Goal: Task Accomplishment & Management: Manage account settings

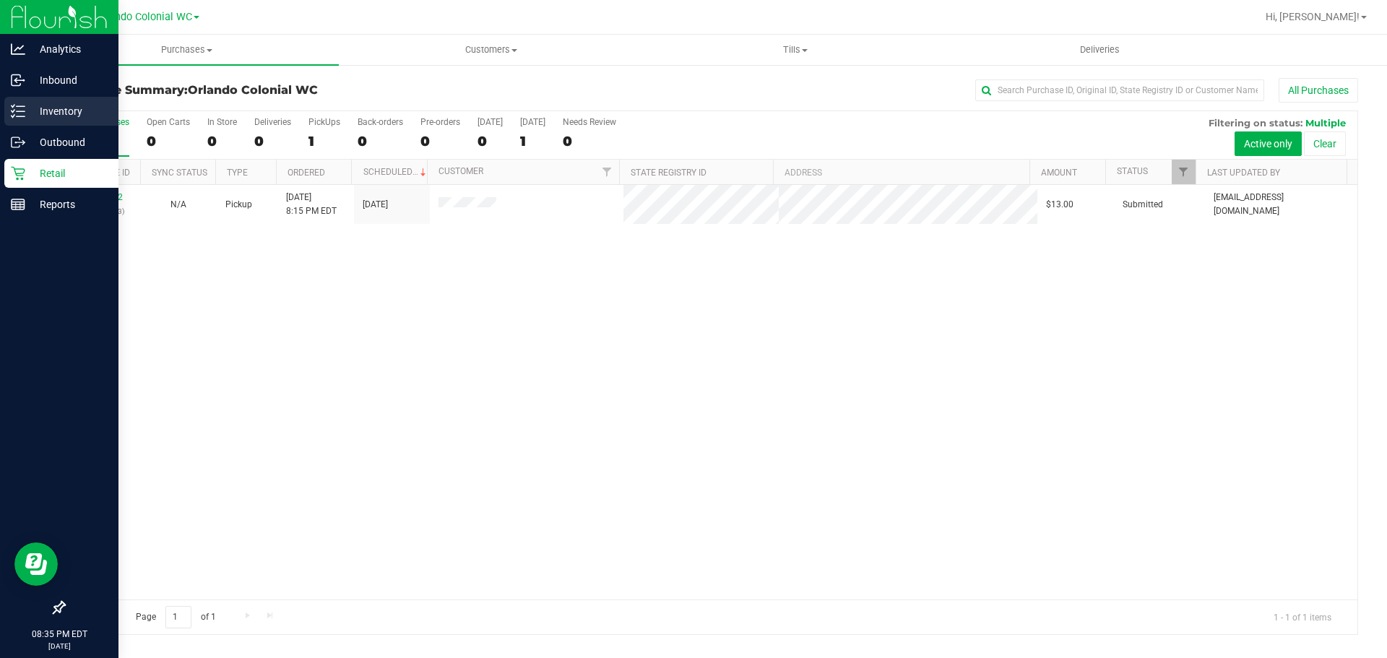
click at [36, 104] on p "Inventory" at bounding box center [68, 111] width 87 height 17
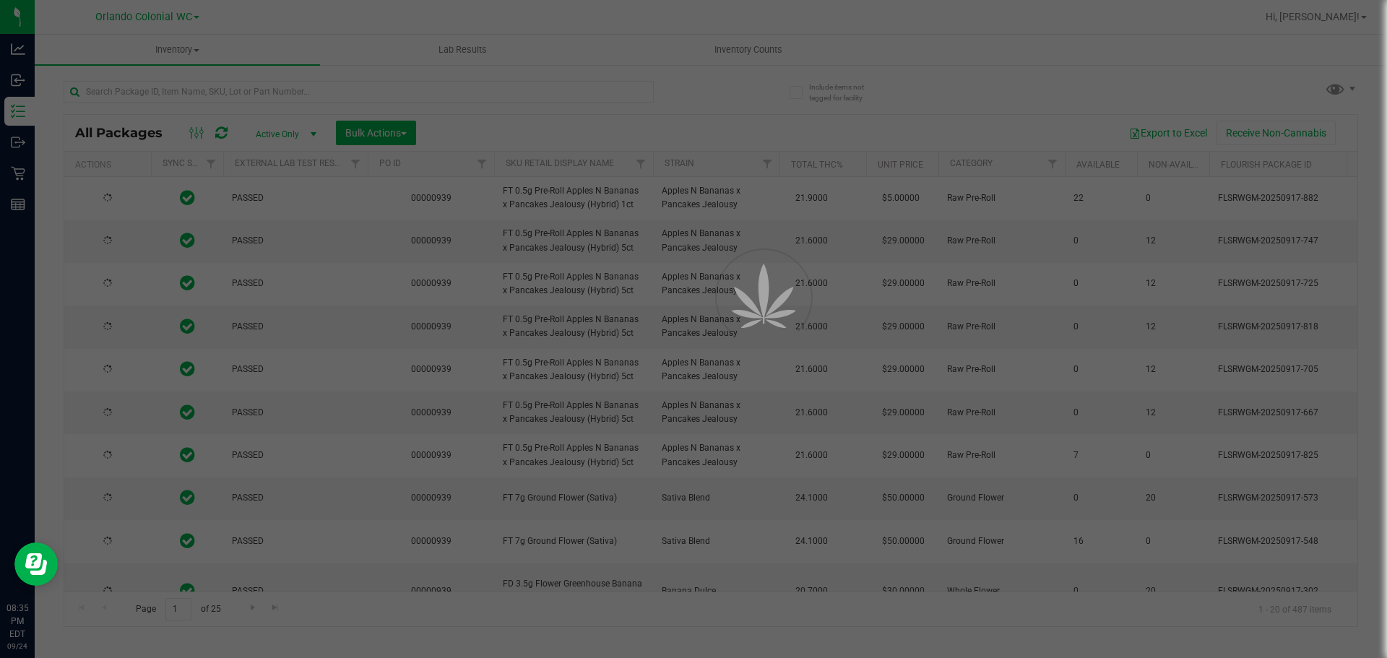
click at [754, 53] on div at bounding box center [693, 329] width 1387 height 658
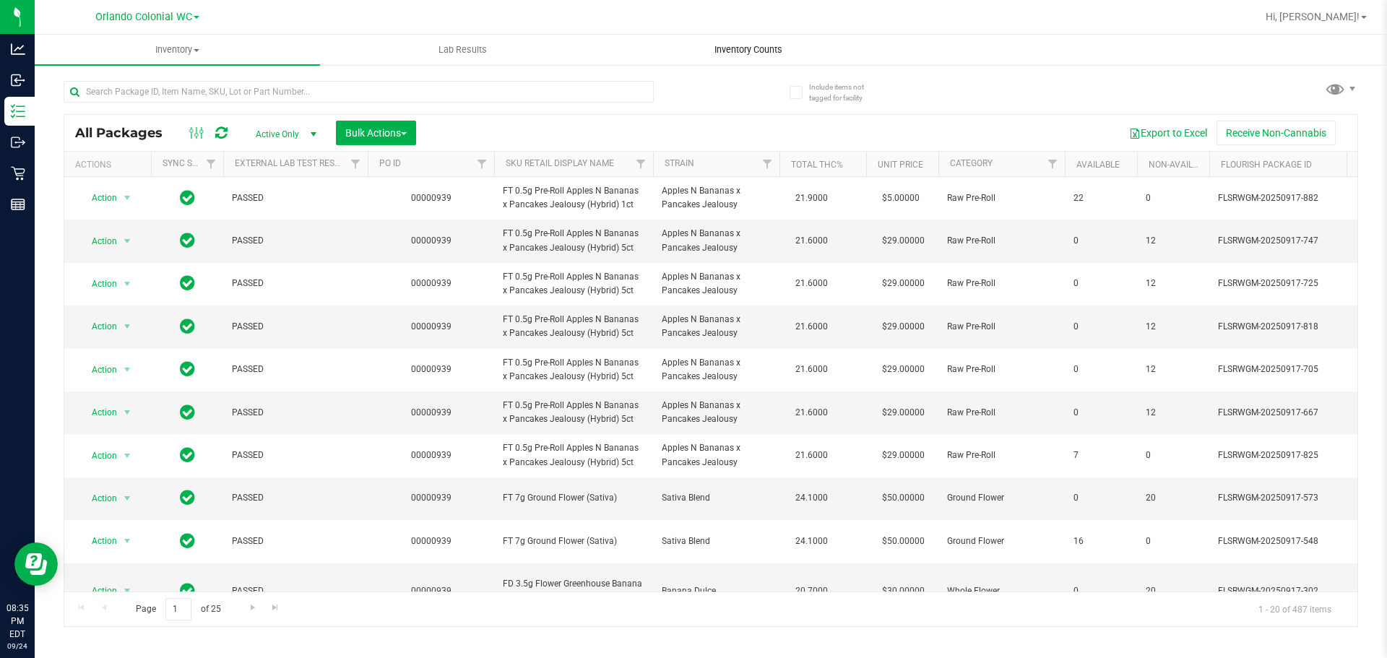
click at [754, 43] on span "Inventory Counts" at bounding box center [748, 49] width 107 height 13
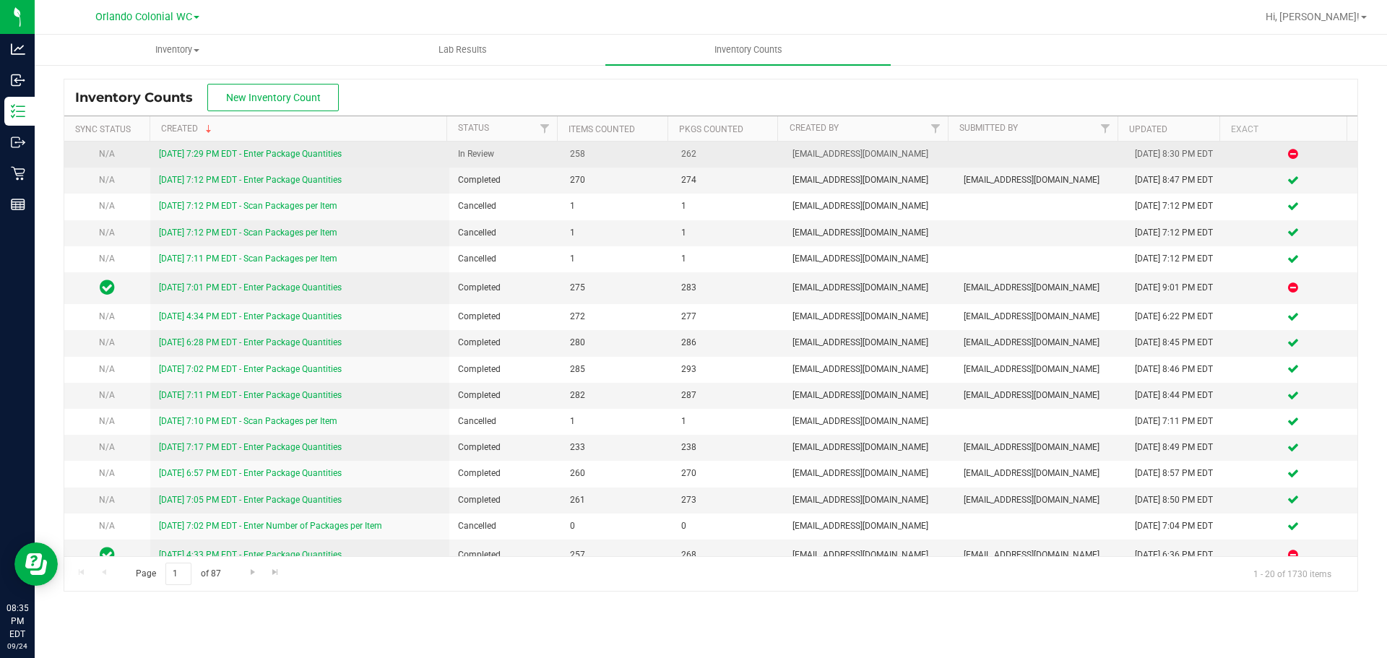
click at [291, 156] on link "[DATE] 7:29 PM EDT - Enter Package Quantities" at bounding box center [250, 154] width 183 height 10
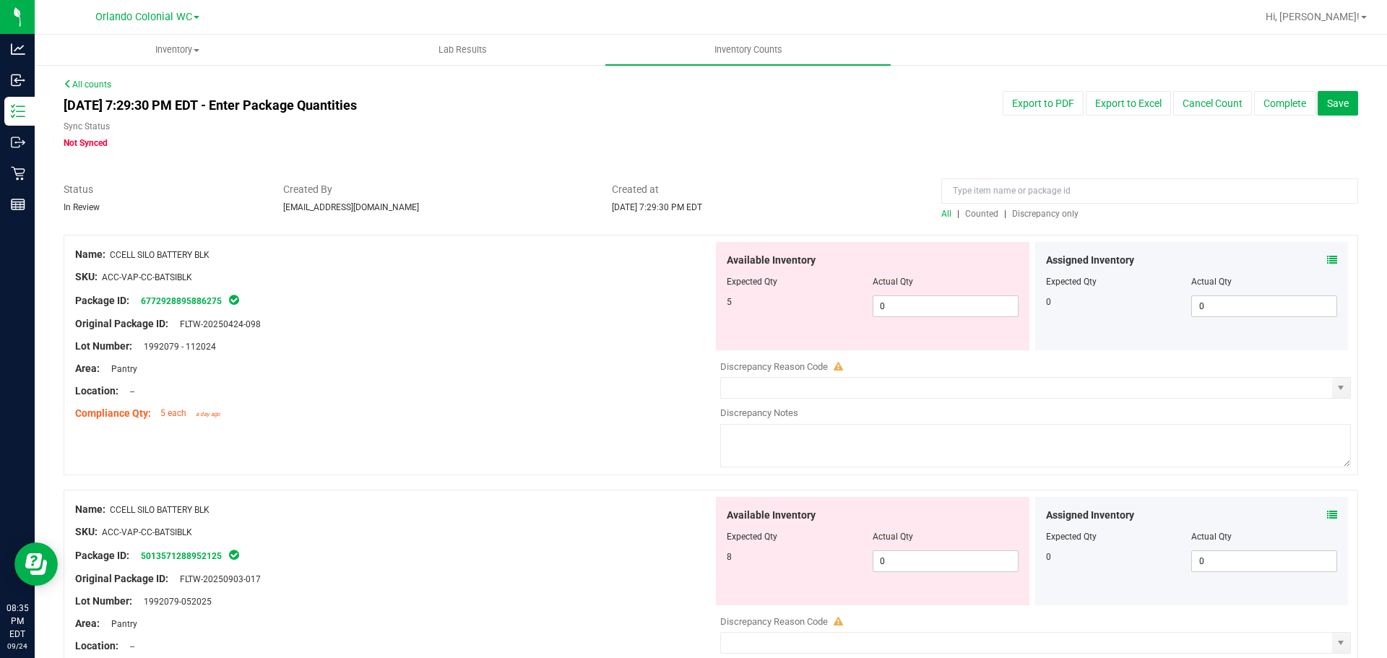
click at [1040, 215] on span "Discrepancy only" at bounding box center [1045, 214] width 66 height 10
click at [933, 305] on span "0 0" at bounding box center [946, 306] width 146 height 22
type input "5"
click at [608, 297] on div "Package ID: 6772928895886275" at bounding box center [394, 300] width 638 height 17
type input "5"
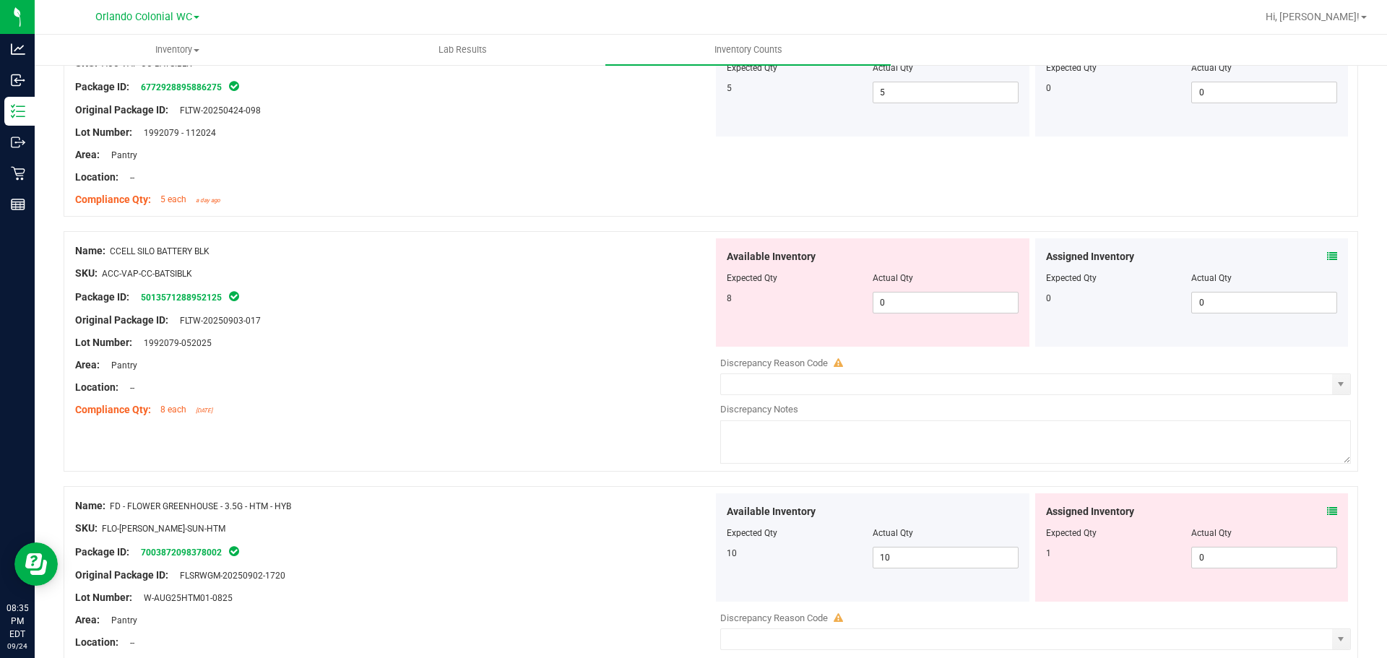
scroll to position [217, 0]
click at [952, 300] on span "0 0" at bounding box center [946, 300] width 146 height 22
type input "6"
click at [183, 319] on span "FLTW-20250903-017" at bounding box center [217, 318] width 88 height 10
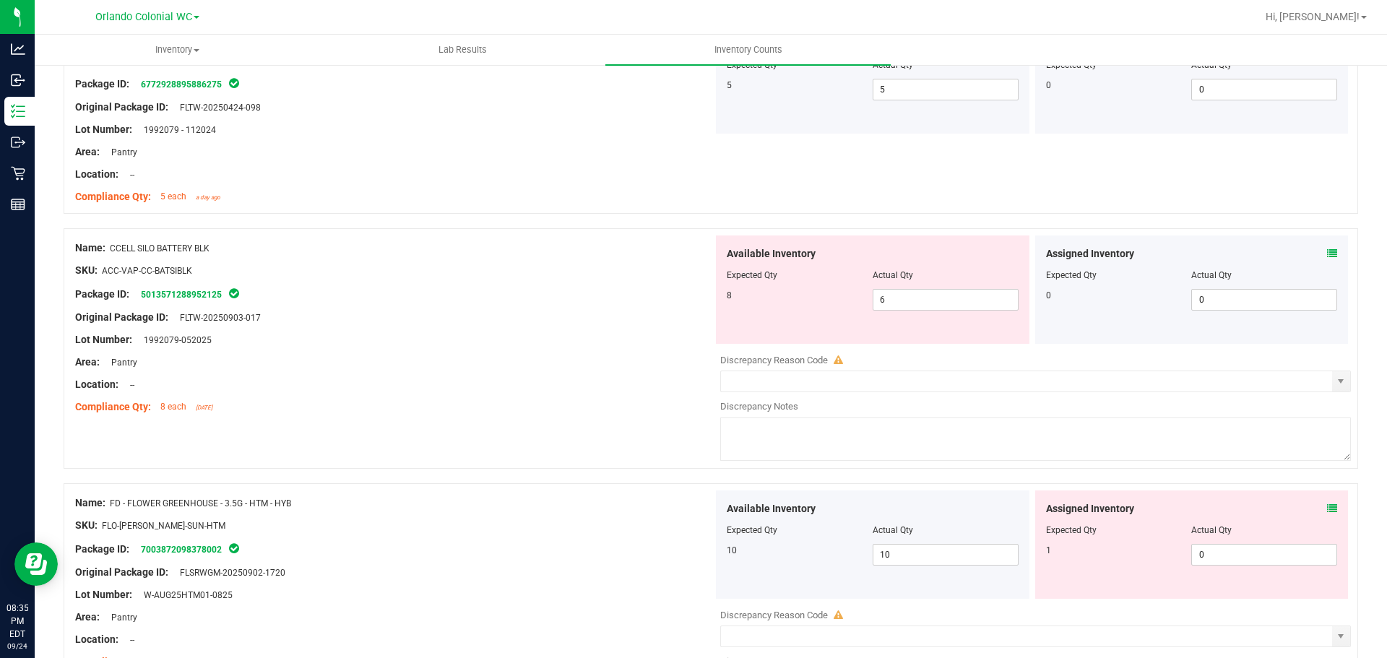
click at [418, 316] on div "Original Package ID: FLTW-20250903-017" at bounding box center [394, 317] width 638 height 15
click at [933, 298] on span "6 6" at bounding box center [946, 300] width 146 height 22
type input "8"
click at [233, 312] on div "Original Package ID: FLTW-20250903-017" at bounding box center [394, 317] width 638 height 15
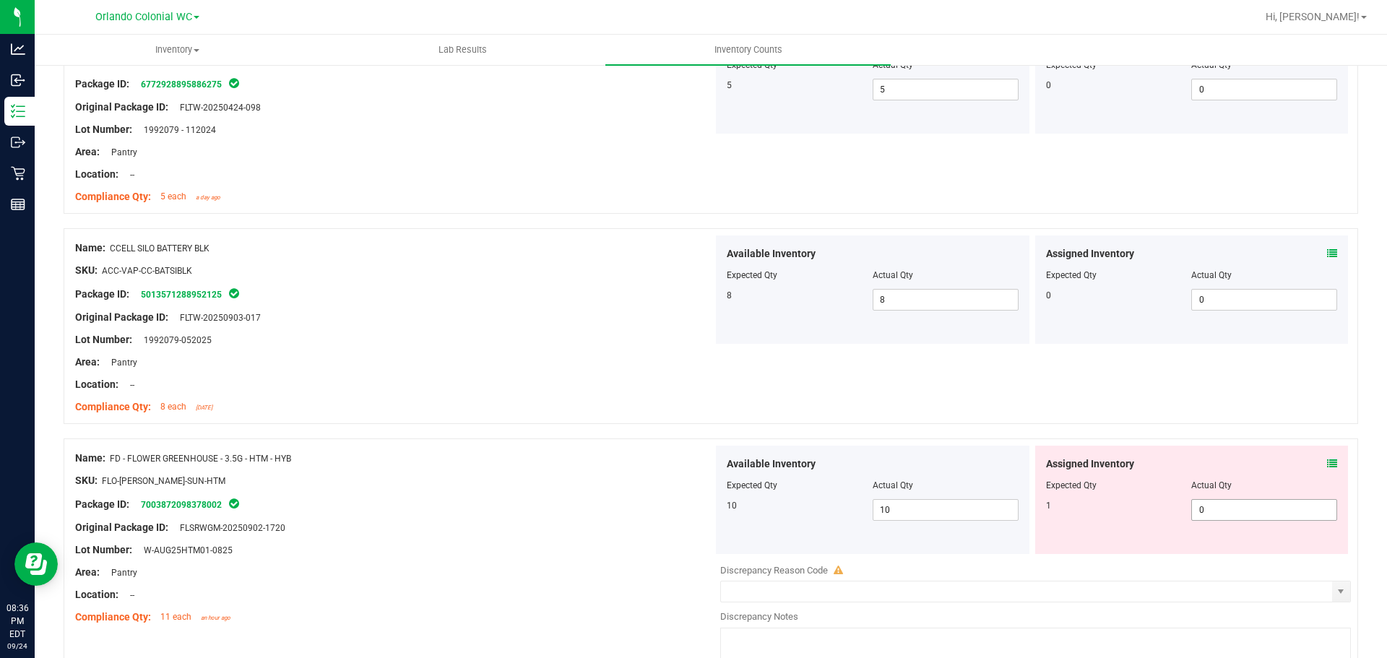
click at [1327, 467] on icon at bounding box center [1332, 464] width 10 height 10
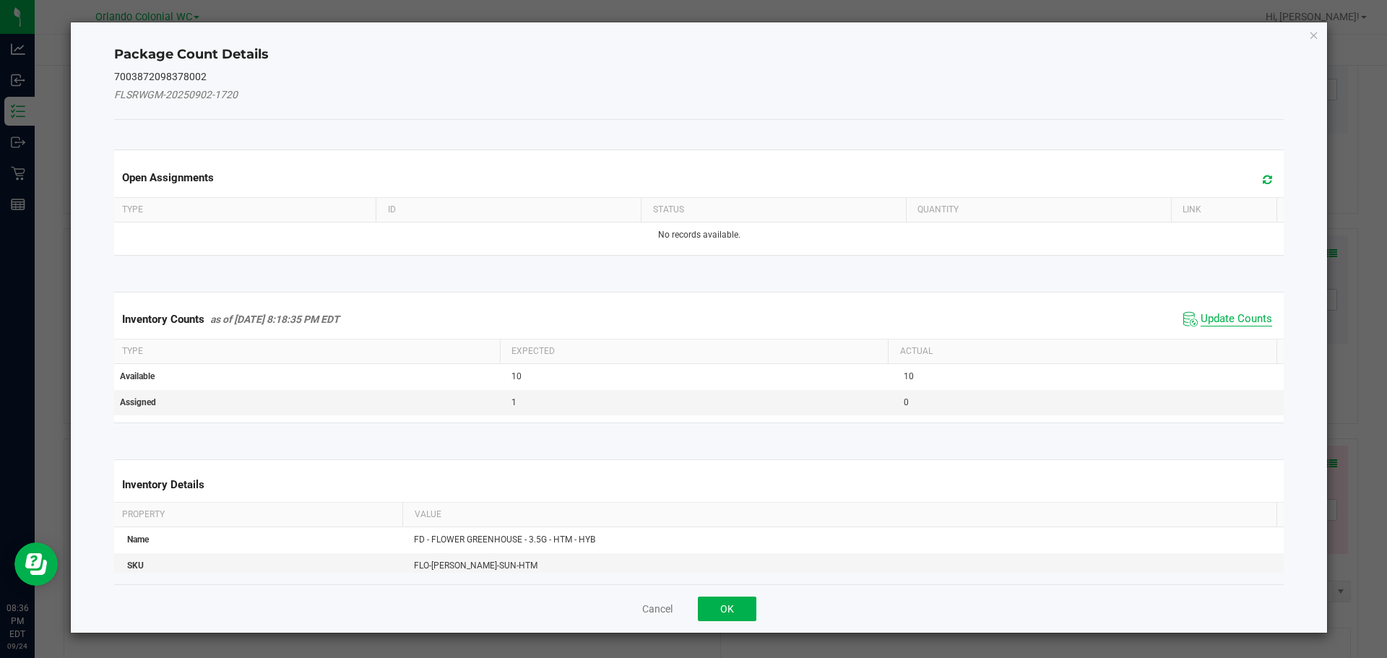
click at [1225, 321] on span "Update Counts" at bounding box center [1237, 319] width 72 height 14
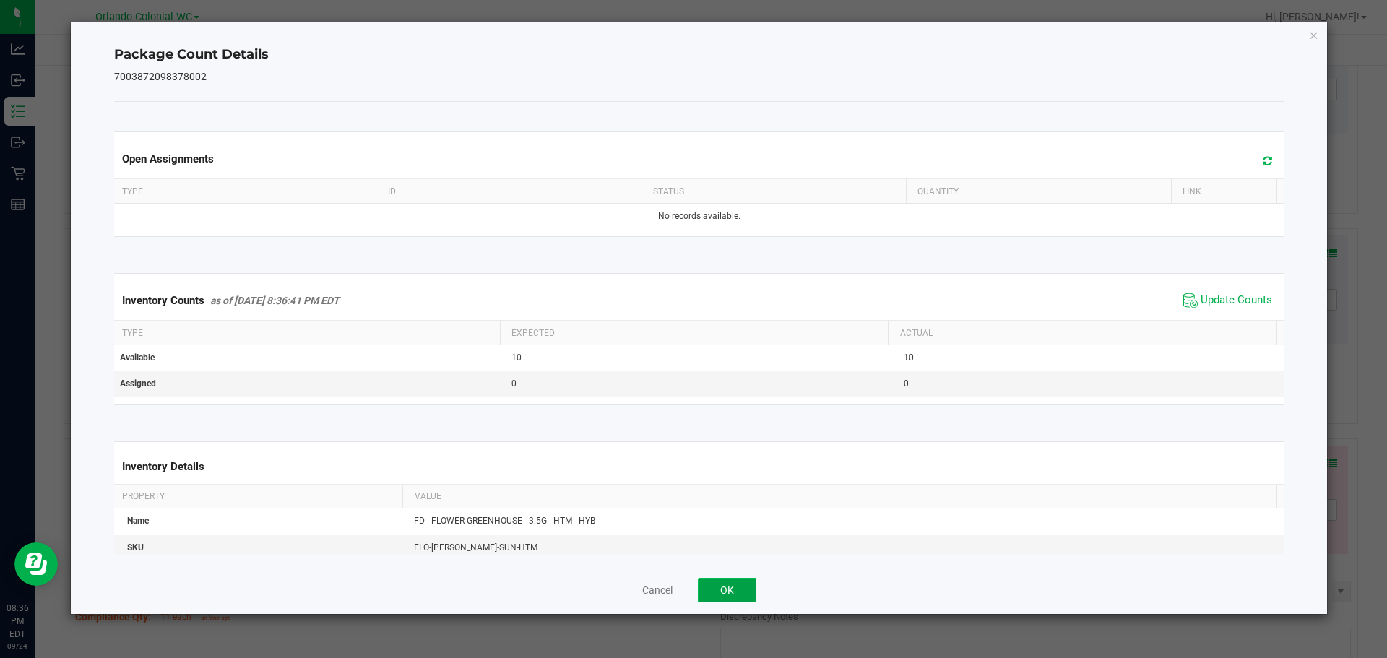
click at [709, 599] on button "OK" at bounding box center [727, 590] width 59 height 25
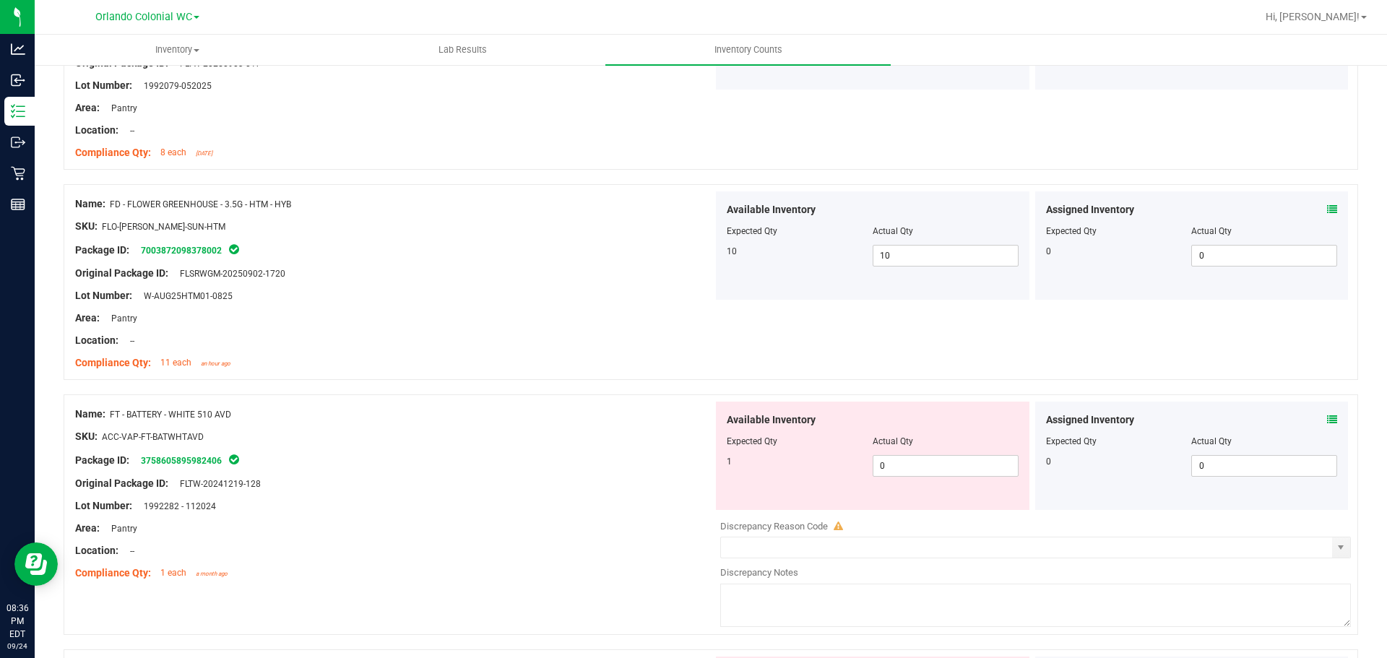
scroll to position [561, 0]
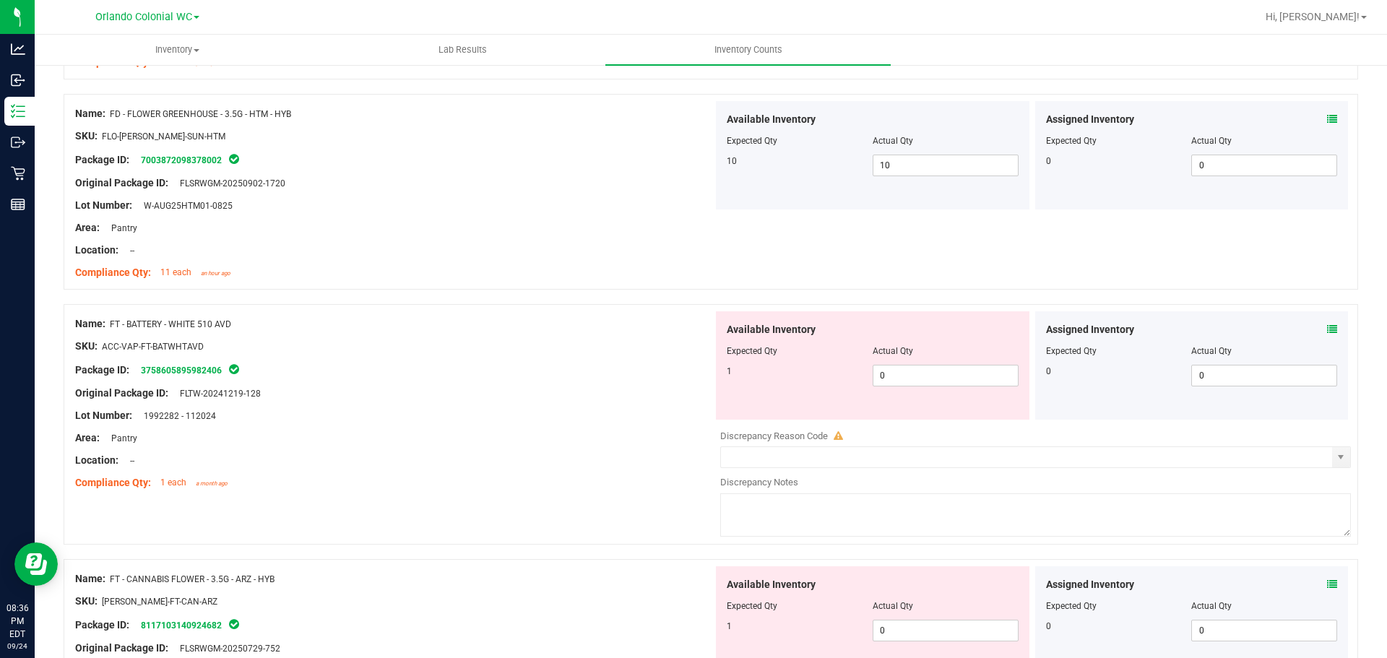
click at [1334, 321] on div "Assigned Inventory Expected Qty Actual Qty 0 0 0" at bounding box center [1192, 365] width 314 height 108
click at [1327, 328] on icon at bounding box center [1332, 329] width 10 height 10
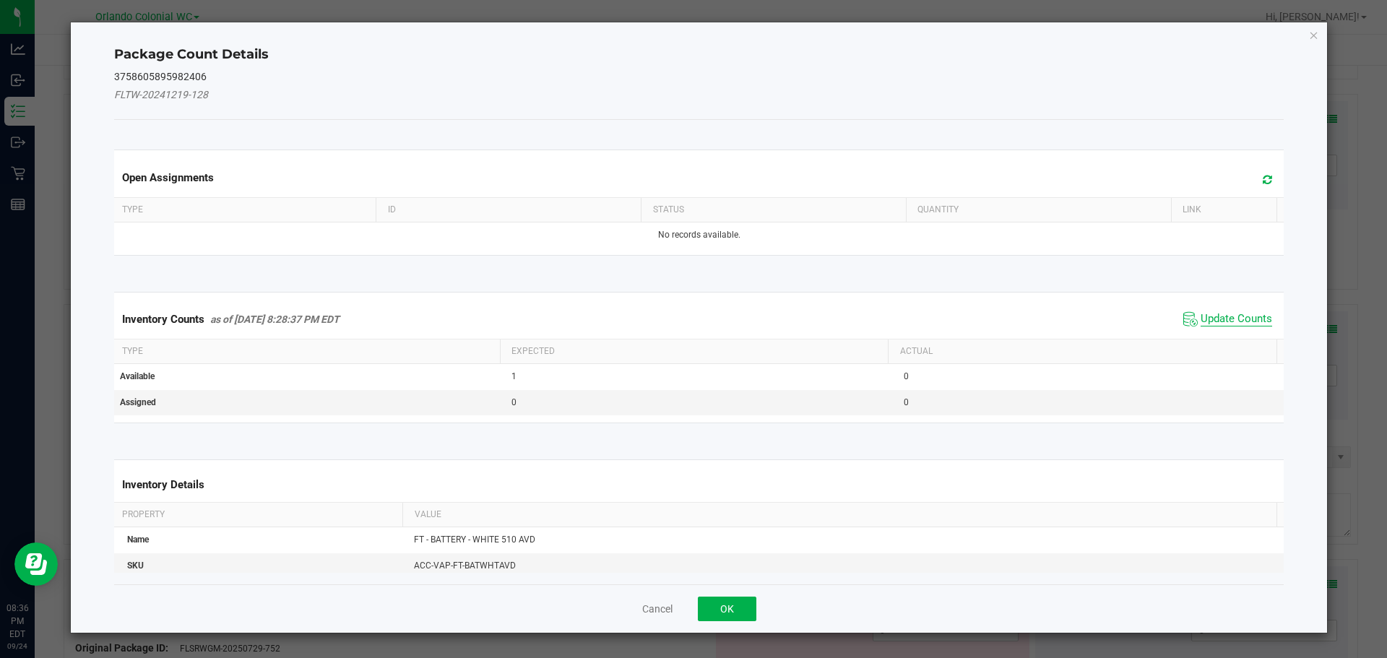
click at [1222, 322] on span "Update Counts" at bounding box center [1237, 319] width 72 height 14
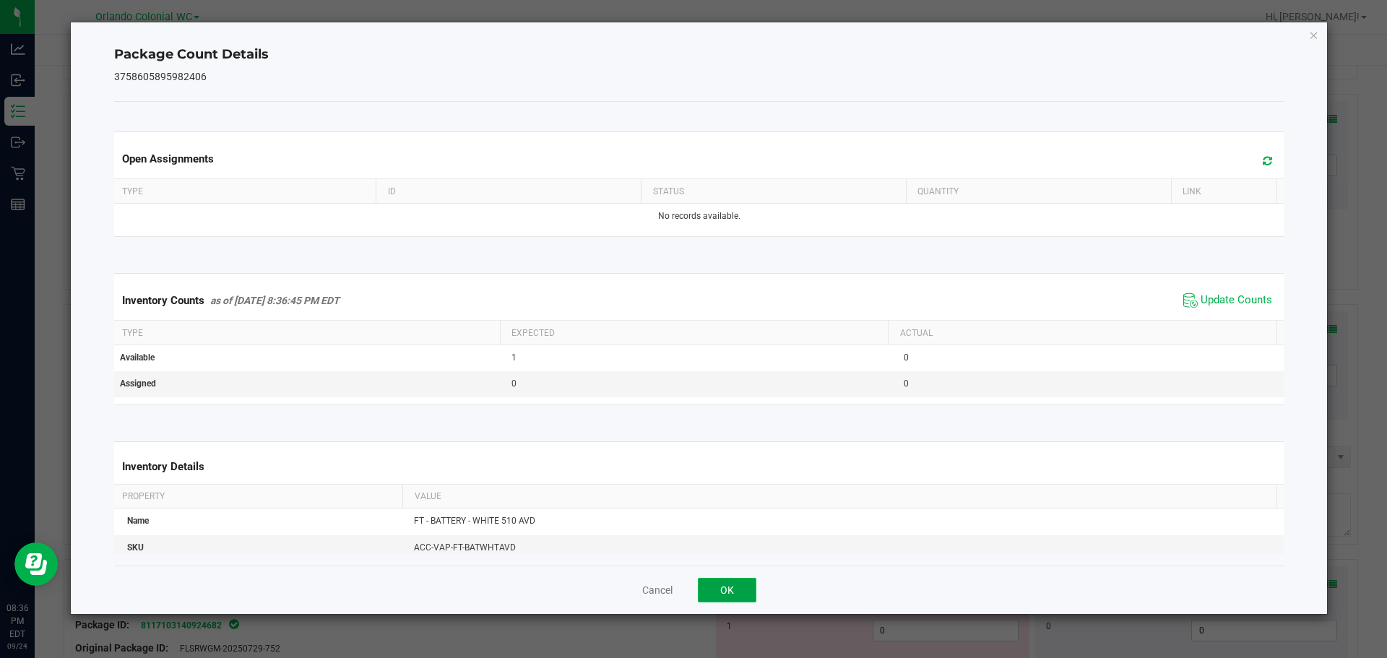
click at [728, 600] on button "OK" at bounding box center [727, 590] width 59 height 25
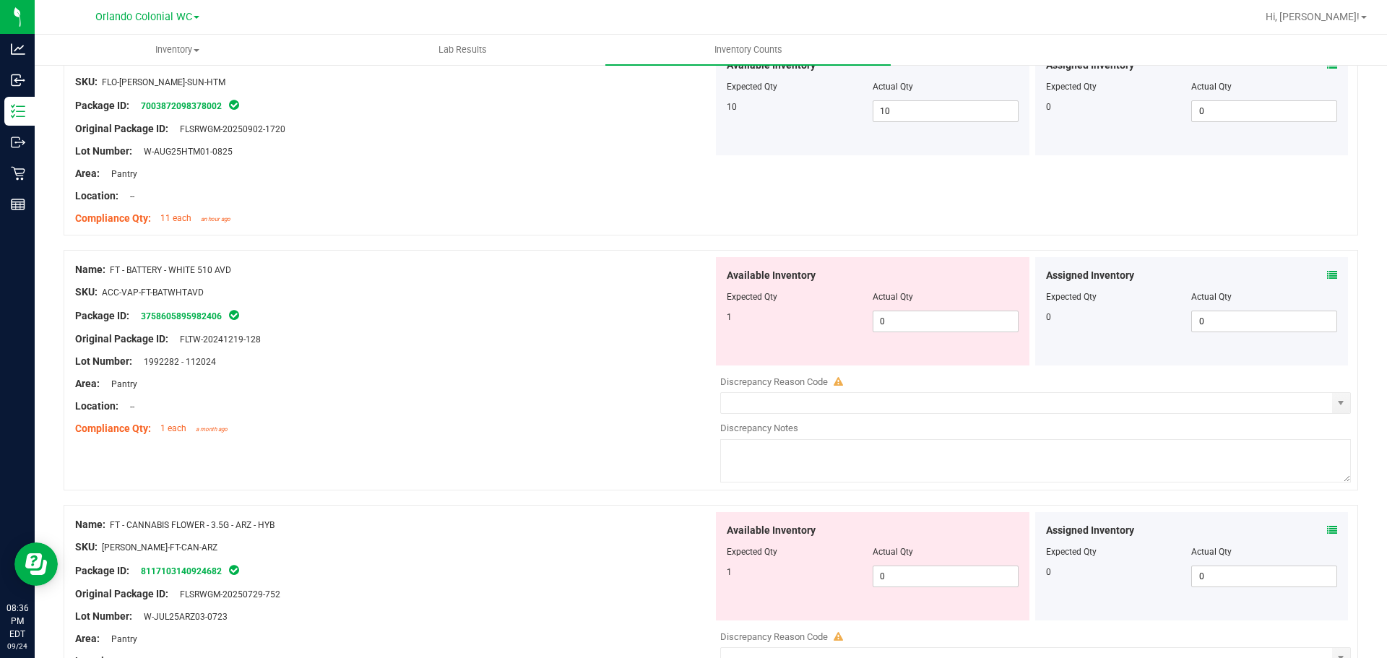
scroll to position [624, 0]
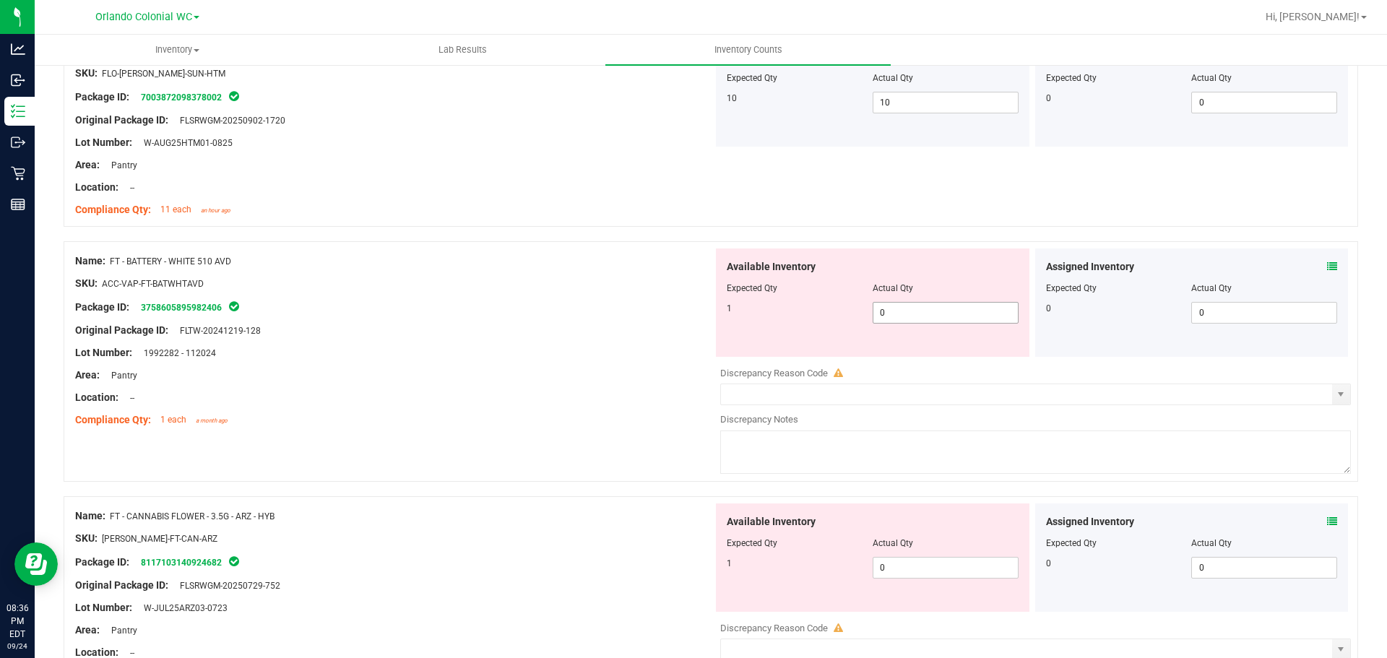
click at [955, 314] on input "0" at bounding box center [945, 313] width 144 height 20
type input "1"
click at [566, 306] on div "Package ID: 3758605895982406" at bounding box center [394, 306] width 638 height 17
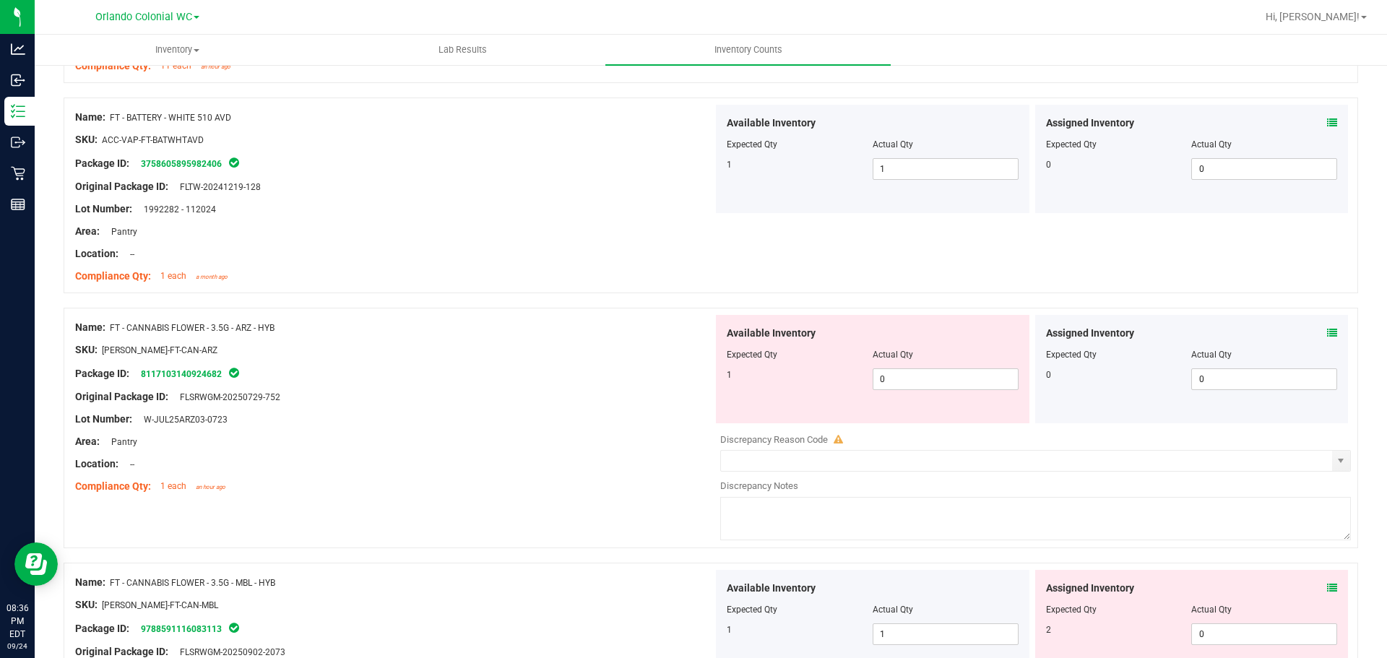
scroll to position [769, 0]
click at [1327, 332] on icon at bounding box center [1332, 332] width 10 height 10
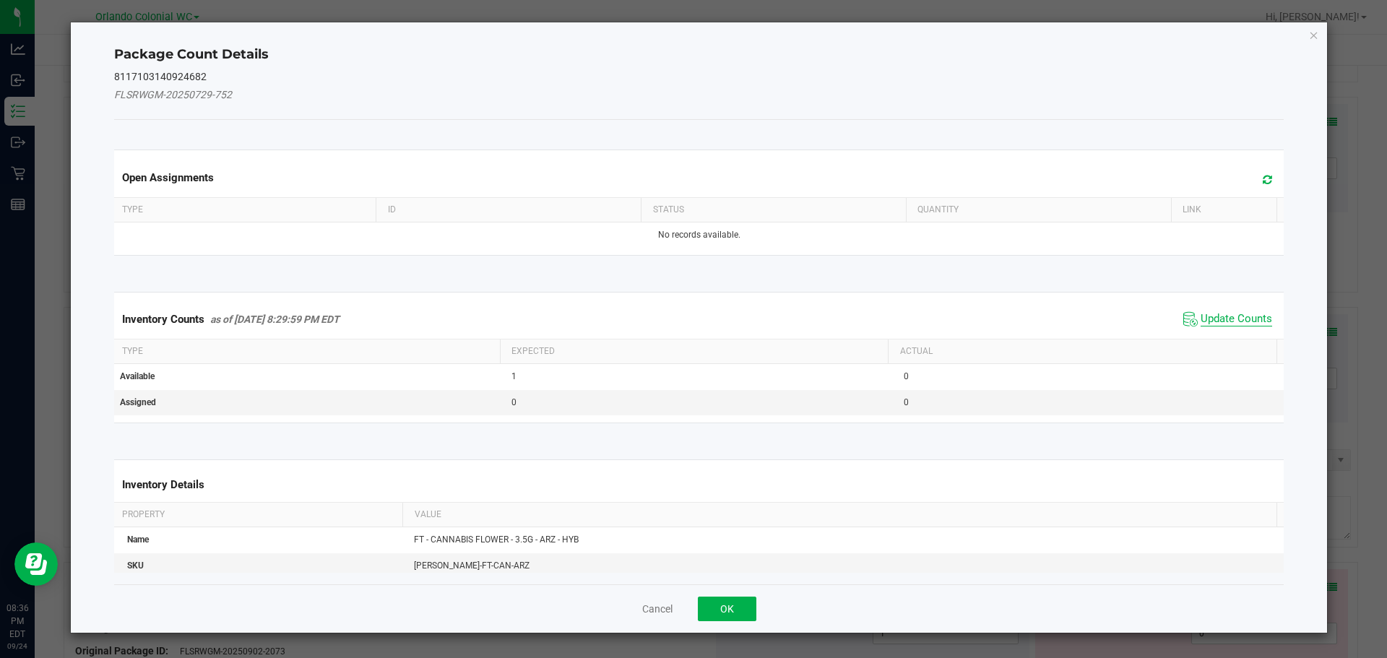
click at [1230, 312] on span "Update Counts" at bounding box center [1237, 319] width 72 height 14
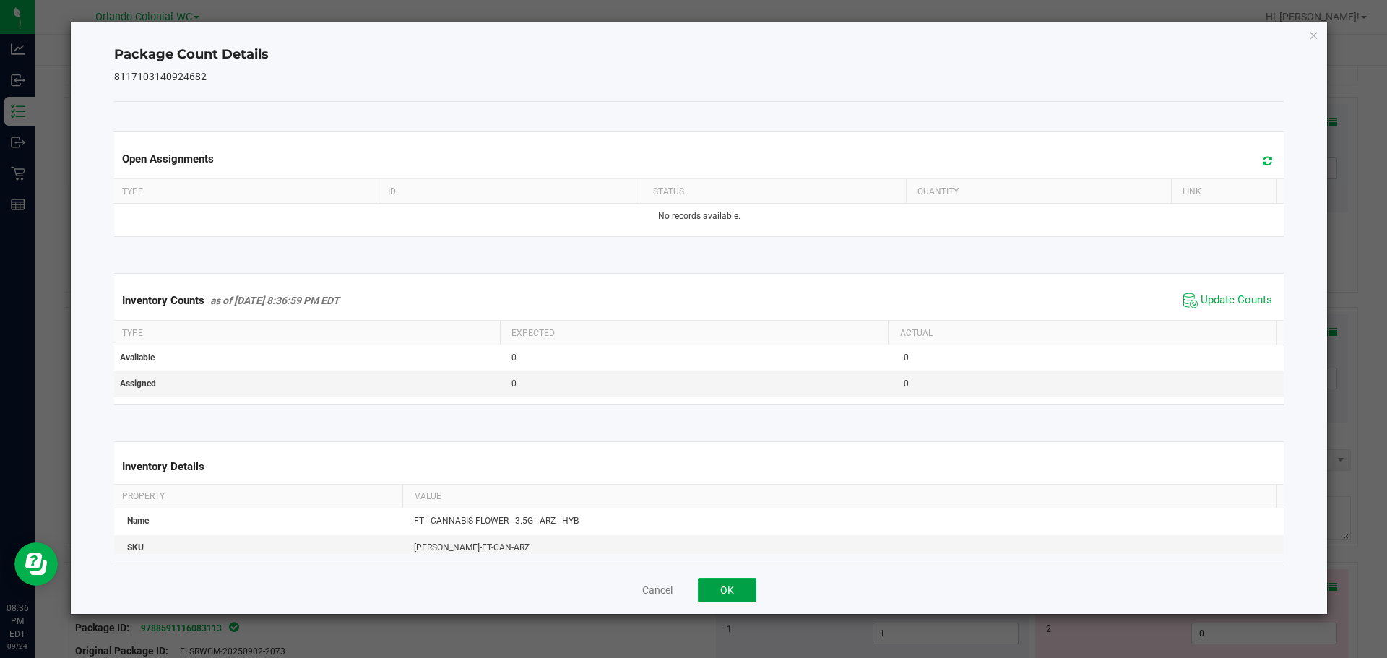
click at [747, 601] on button "OK" at bounding box center [727, 590] width 59 height 25
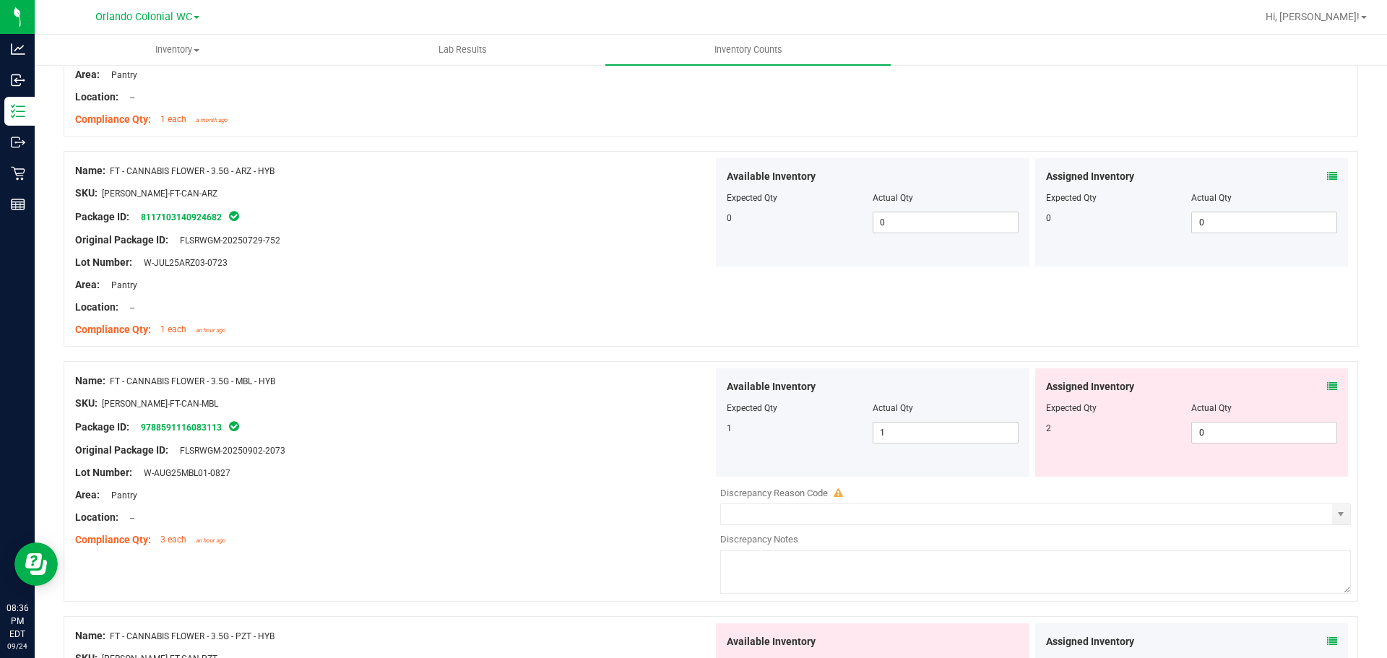
scroll to position [980, 0]
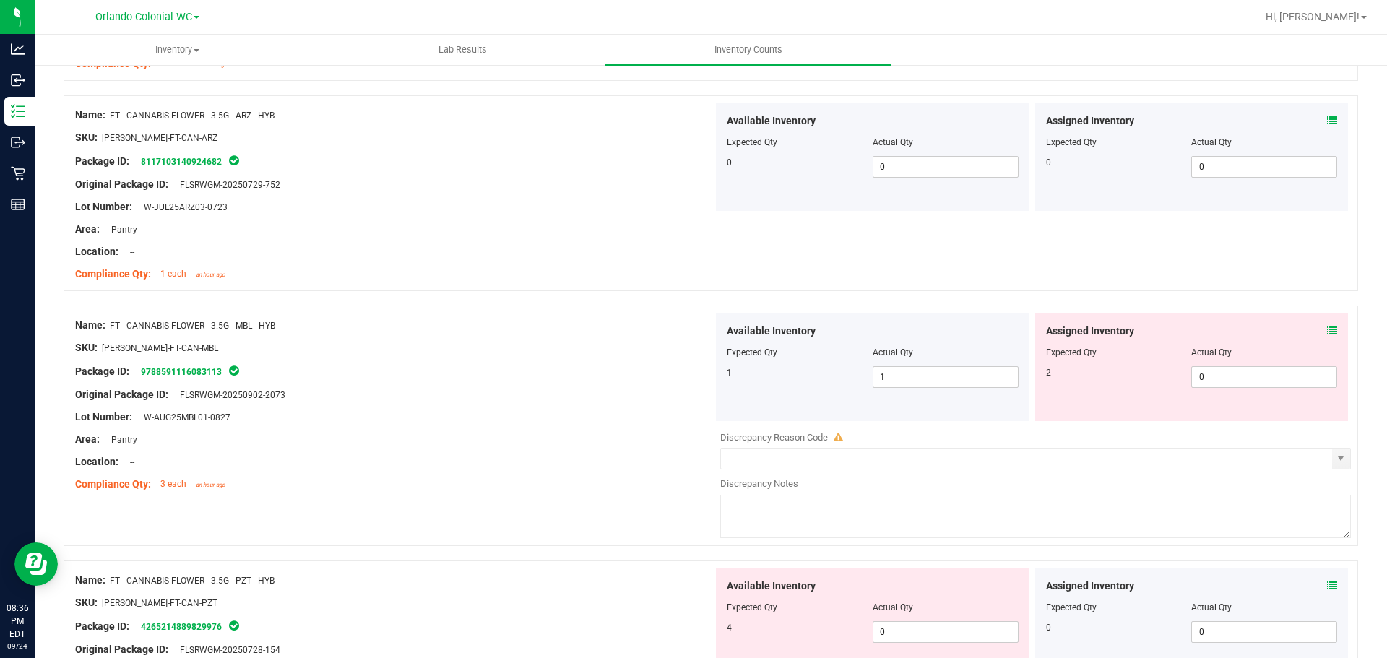
click at [1327, 335] on icon at bounding box center [1332, 331] width 10 height 10
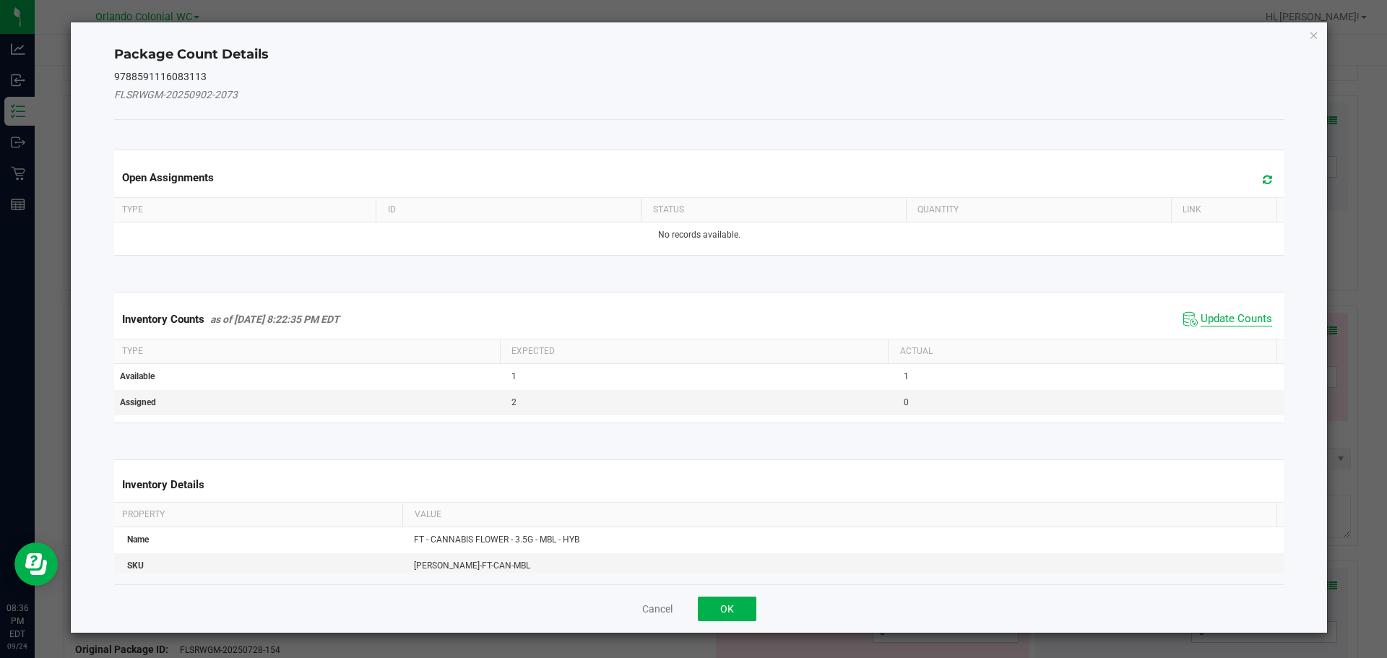
click at [1220, 319] on span "Update Counts" at bounding box center [1237, 319] width 72 height 14
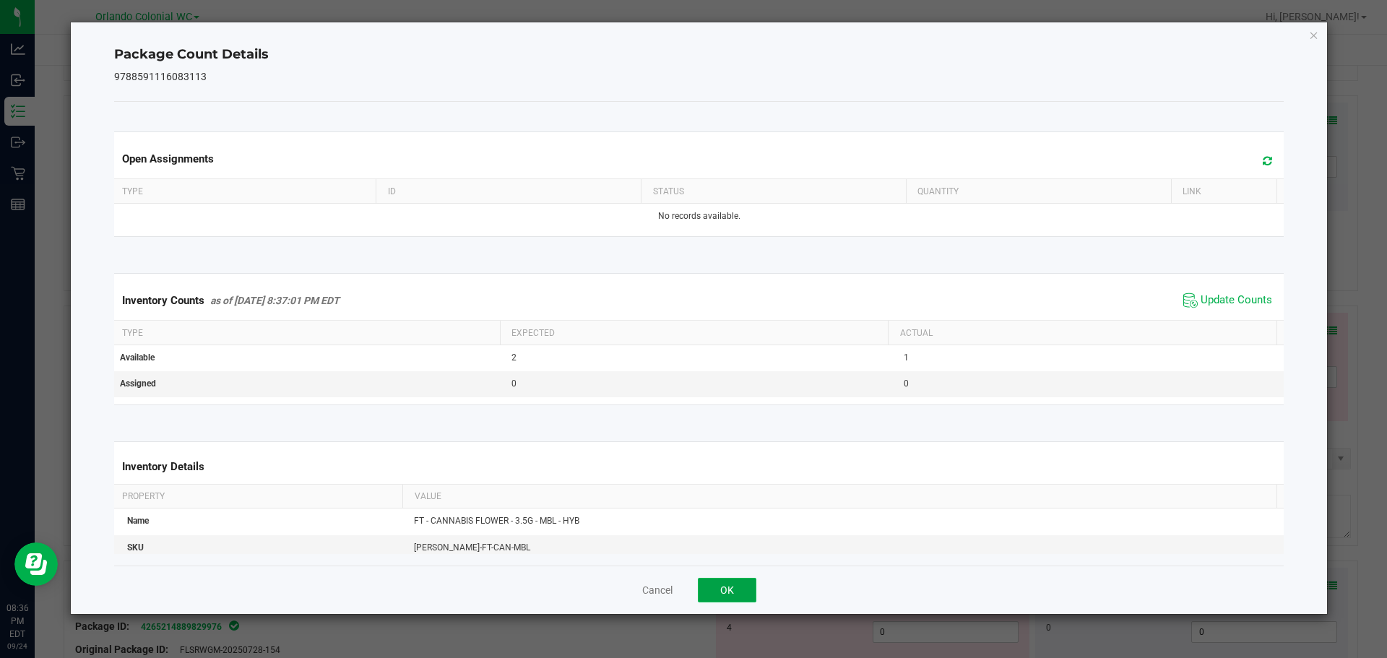
click at [733, 598] on button "OK" at bounding box center [727, 590] width 59 height 25
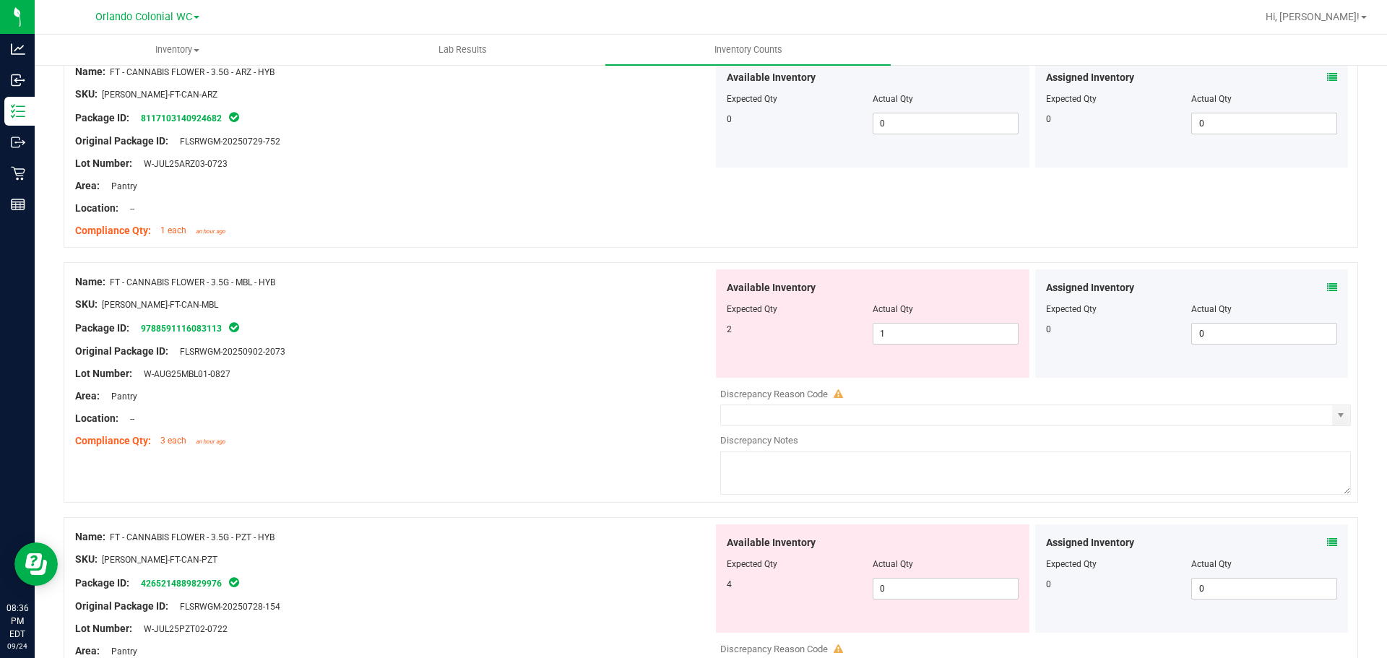
scroll to position [1024, 0]
click at [902, 329] on span "1 1" at bounding box center [946, 333] width 146 height 22
type input "2"
click at [698, 323] on div "Package ID: 9788591116083113" at bounding box center [394, 327] width 638 height 17
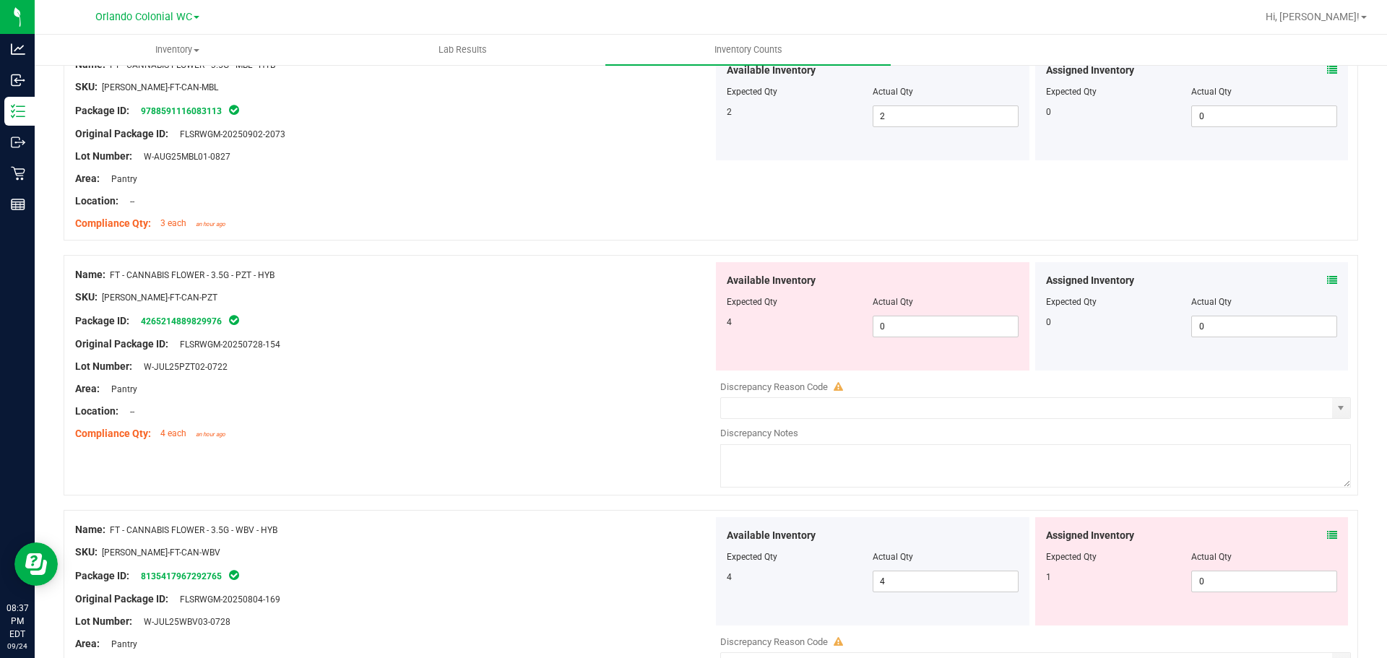
scroll to position [1386, 0]
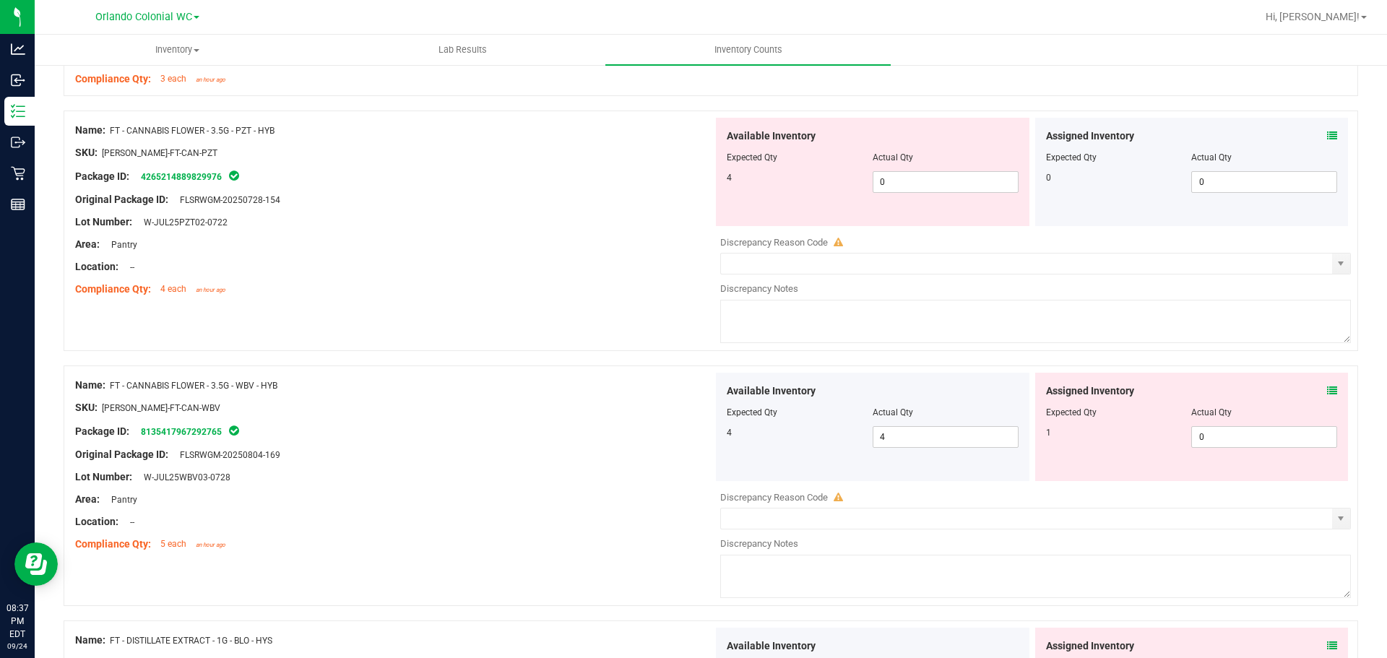
click at [1327, 387] on icon at bounding box center [1332, 391] width 10 height 10
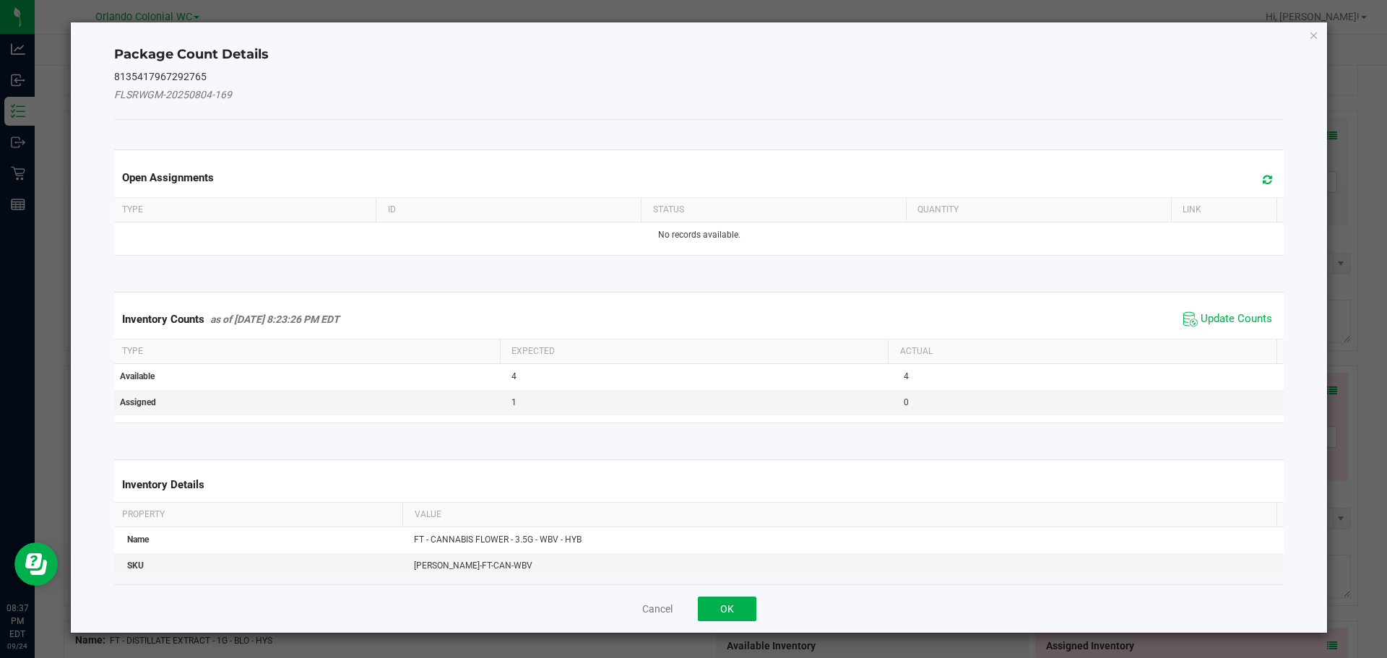
click at [1230, 344] on th "Actual" at bounding box center [1082, 352] width 389 height 25
click at [1236, 322] on span "Update Counts" at bounding box center [1237, 319] width 72 height 14
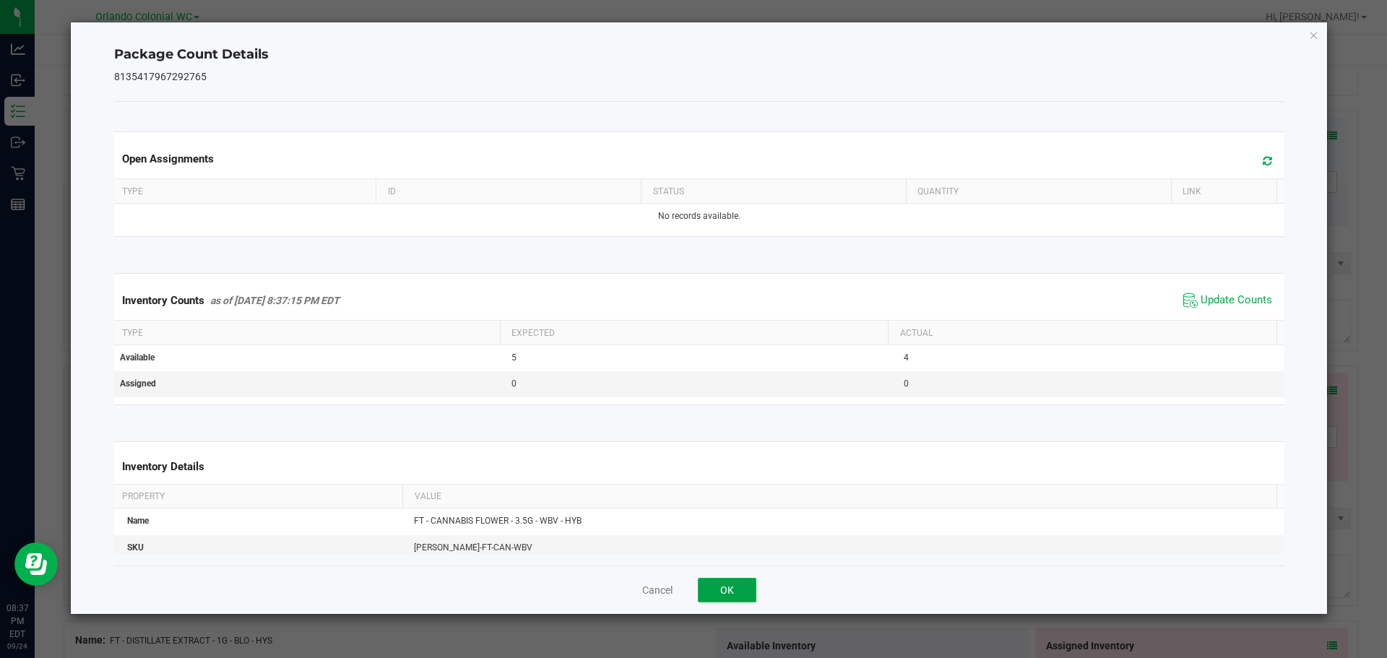
click at [746, 590] on button "OK" at bounding box center [727, 590] width 59 height 25
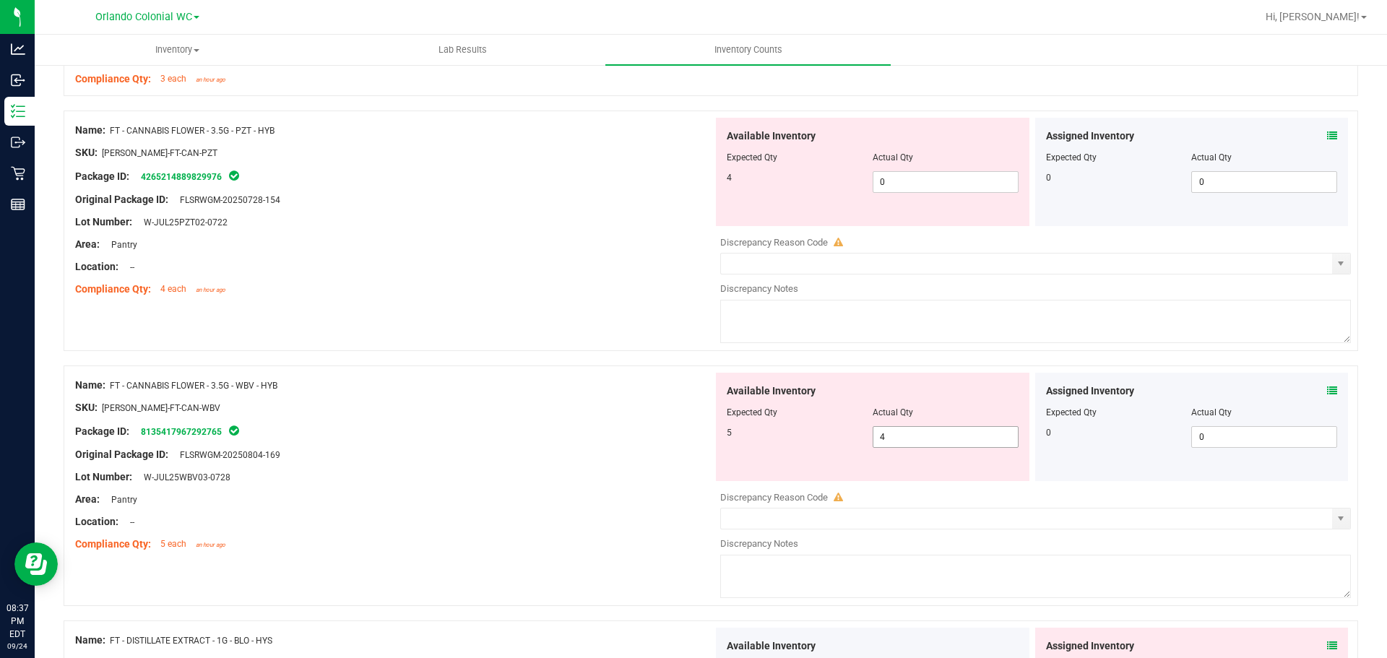
click at [943, 432] on input "4" at bounding box center [945, 437] width 144 height 20
type input "5"
click at [626, 483] on div "Lot Number: W-JUL25WBV03-0728" at bounding box center [394, 477] width 638 height 15
type input "5"
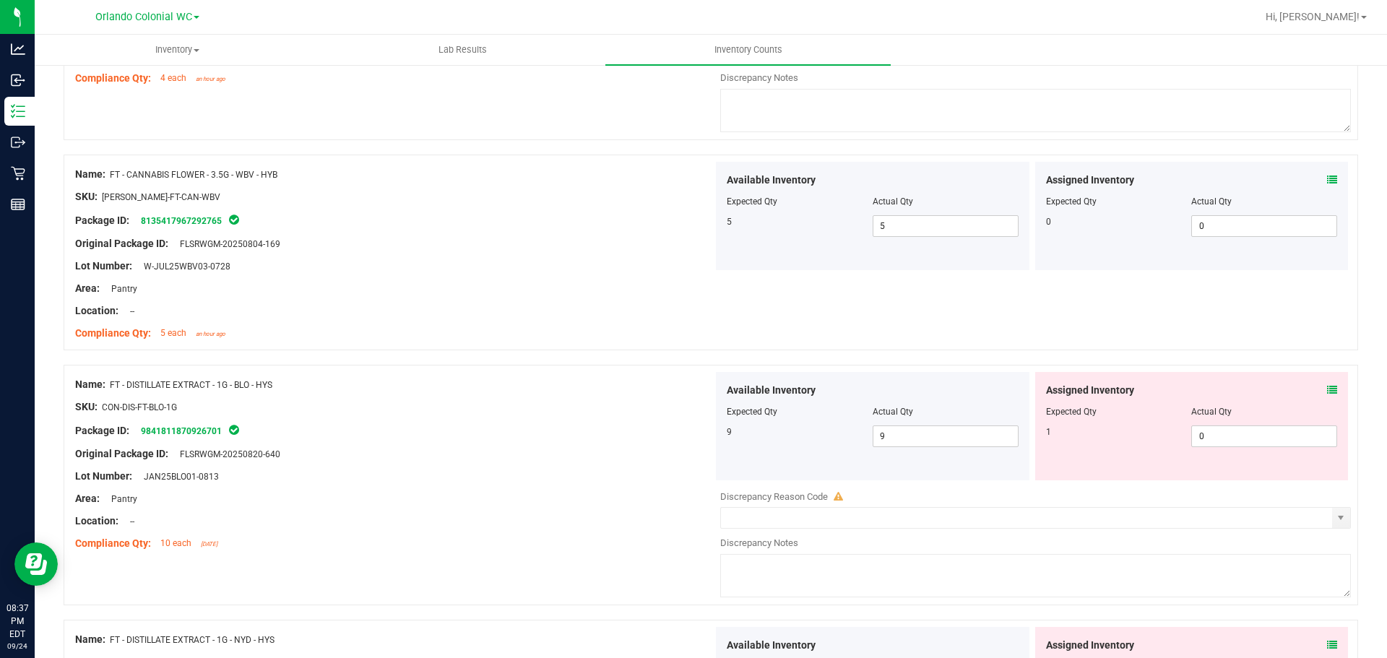
scroll to position [1602, 0]
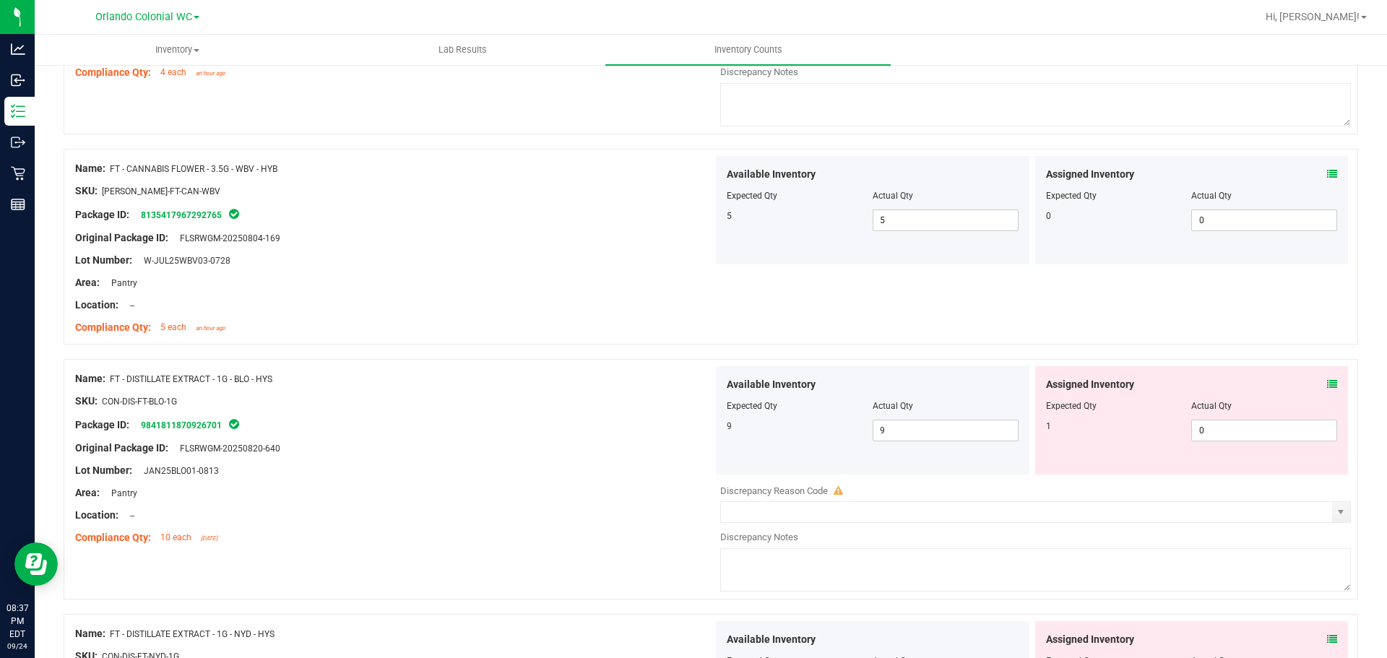
click at [1327, 388] on icon at bounding box center [1332, 384] width 10 height 10
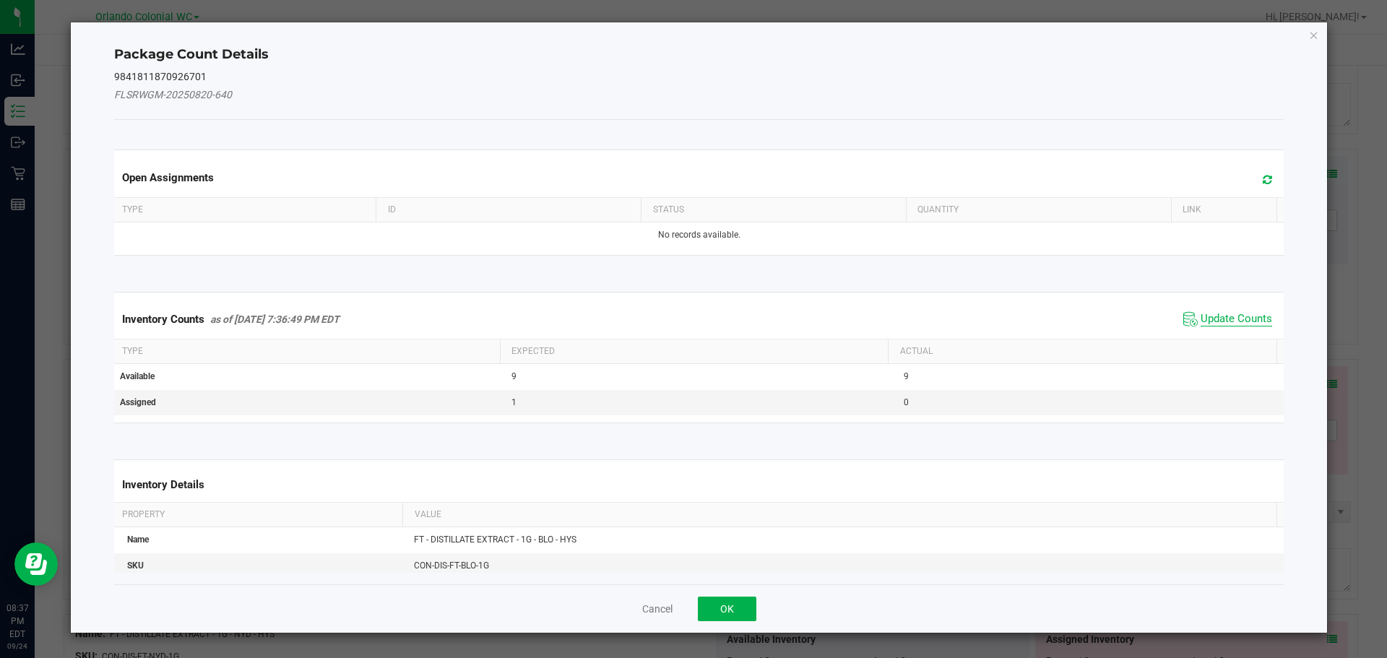
click at [1240, 321] on span "Update Counts" at bounding box center [1237, 319] width 72 height 14
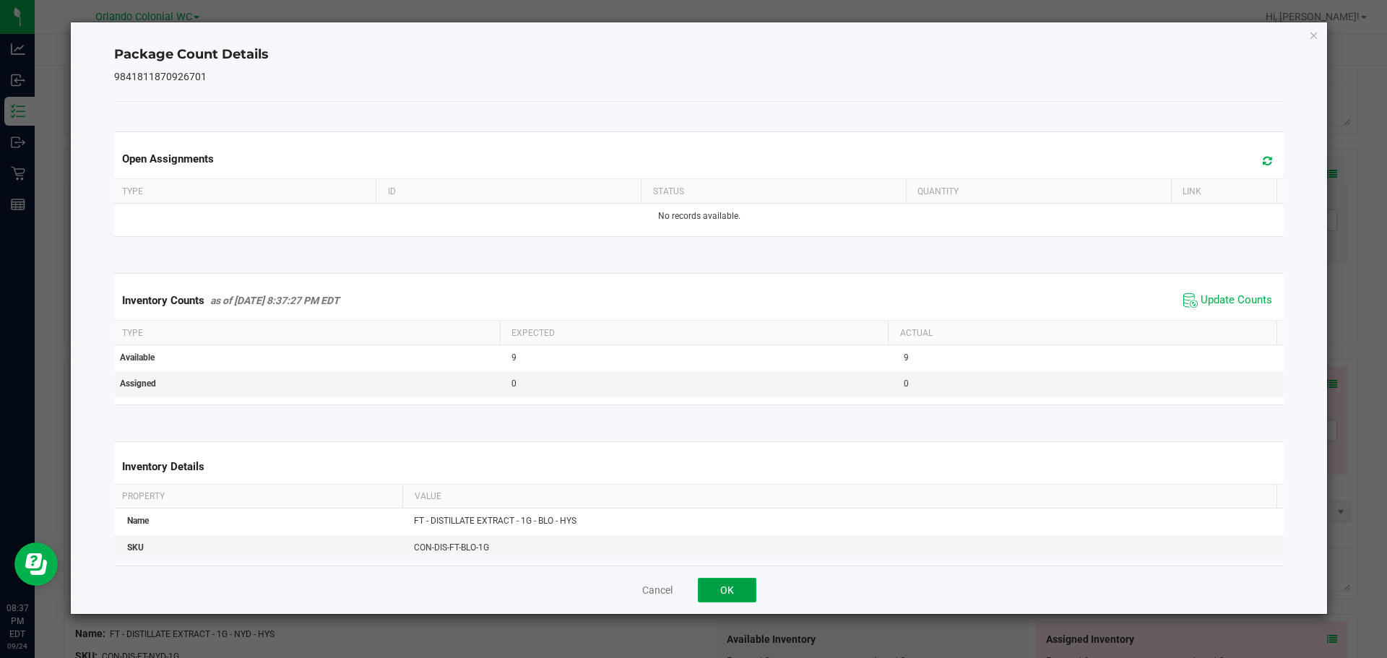
click at [726, 578] on button "OK" at bounding box center [727, 590] width 59 height 25
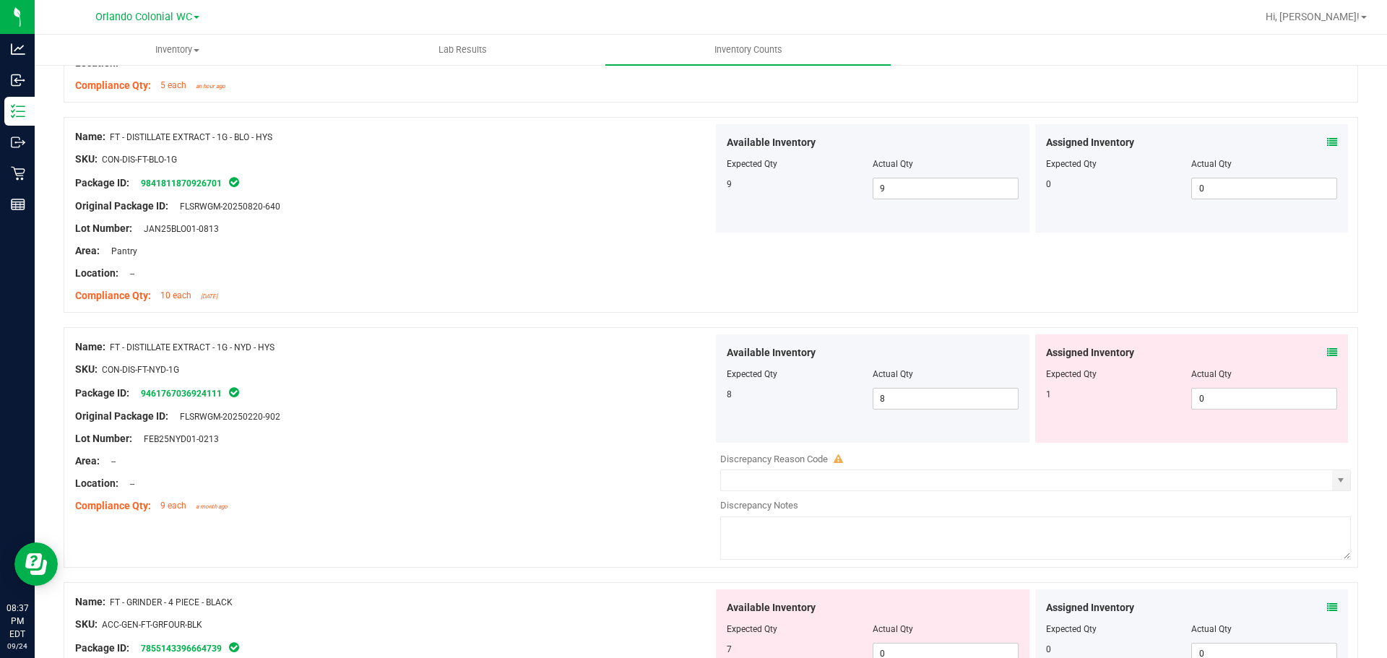
scroll to position [1843, 0]
click at [1327, 353] on icon at bounding box center [1332, 354] width 10 height 10
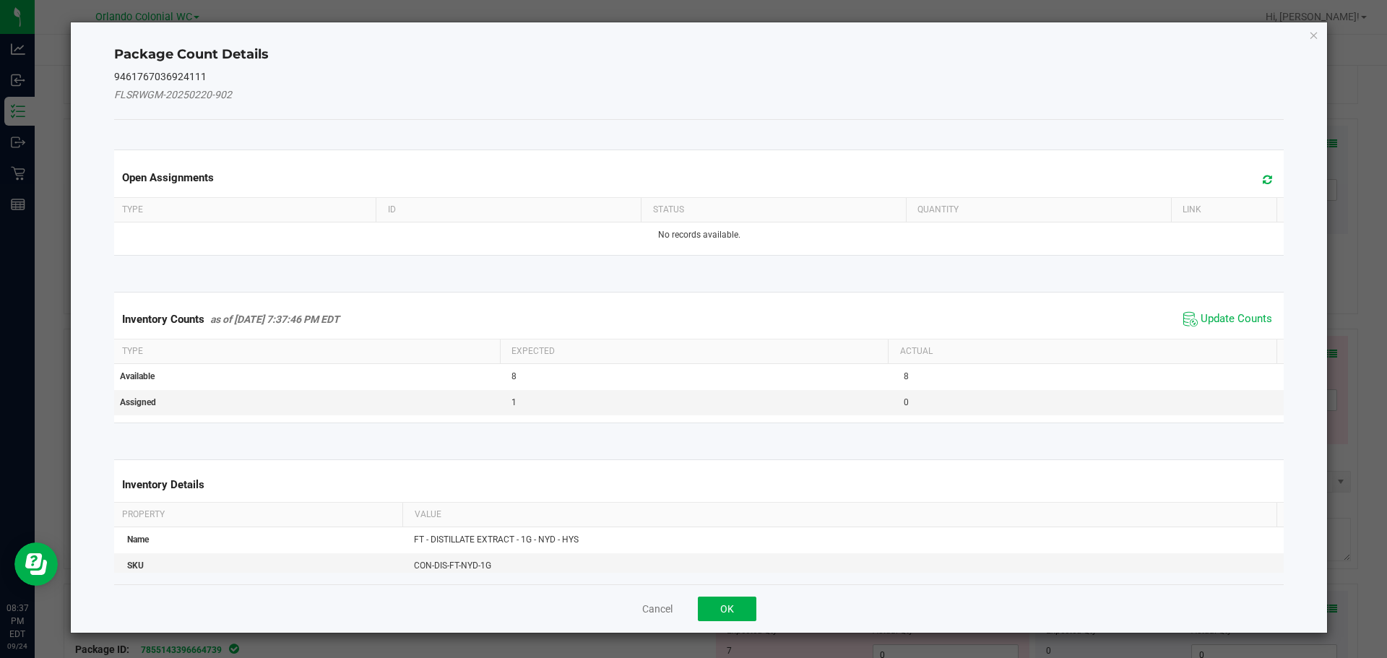
click at [1215, 309] on span "Update Counts" at bounding box center [1228, 320] width 96 height 22
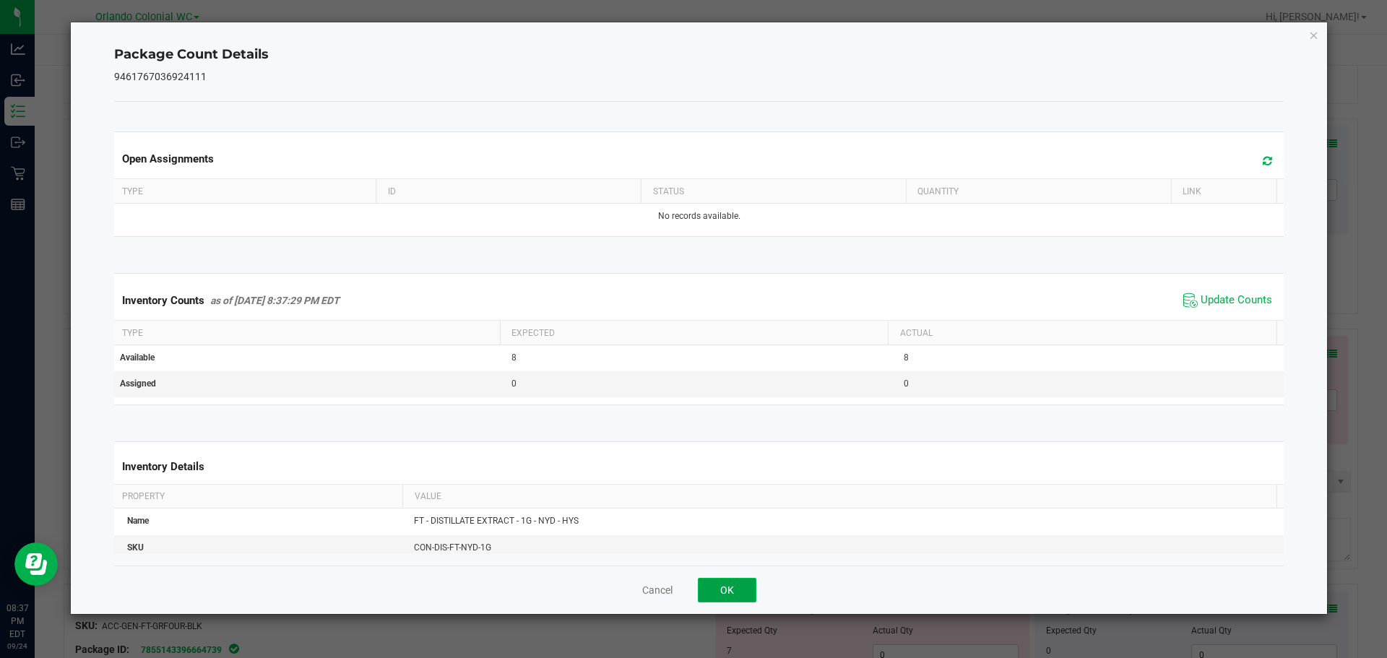
click at [751, 585] on button "OK" at bounding box center [727, 590] width 59 height 25
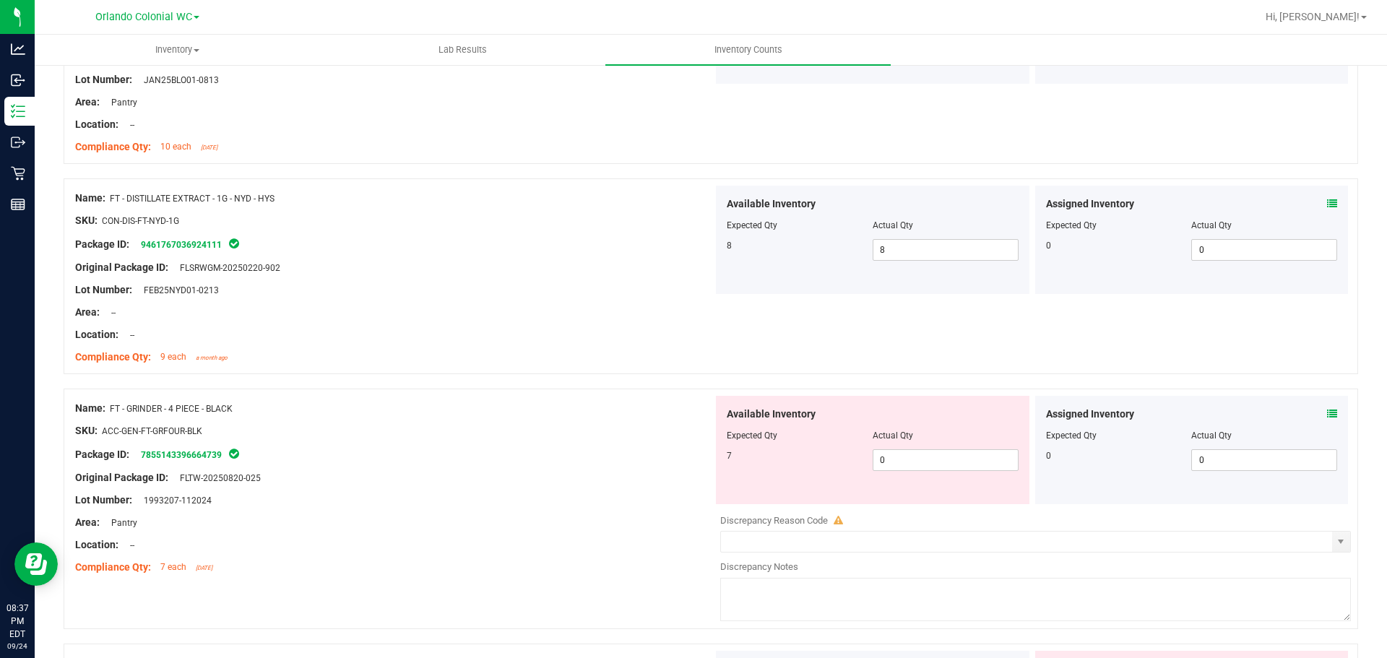
scroll to position [2041, 0]
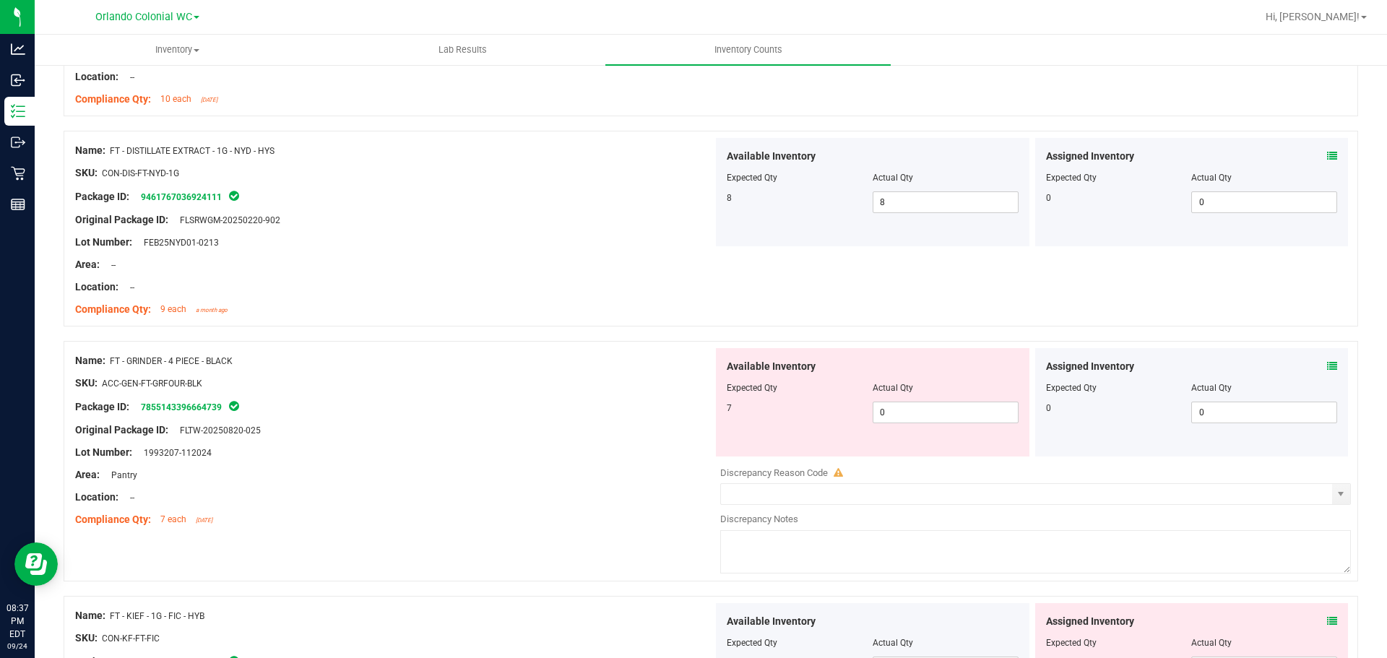
click at [1327, 369] on icon at bounding box center [1332, 366] width 10 height 10
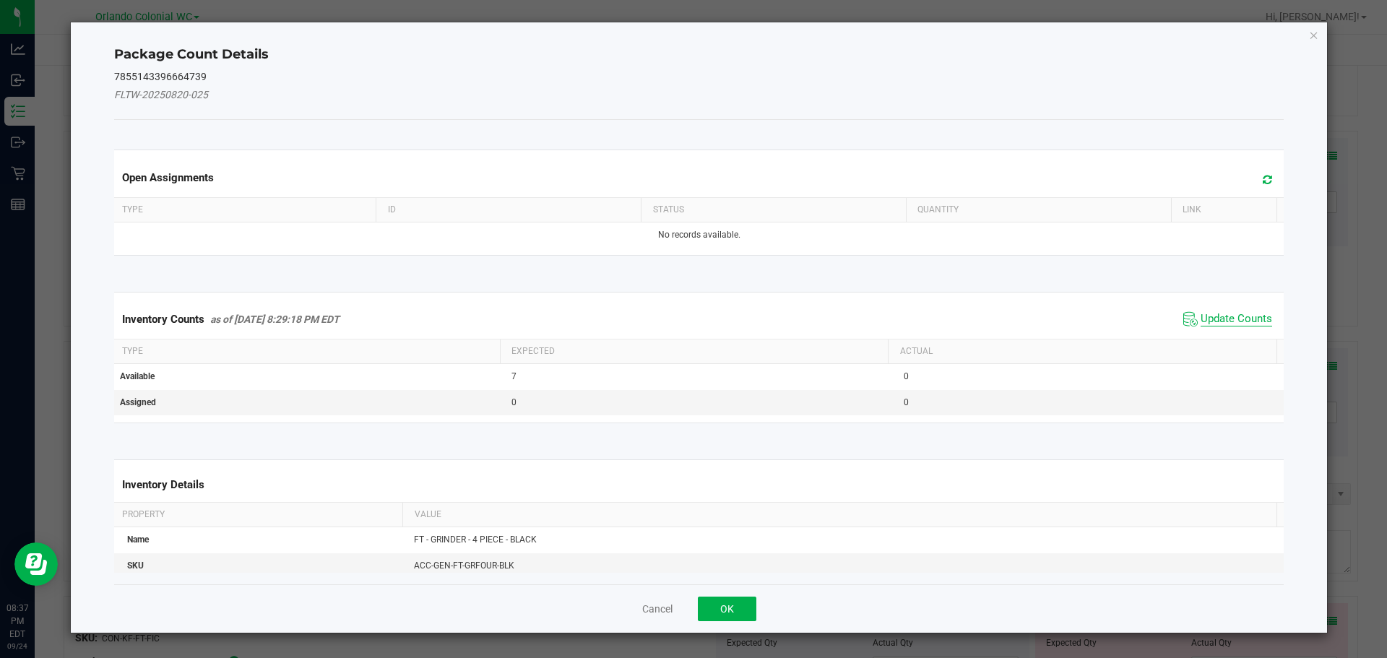
click at [1212, 320] on span "Update Counts" at bounding box center [1237, 319] width 72 height 14
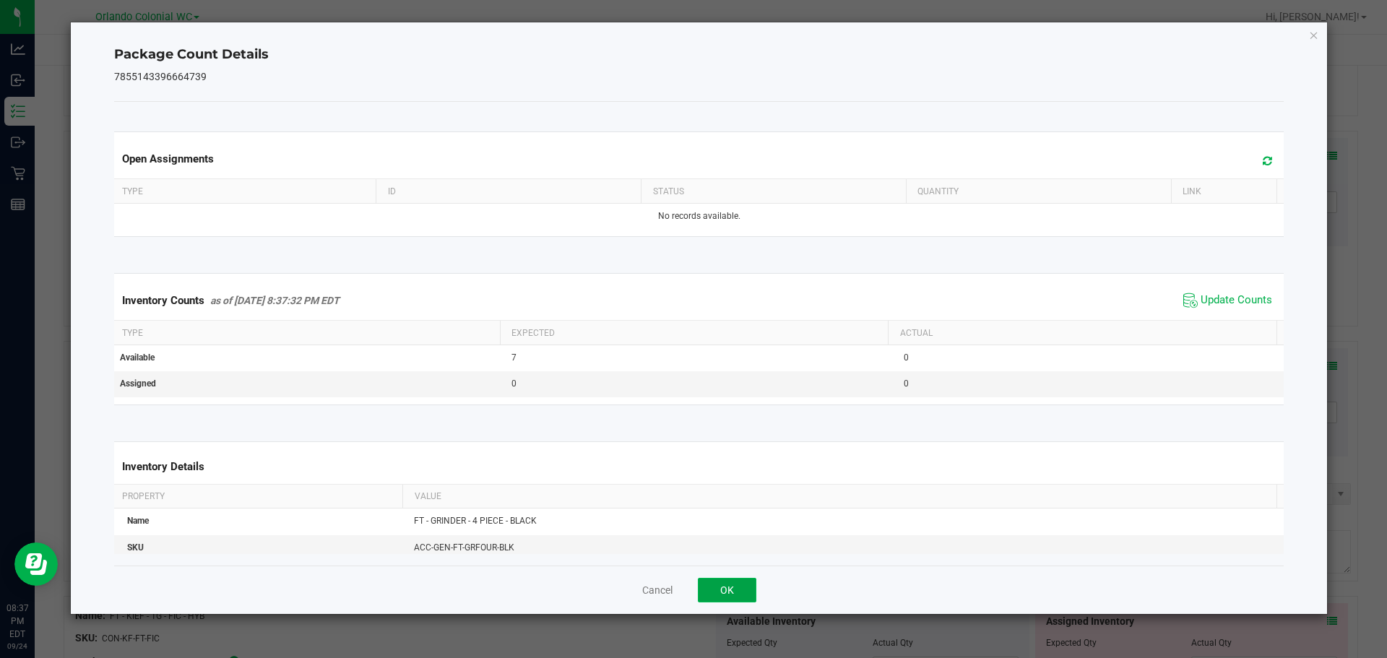
click at [733, 595] on button "OK" at bounding box center [727, 590] width 59 height 25
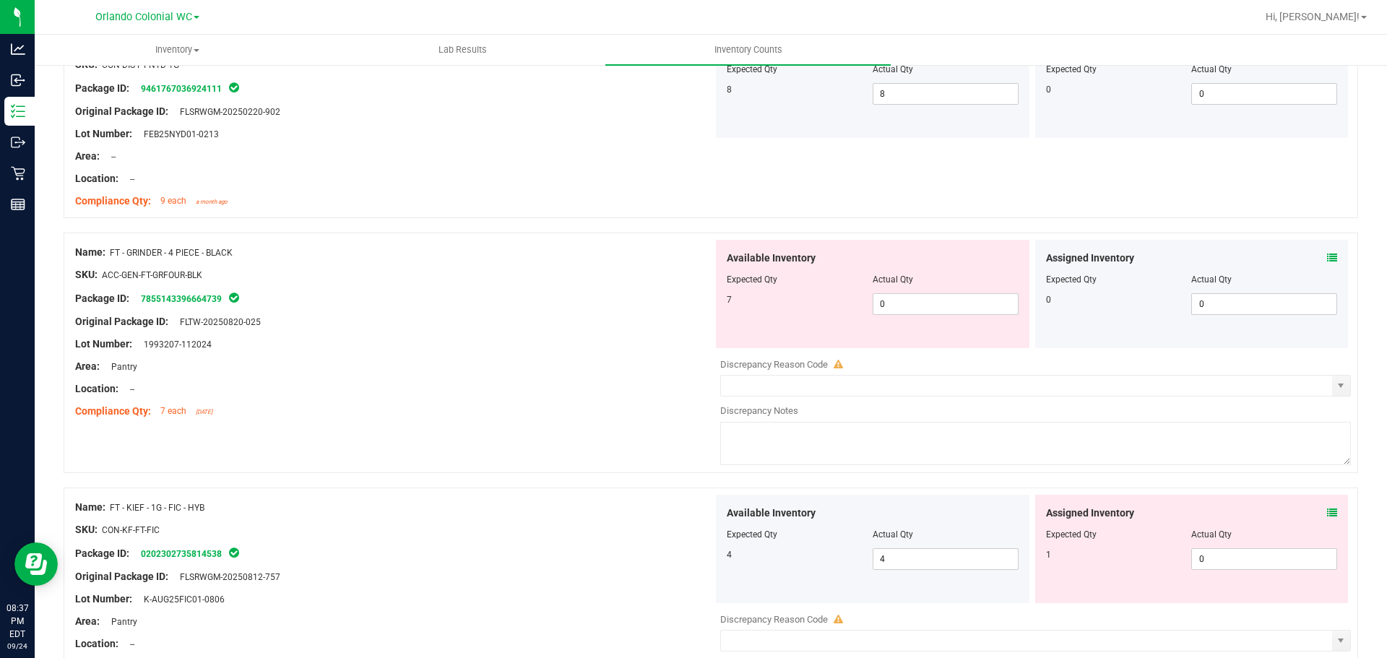
scroll to position [2164, 0]
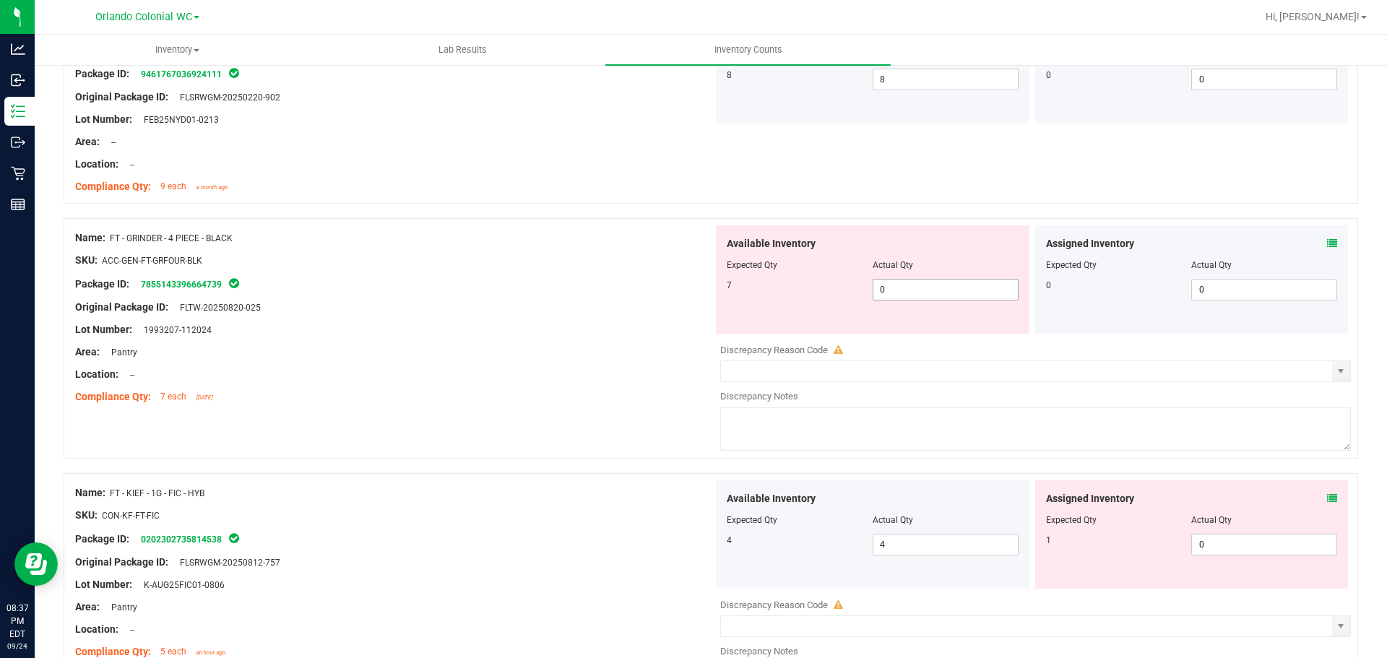
click at [926, 287] on input "0" at bounding box center [945, 290] width 144 height 20
type input "7"
click at [417, 311] on div "Original Package ID: FLTW-20250820-025" at bounding box center [394, 307] width 638 height 15
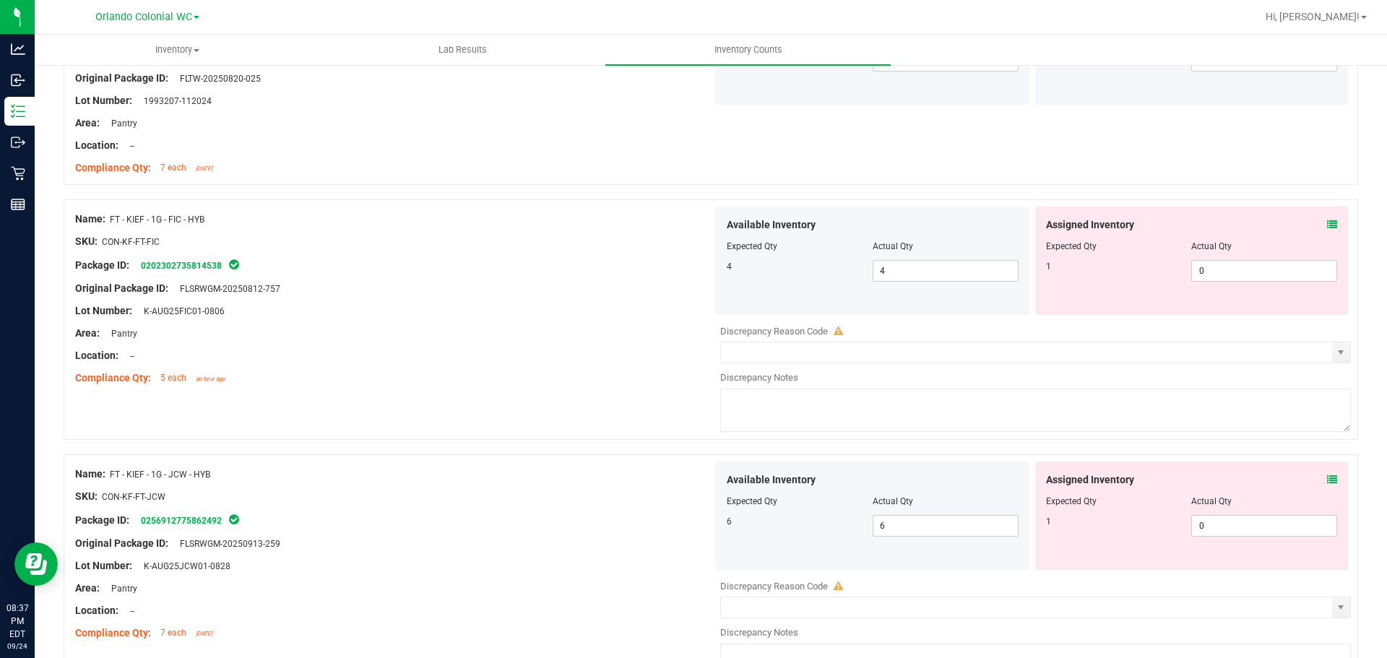
scroll to position [2453, 0]
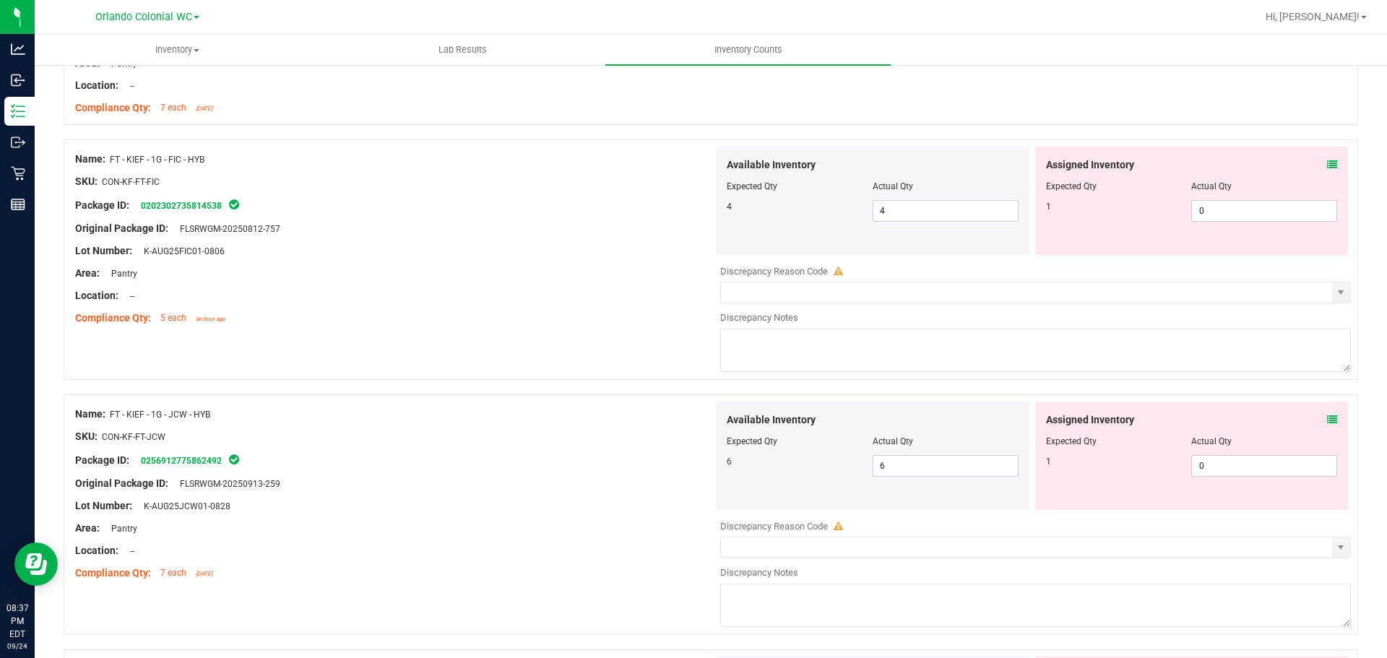
click at [1327, 160] on icon at bounding box center [1332, 165] width 10 height 10
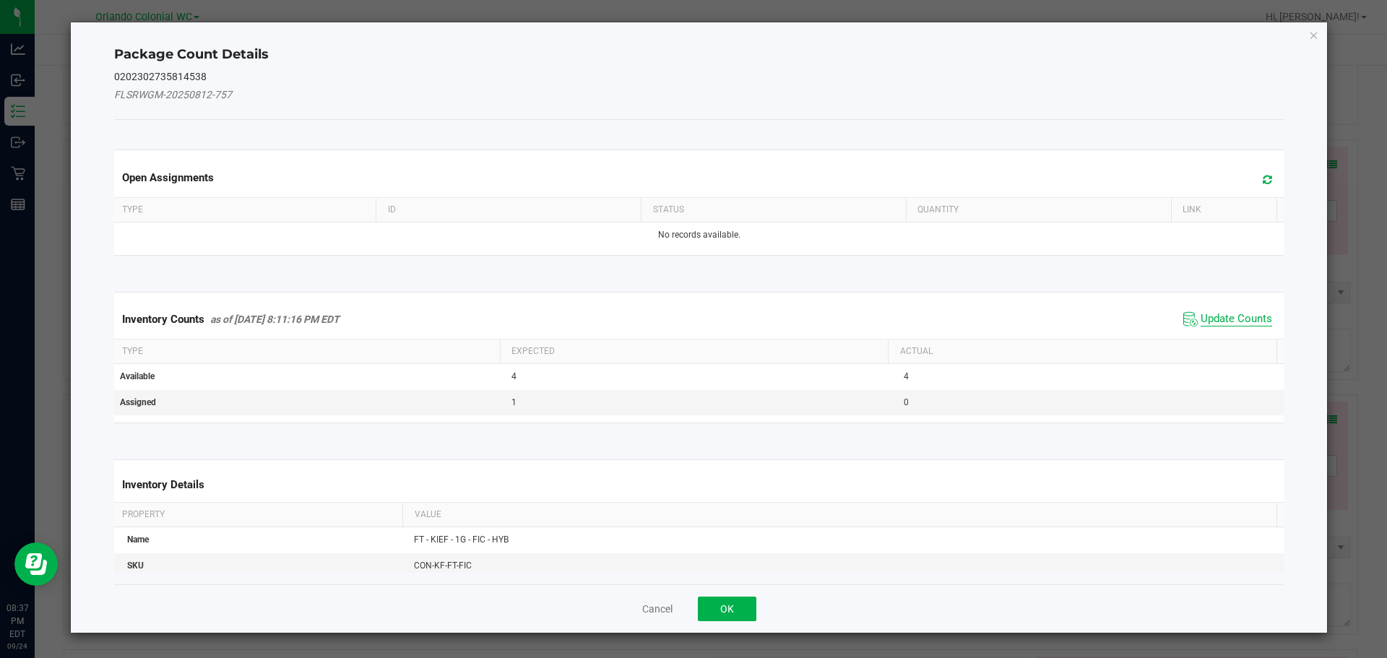
click at [1259, 317] on span "Update Counts" at bounding box center [1237, 319] width 72 height 14
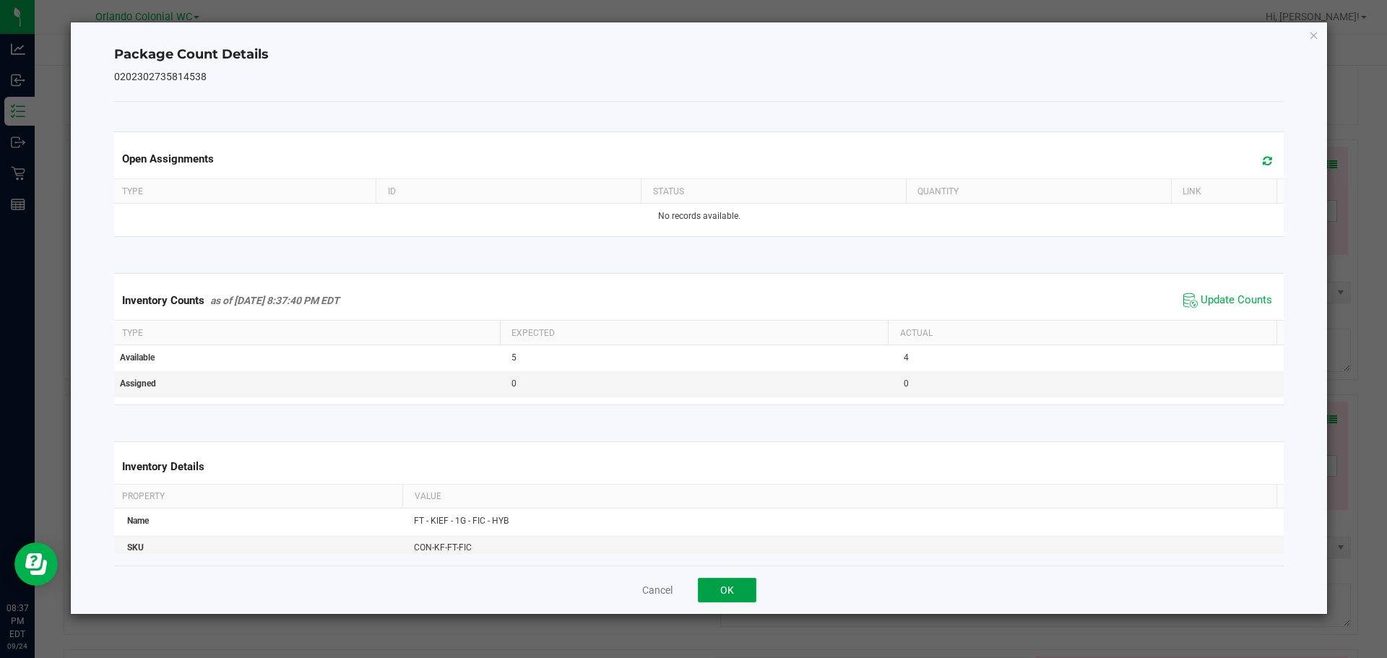
click at [748, 600] on button "OK" at bounding box center [727, 590] width 59 height 25
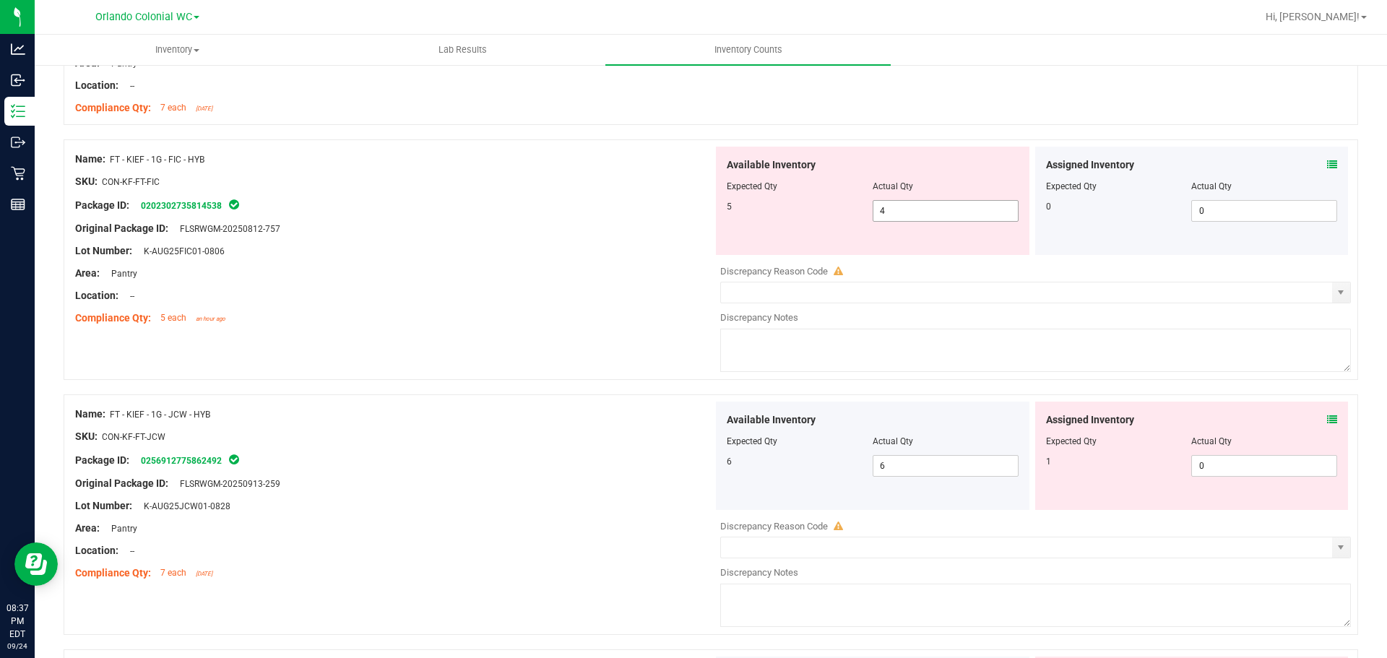
click at [888, 212] on span "4 4" at bounding box center [946, 211] width 146 height 22
type input "5"
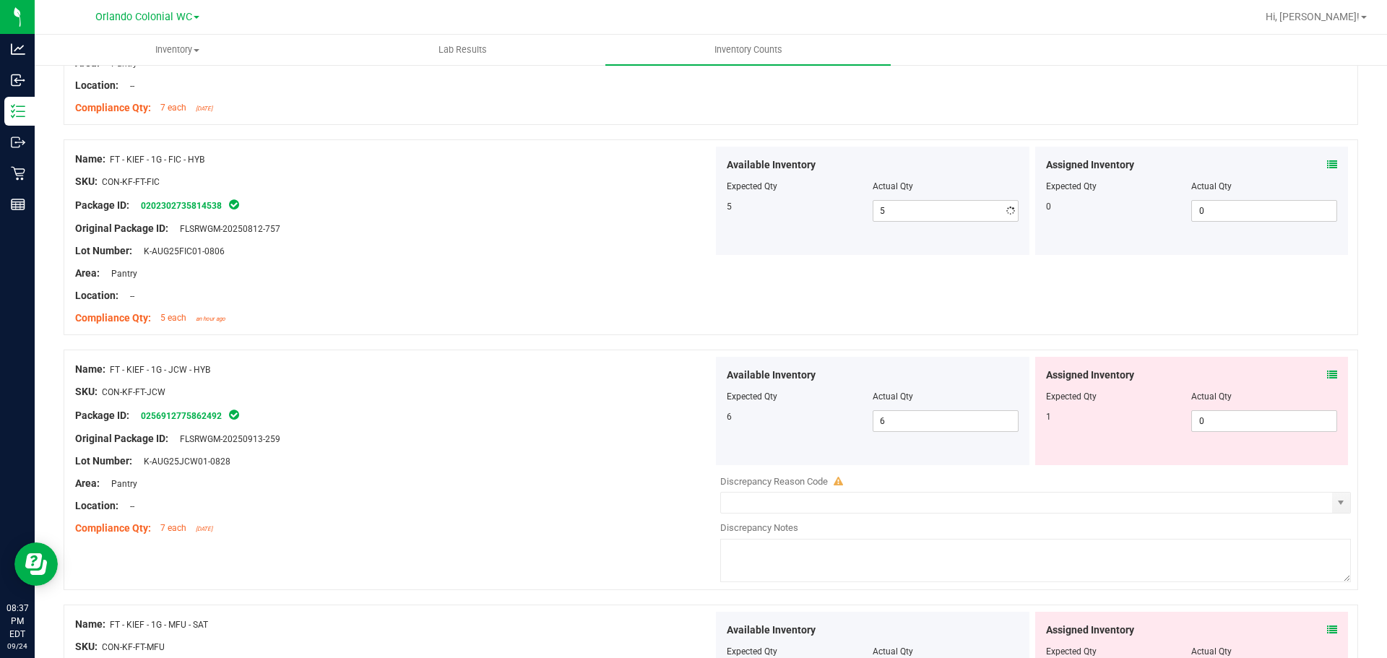
click at [595, 223] on div "Original Package ID: FLSRWGM-20250812-757" at bounding box center [394, 228] width 638 height 15
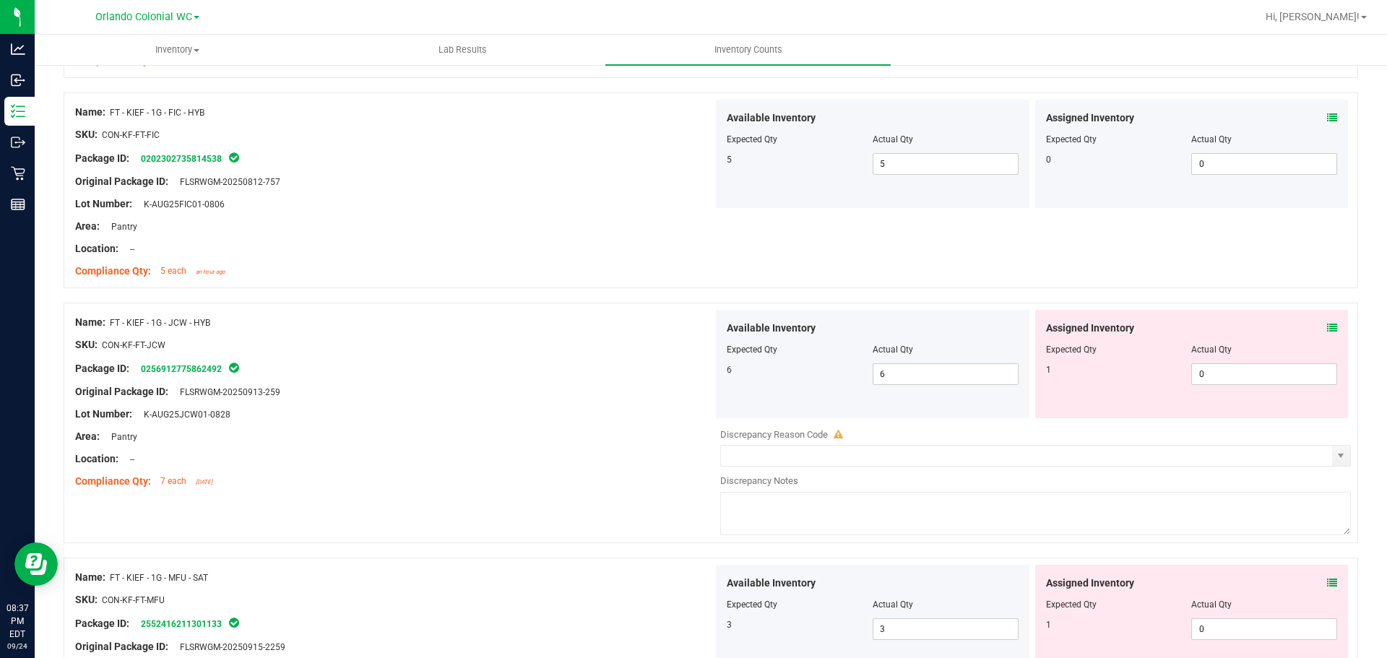
scroll to position [2525, 0]
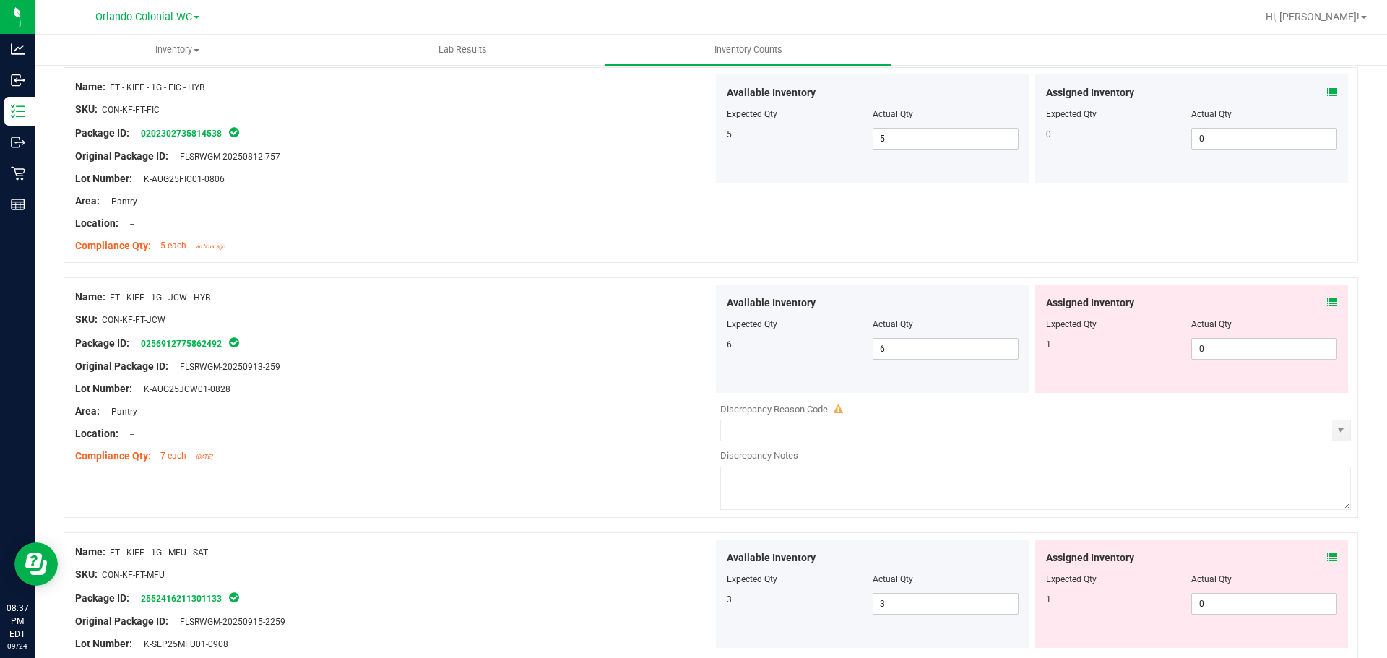
click at [1327, 302] on icon at bounding box center [1332, 303] width 10 height 10
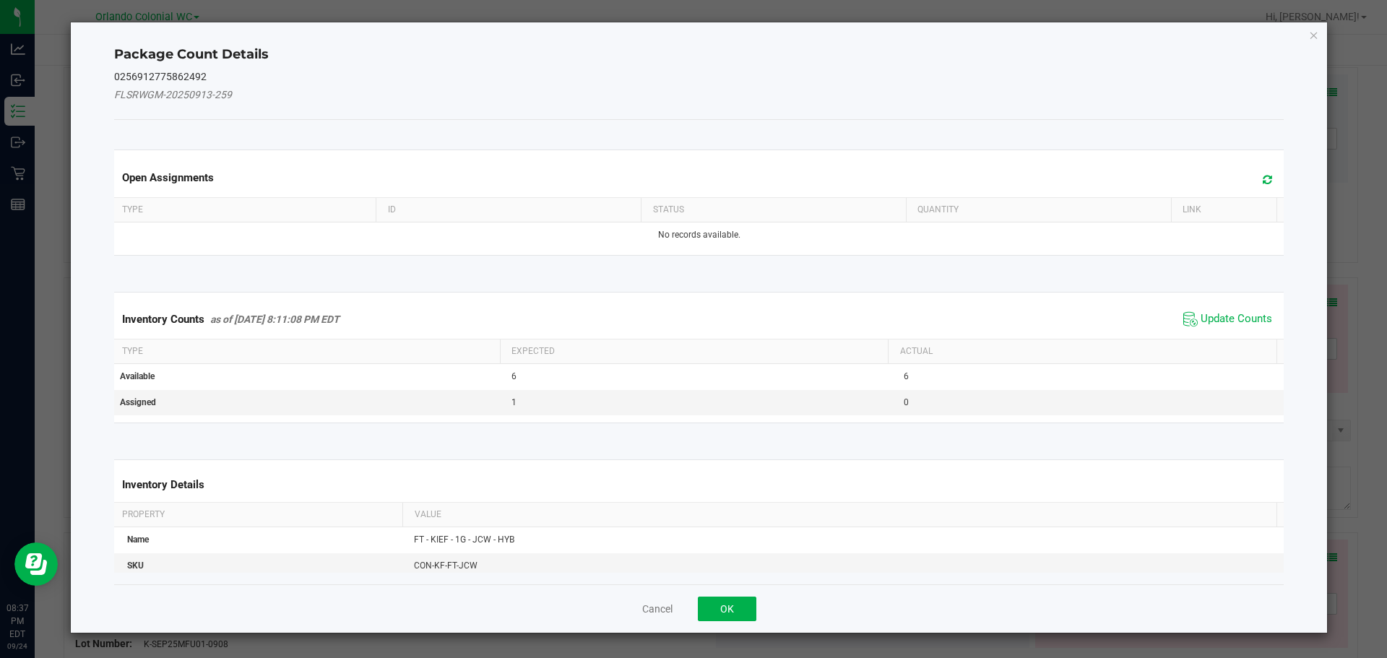
click at [1226, 343] on th "Actual" at bounding box center [1082, 352] width 389 height 25
click at [1208, 316] on span "Update Counts" at bounding box center [1237, 319] width 72 height 14
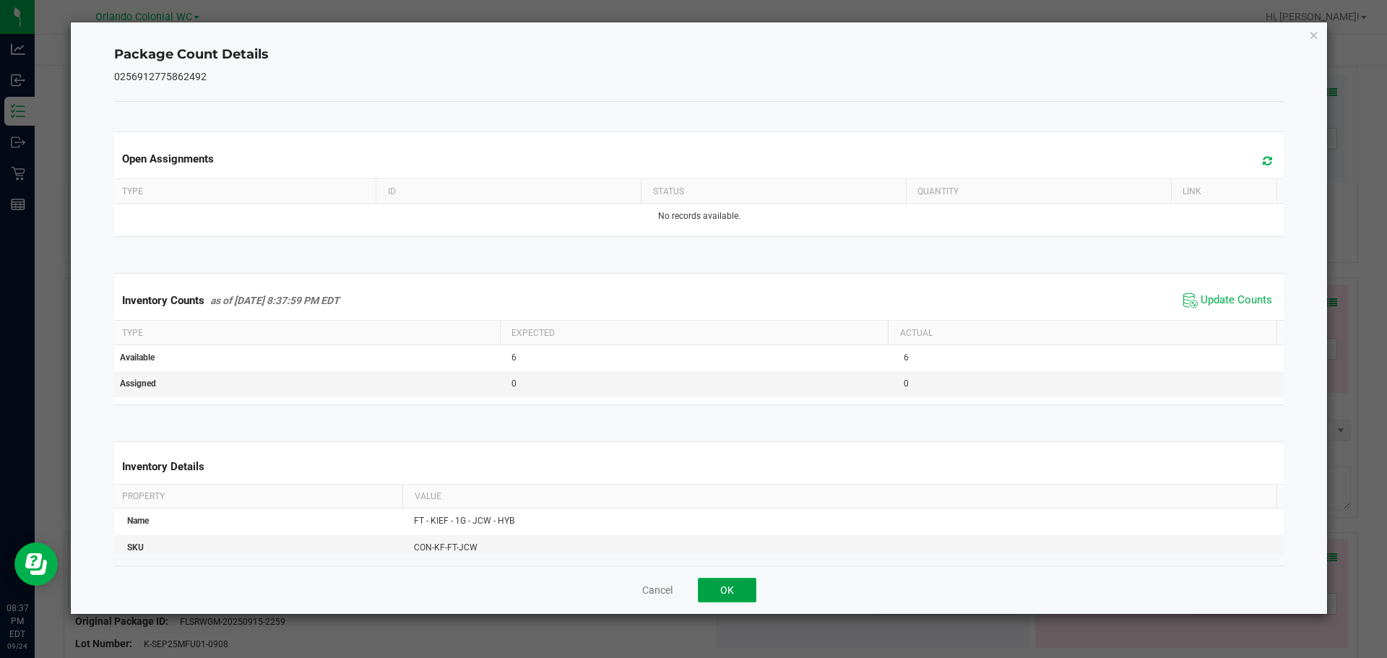
click at [726, 596] on button "OK" at bounding box center [727, 590] width 59 height 25
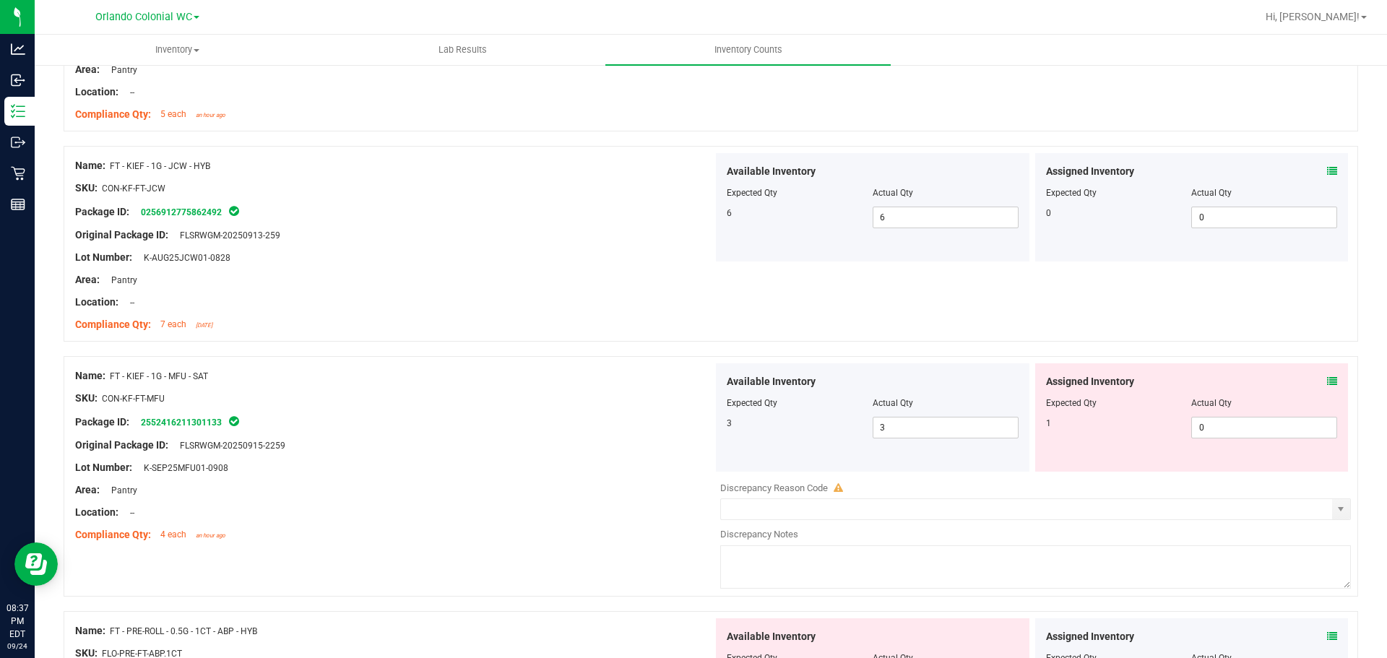
scroll to position [2671, 0]
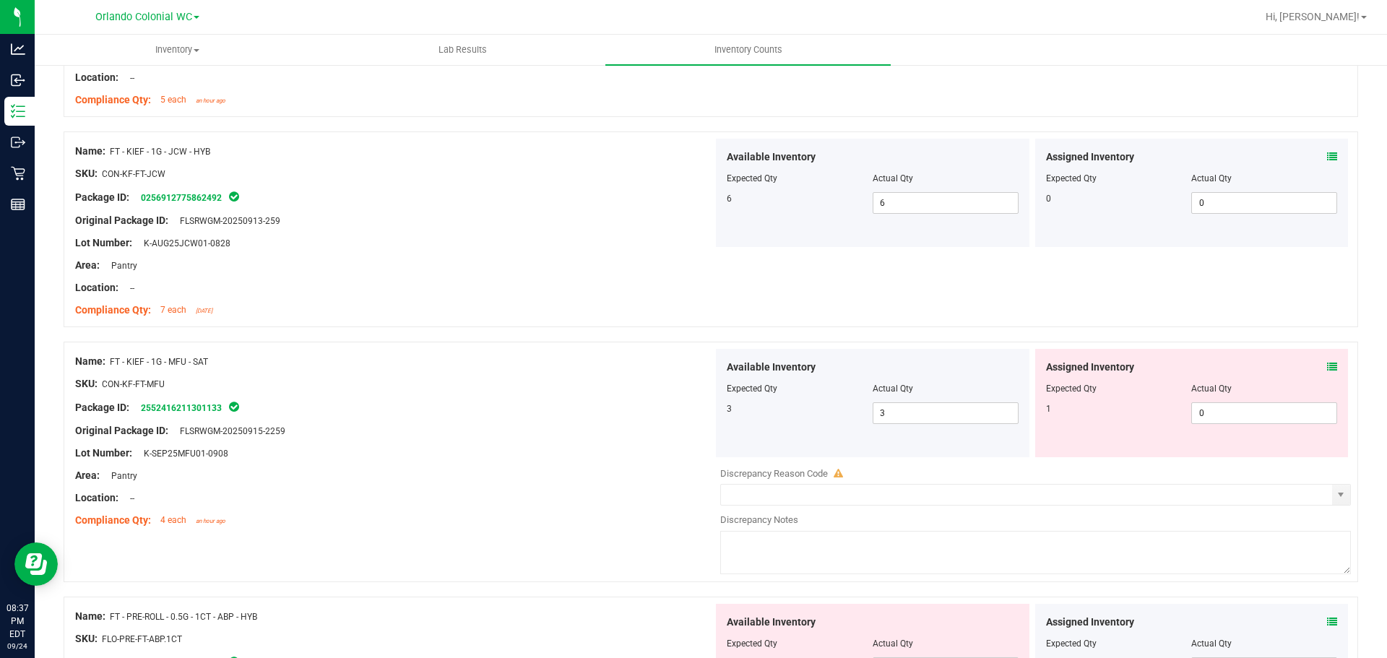
click at [1303, 374] on div "Assigned Inventory" at bounding box center [1192, 367] width 292 height 15
click at [1327, 362] on icon at bounding box center [1332, 367] width 10 height 10
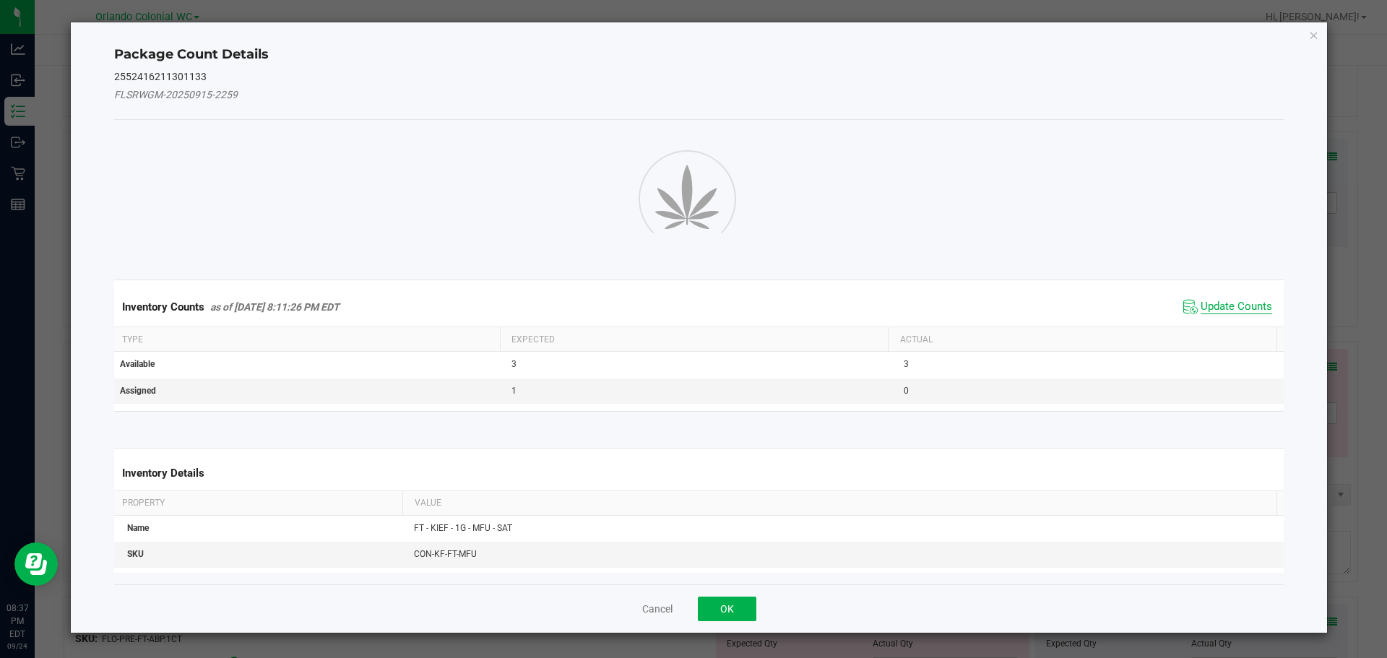
click at [1221, 308] on span "Update Counts" at bounding box center [1237, 307] width 72 height 14
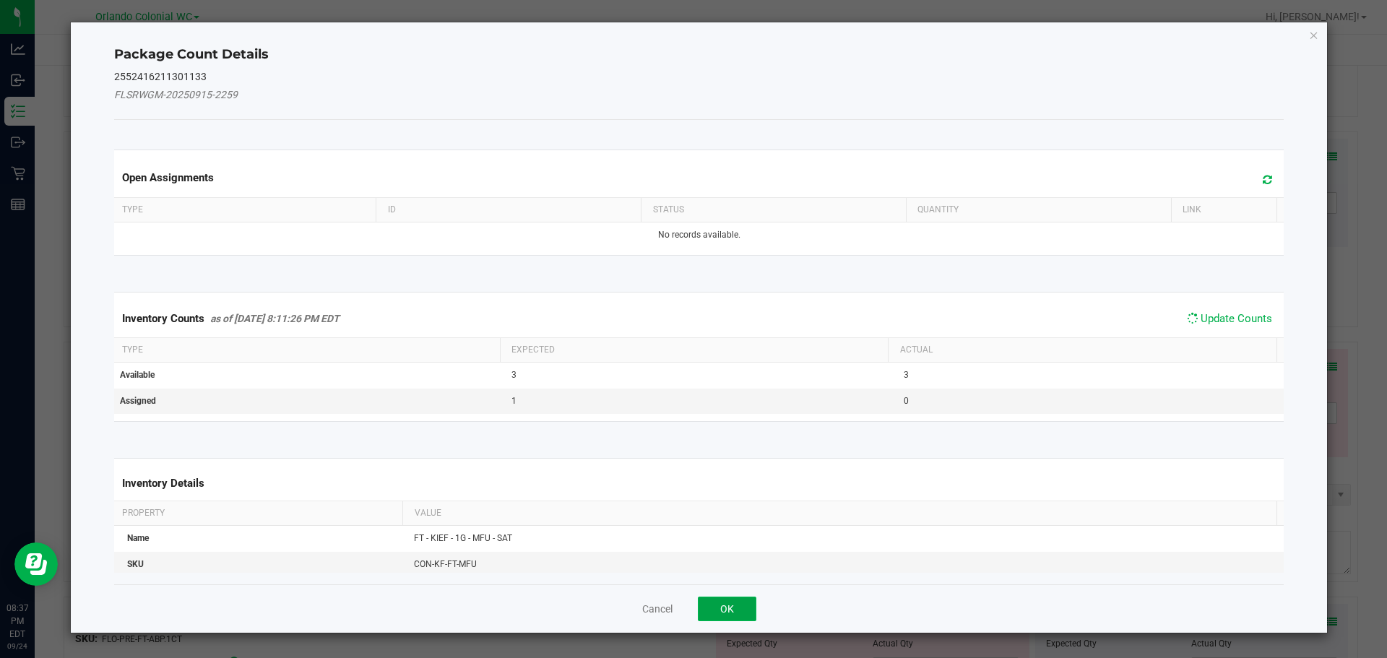
click at [726, 604] on button "OK" at bounding box center [727, 609] width 59 height 25
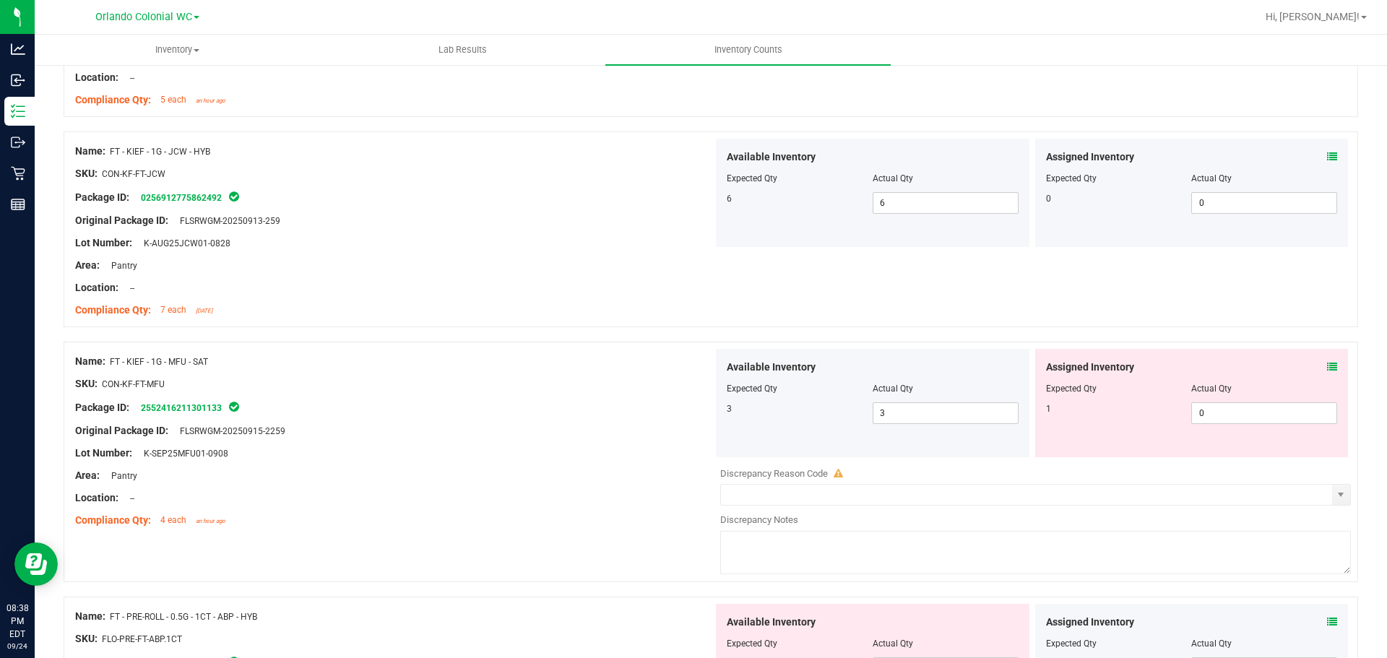
click at [1327, 373] on span at bounding box center [1332, 367] width 10 height 15
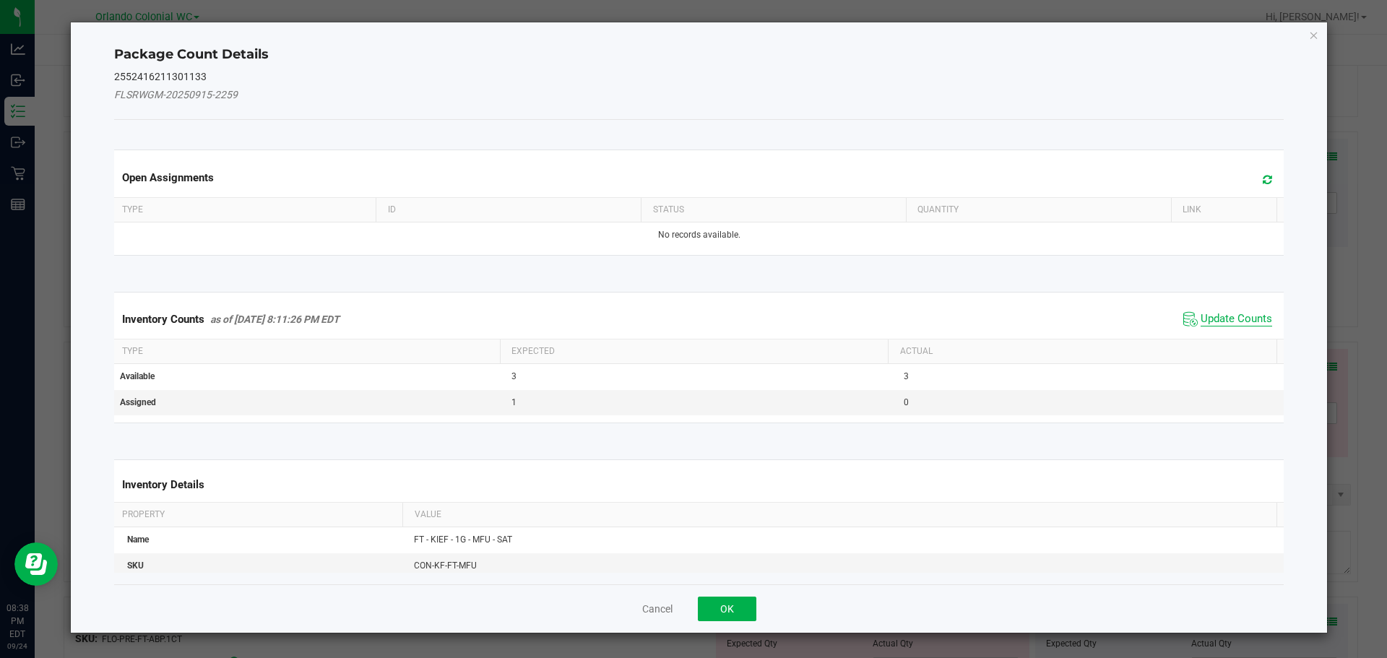
click at [1256, 325] on span "Update Counts" at bounding box center [1237, 319] width 72 height 14
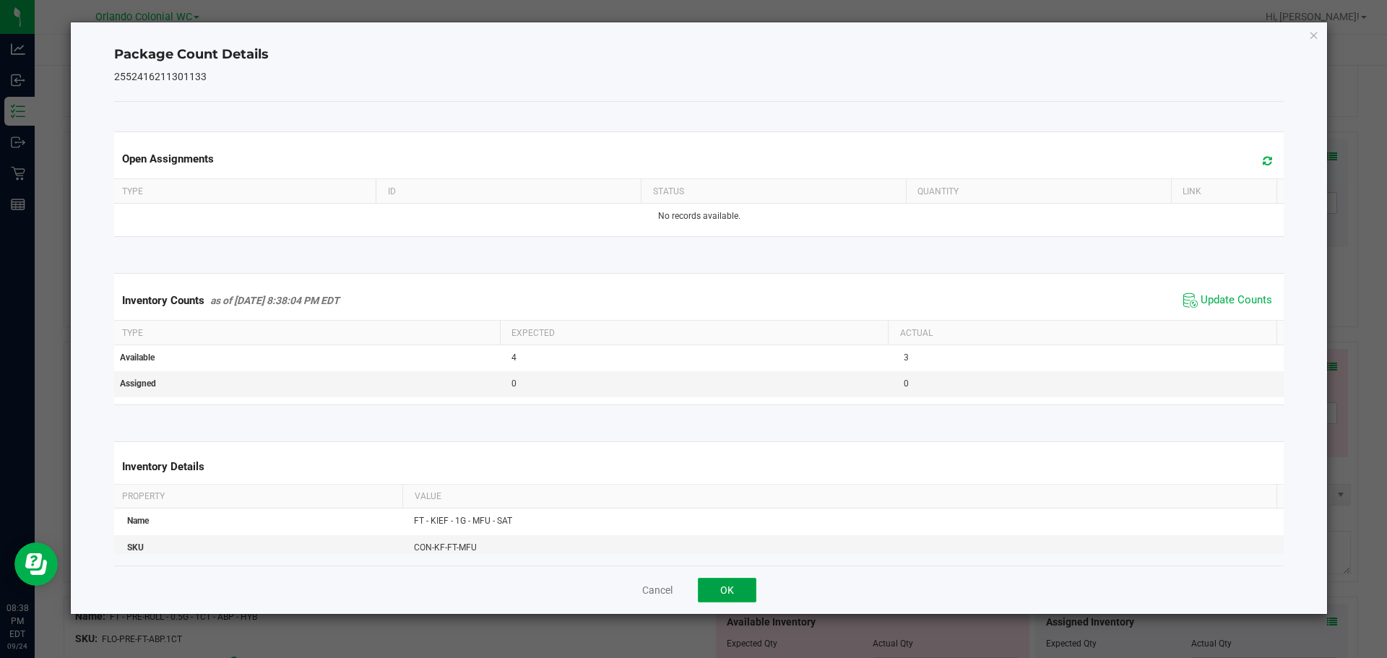
click at [732, 600] on button "OK" at bounding box center [727, 590] width 59 height 25
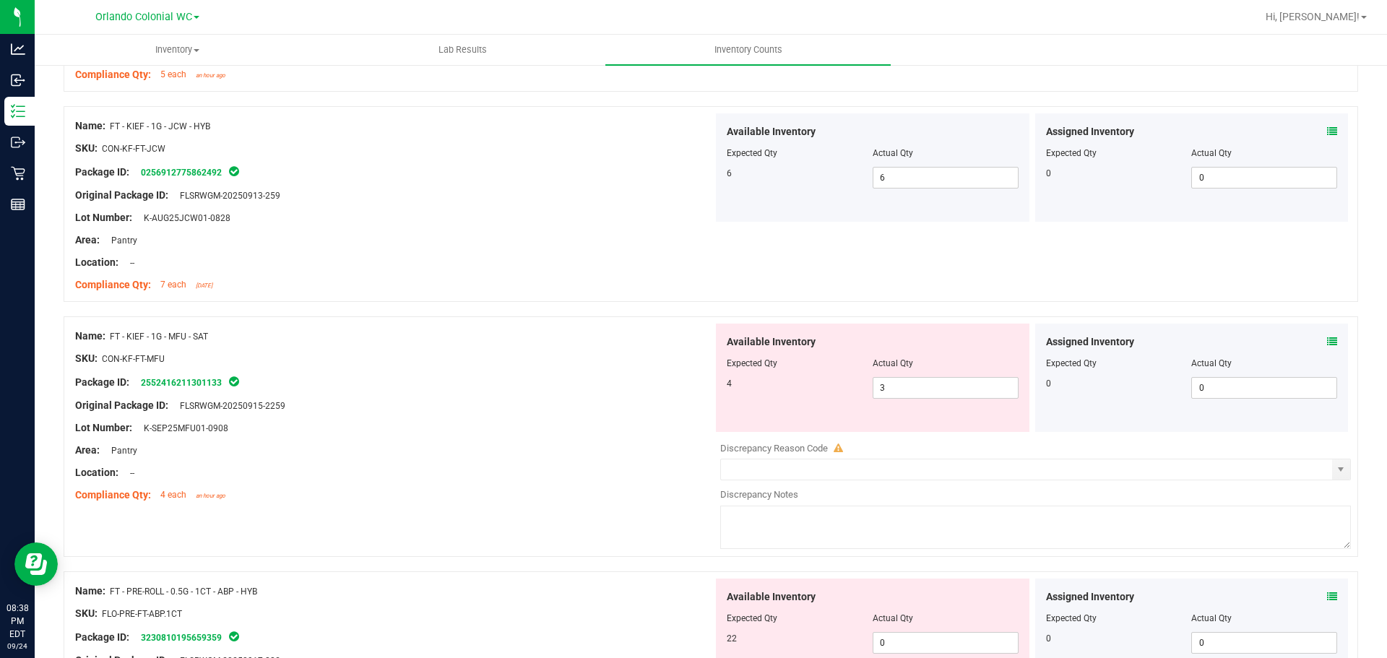
scroll to position [2698, 0]
click at [946, 385] on input "3" at bounding box center [945, 386] width 144 height 20
type input "4"
click at [598, 446] on div "Area: Pantry" at bounding box center [394, 448] width 638 height 15
type input "4"
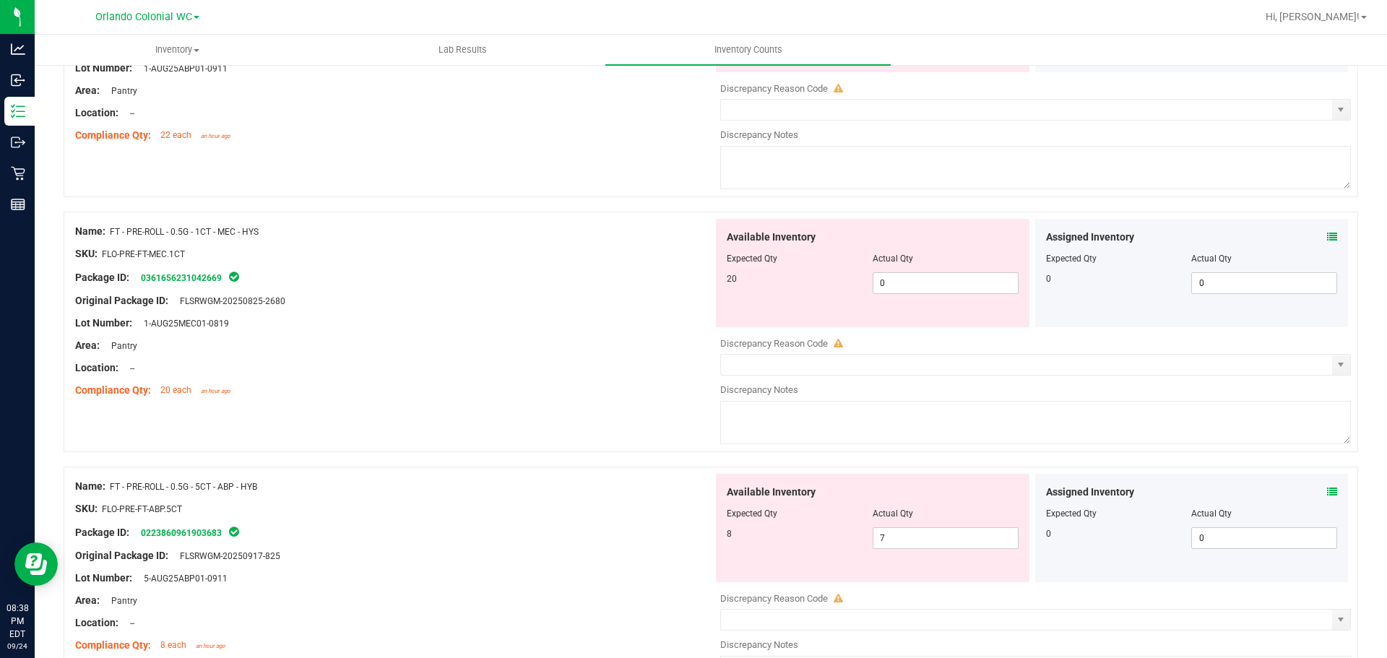
scroll to position [3365, 0]
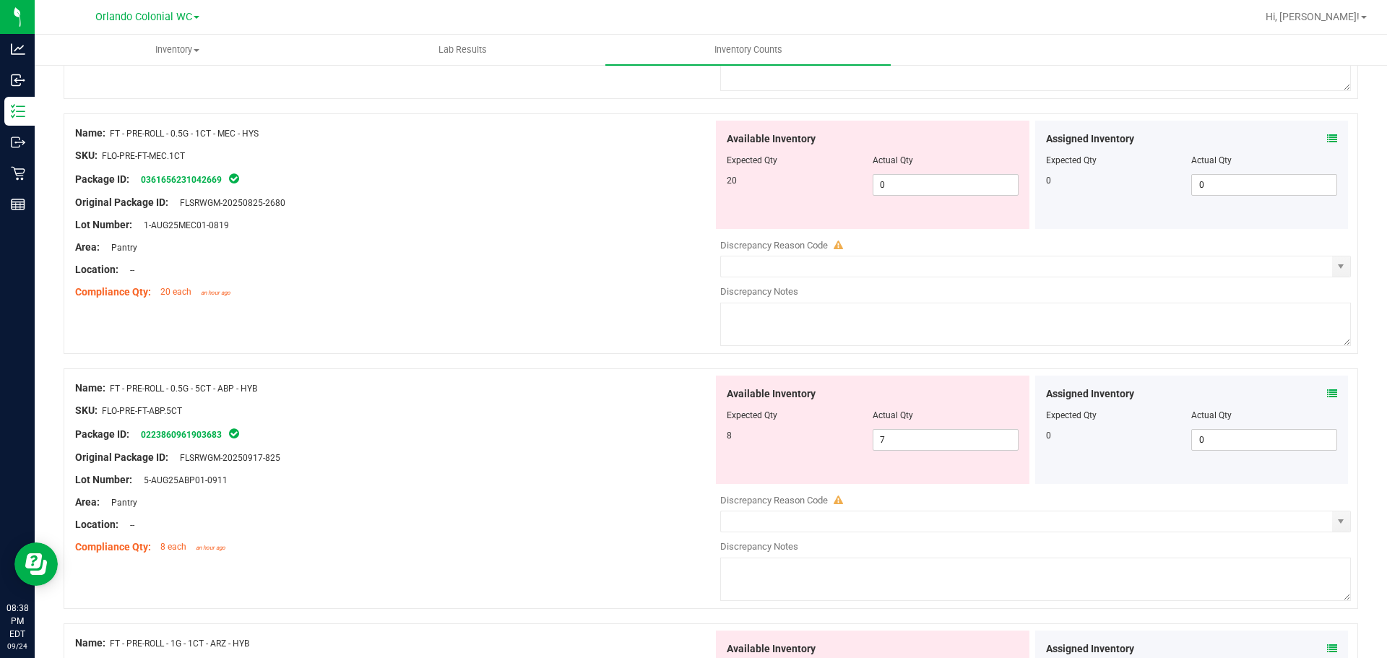
click at [1327, 397] on icon at bounding box center [1332, 394] width 10 height 10
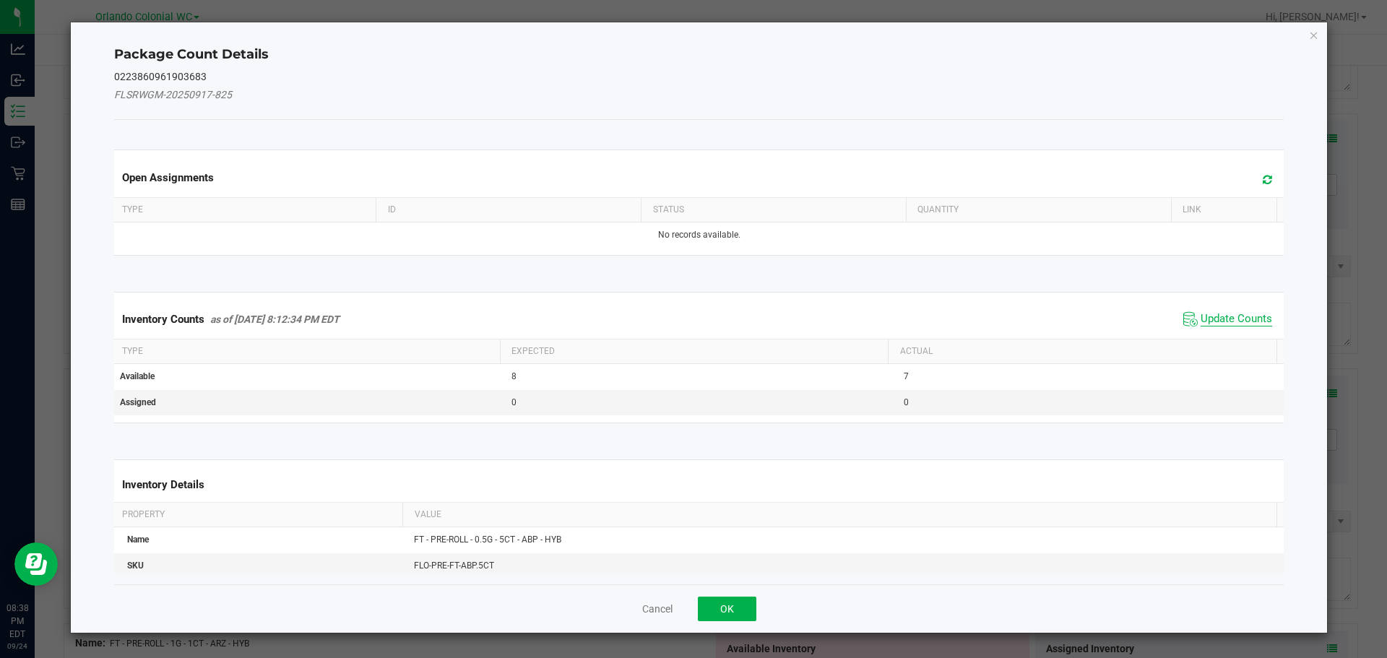
click at [1235, 325] on span "Update Counts" at bounding box center [1237, 319] width 72 height 14
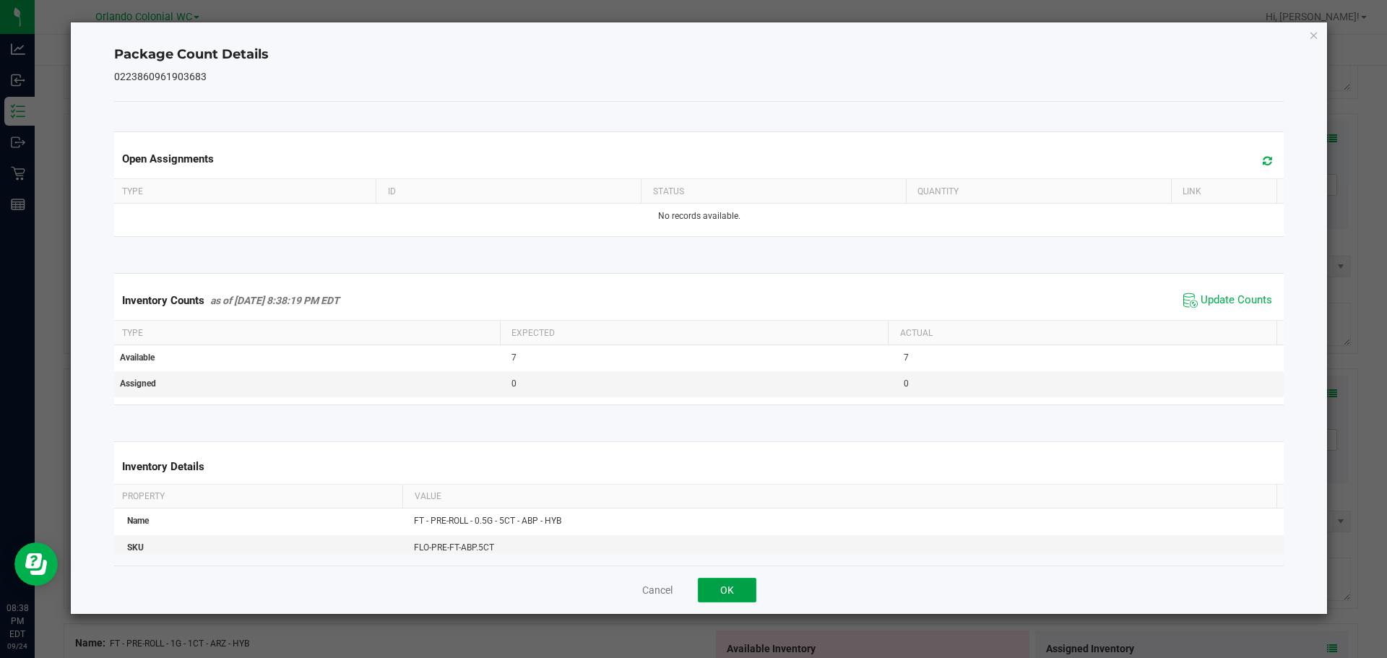
click at [707, 588] on button "OK" at bounding box center [727, 590] width 59 height 25
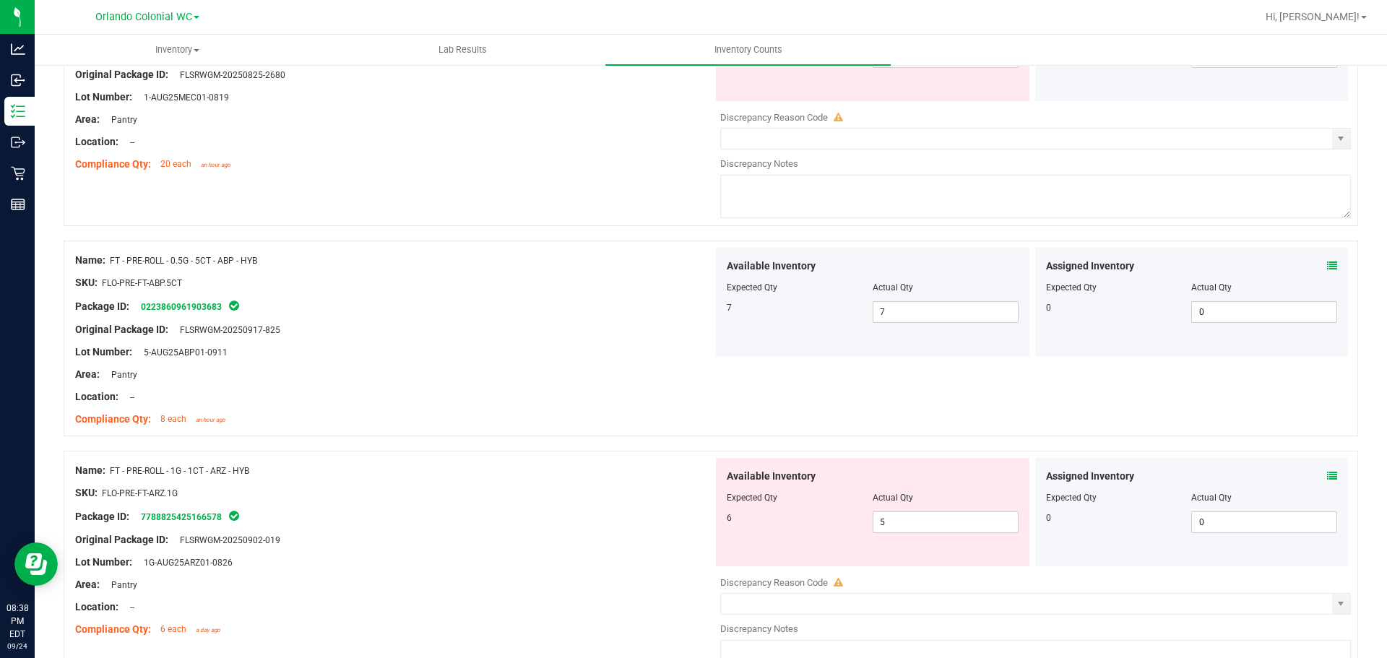
scroll to position [3575, 0]
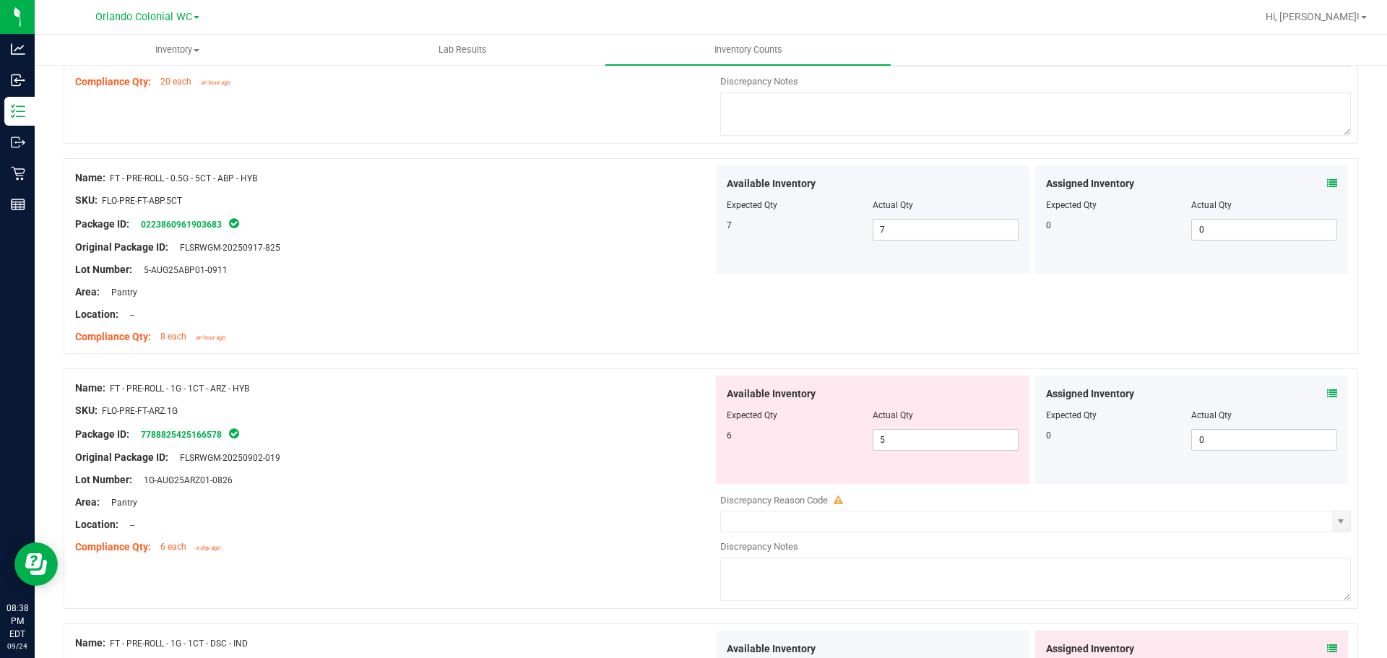
click at [1327, 394] on icon at bounding box center [1332, 394] width 10 height 10
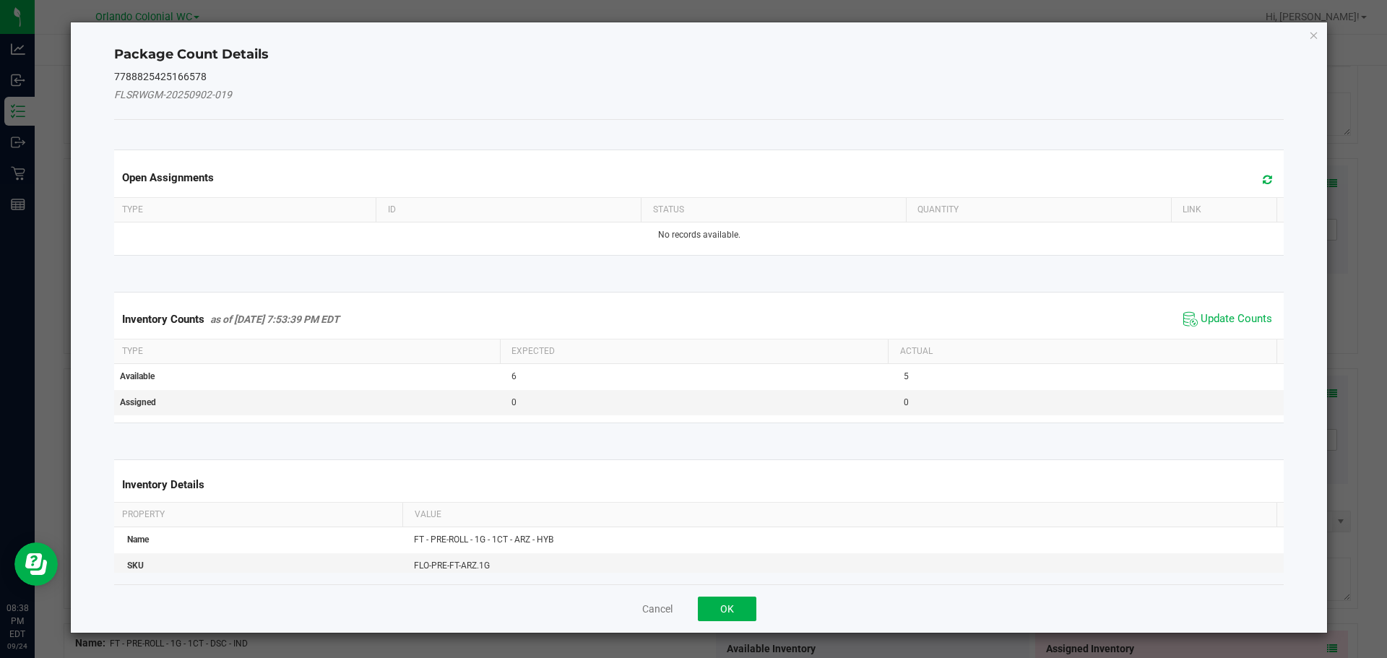
click at [1230, 342] on th "Actual" at bounding box center [1082, 352] width 389 height 25
click at [1201, 321] on span "Update Counts" at bounding box center [1237, 319] width 72 height 14
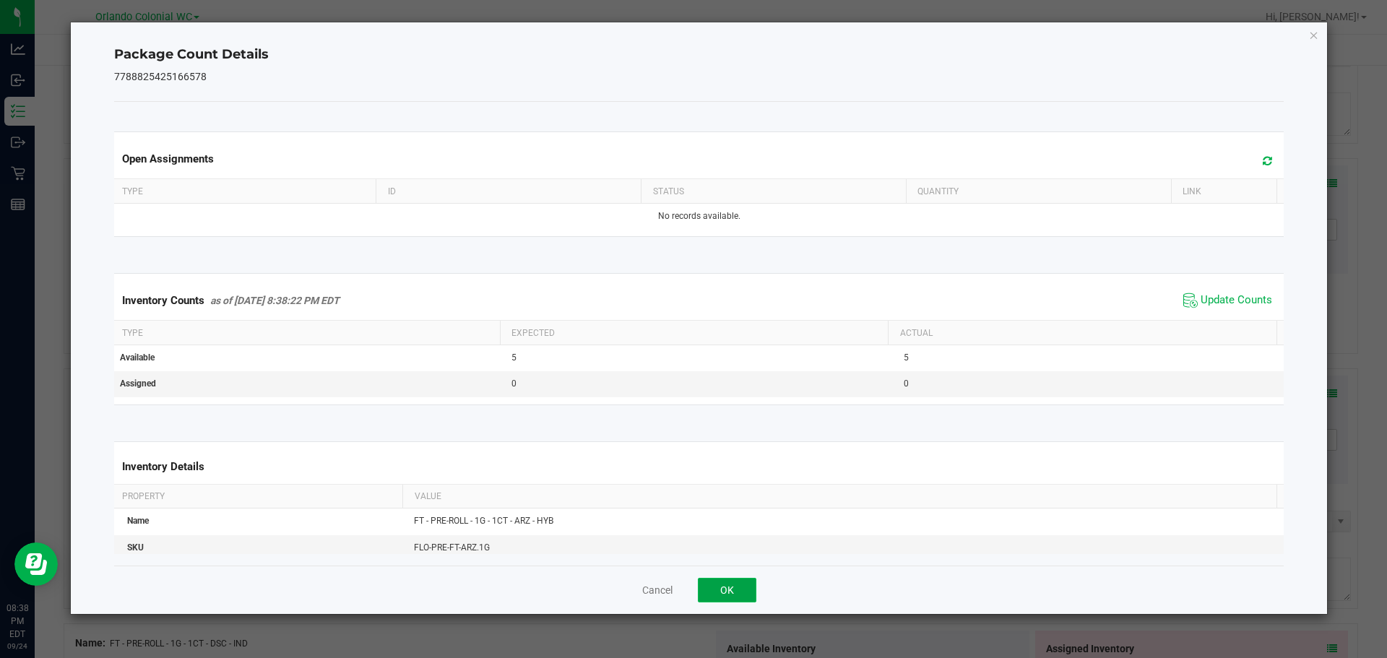
click at [730, 582] on button "OK" at bounding box center [727, 590] width 59 height 25
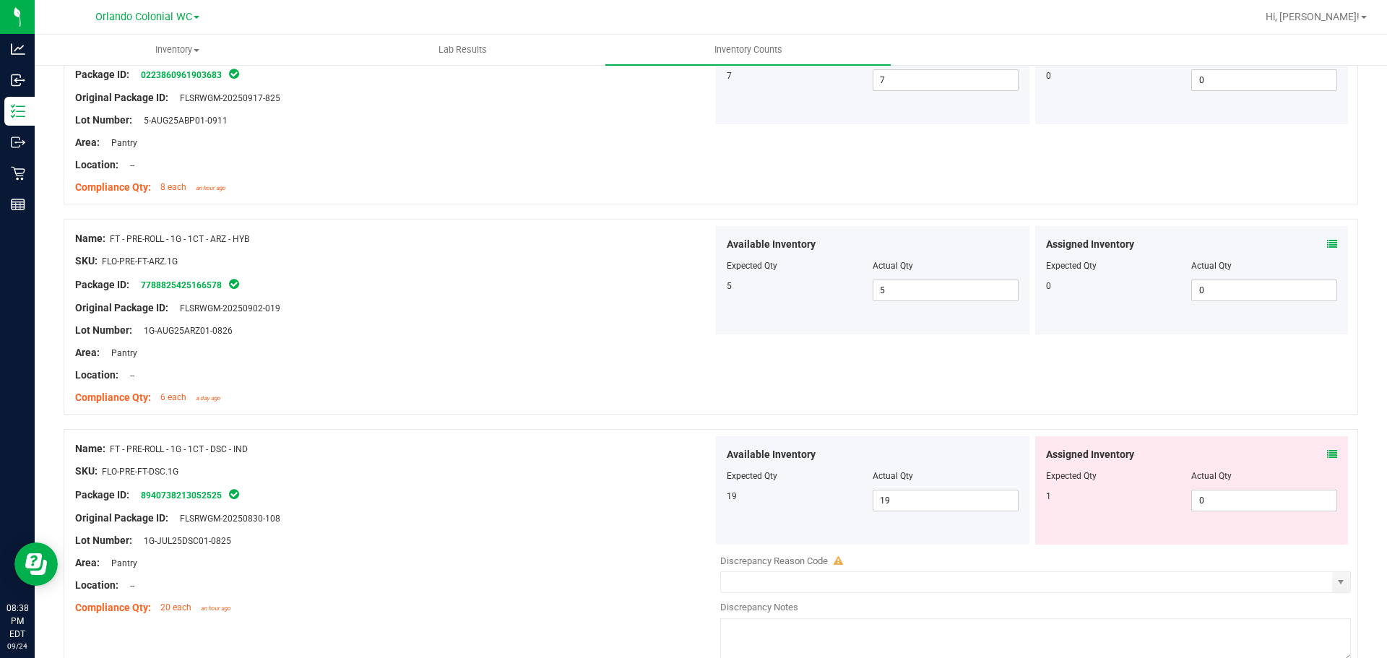
scroll to position [3826, 0]
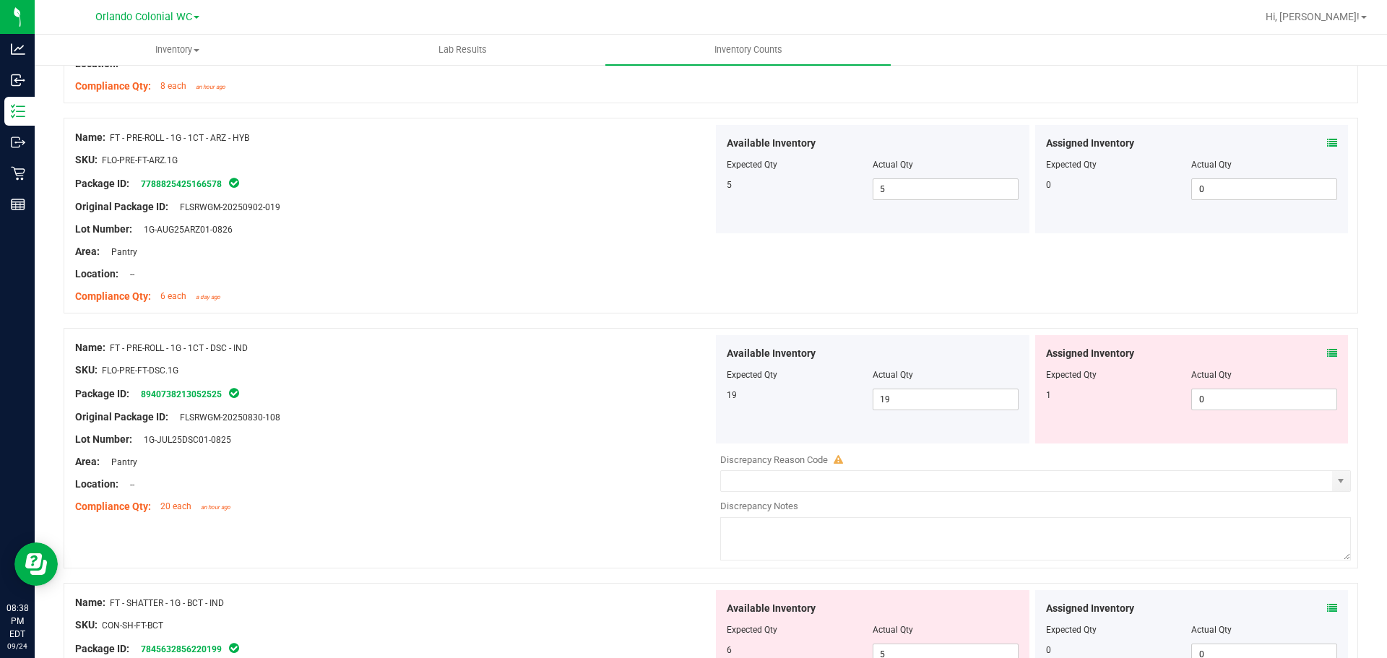
click at [1327, 354] on icon at bounding box center [1332, 353] width 10 height 10
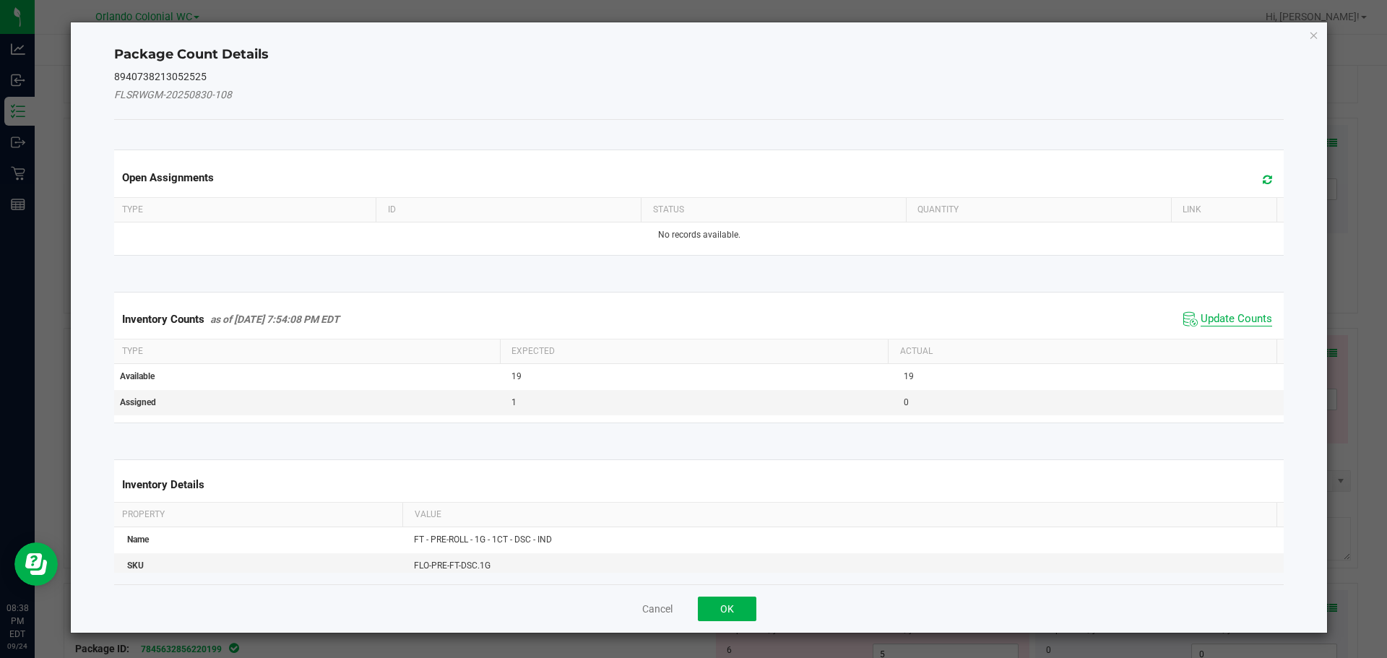
click at [1233, 319] on span "Update Counts" at bounding box center [1237, 319] width 72 height 14
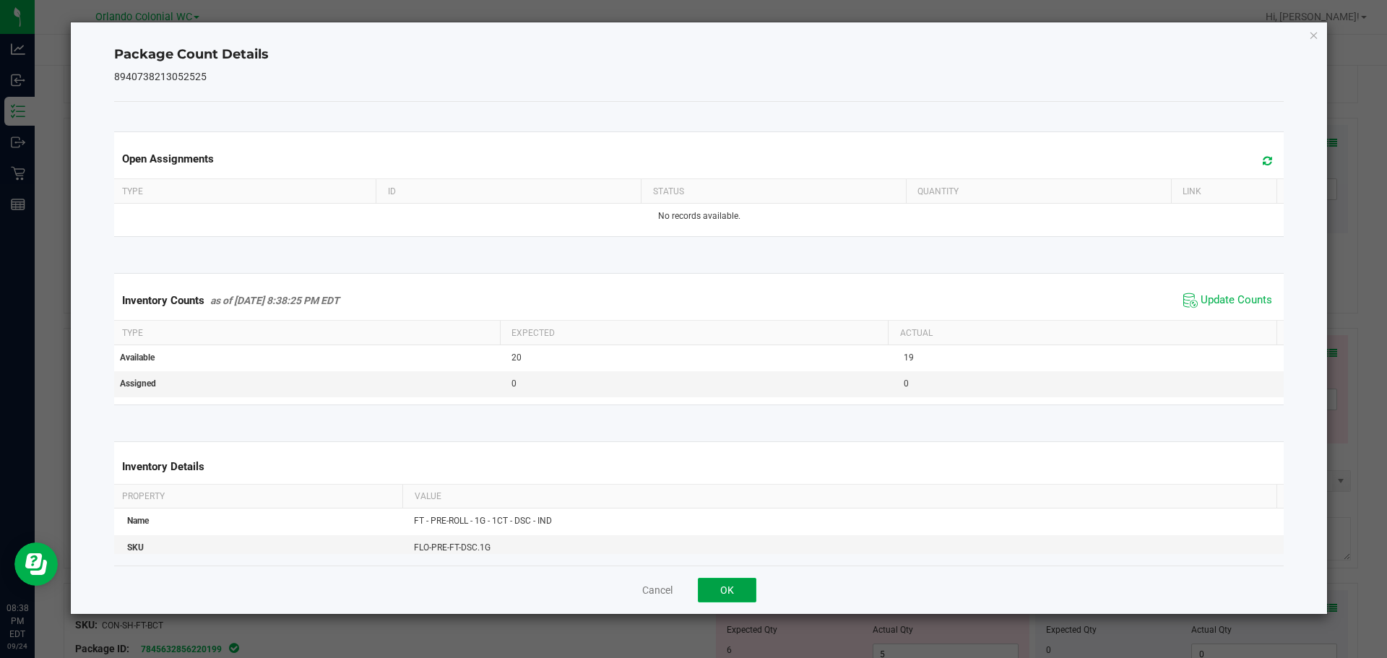
click at [741, 587] on button "OK" at bounding box center [727, 590] width 59 height 25
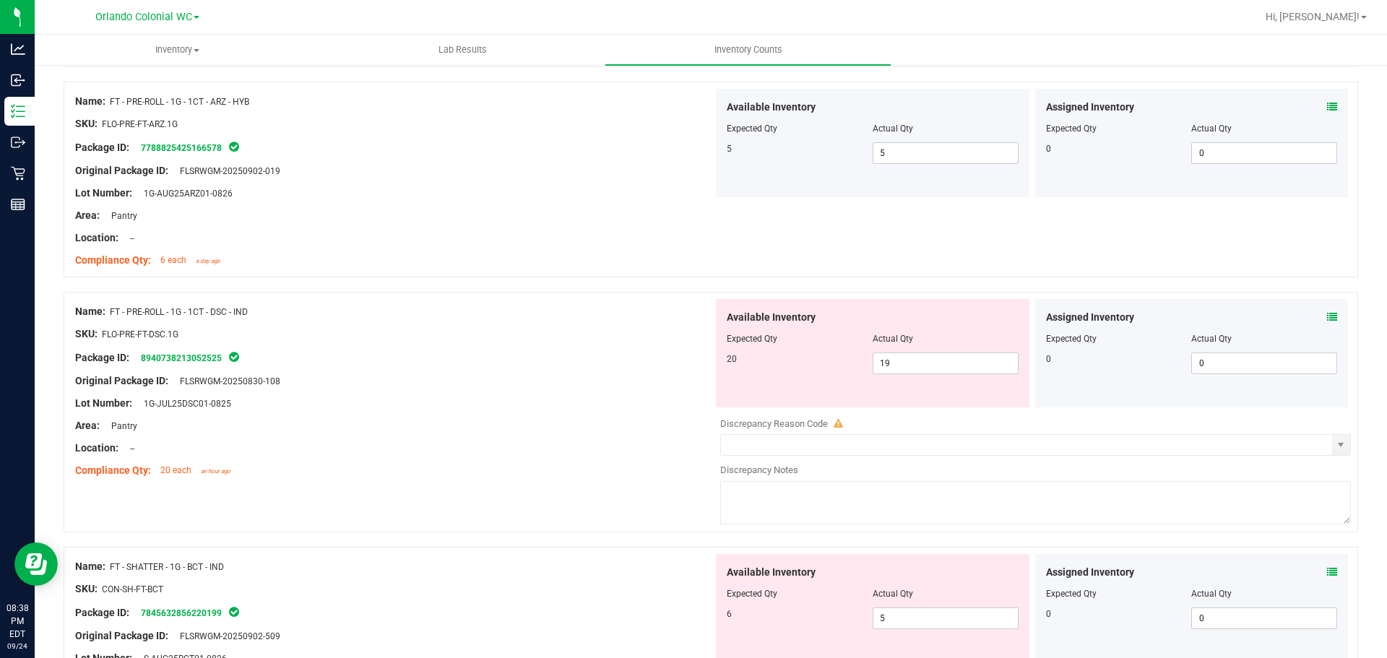
scroll to position [3865, 0]
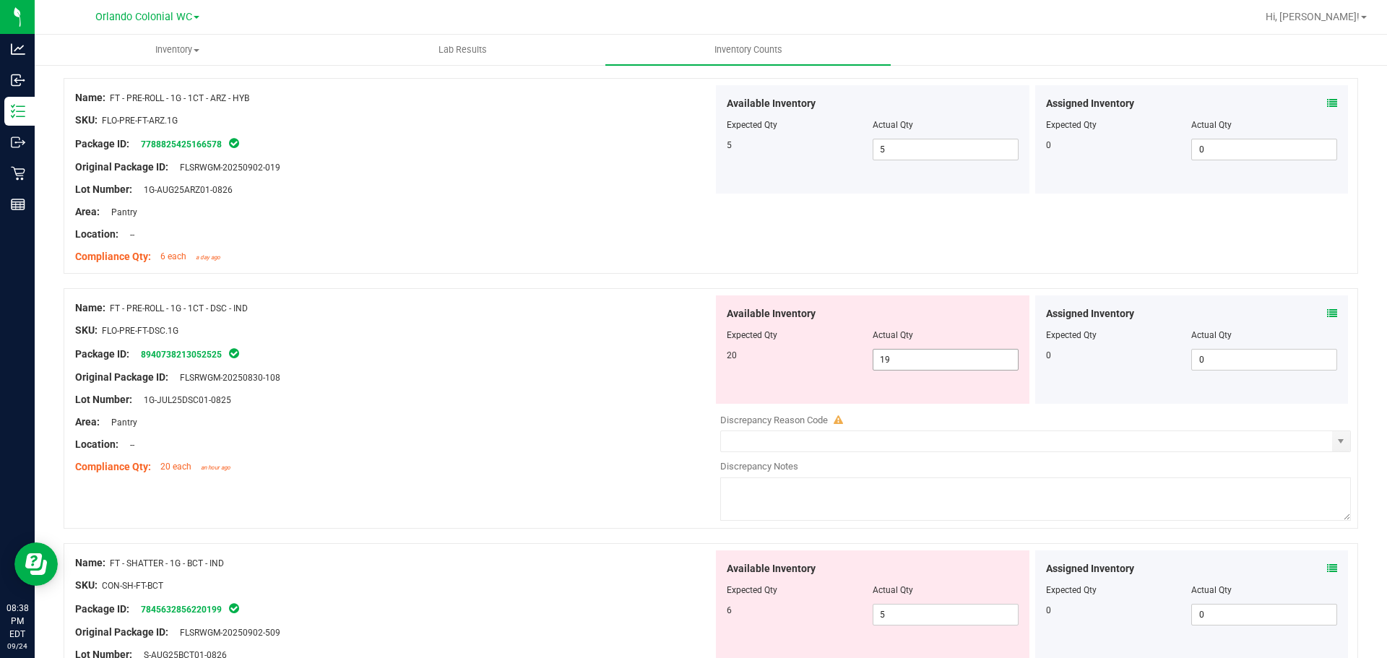
click at [944, 363] on input "19" at bounding box center [945, 360] width 144 height 20
type input "1"
type input "20"
click at [512, 455] on div at bounding box center [394, 455] width 638 height 7
type input "20"
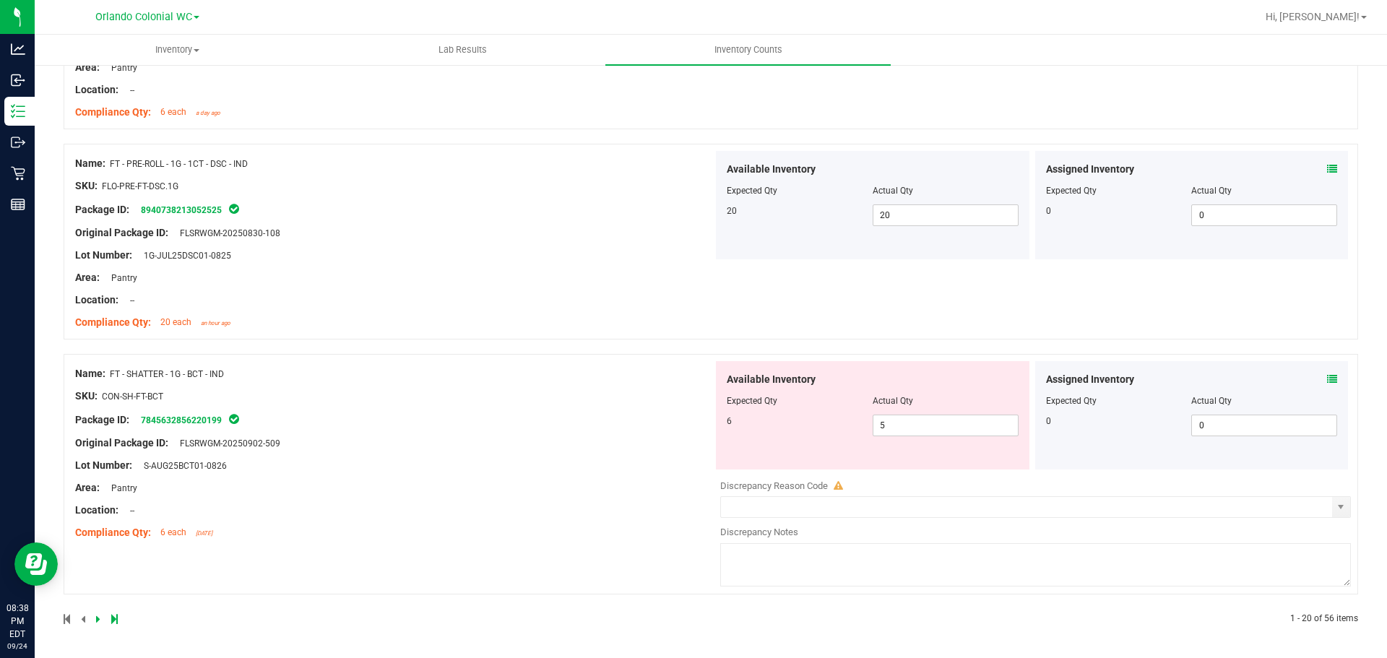
scroll to position [4009, 0]
click at [1327, 379] on icon at bounding box center [1332, 380] width 10 height 10
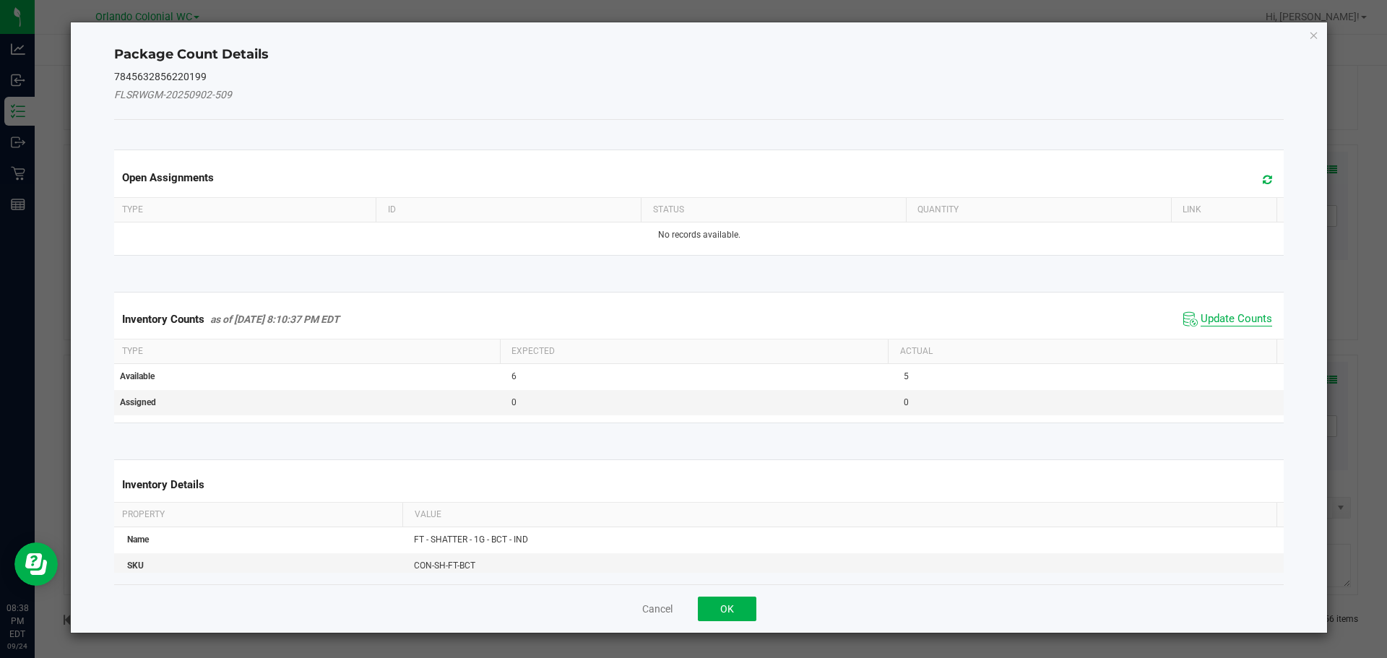
click at [1233, 322] on span "Update Counts" at bounding box center [1237, 319] width 72 height 14
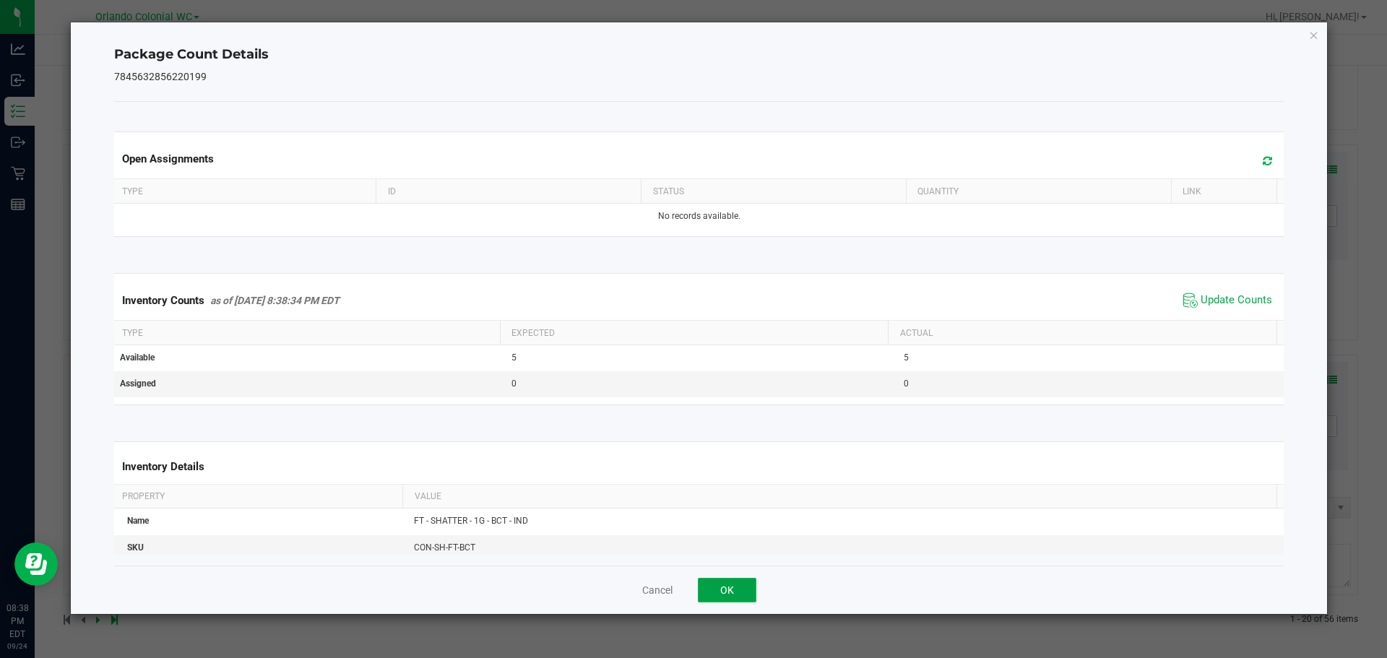
click at [743, 589] on button "OK" at bounding box center [727, 590] width 59 height 25
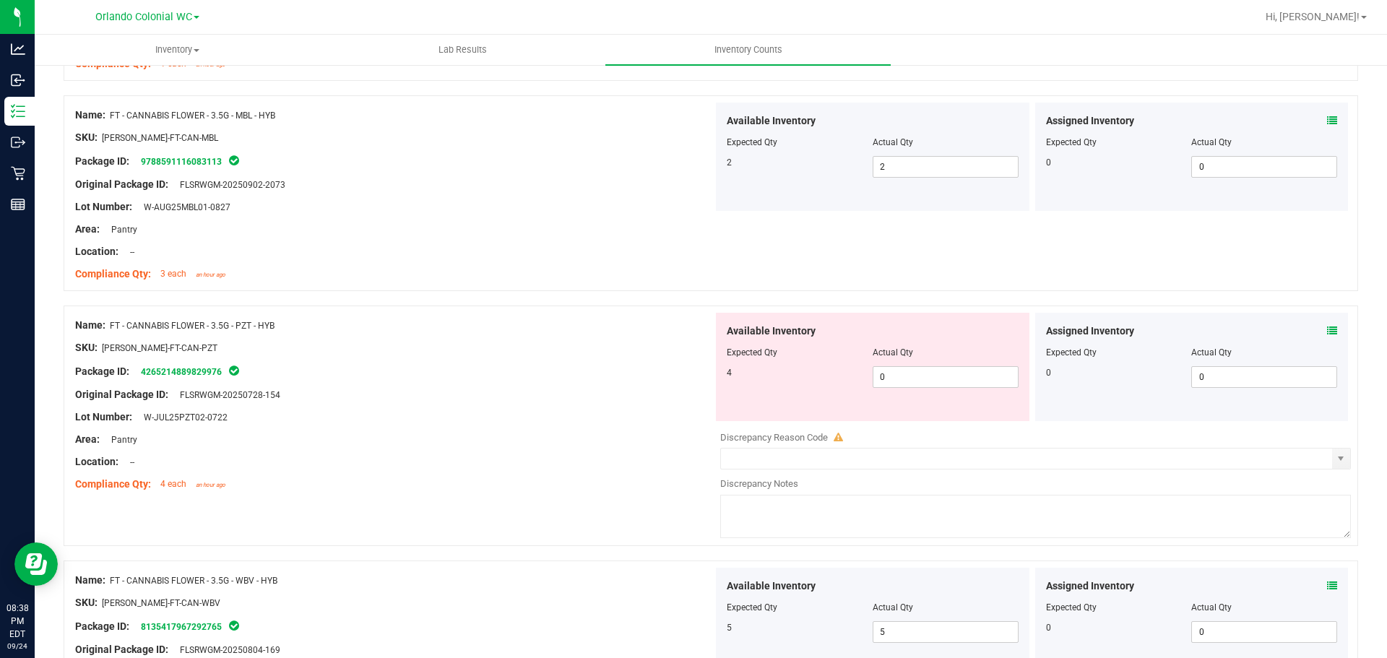
scroll to position [0, 0]
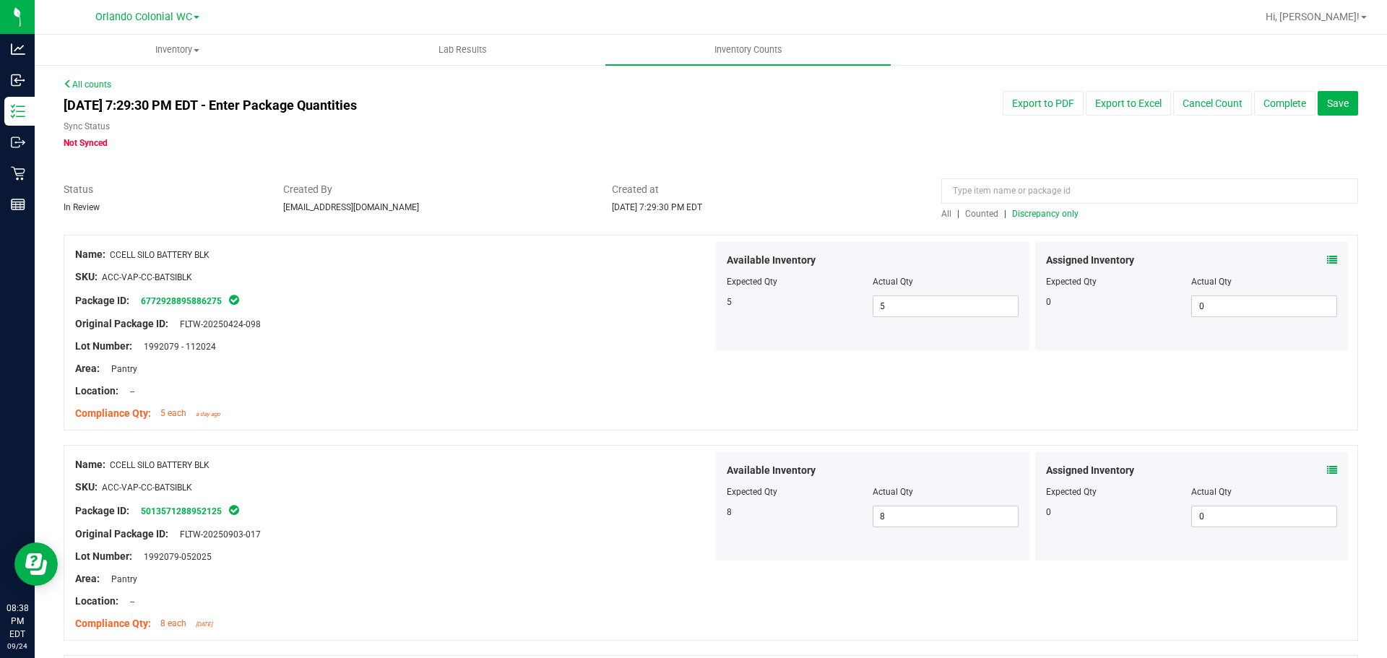
click at [1031, 218] on span "Discrepancy only" at bounding box center [1045, 214] width 66 height 10
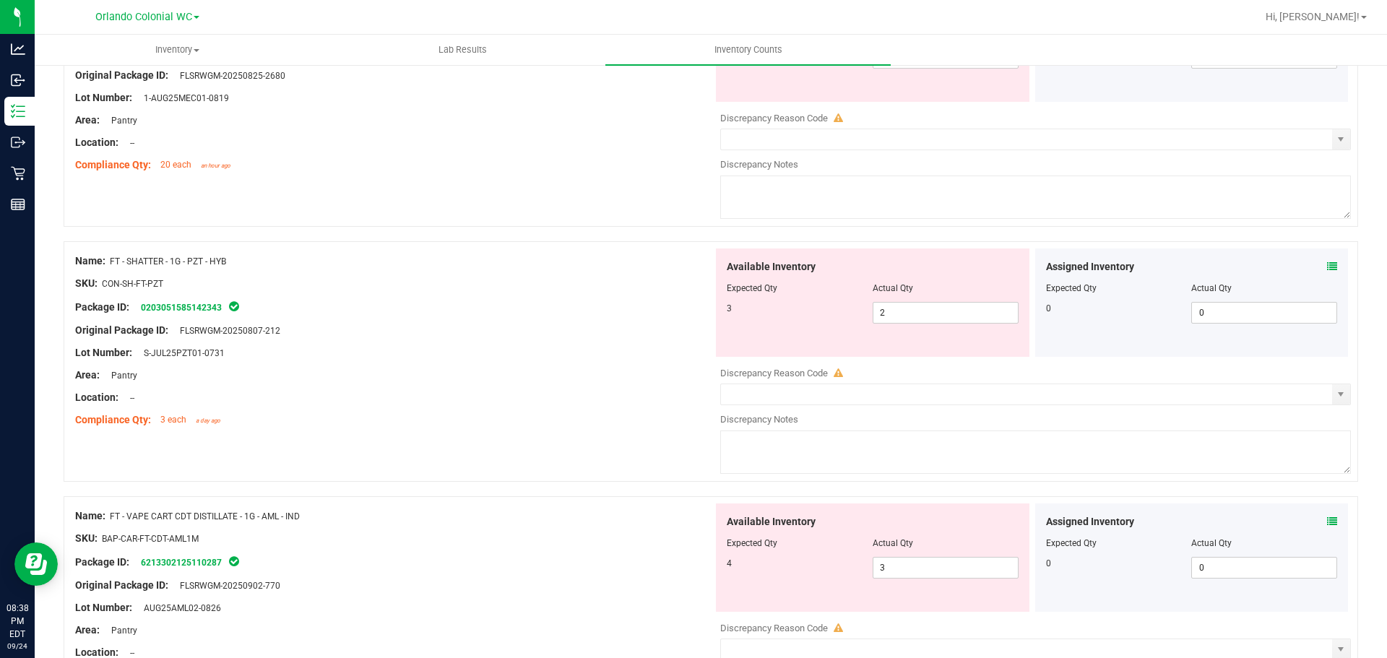
scroll to position [795, 0]
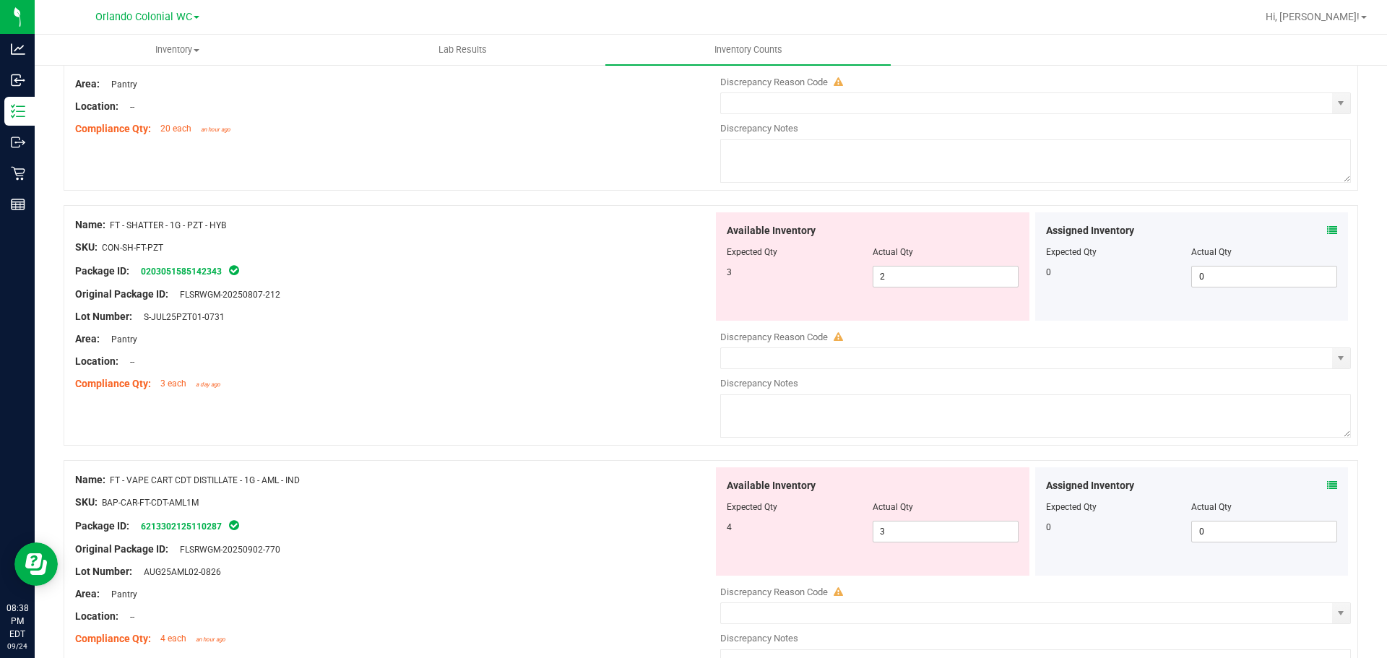
click at [1327, 225] on icon at bounding box center [1332, 230] width 10 height 10
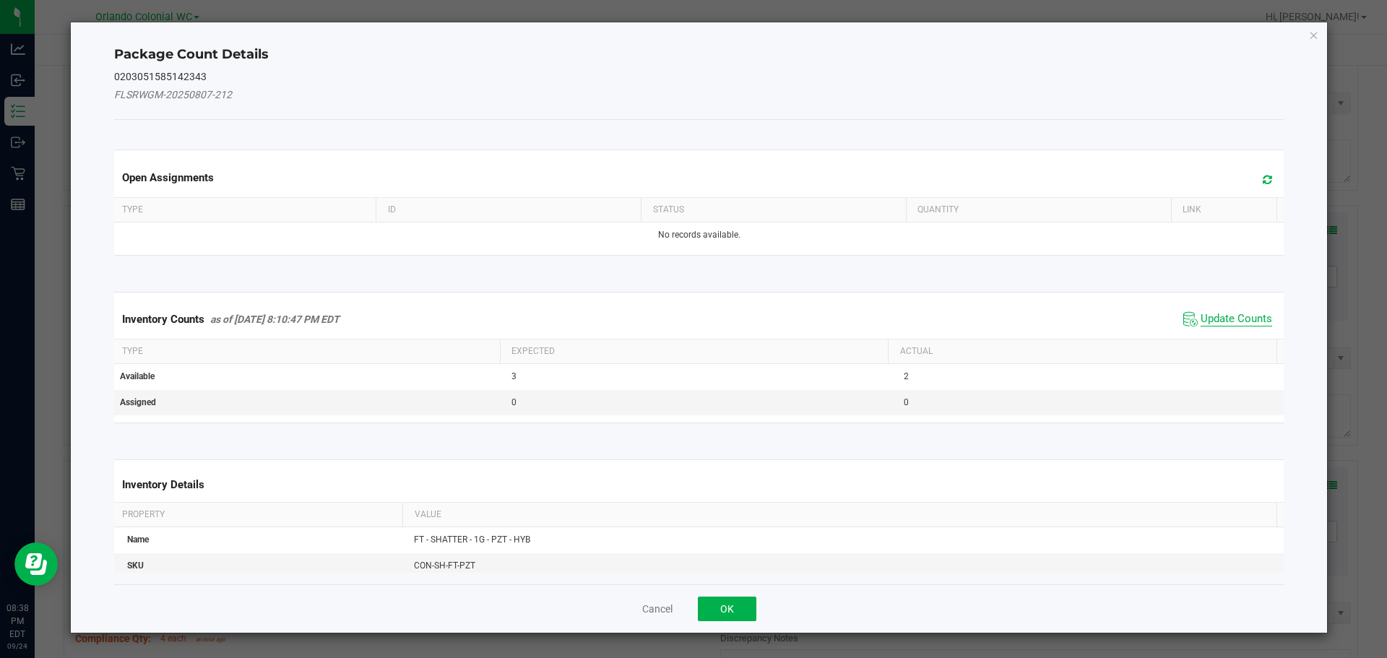
click at [1216, 312] on span "Update Counts" at bounding box center [1237, 319] width 72 height 14
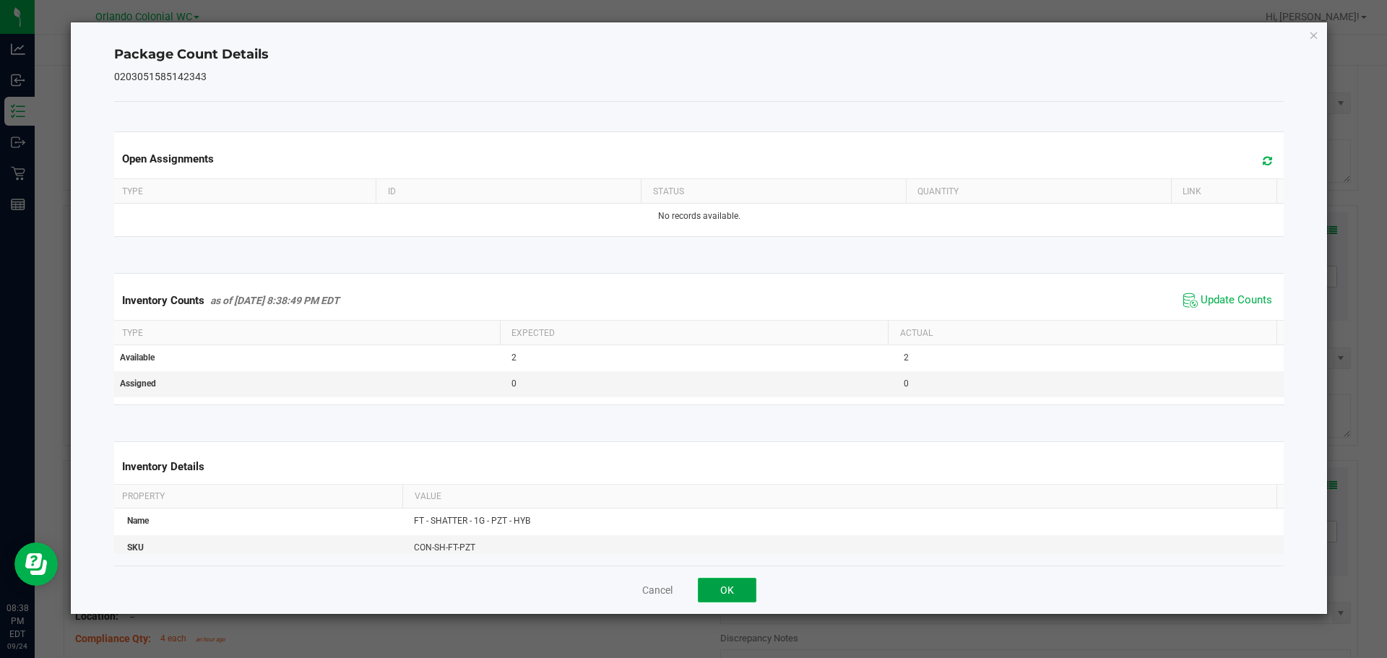
click at [724, 582] on button "OK" at bounding box center [727, 590] width 59 height 25
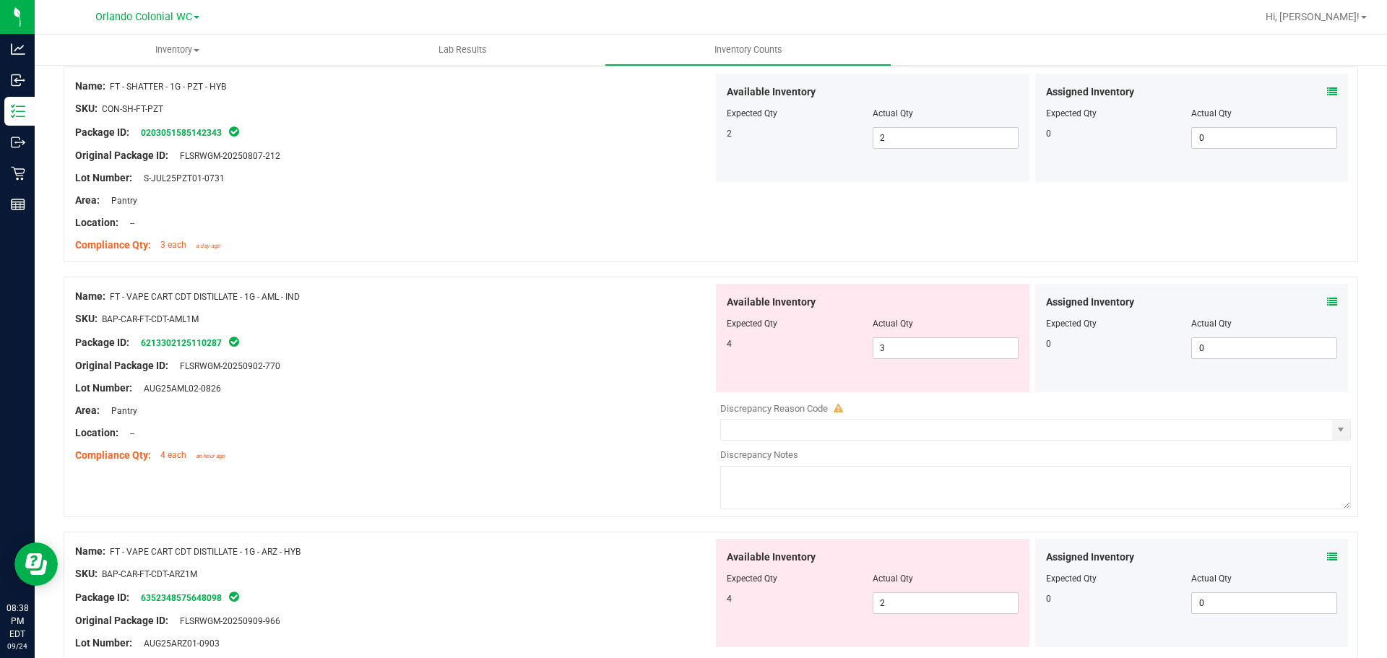
scroll to position [939, 0]
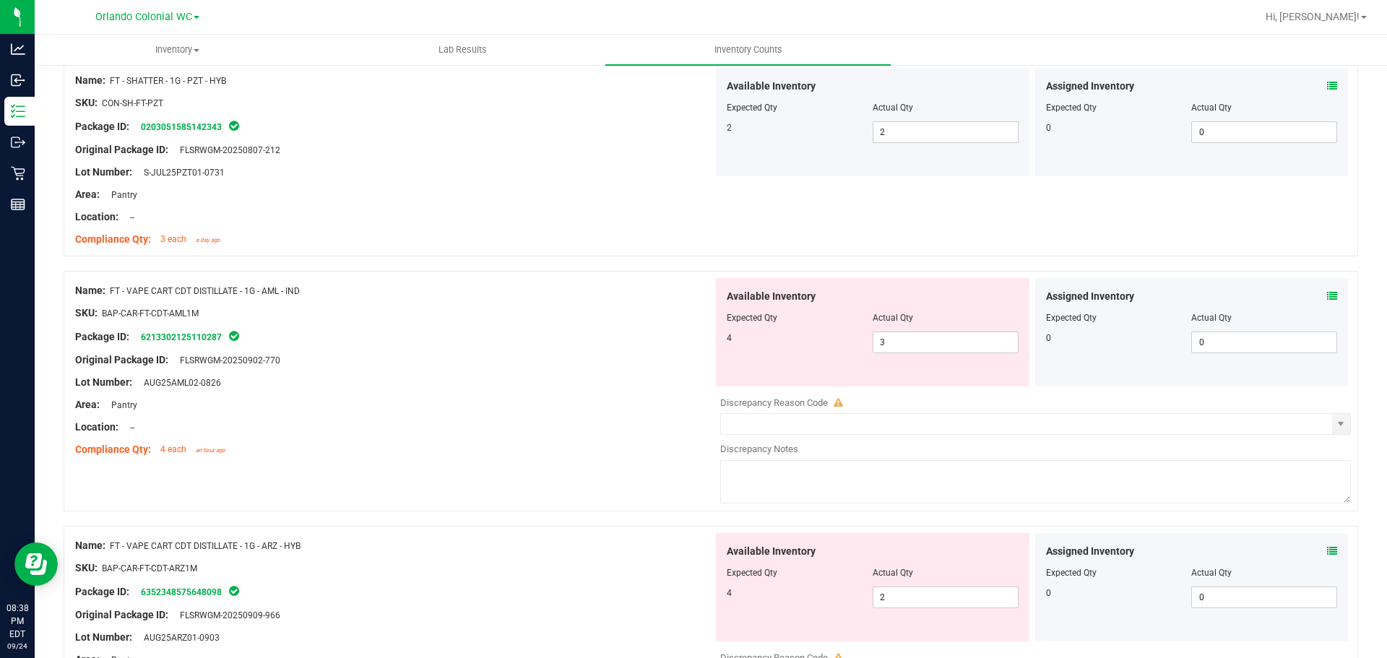
click at [1327, 294] on icon at bounding box center [1332, 296] width 10 height 10
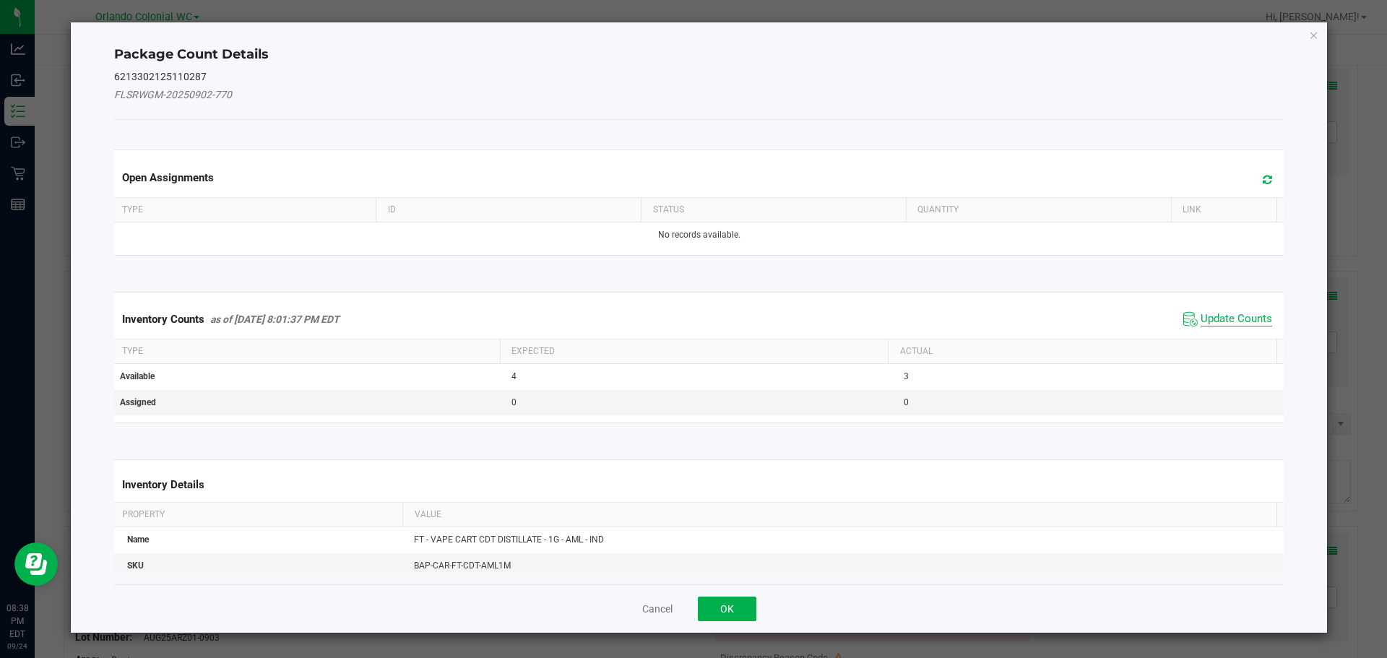
click at [1243, 318] on span "Update Counts" at bounding box center [1237, 319] width 72 height 14
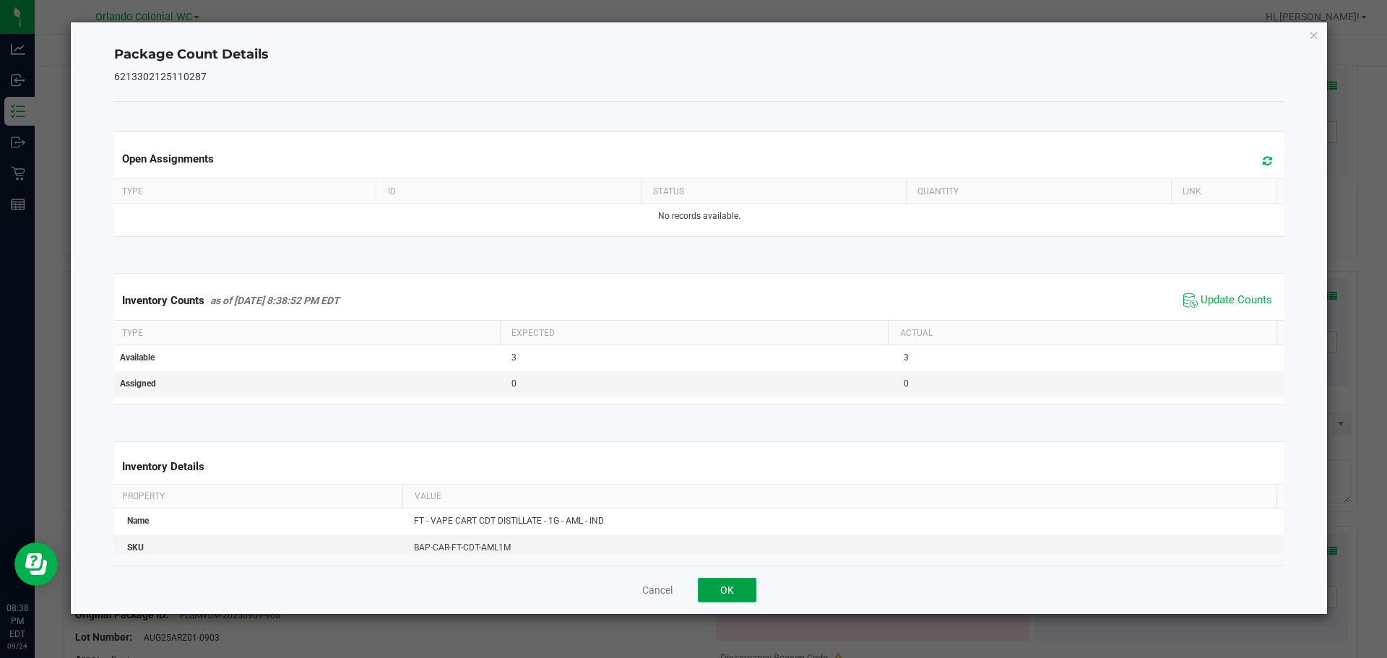
click at [733, 592] on button "OK" at bounding box center [727, 590] width 59 height 25
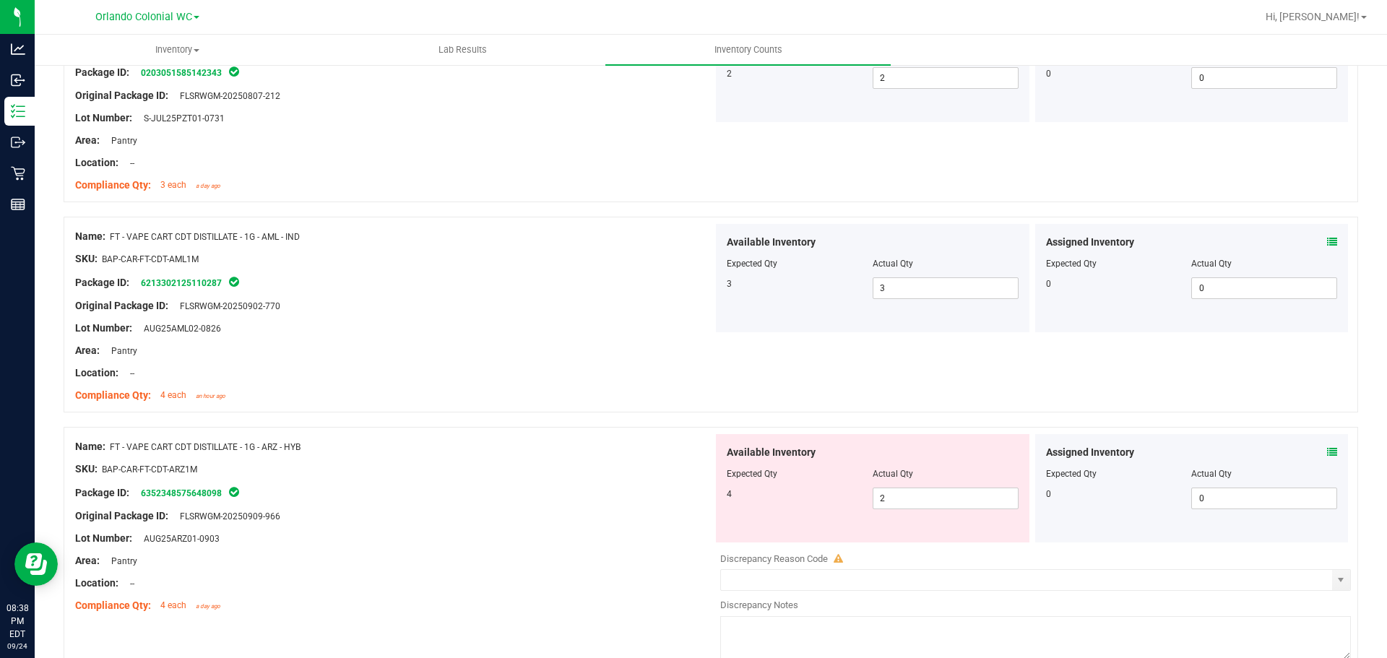
scroll to position [1084, 0]
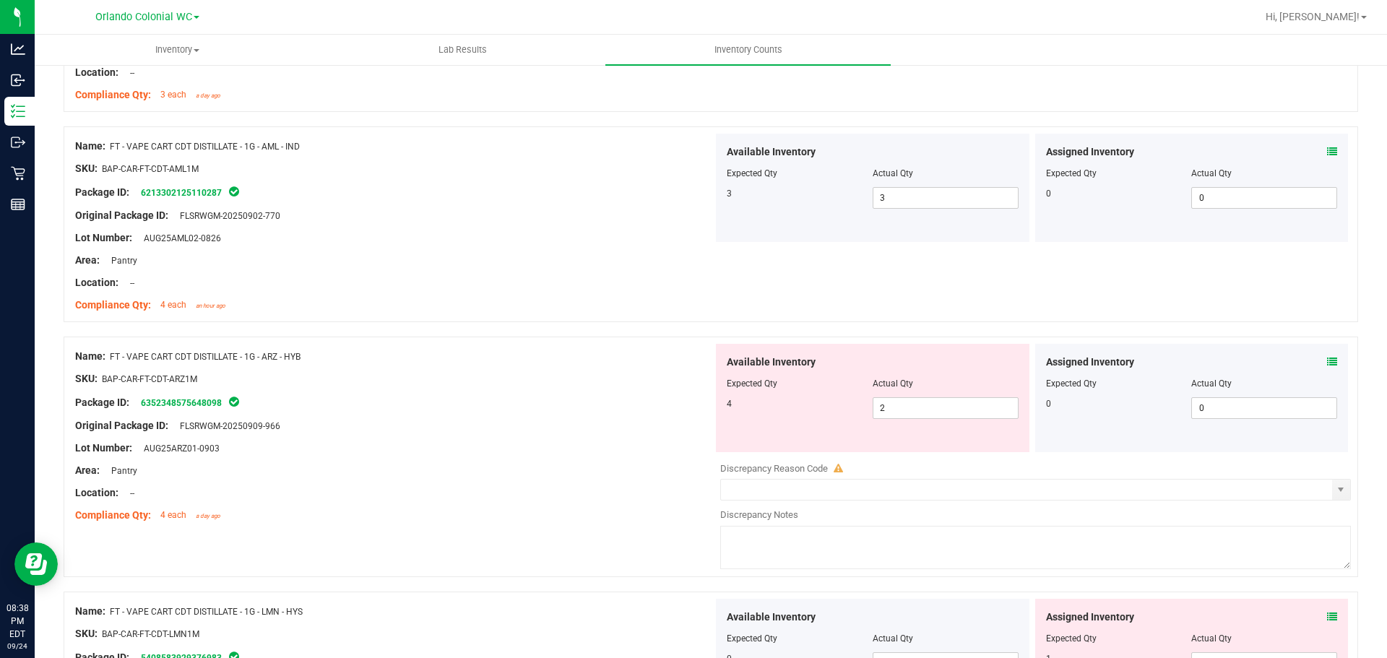
click at [1327, 359] on icon at bounding box center [1332, 362] width 10 height 10
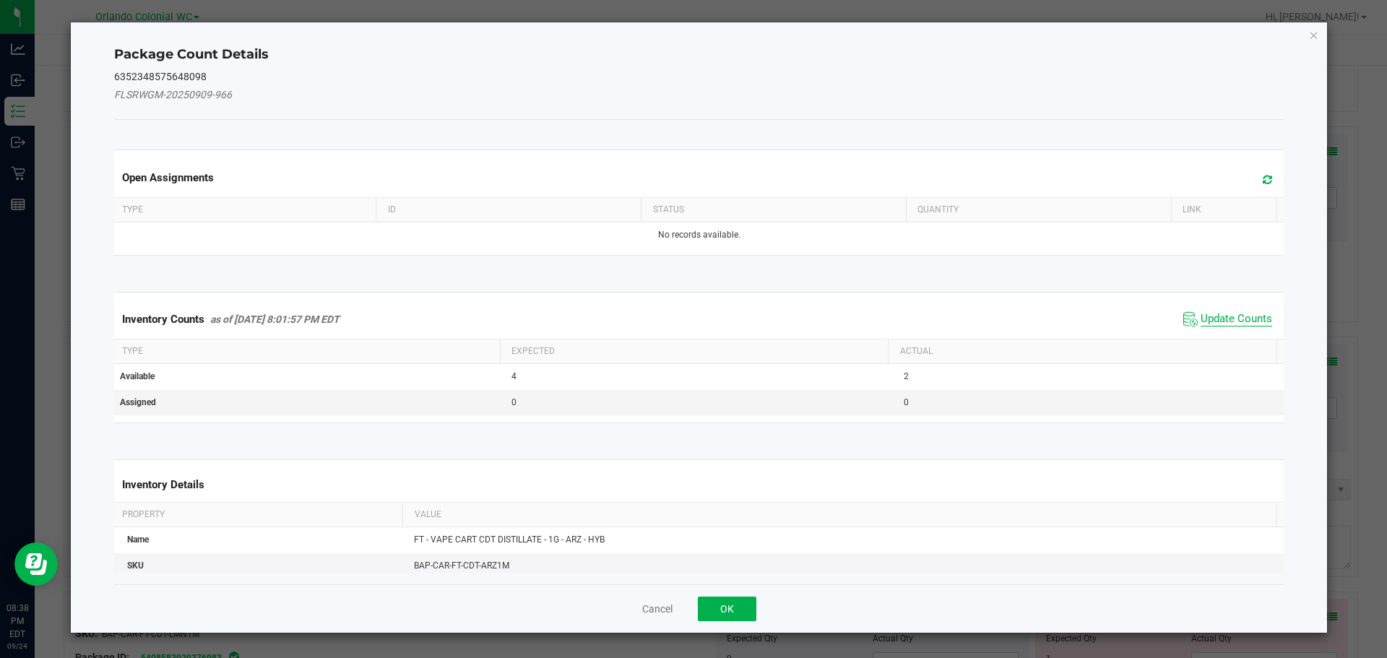
click at [1222, 318] on span "Update Counts" at bounding box center [1237, 319] width 72 height 14
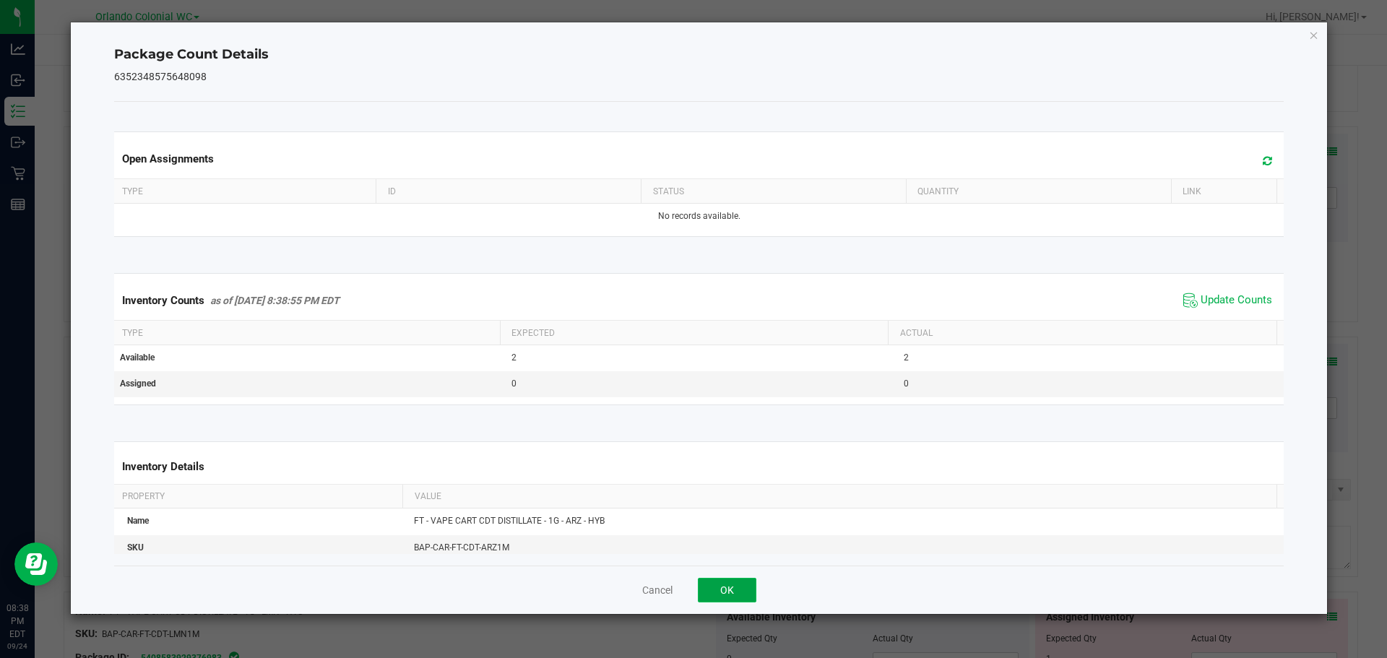
click at [738, 579] on button "OK" at bounding box center [727, 590] width 59 height 25
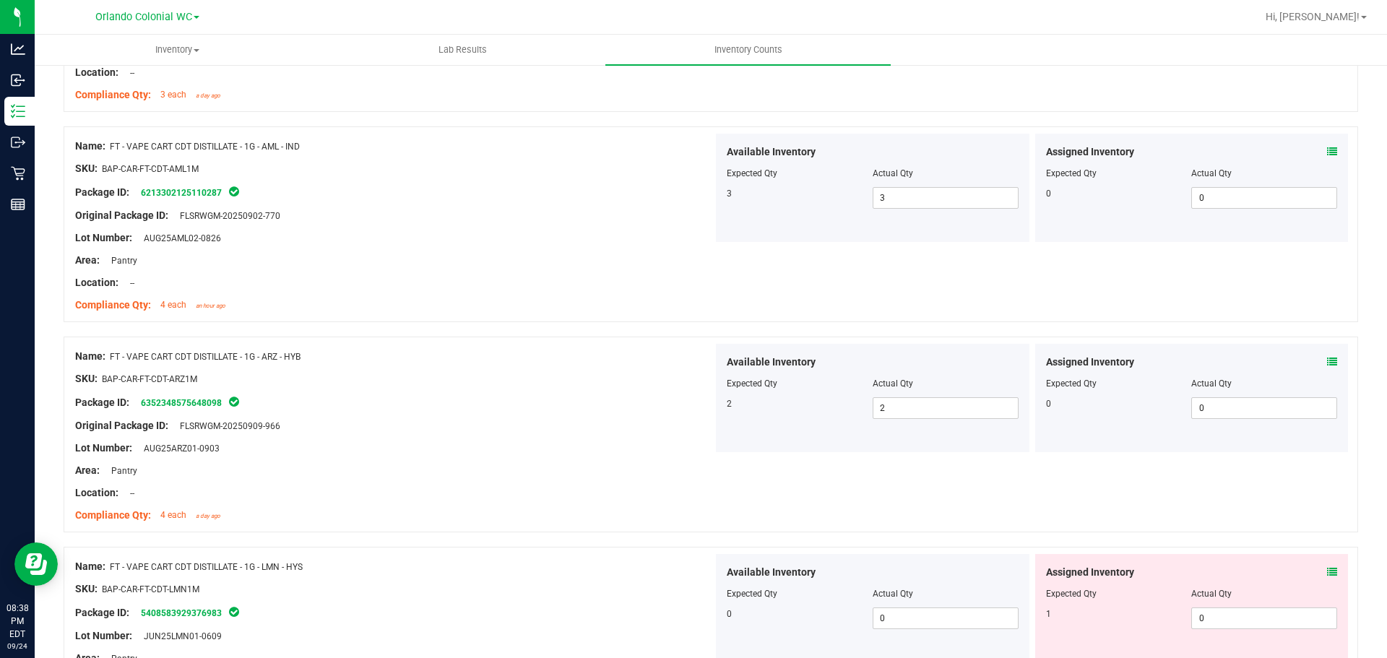
scroll to position [1228, 0]
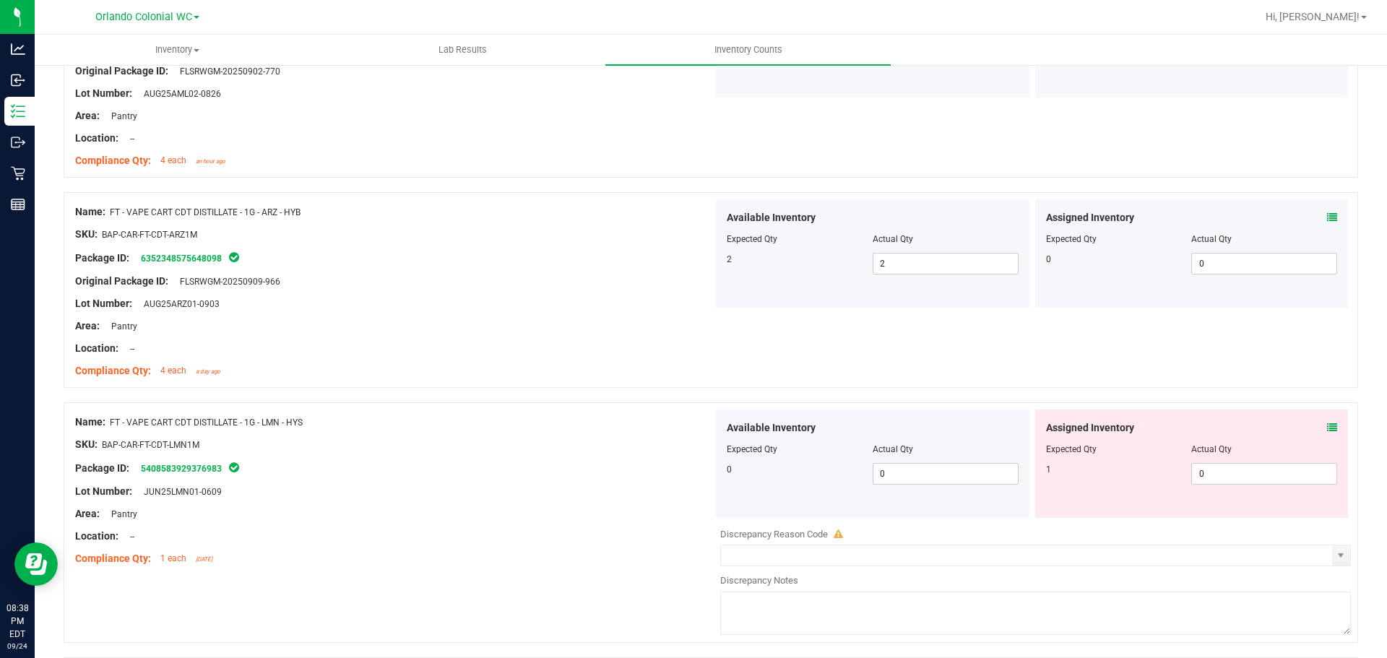
click at [1327, 423] on icon at bounding box center [1332, 428] width 10 height 10
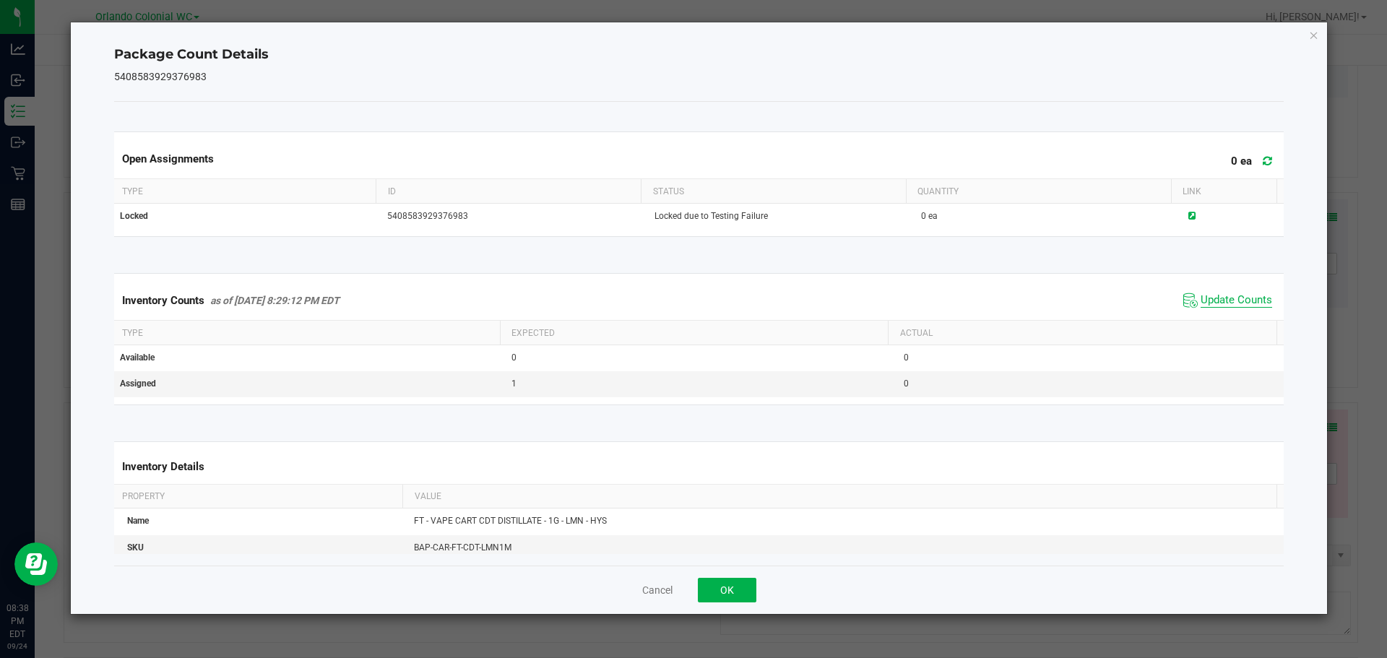
click at [1230, 301] on span "Update Counts" at bounding box center [1237, 300] width 72 height 14
click at [723, 579] on button "OK" at bounding box center [727, 590] width 59 height 25
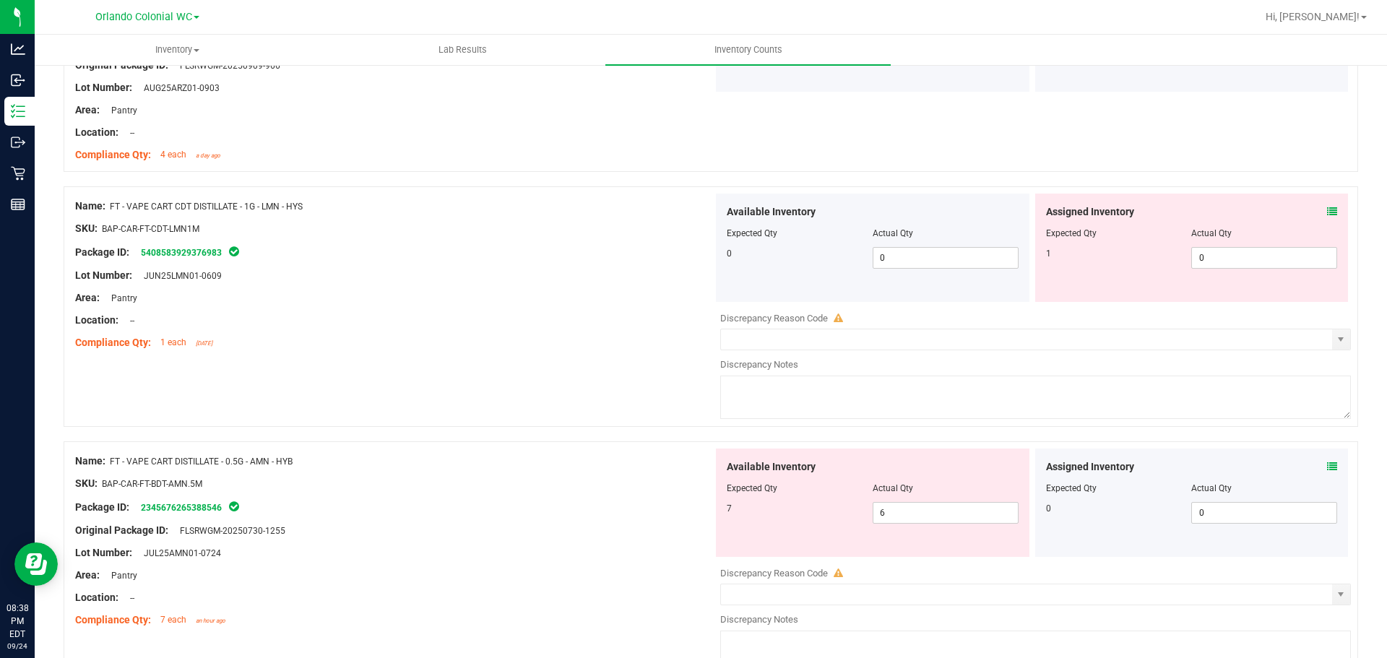
scroll to position [1445, 0]
click at [1191, 259] on span "0 0" at bounding box center [1264, 257] width 146 height 22
click at [1207, 259] on input "0" at bounding box center [1264, 257] width 144 height 20
type input "1"
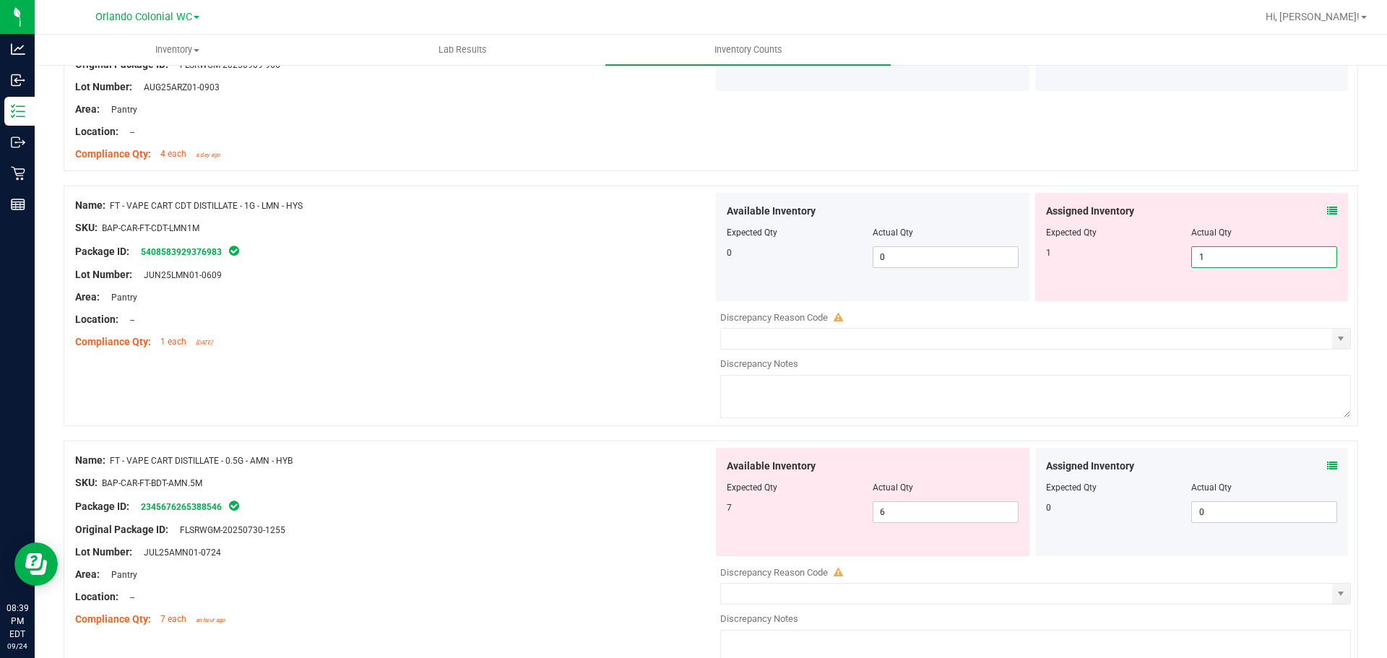
click at [569, 252] on div "Package ID: 5408583929376983" at bounding box center [394, 251] width 638 height 17
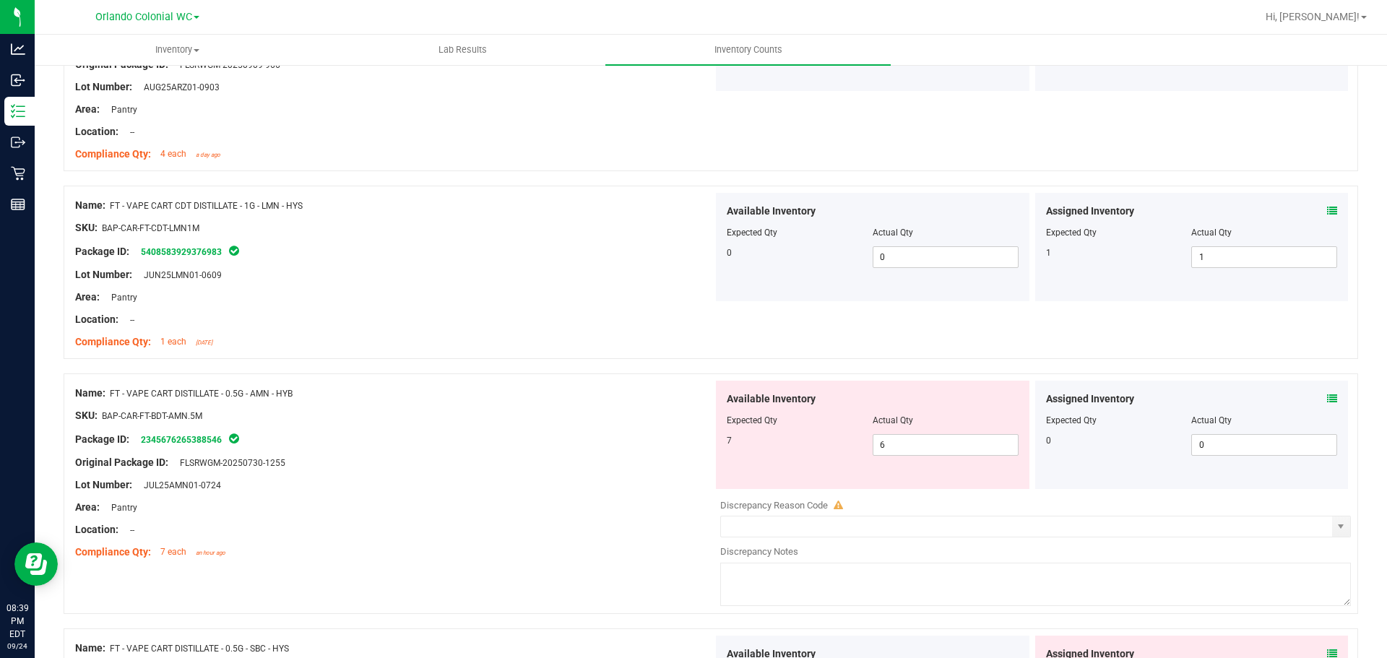
scroll to position [1662, 0]
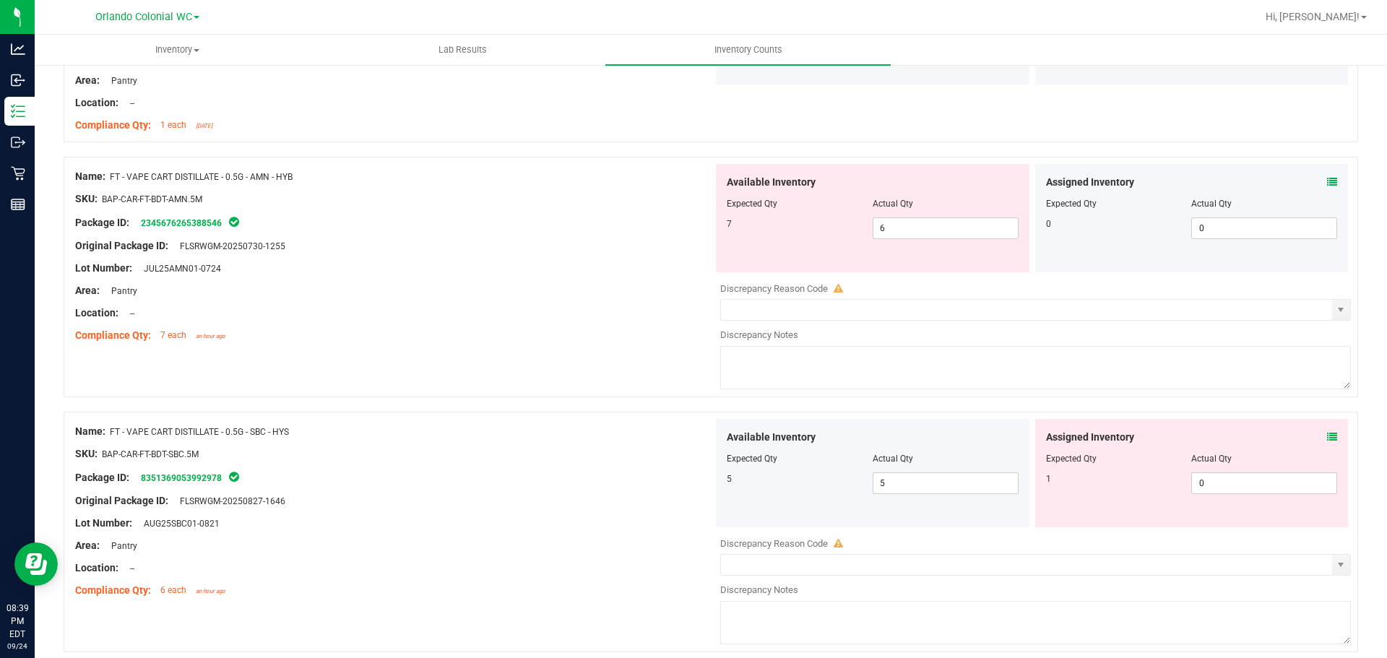
click at [1327, 181] on icon at bounding box center [1332, 182] width 10 height 10
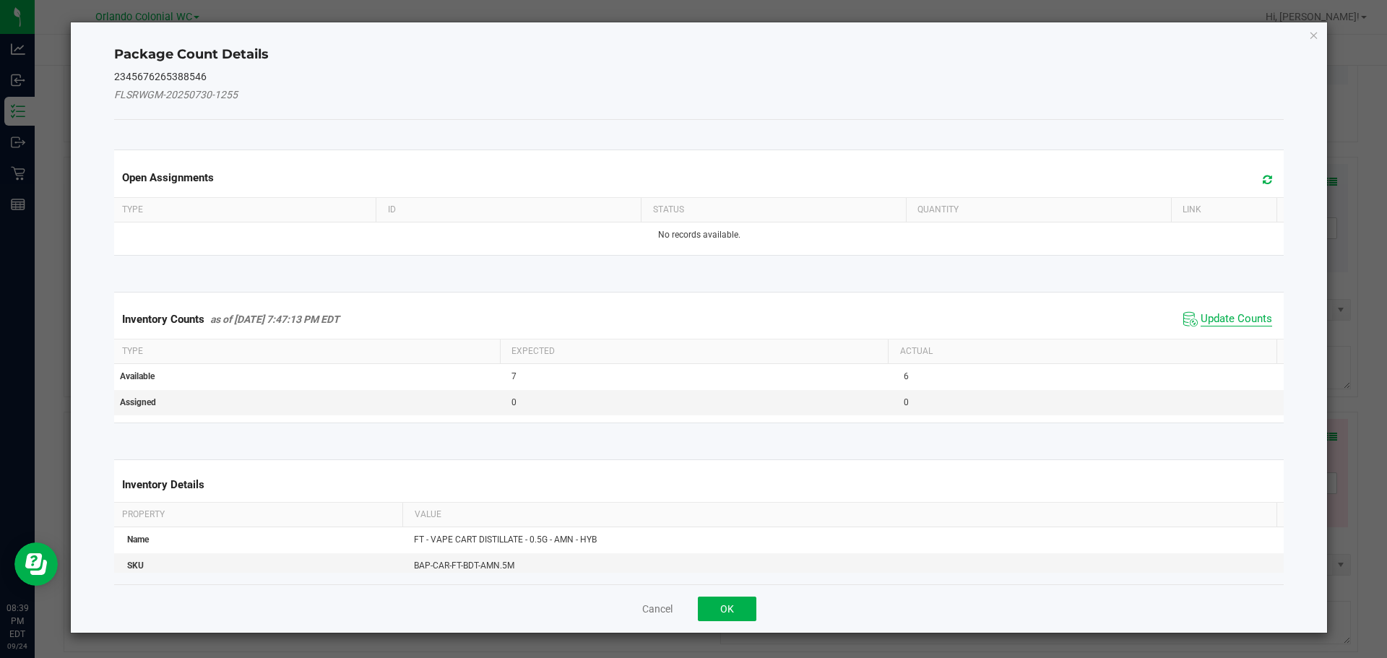
click at [1201, 322] on span "Update Counts" at bounding box center [1237, 319] width 72 height 14
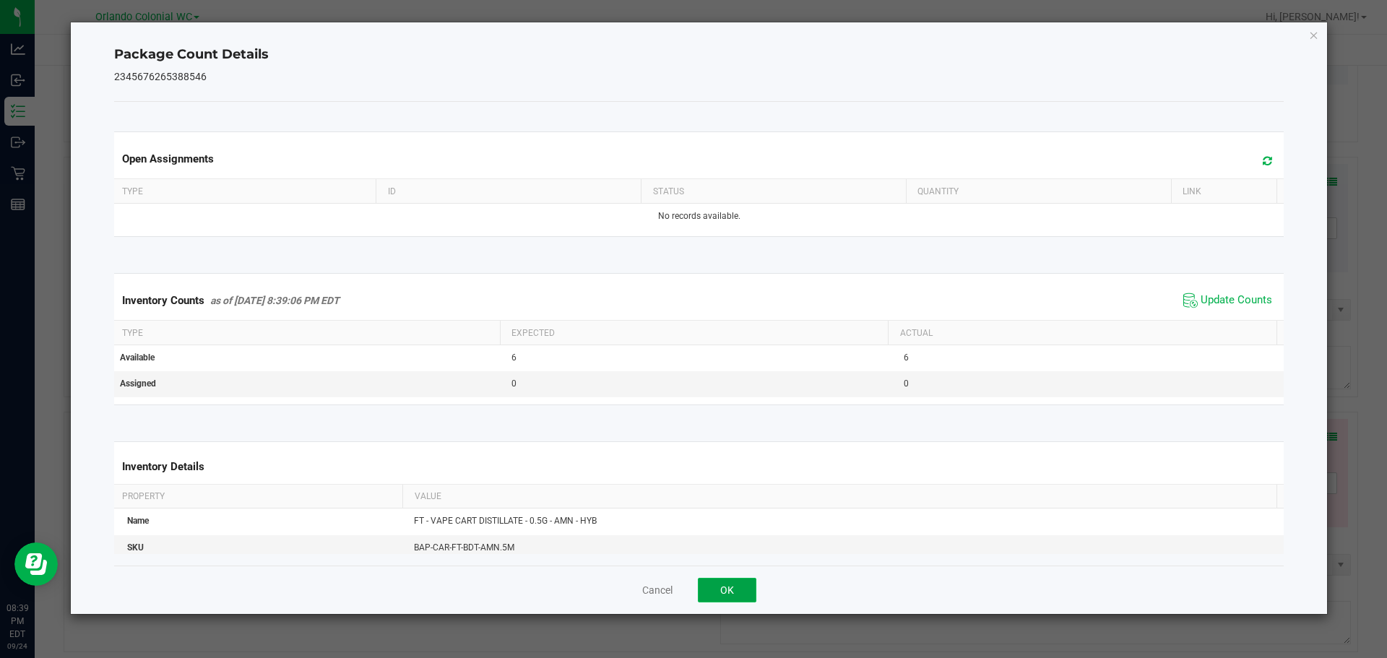
click at [717, 593] on button "OK" at bounding box center [727, 590] width 59 height 25
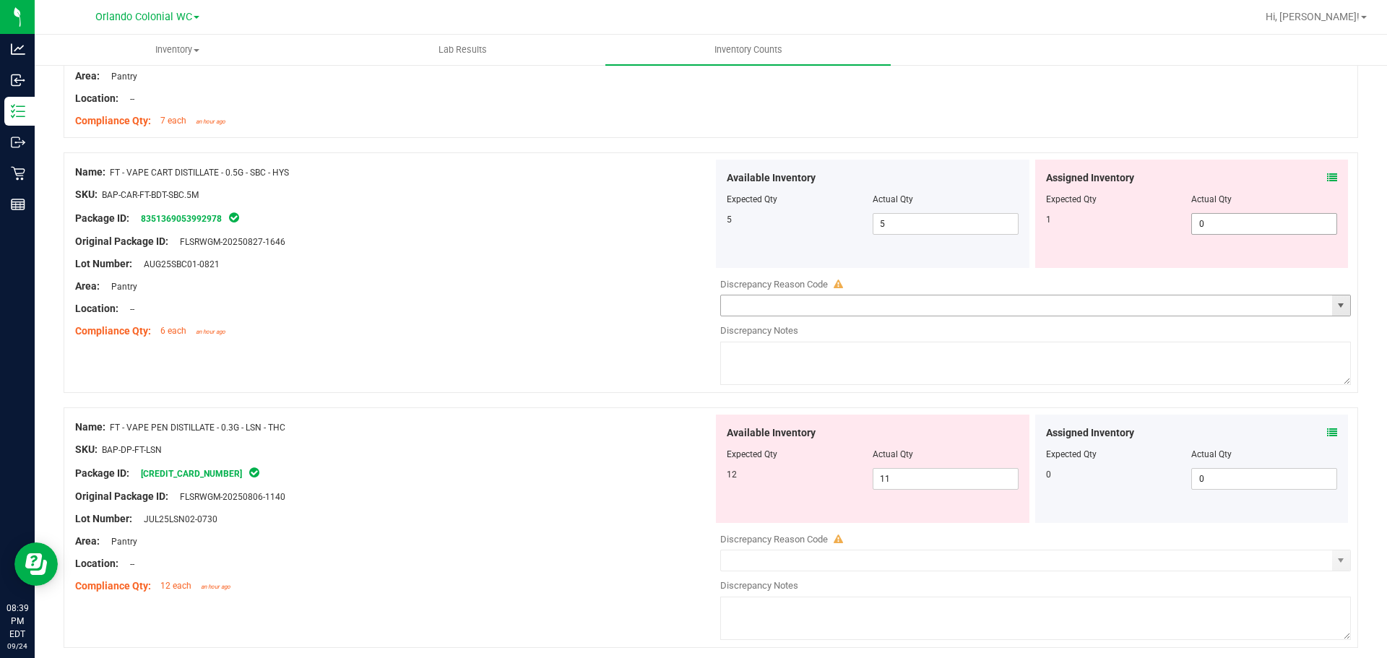
scroll to position [1878, 0]
click at [1327, 178] on icon at bounding box center [1332, 176] width 10 height 10
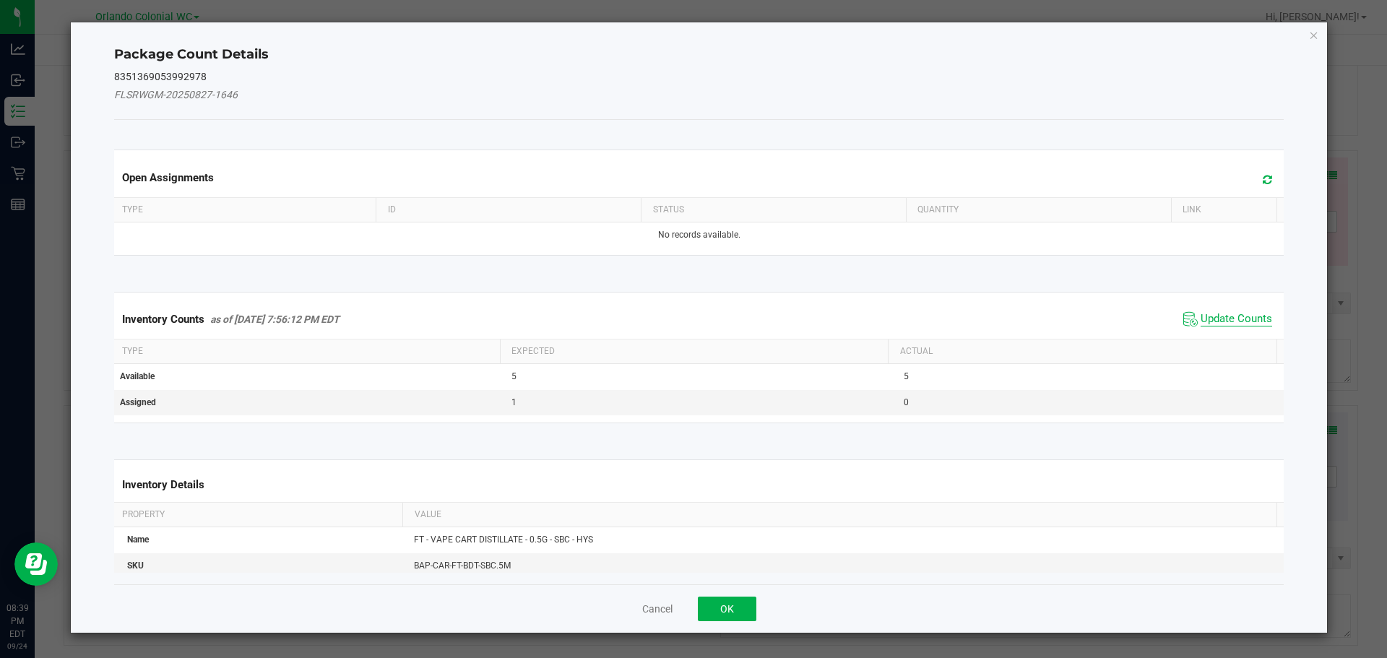
click at [1238, 315] on span "Update Counts" at bounding box center [1237, 319] width 72 height 14
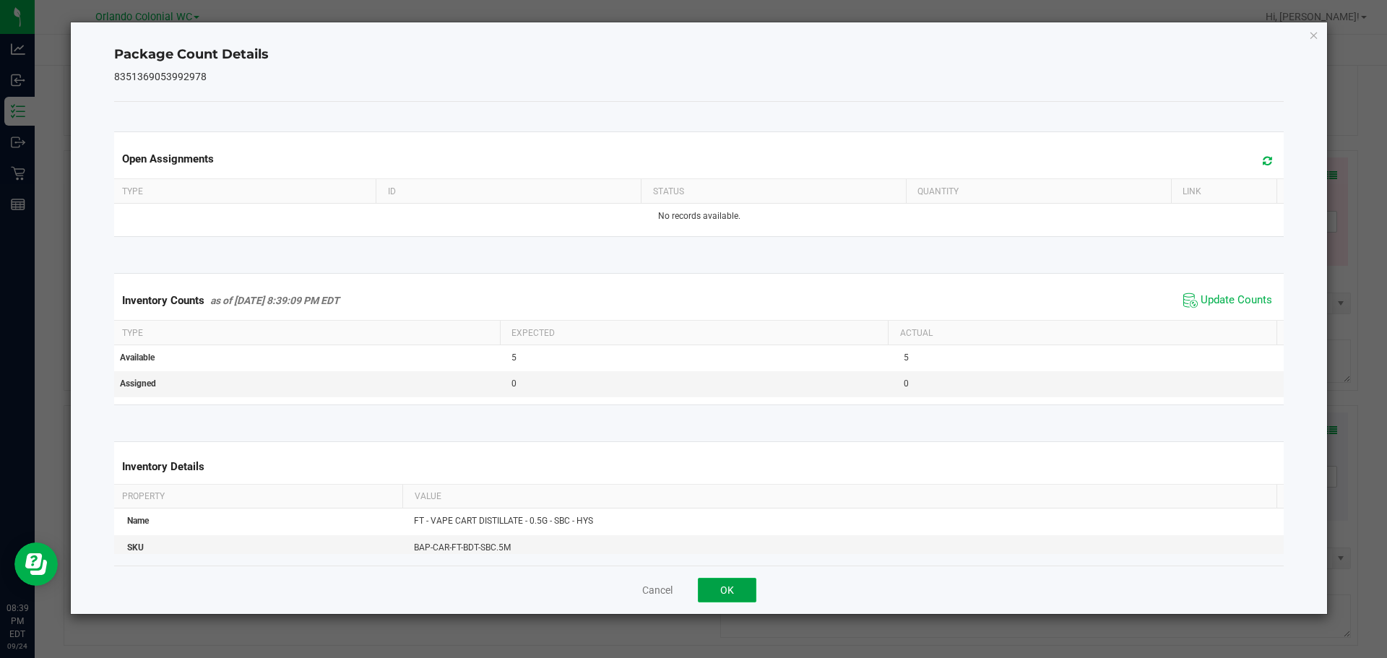
click at [729, 595] on button "OK" at bounding box center [727, 590] width 59 height 25
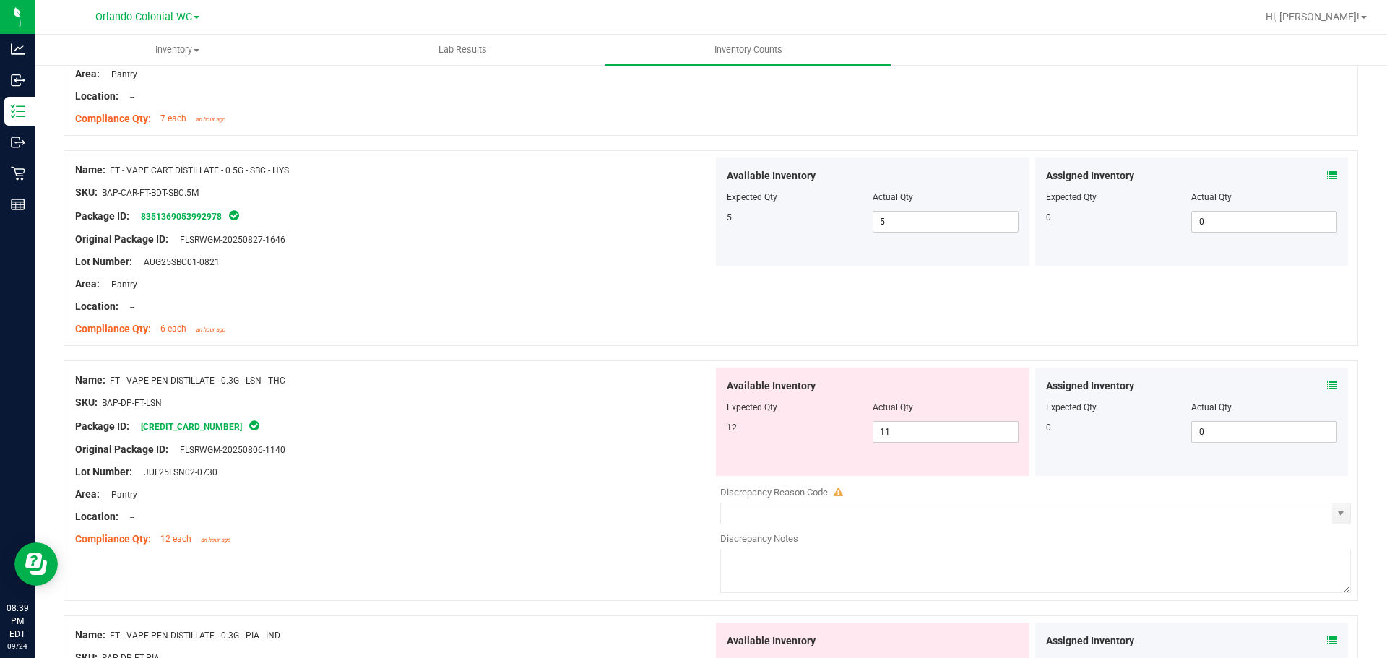
scroll to position [2023, 0]
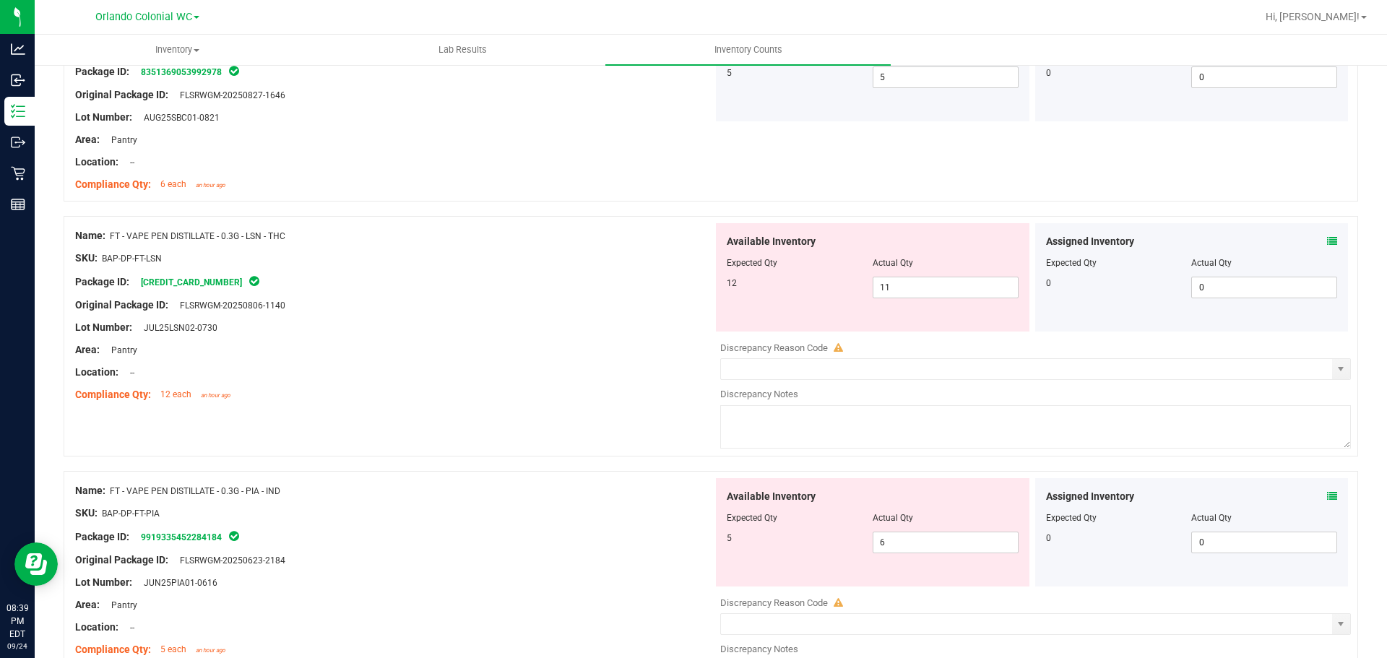
click at [1325, 230] on div "Assigned Inventory Expected Qty Actual Qty 0 0 0" at bounding box center [1192, 277] width 314 height 108
click at [1321, 233] on div "Assigned Inventory Expected Qty Actual Qty 0 0 0" at bounding box center [1192, 277] width 314 height 108
click at [1327, 243] on icon at bounding box center [1332, 241] width 10 height 10
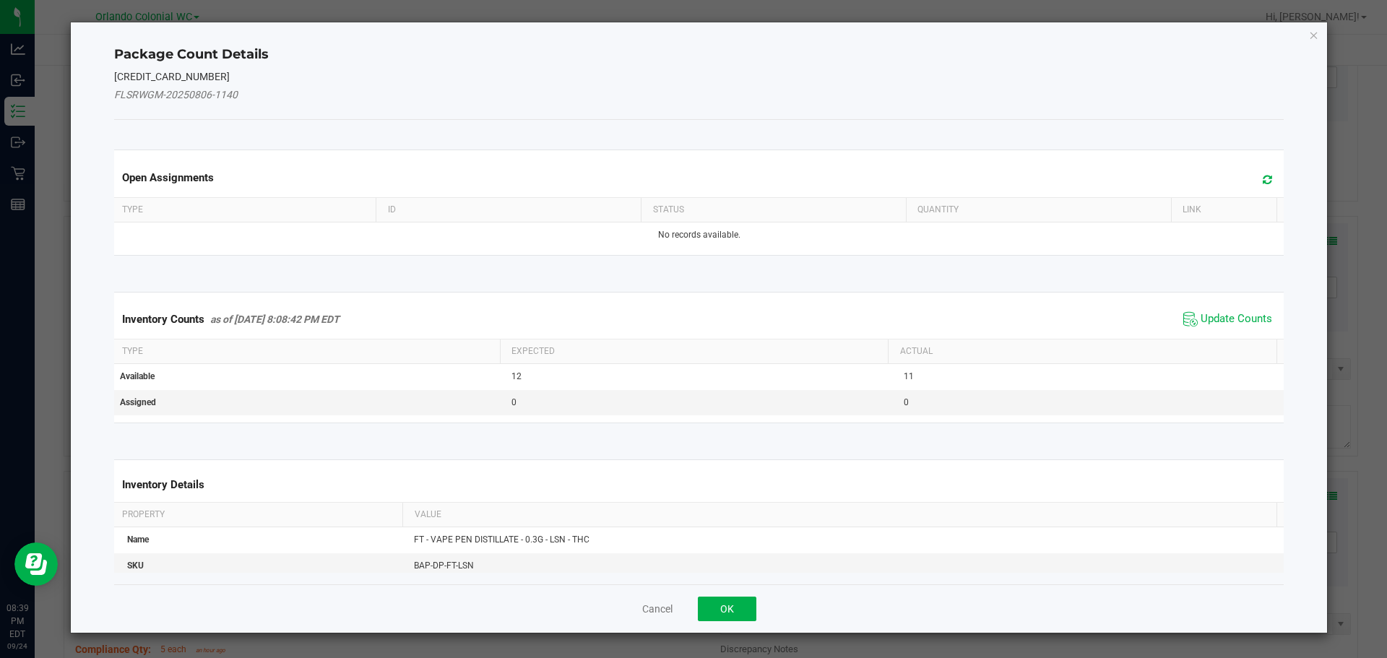
click at [1220, 311] on span "Update Counts" at bounding box center [1228, 320] width 96 height 22
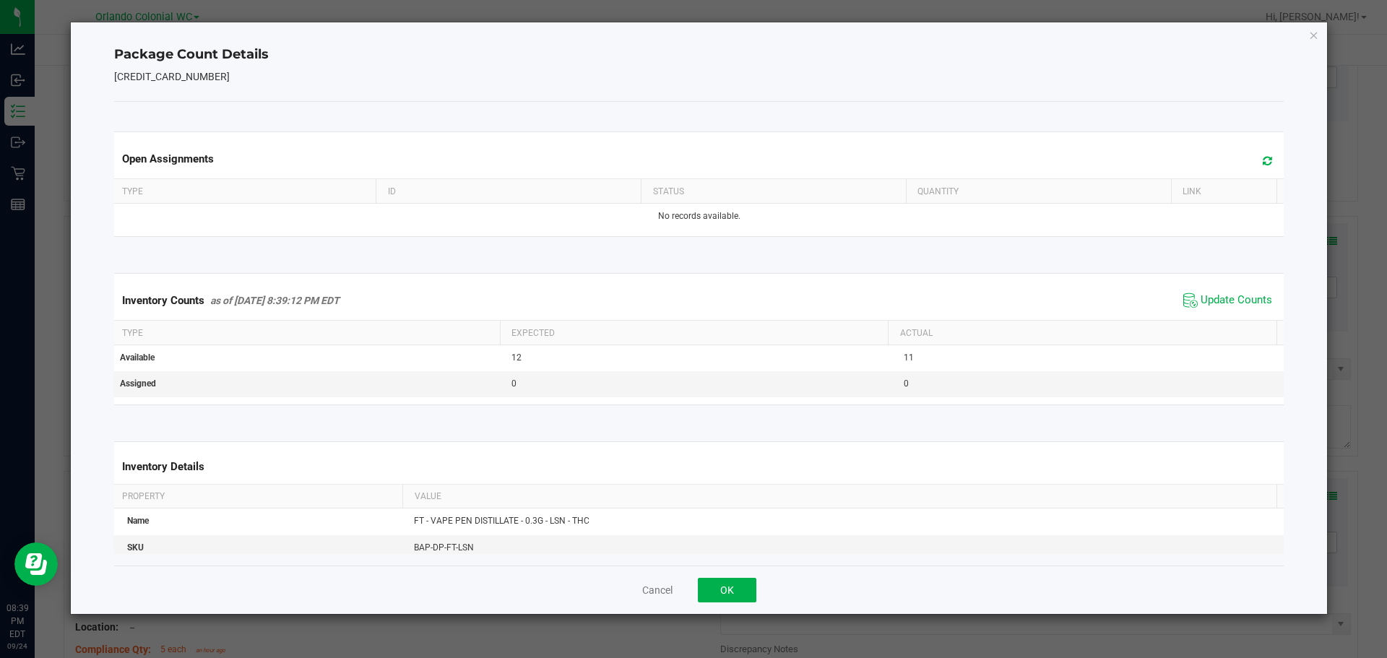
drag, startPoint x: 759, startPoint y: 588, endPoint x: 751, endPoint y: 591, distance: 9.1
click at [758, 589] on div "Cancel OK" at bounding box center [699, 590] width 1170 height 48
click at [740, 592] on button "OK" at bounding box center [727, 590] width 59 height 25
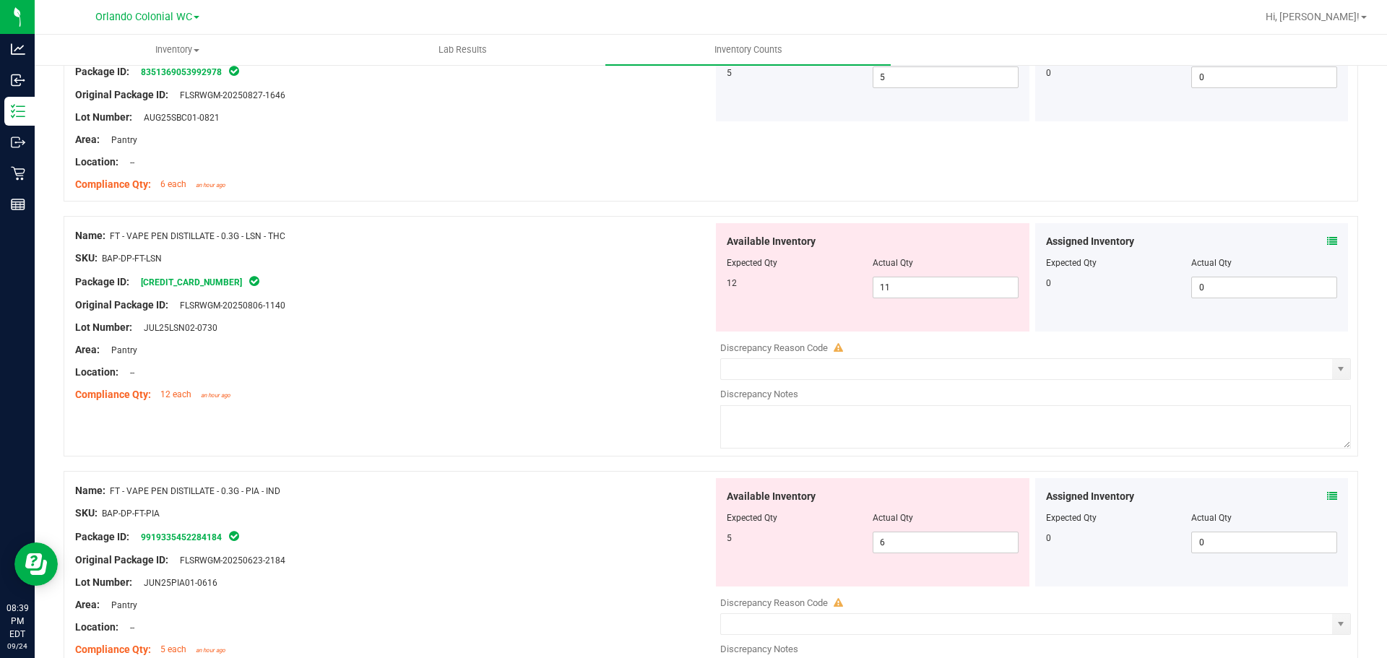
scroll to position [2167, 0]
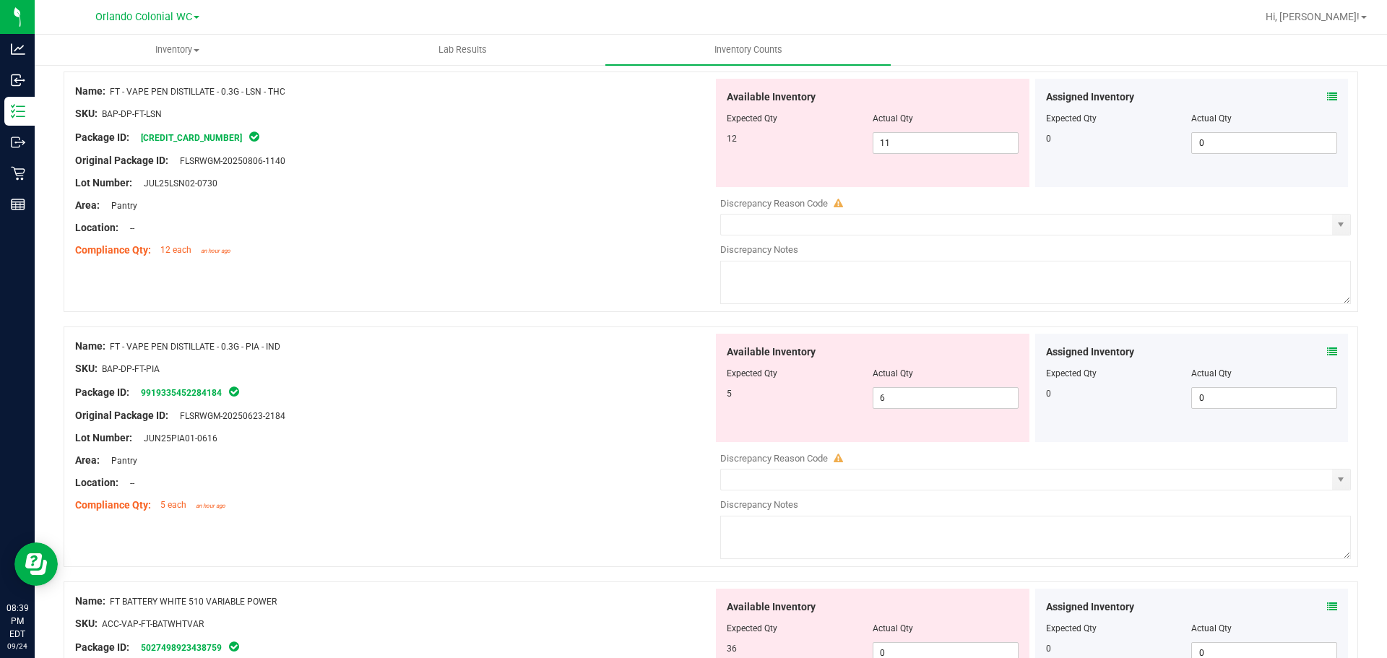
click at [1327, 353] on icon at bounding box center [1332, 352] width 10 height 10
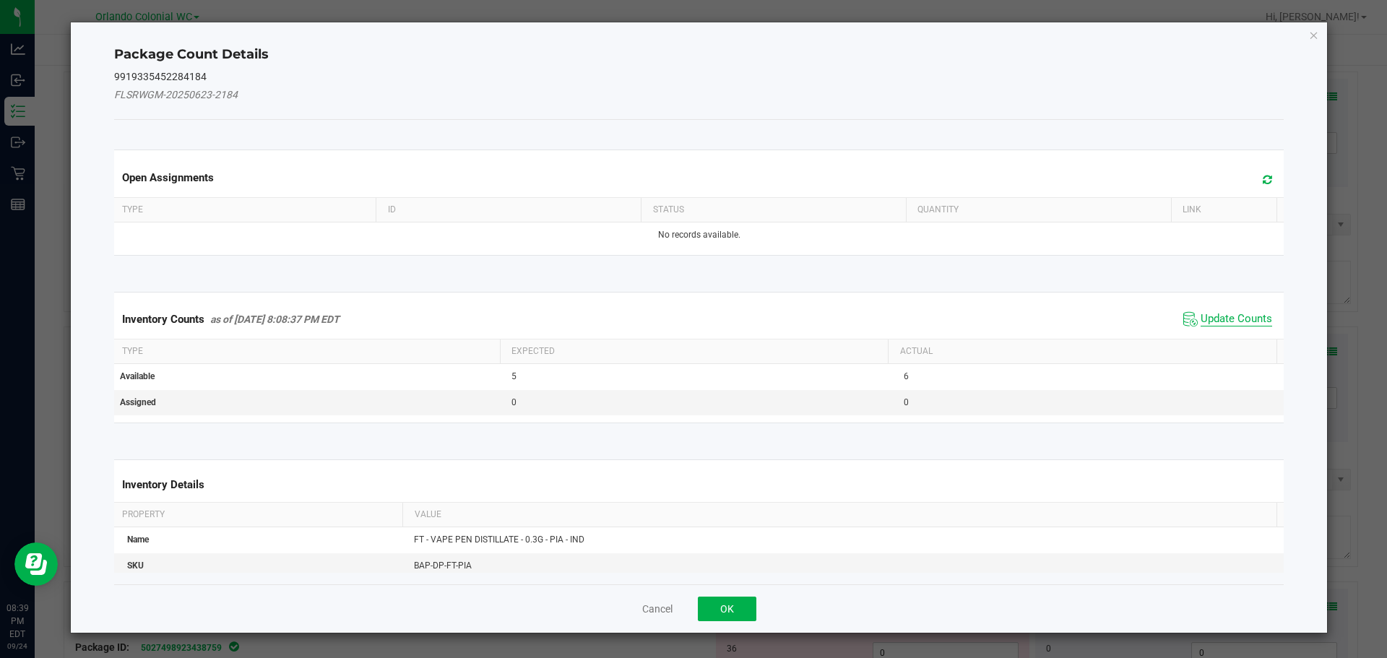
click at [1239, 316] on span "Update Counts" at bounding box center [1237, 319] width 72 height 14
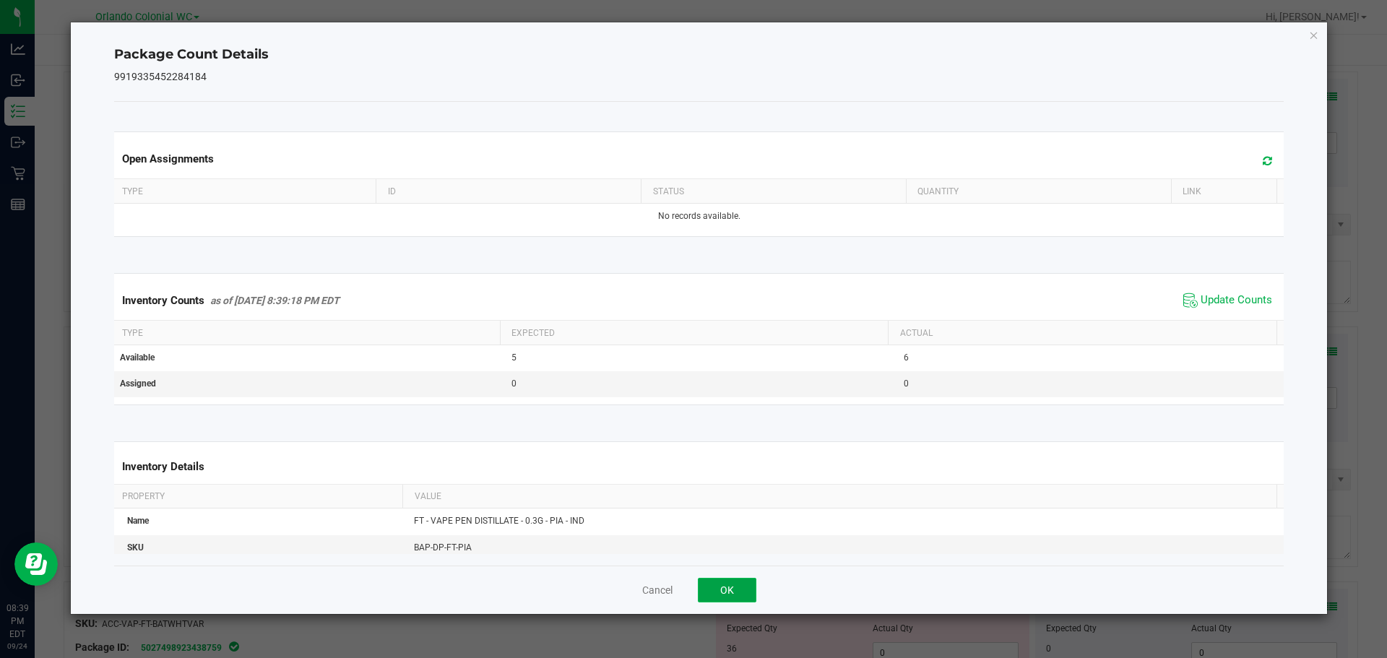
click at [709, 583] on button "OK" at bounding box center [727, 590] width 59 height 25
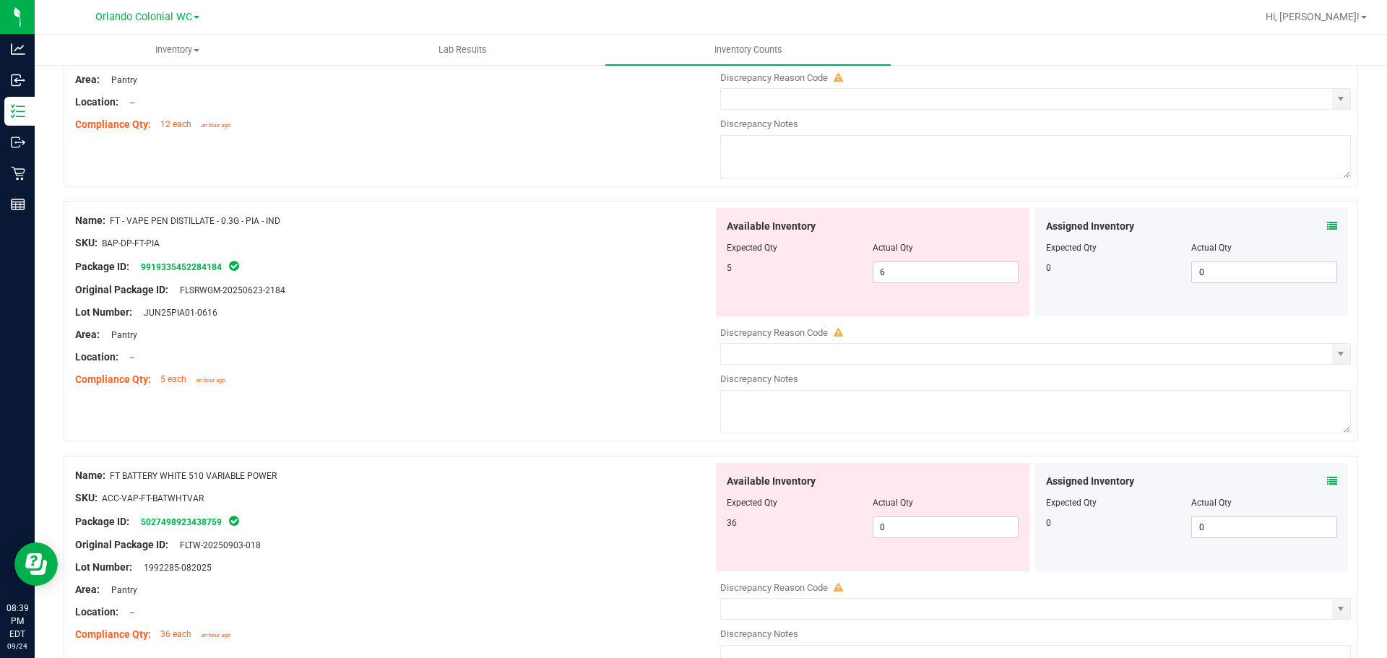
scroll to position [2384, 0]
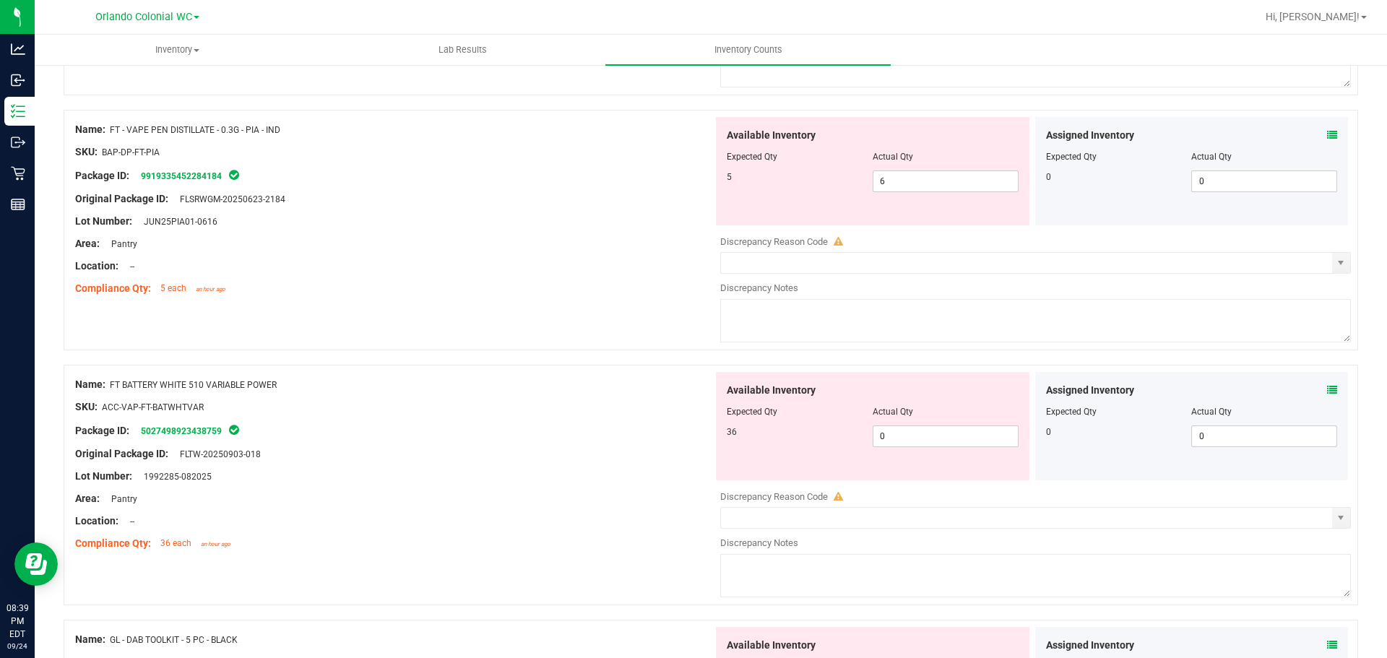
click at [1327, 389] on icon at bounding box center [1332, 390] width 10 height 10
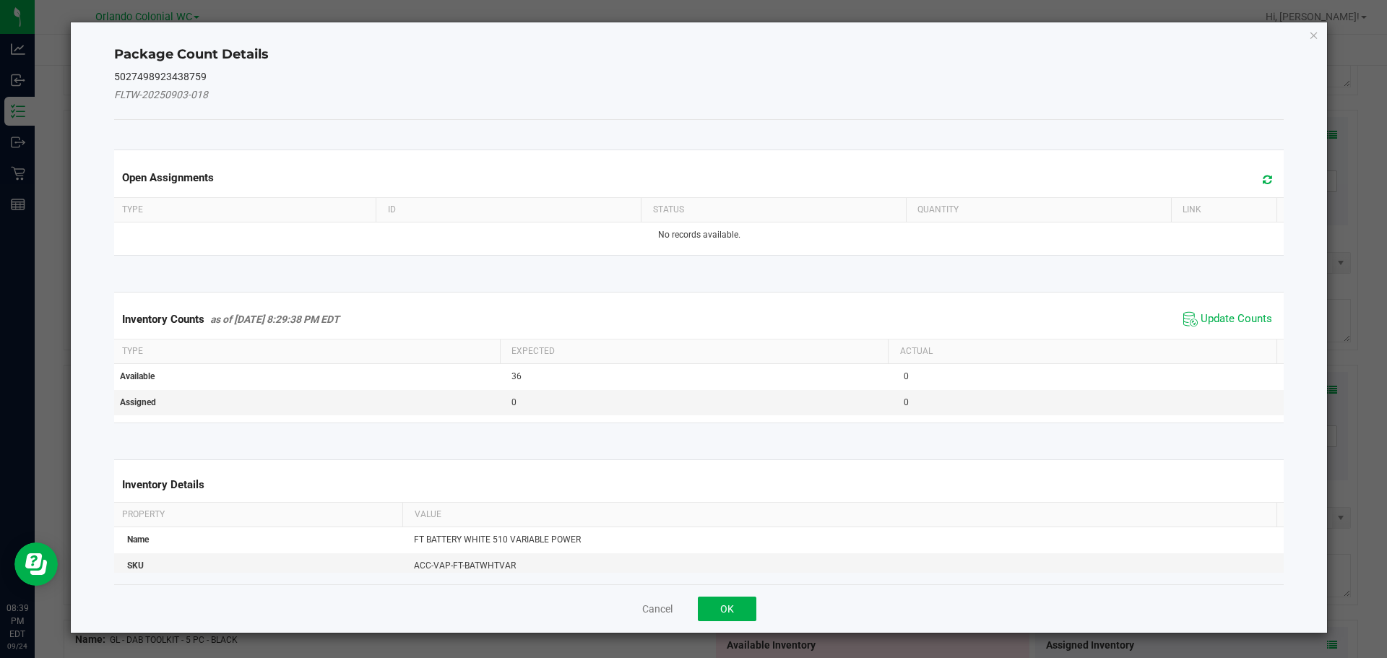
click at [1313, 24] on div "Package Count Details 5027498923438759 FLTW-20250903-018 Open Assignments Type …" at bounding box center [699, 327] width 1257 height 611
click at [1317, 28] on icon "Close" at bounding box center [1314, 34] width 10 height 17
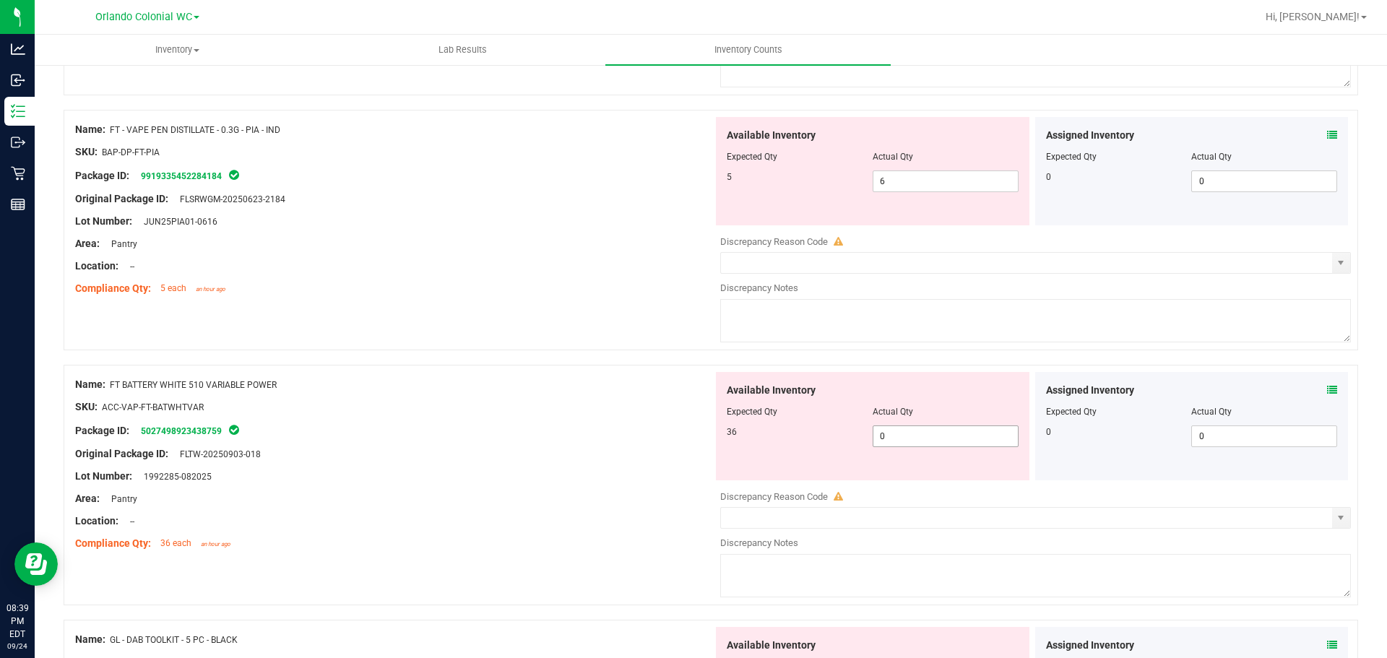
click at [927, 438] on span "0 0" at bounding box center [946, 437] width 146 height 22
type input "36"
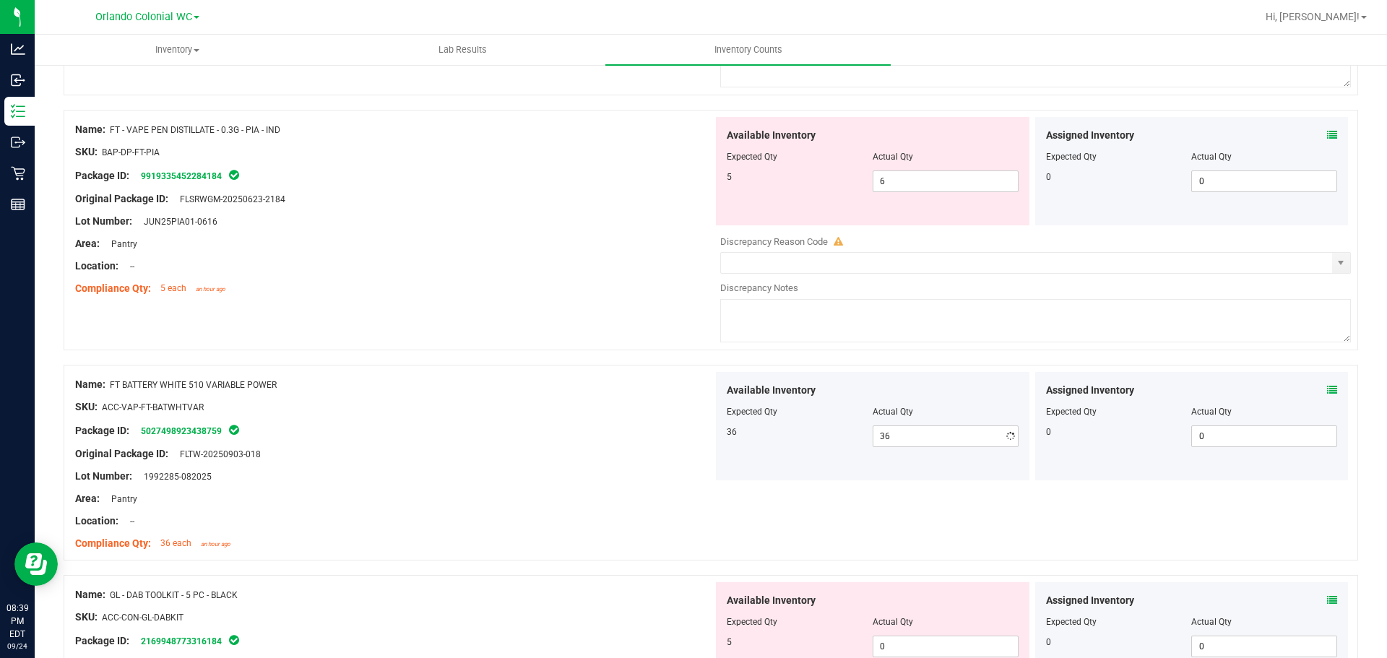
click at [457, 314] on div "Name: FT - VAPE PEN DISTILLATE - 0.3G - PIA - IND SKU: BAP-DP-FT-PIA Package ID…" at bounding box center [711, 230] width 1295 height 241
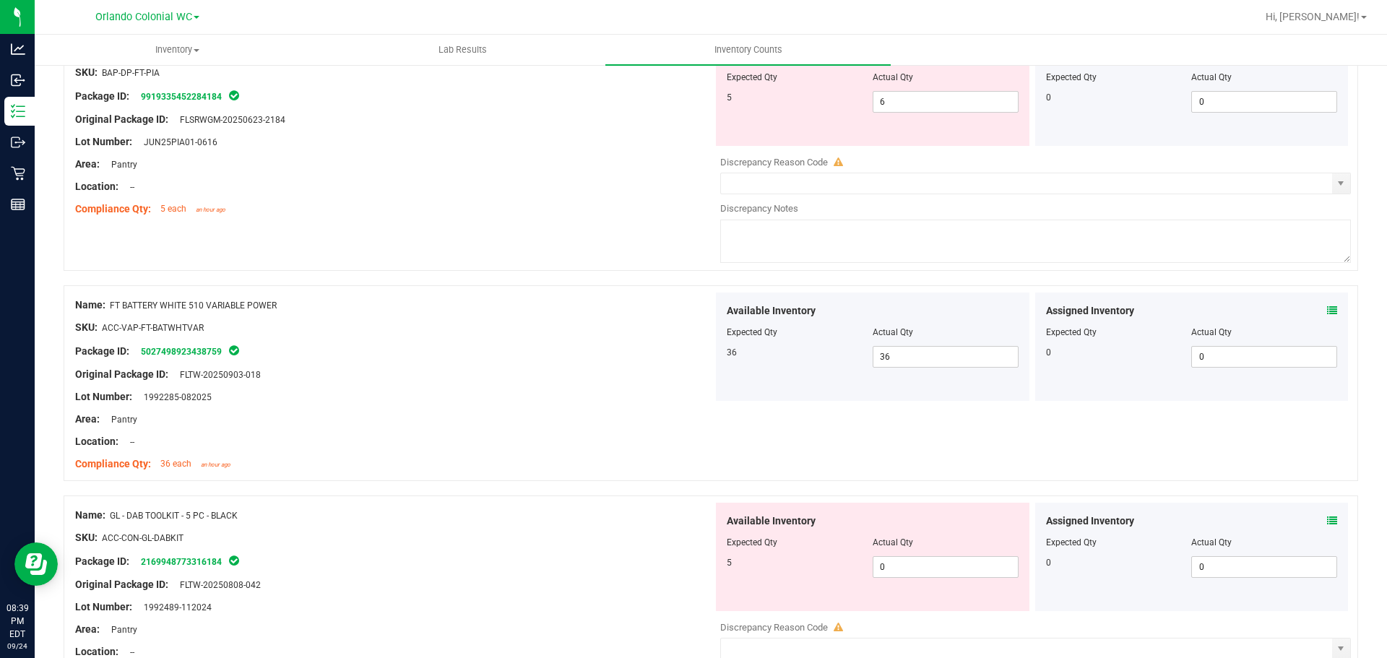
scroll to position [2601, 0]
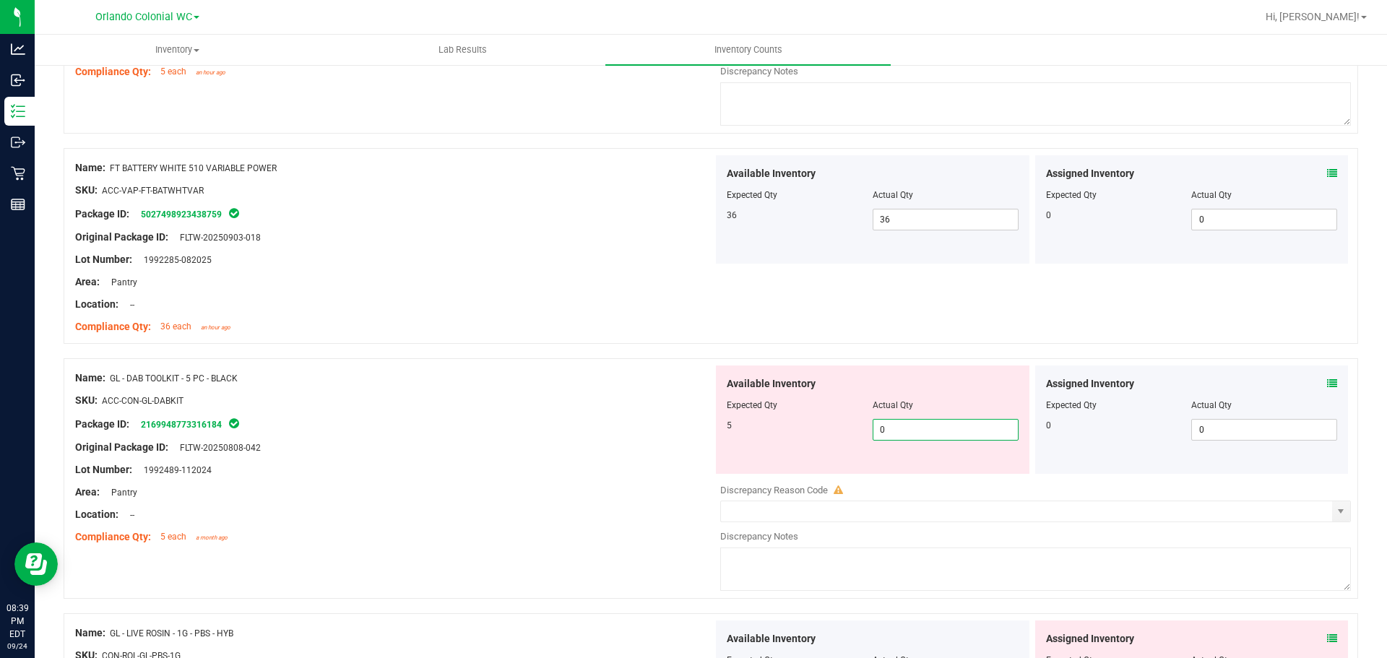
click at [946, 437] on span "0 0" at bounding box center [946, 430] width 146 height 22
type input "5"
click at [428, 353] on div at bounding box center [711, 351] width 1295 height 14
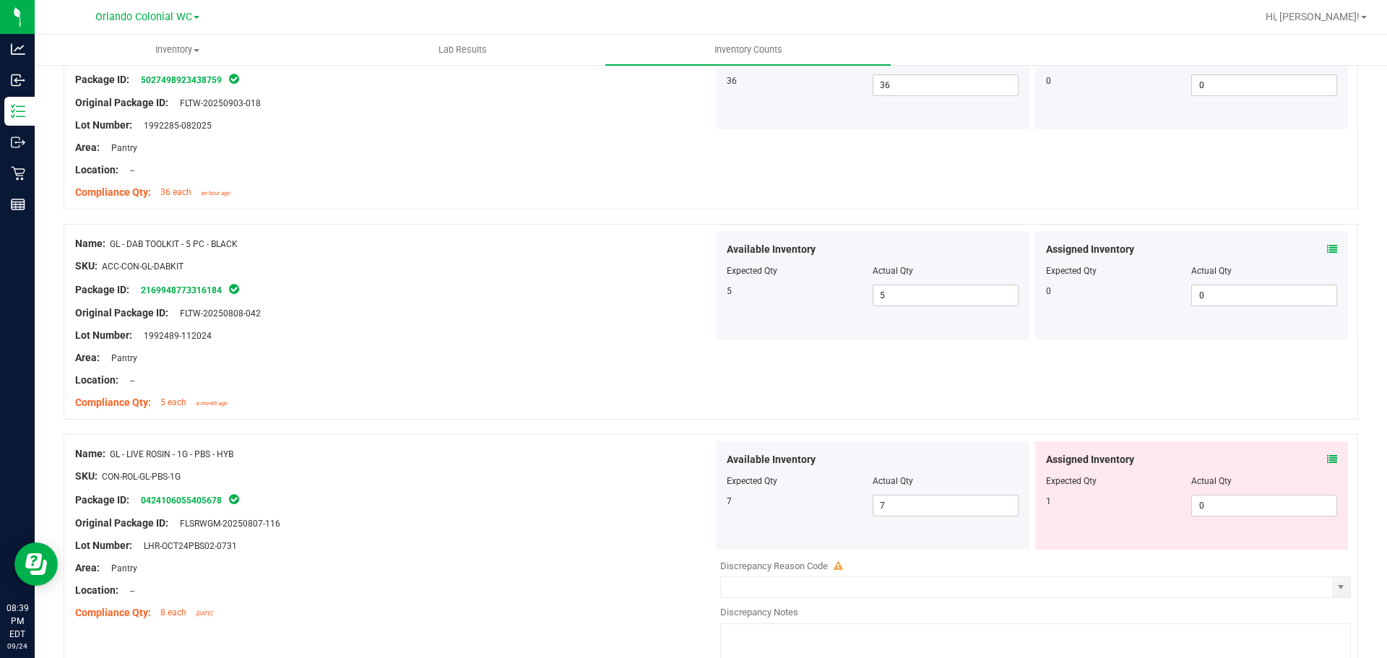
scroll to position [2890, 0]
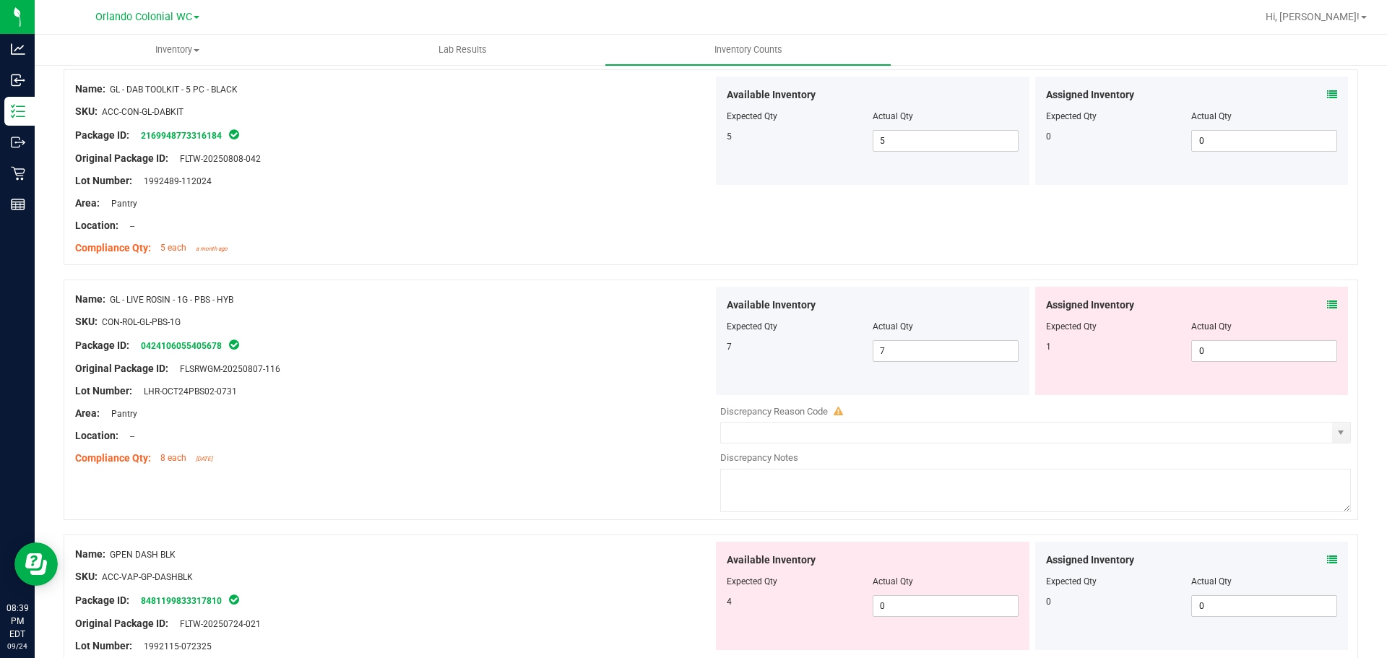
click at [1313, 298] on div "Assigned Inventory" at bounding box center [1192, 305] width 292 height 15
click at [1327, 304] on icon at bounding box center [1332, 305] width 10 height 10
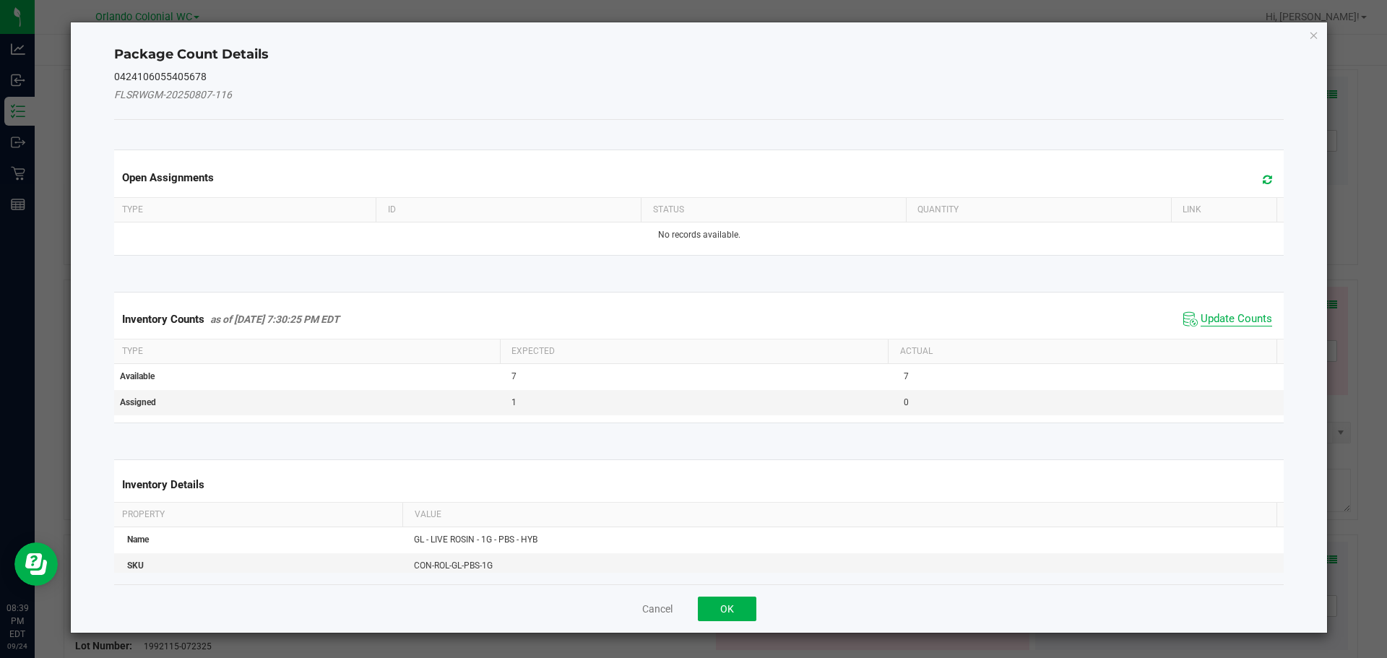
click at [1242, 312] on span "Update Counts" at bounding box center [1237, 319] width 72 height 14
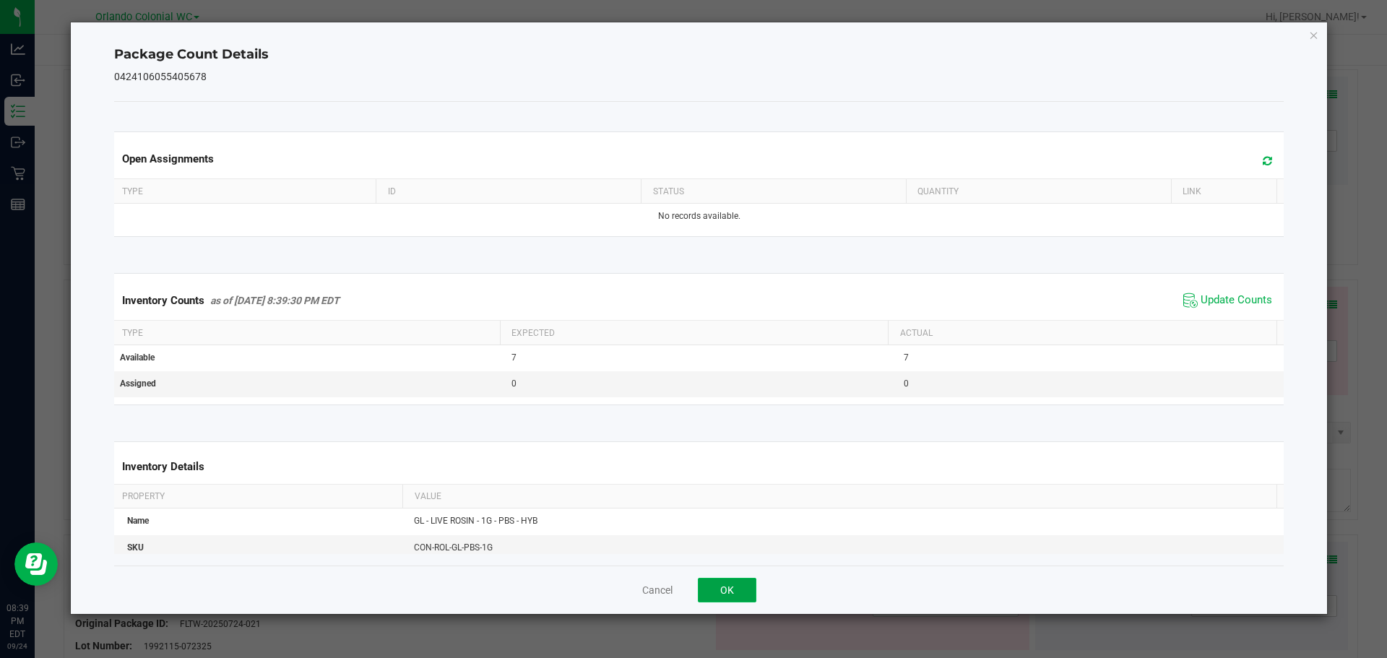
click at [710, 587] on button "OK" at bounding box center [727, 590] width 59 height 25
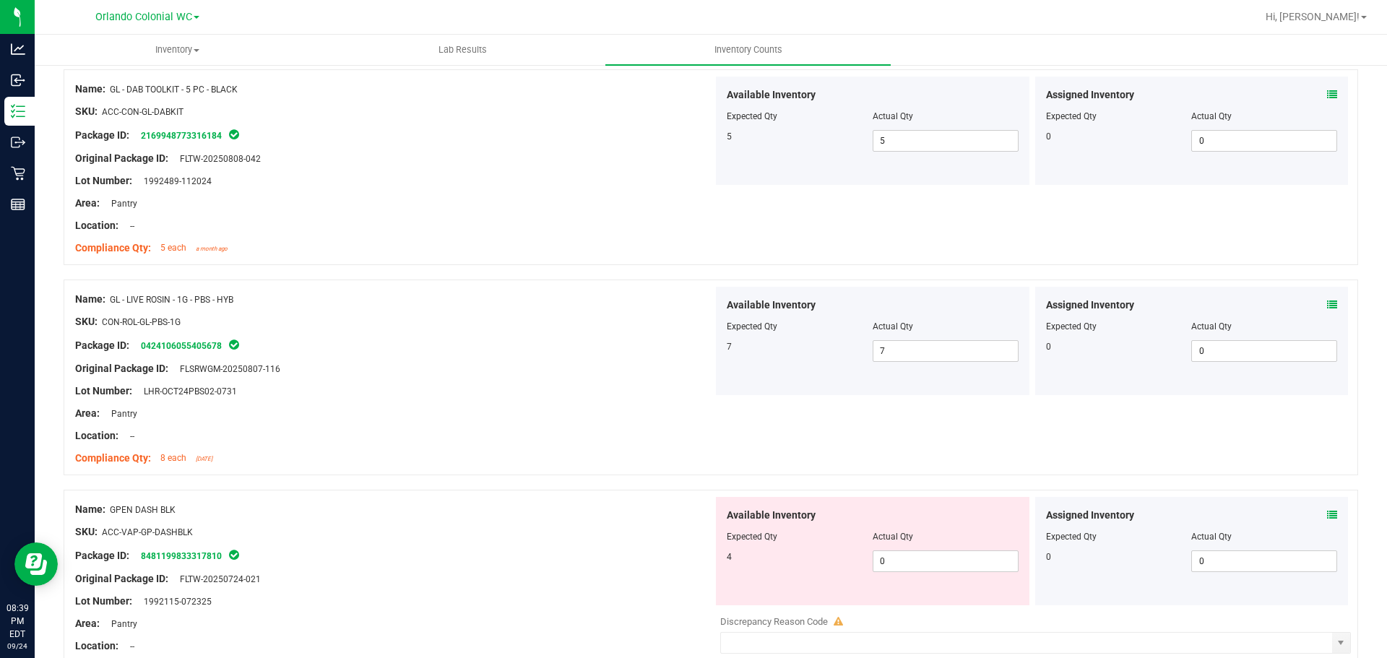
scroll to position [3034, 0]
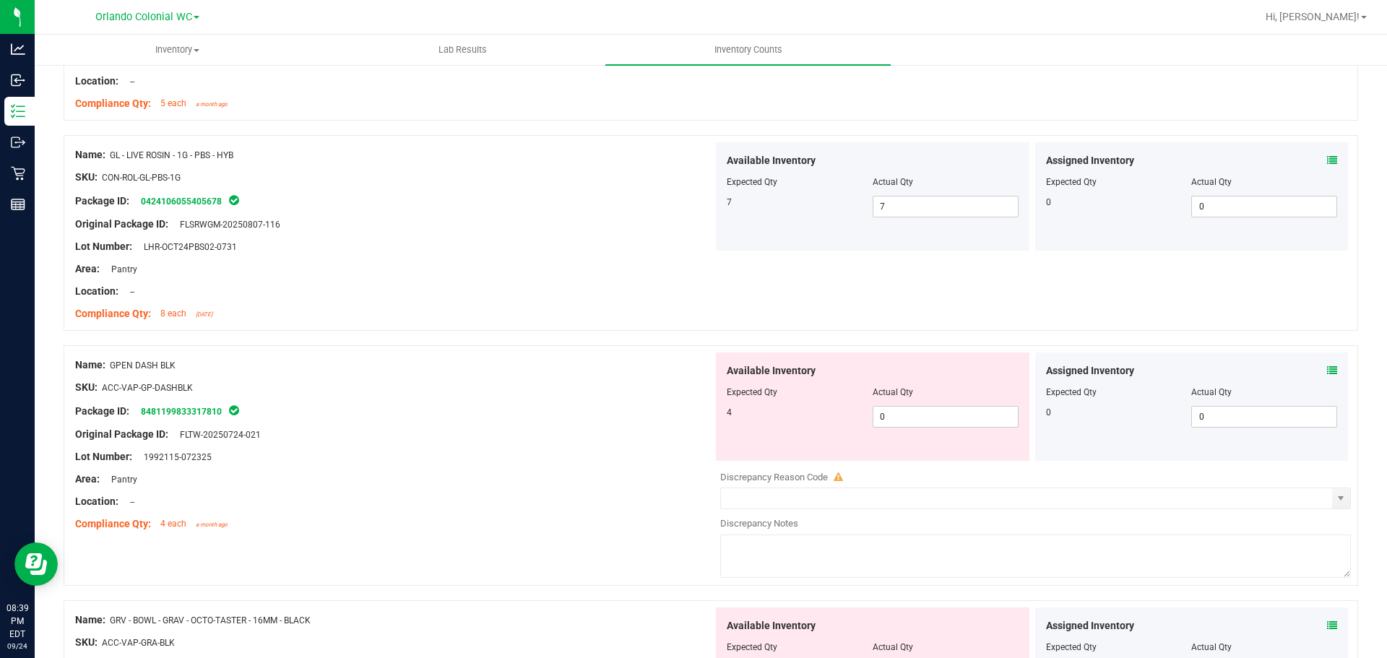
click at [1327, 371] on icon at bounding box center [1332, 371] width 10 height 10
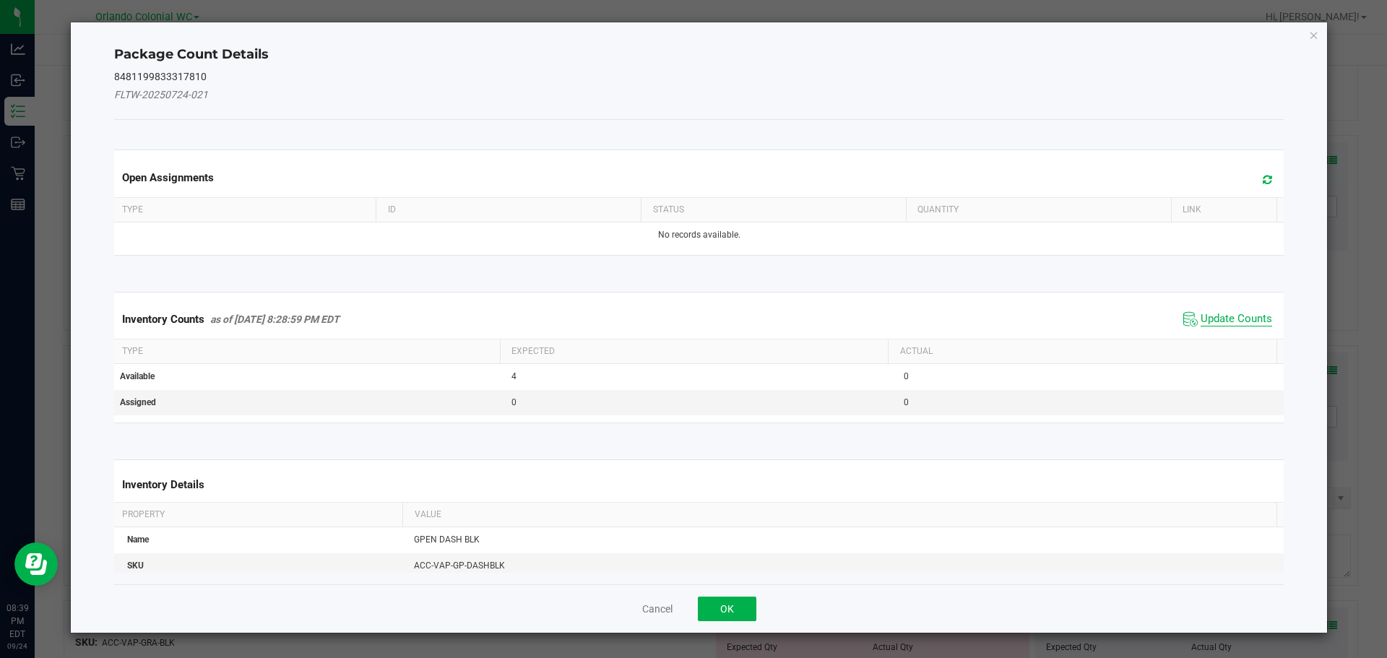
click at [1244, 314] on span "Update Counts" at bounding box center [1237, 319] width 72 height 14
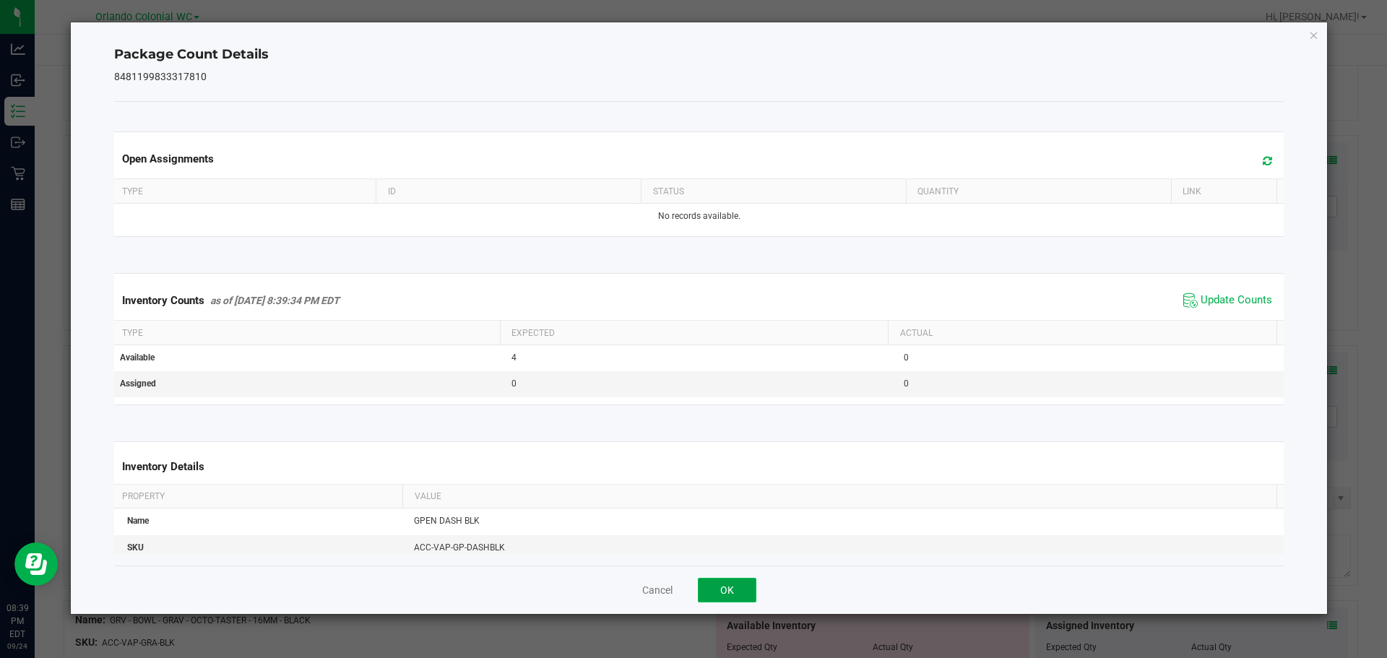
click at [735, 578] on button "OK" at bounding box center [727, 590] width 59 height 25
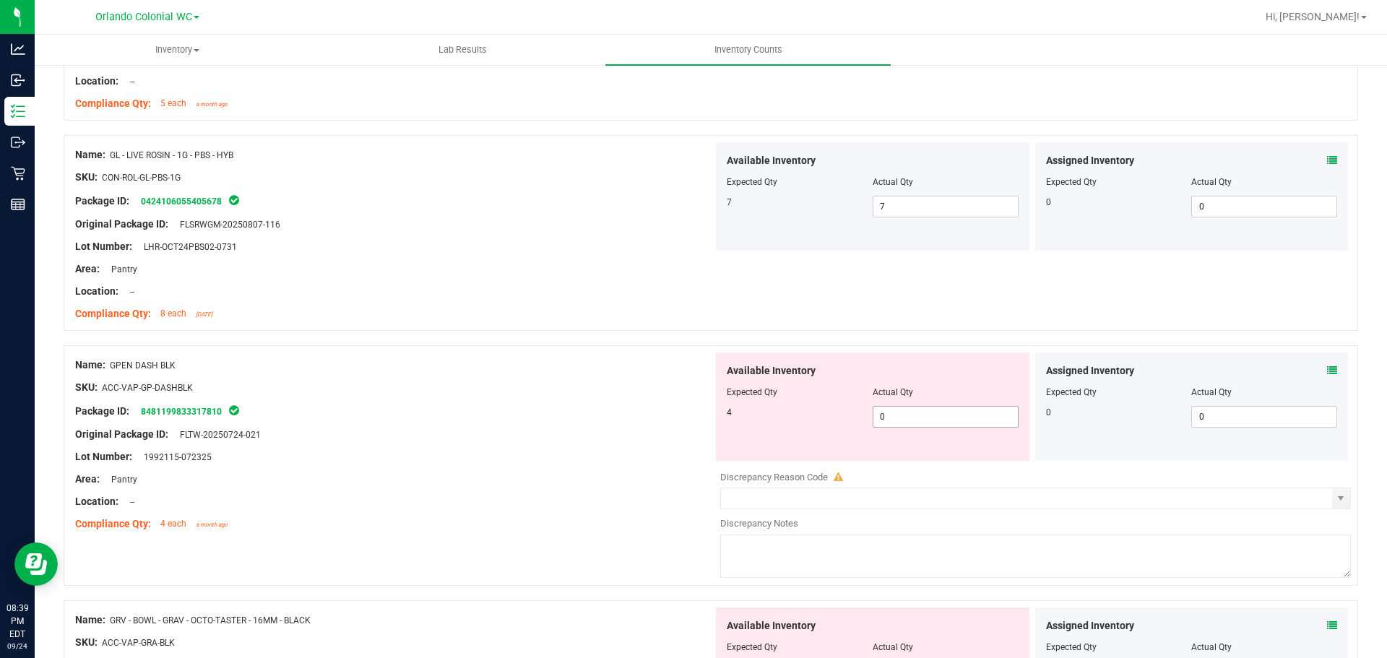
click at [940, 408] on span "0 0" at bounding box center [946, 417] width 146 height 22
type input "4"
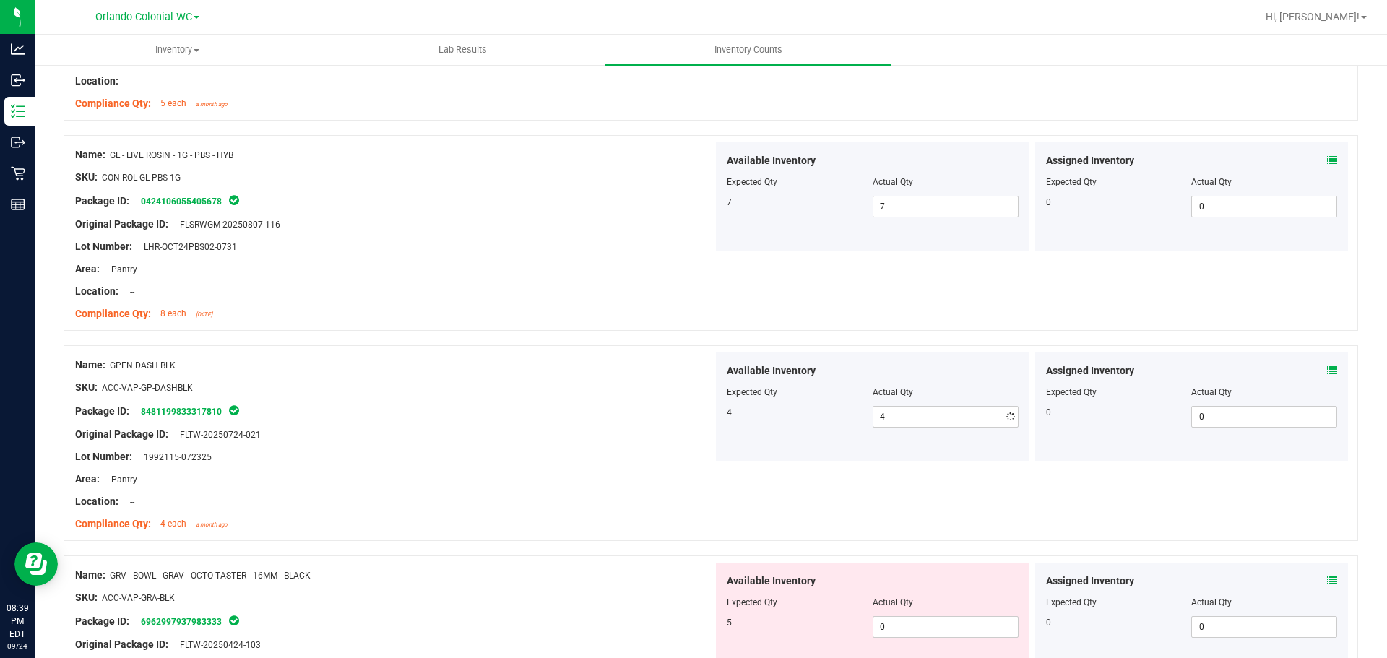
click at [599, 436] on div "Original Package ID: FLTW-20250724-021" at bounding box center [394, 434] width 638 height 15
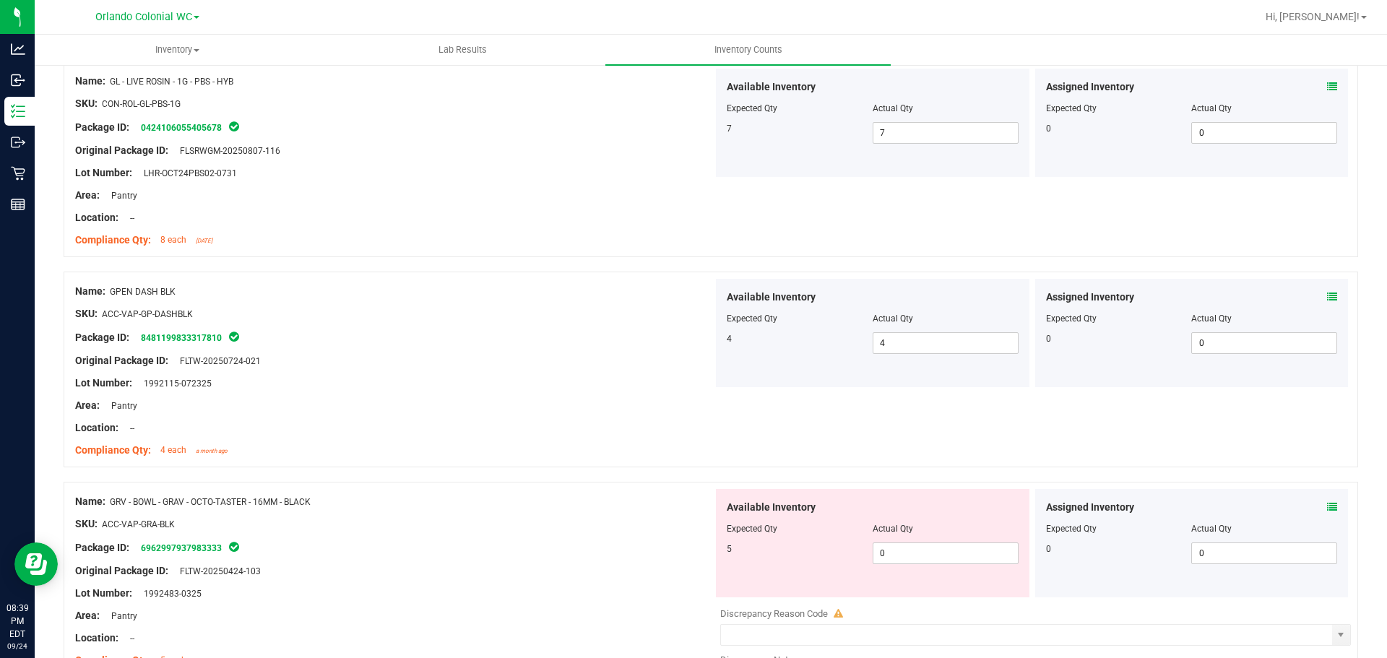
scroll to position [3179, 0]
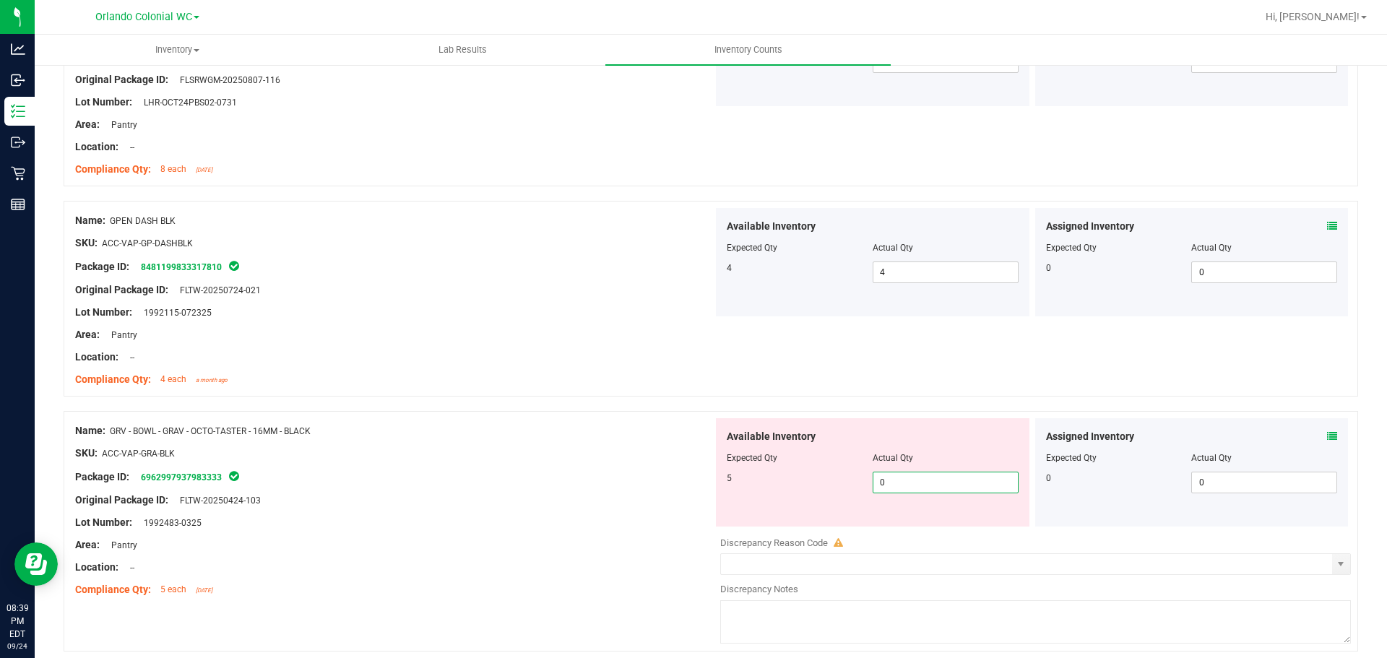
click at [943, 476] on span "0 0" at bounding box center [946, 483] width 146 height 22
type input "5"
click at [237, 380] on div "Compliance Qty: 4 each a month ago" at bounding box center [394, 379] width 638 height 15
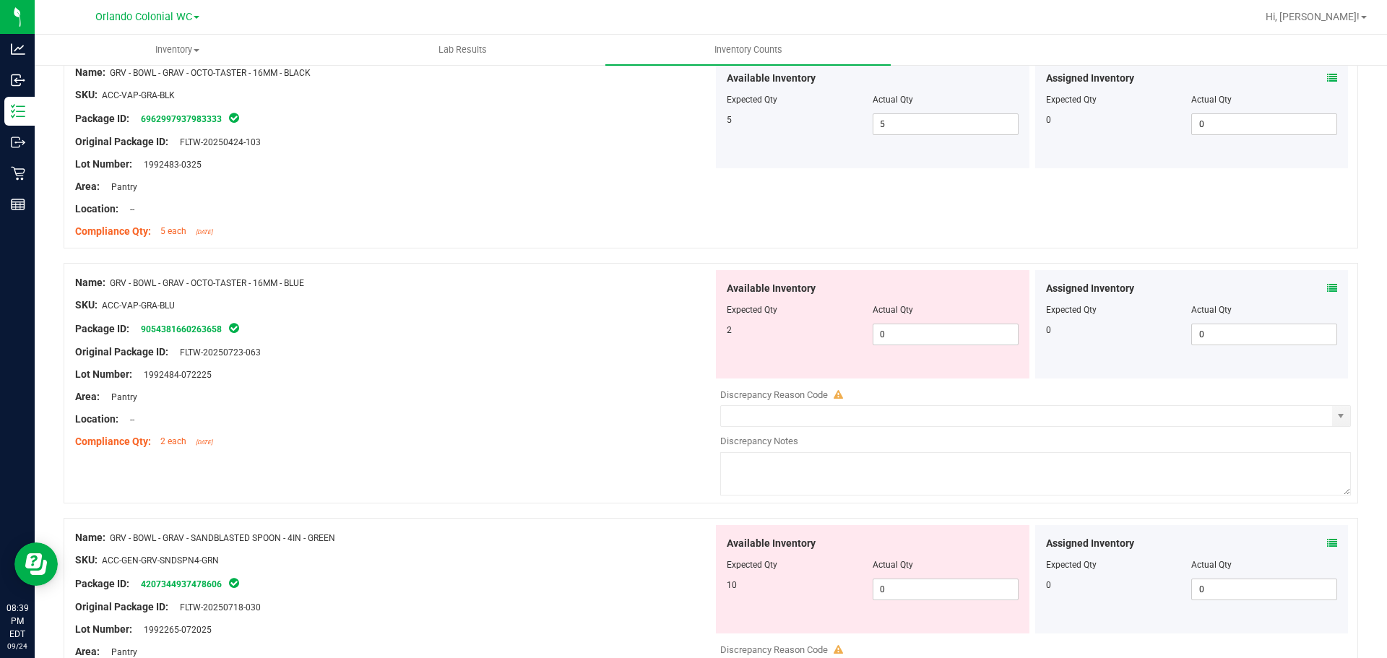
scroll to position [3540, 0]
click at [916, 324] on span "0 0" at bounding box center [946, 332] width 146 height 22
type input "2"
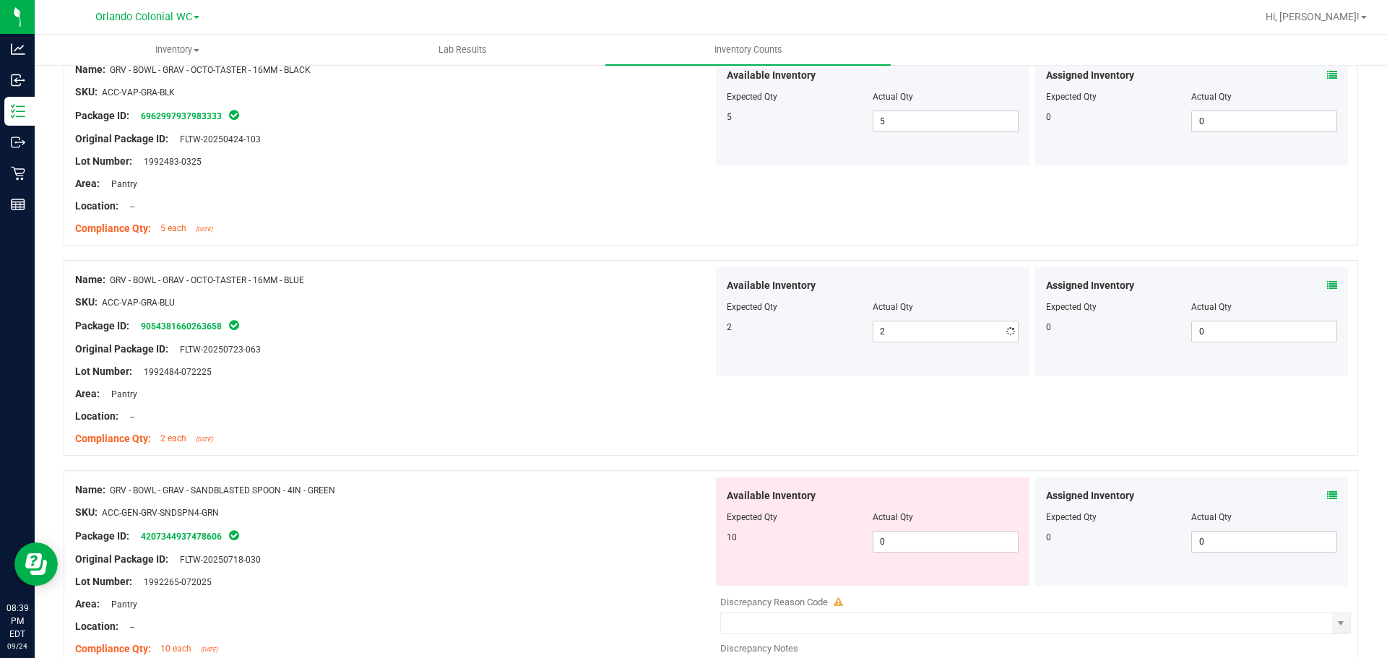
click at [470, 267] on div "Name: GRV - BOWL - GRAV - OCTO-TASTER - 16MM - BLUE SKU: ACC-VAP-GRA-BLU Packag…" at bounding box center [394, 359] width 638 height 184
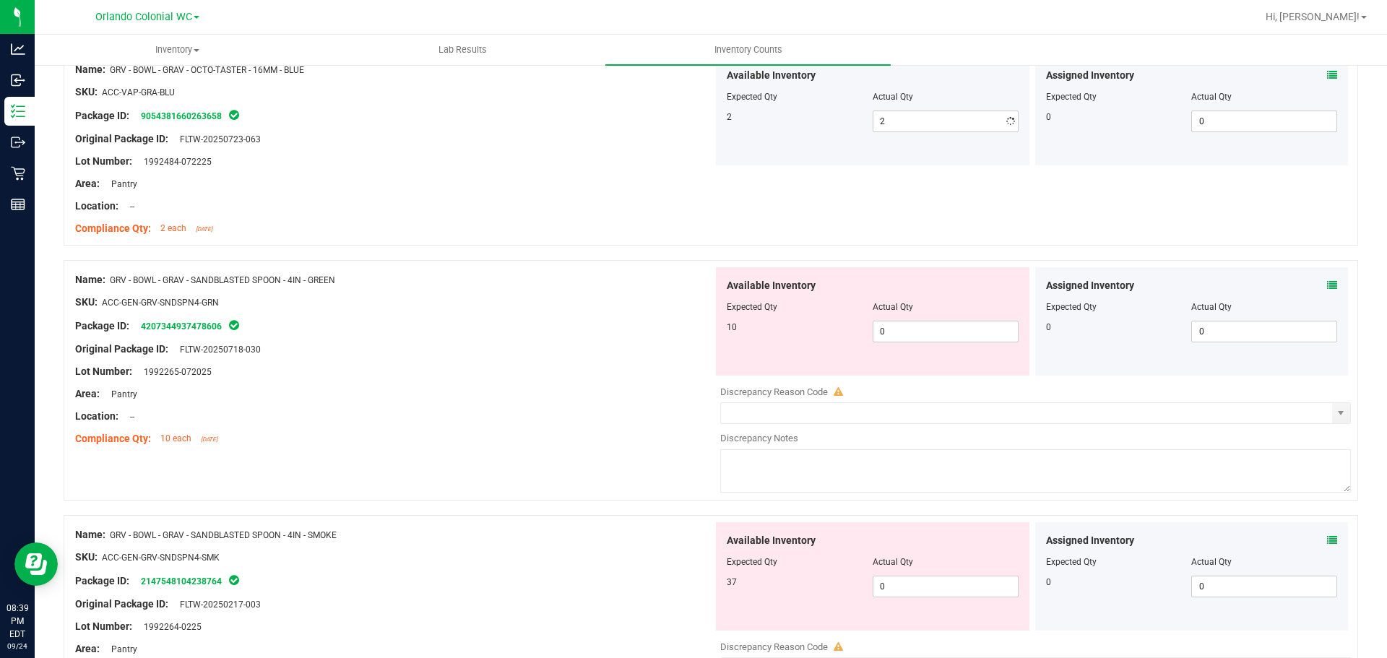
scroll to position [3757, 0]
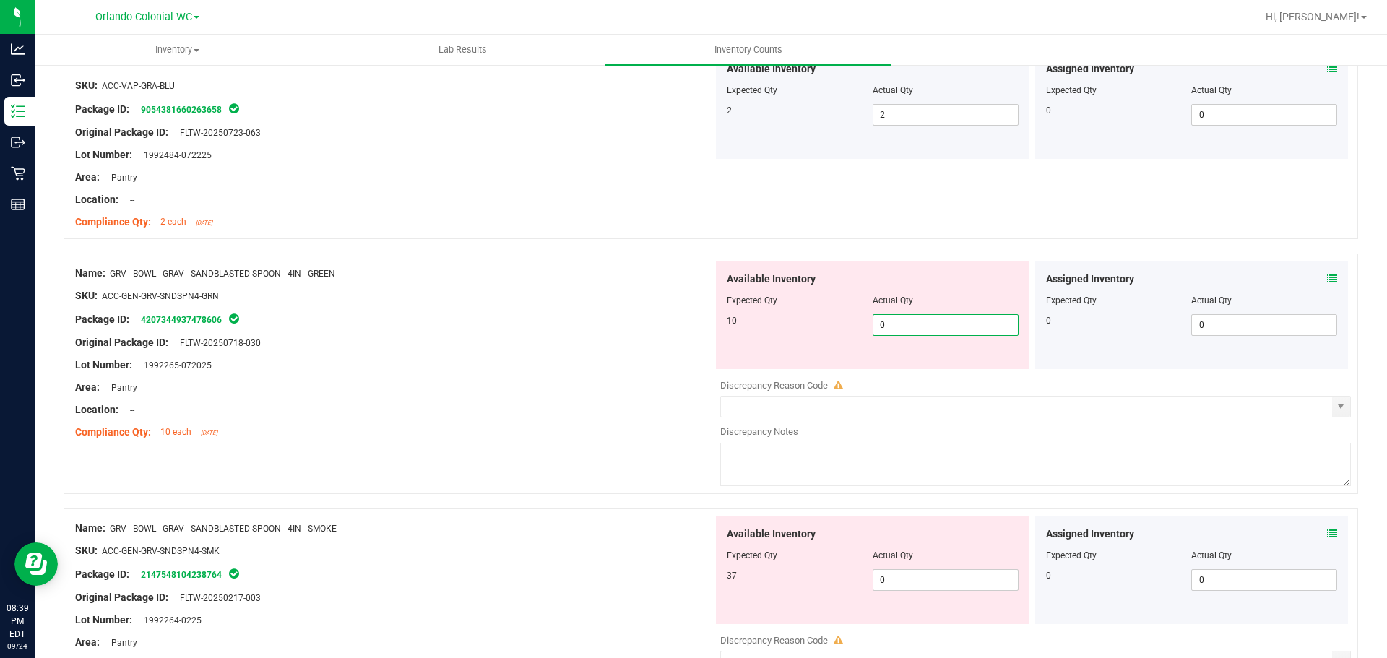
click at [941, 319] on span "0 0" at bounding box center [946, 325] width 146 height 22
type input "10"
click at [600, 295] on div "SKU: ACC-GEN-GRV-SNDSPN4-GRN" at bounding box center [394, 295] width 638 height 15
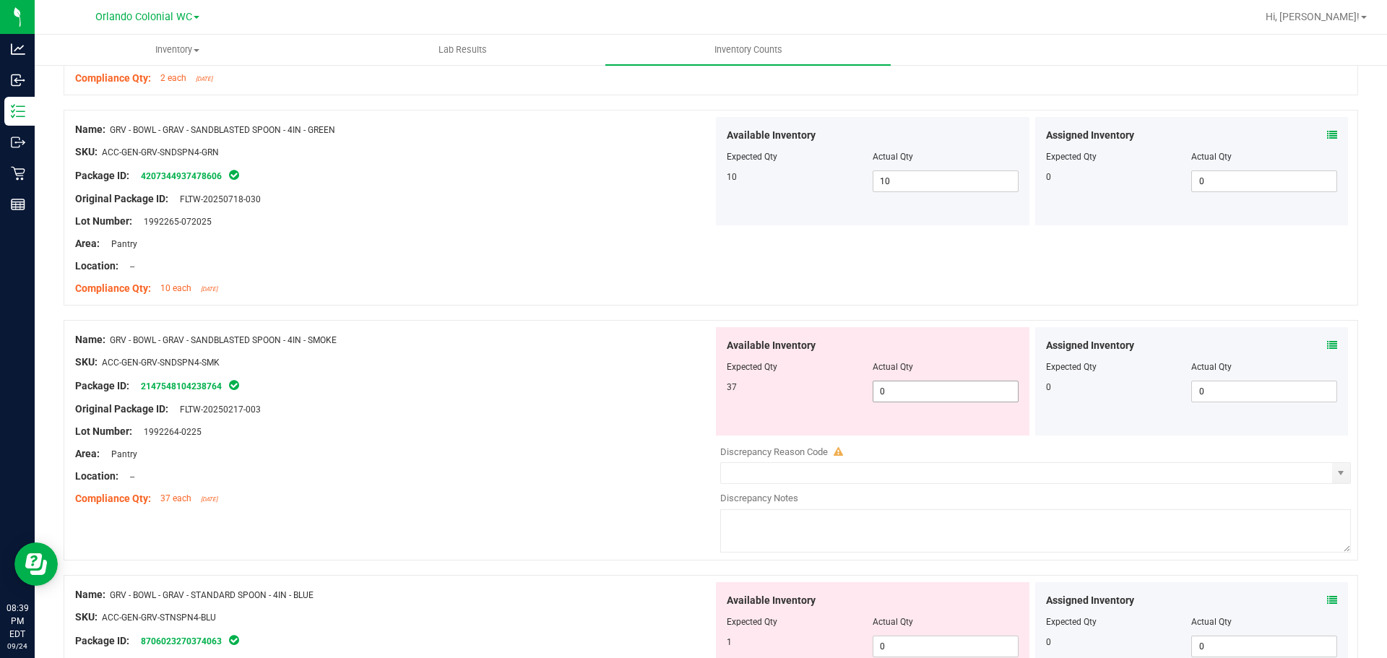
scroll to position [3901, 0]
click at [962, 400] on span "0 0" at bounding box center [946, 391] width 146 height 22
type input "37"
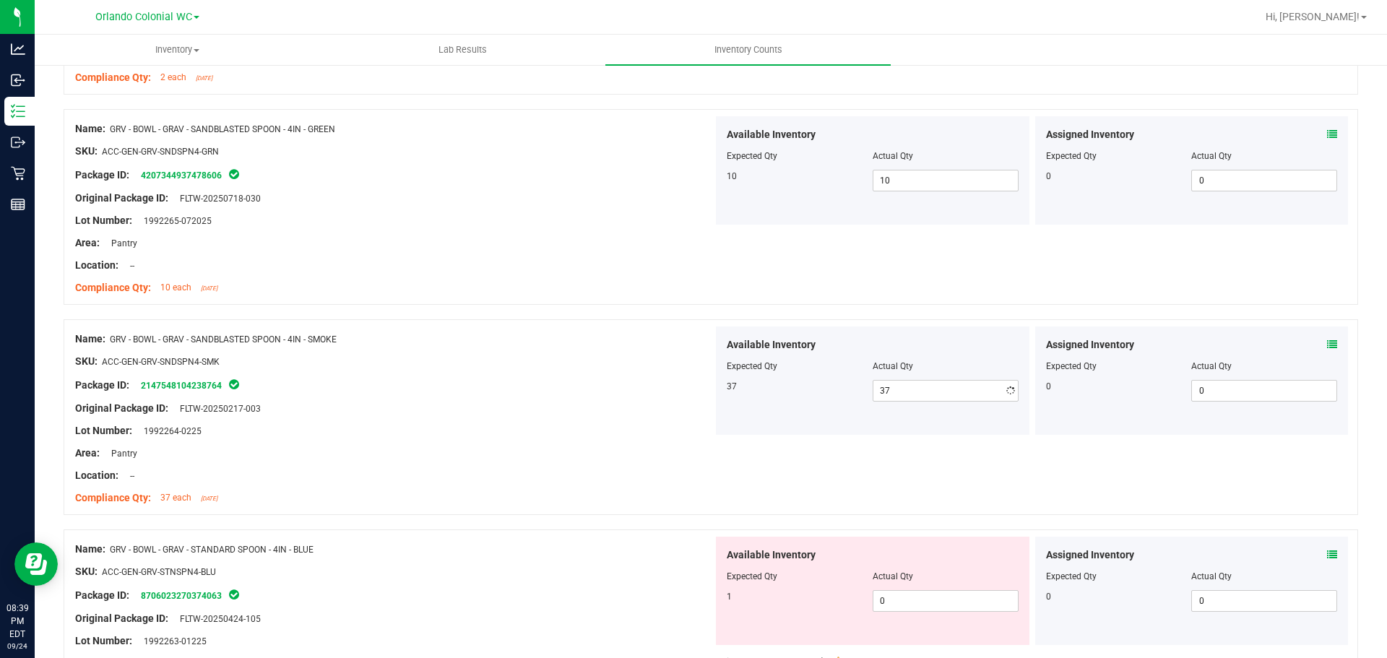
click at [486, 251] on div at bounding box center [394, 254] width 638 height 7
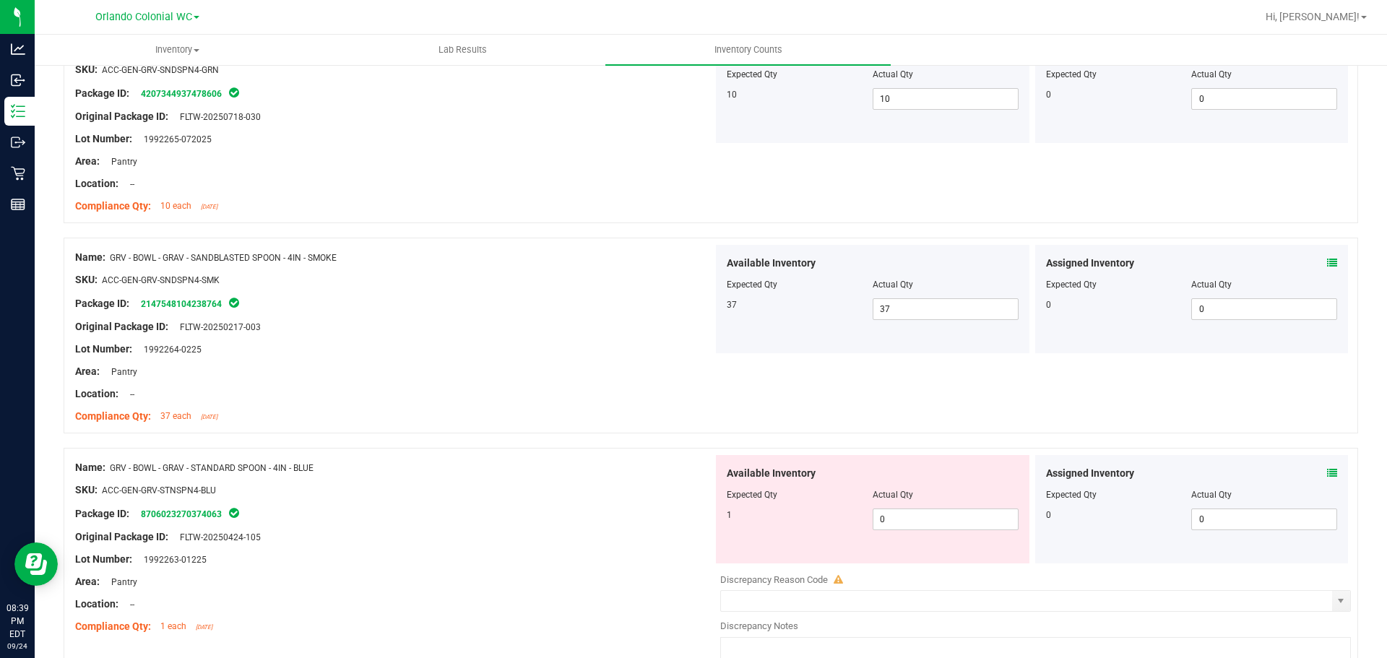
scroll to position [4077, 0]
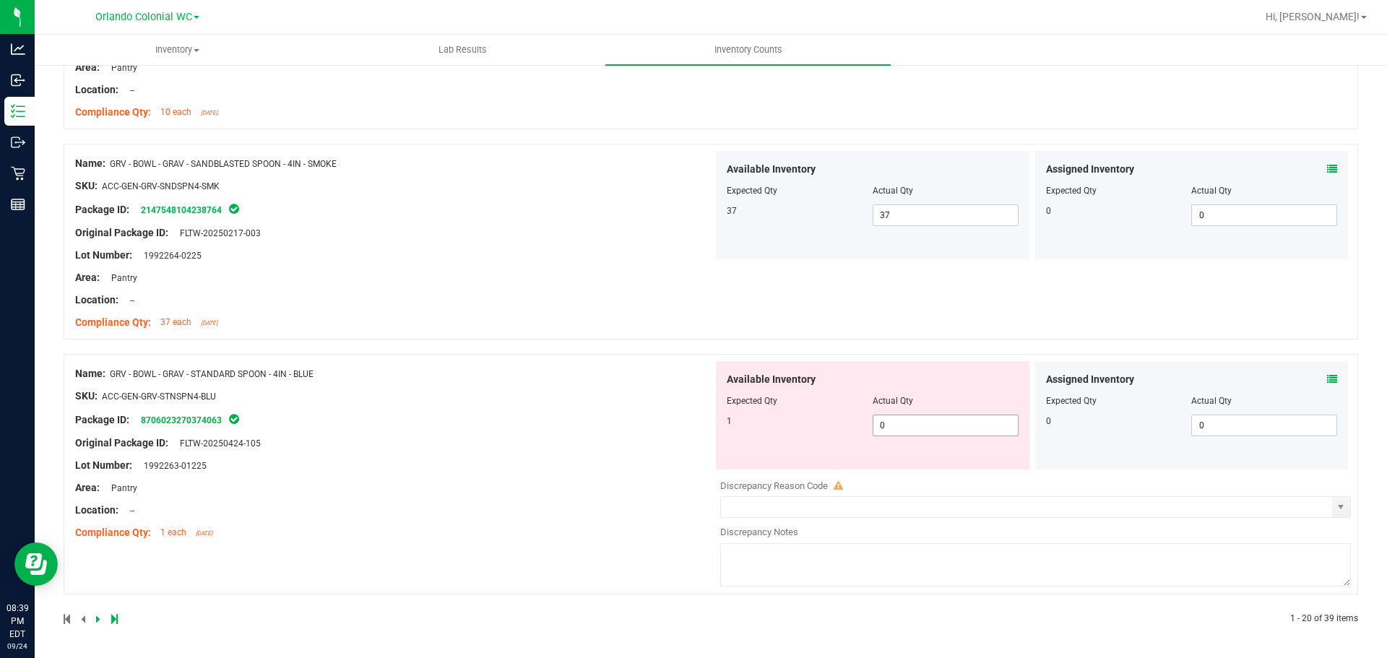
click at [960, 420] on span "0 0" at bounding box center [946, 426] width 146 height 22
type input "1"
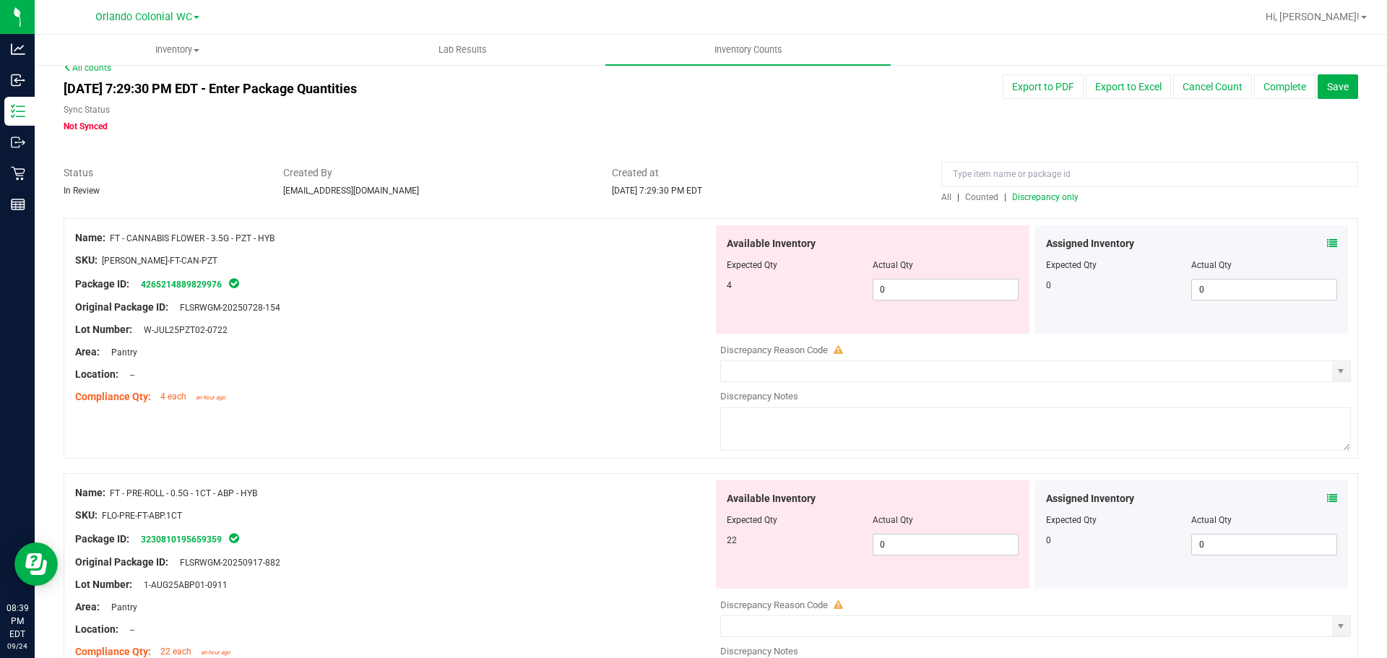
scroll to position [0, 0]
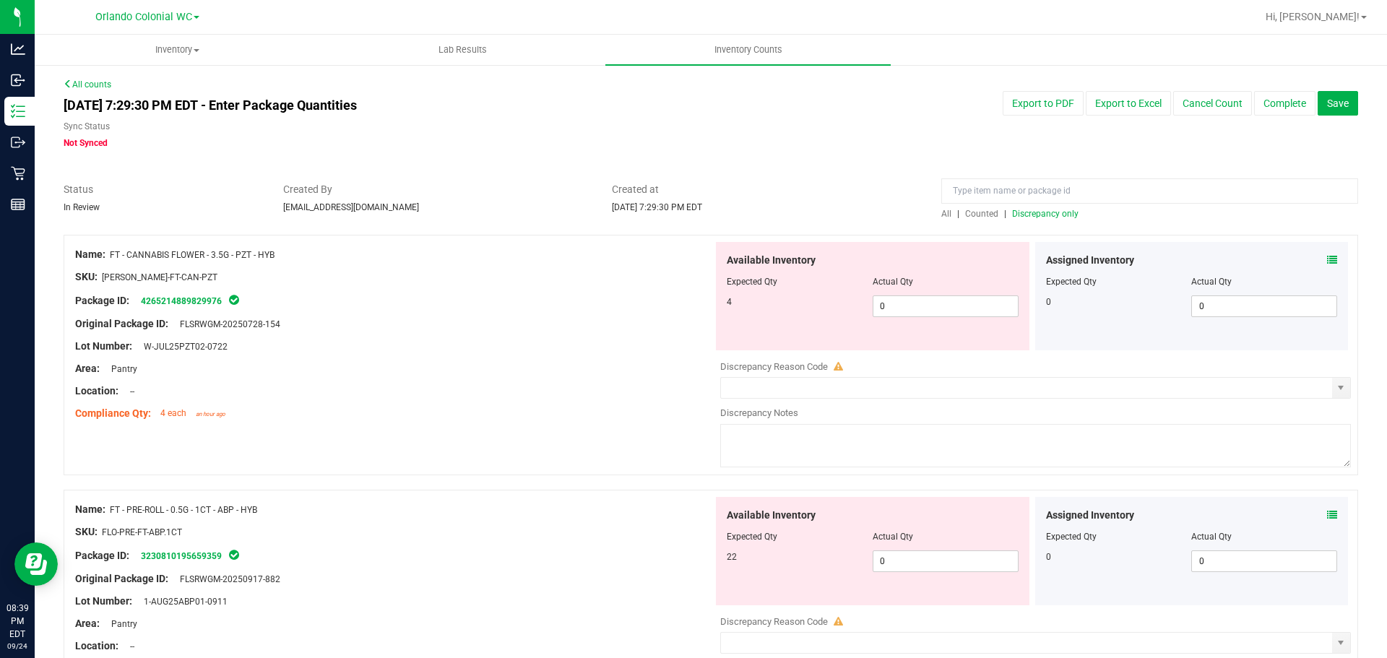
click at [1035, 217] on span "Discrepancy only" at bounding box center [1045, 214] width 66 height 10
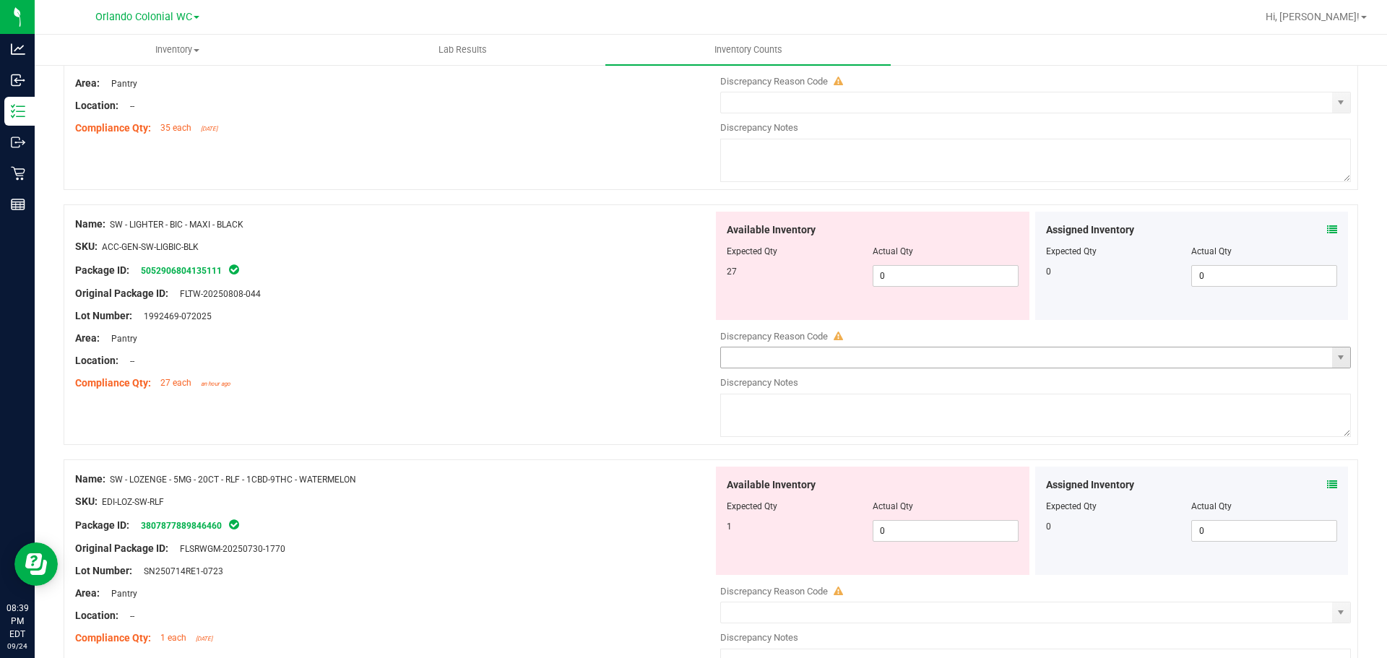
scroll to position [4365, 0]
click at [907, 273] on span "0 0" at bounding box center [946, 277] width 146 height 22
type input "27"
click at [582, 248] on div "SKU: ACC-GEN-SW-LIGBIC-BLK" at bounding box center [394, 247] width 638 height 15
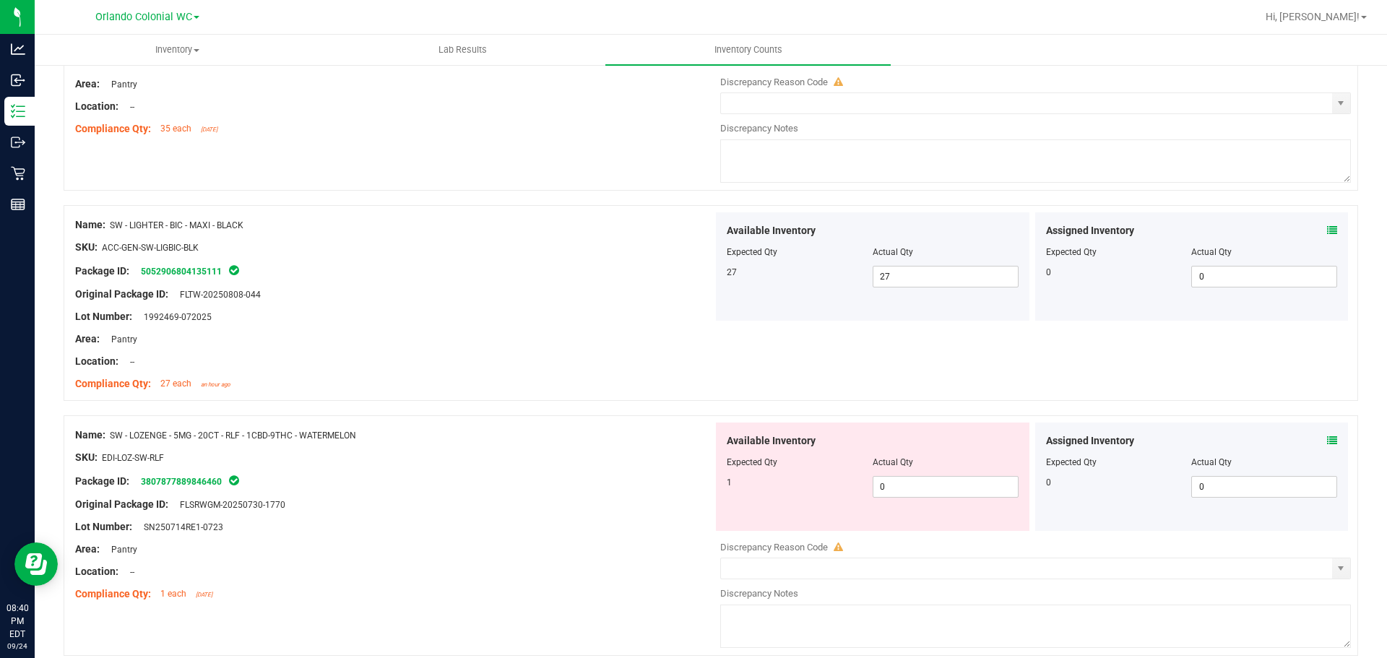
scroll to position [4149, 0]
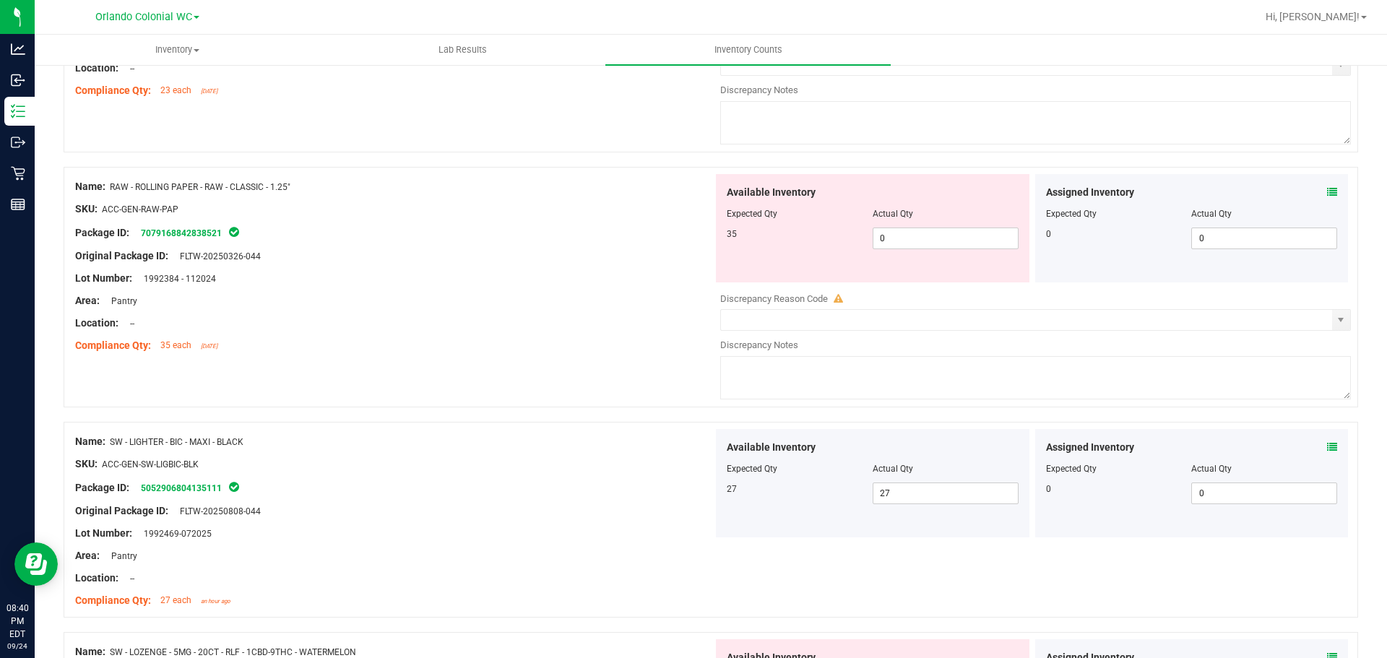
click at [912, 260] on div "Available Inventory Expected Qty Actual Qty 35 0 0" at bounding box center [873, 228] width 314 height 108
click at [912, 238] on span "0 0" at bounding box center [946, 239] width 146 height 22
type input "35"
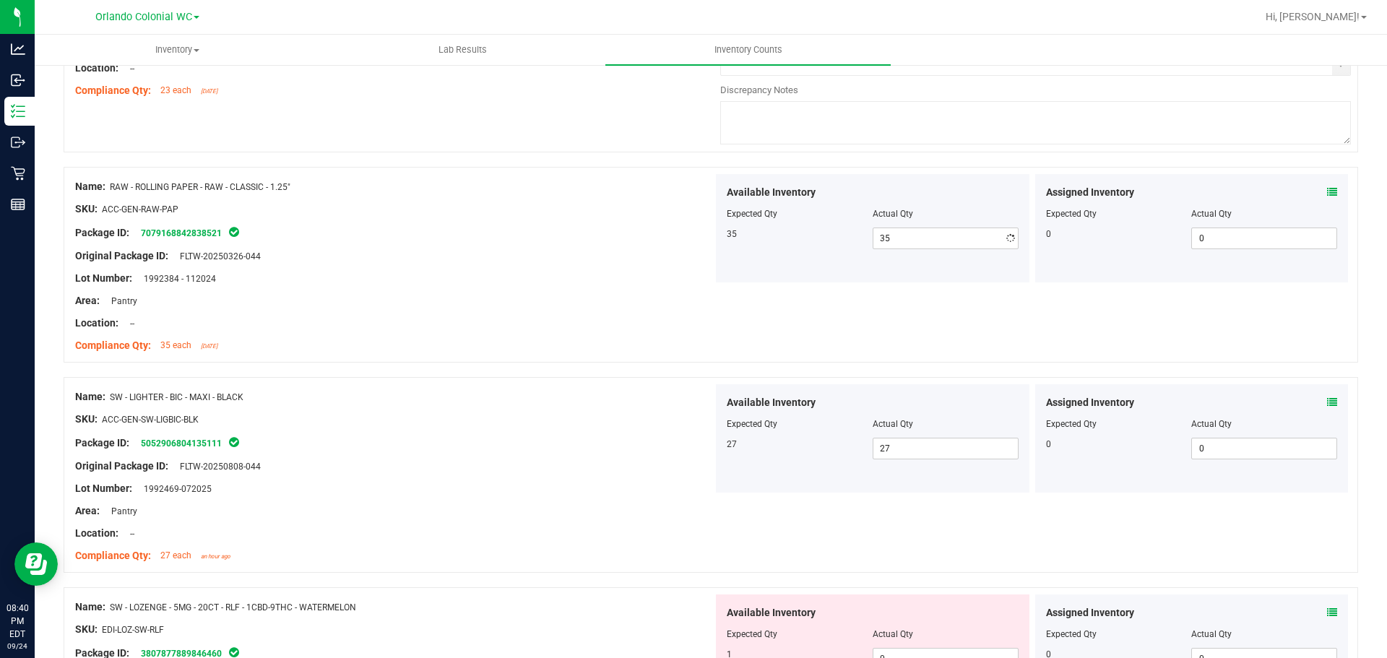
click at [554, 236] on div "Package ID: 7079168842838521" at bounding box center [394, 232] width 638 height 17
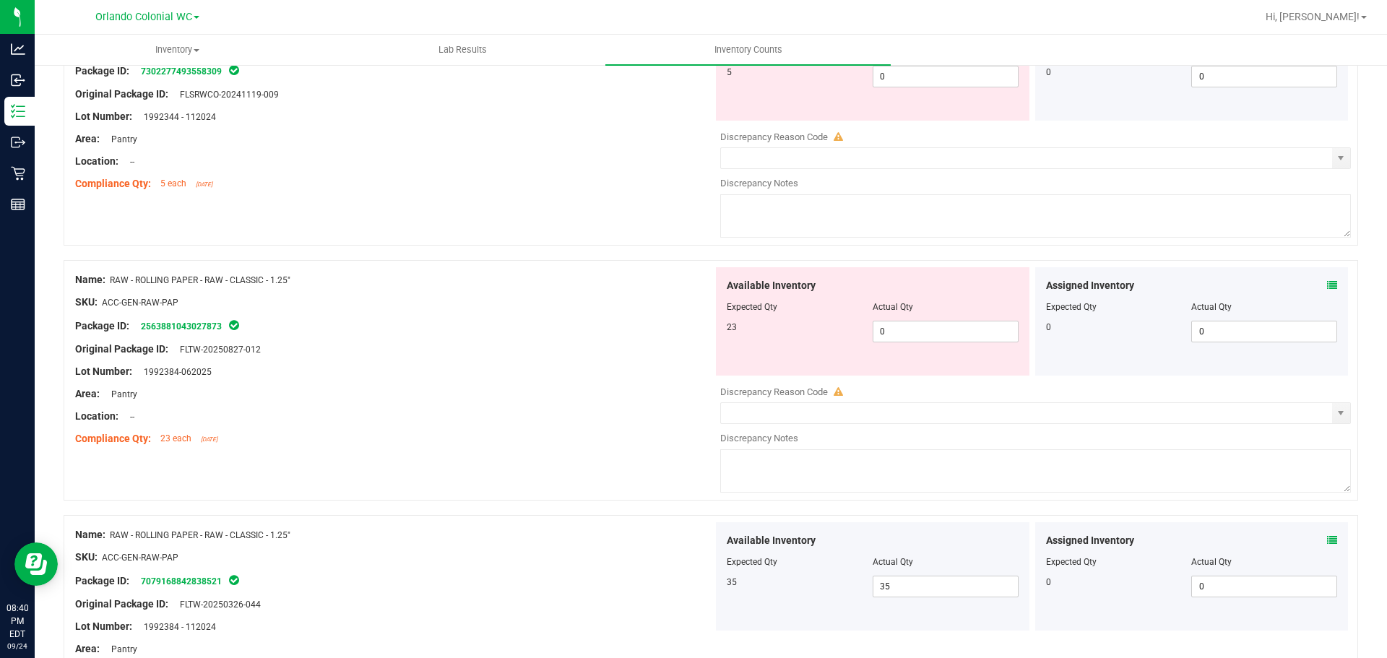
scroll to position [3787, 0]
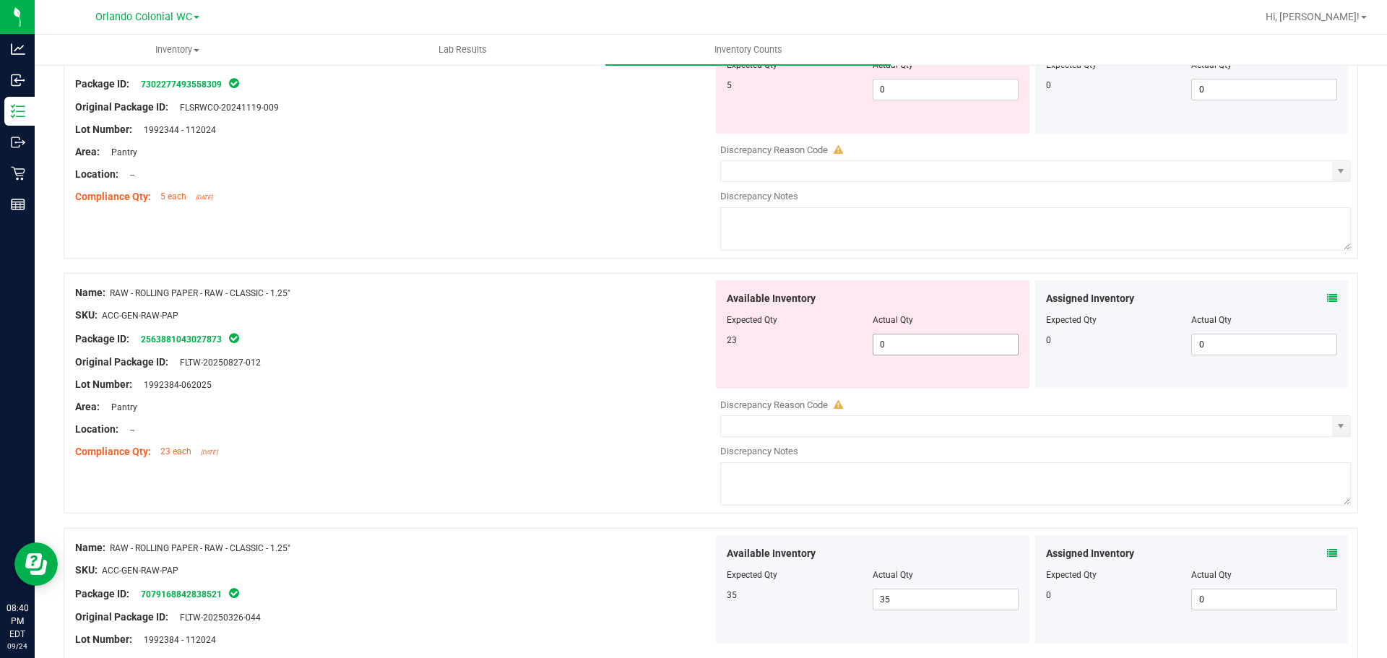
click at [950, 343] on span "0 0" at bounding box center [946, 345] width 146 height 22
type input "23"
click at [567, 328] on div at bounding box center [394, 326] width 638 height 7
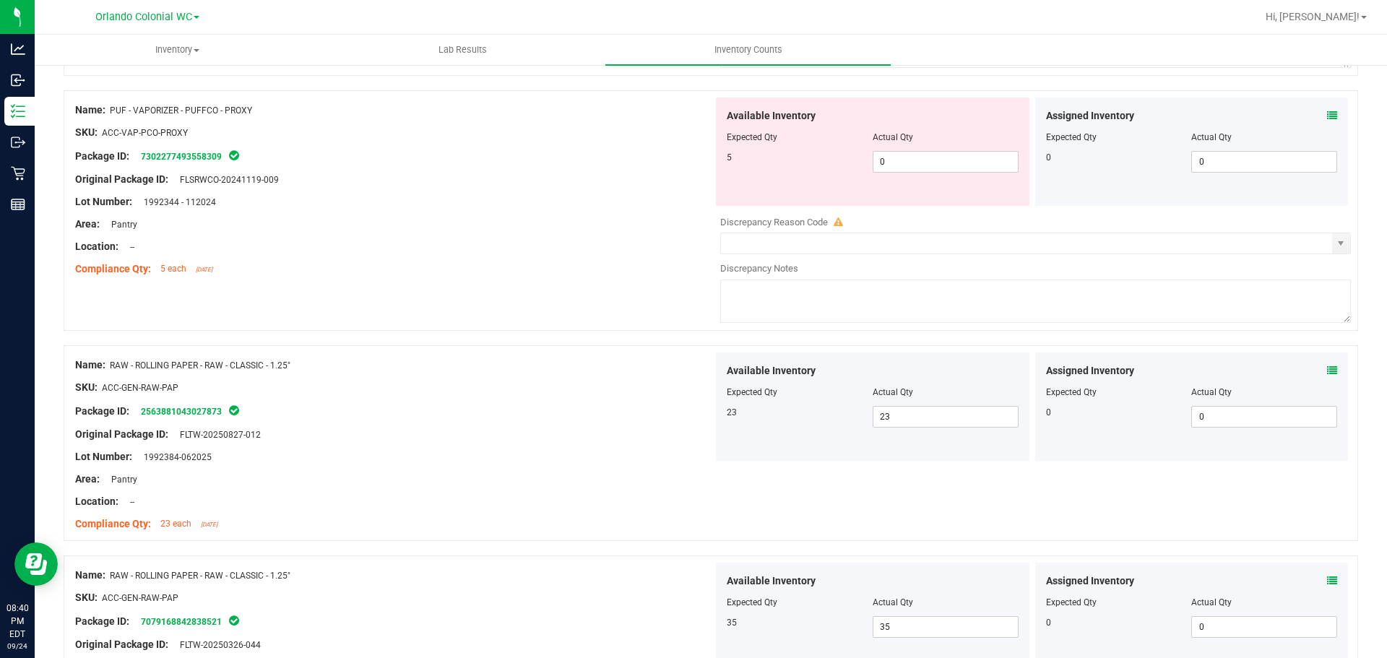
scroll to position [3571, 0]
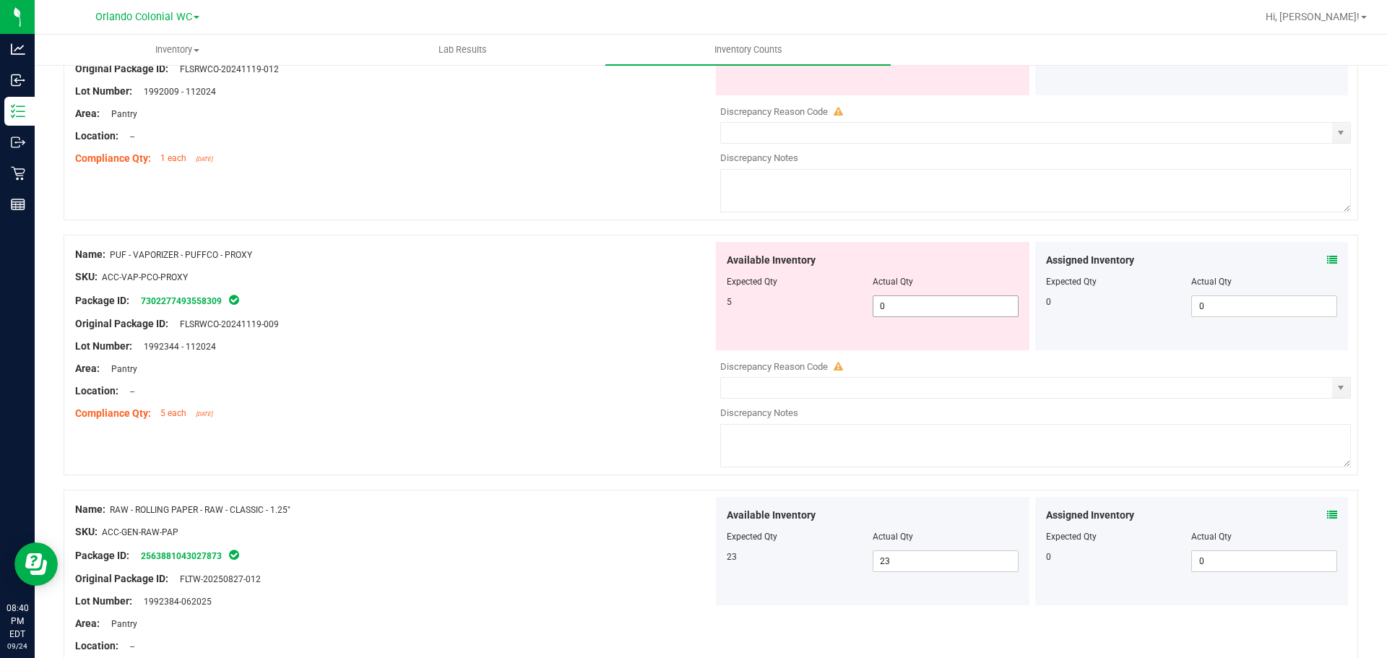
click at [946, 309] on span "0 0" at bounding box center [946, 306] width 146 height 22
type input "5"
click at [642, 311] on div at bounding box center [394, 312] width 638 height 7
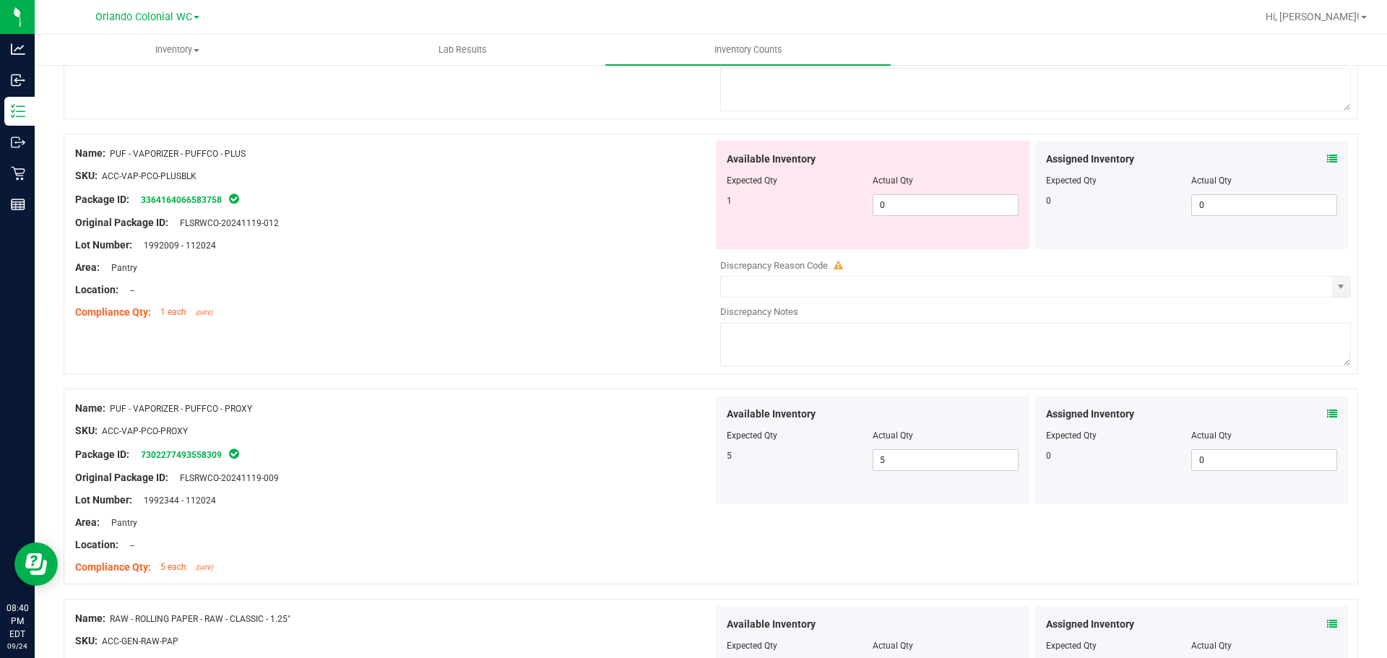
scroll to position [3282, 0]
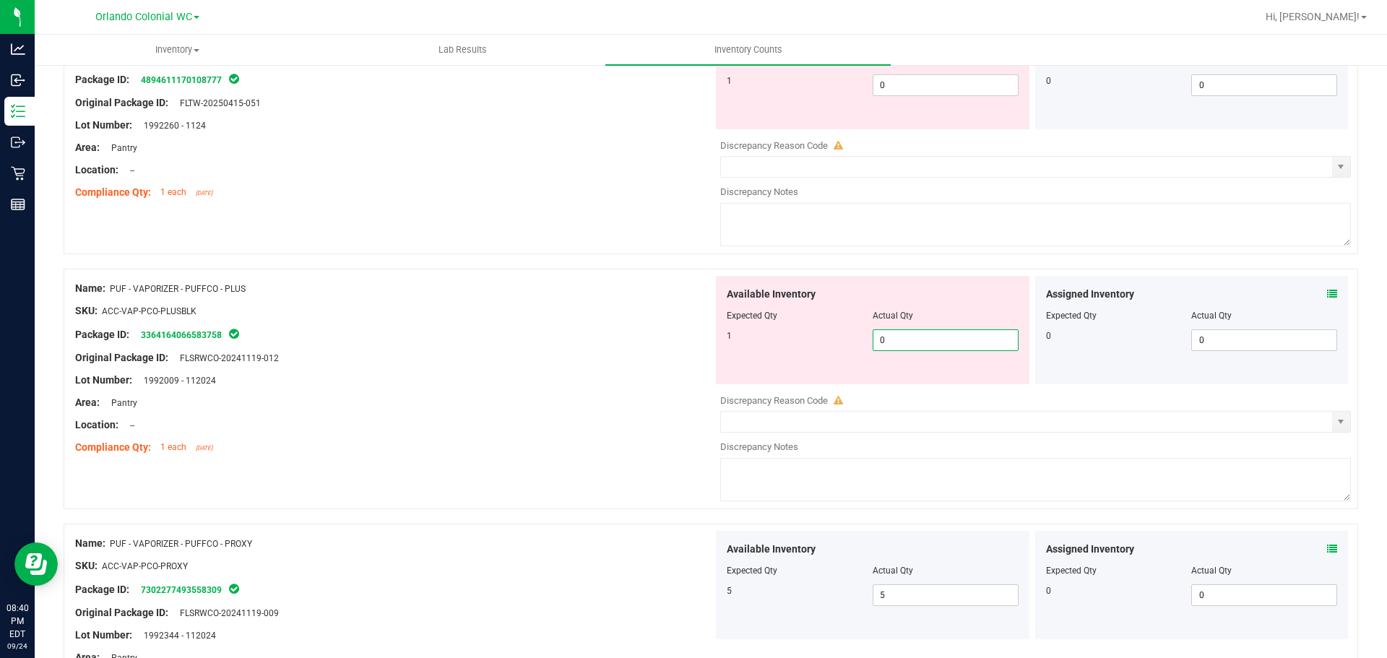
click at [946, 342] on span "0 0" at bounding box center [946, 340] width 146 height 22
type input "1"
click at [645, 356] on div "Original Package ID: FLSRWCO-20241119-012" at bounding box center [394, 357] width 638 height 15
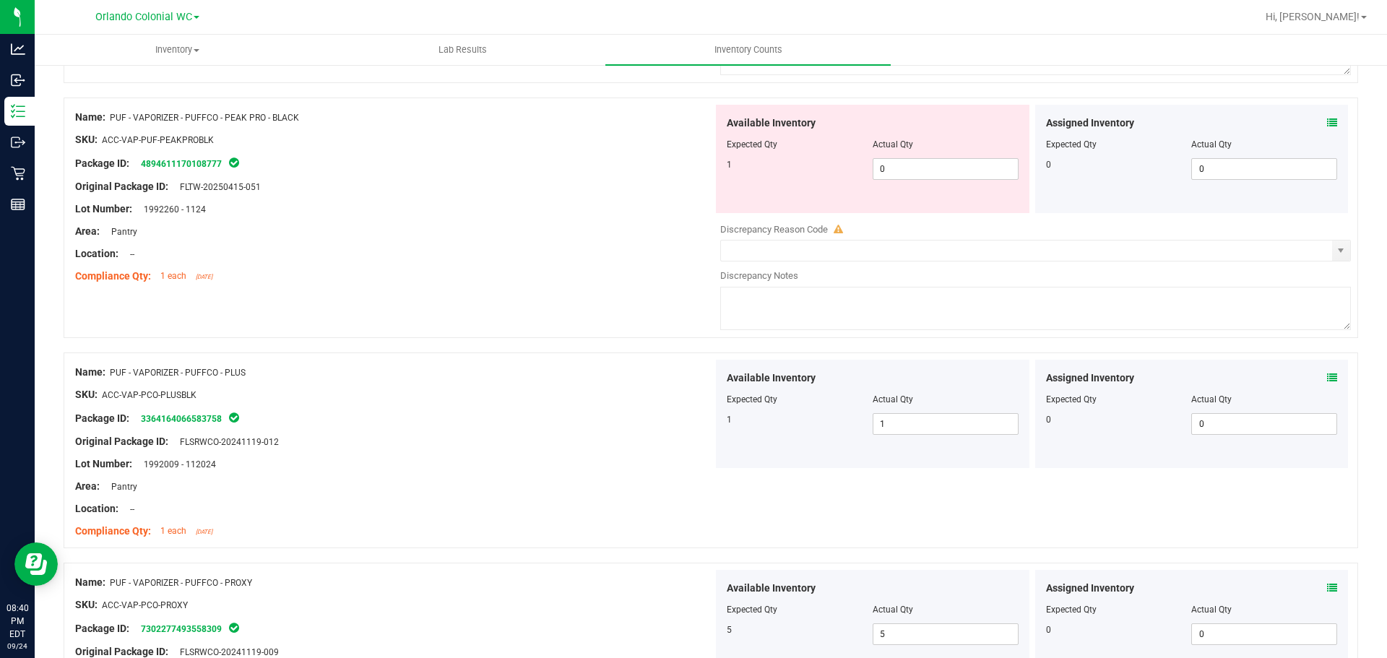
scroll to position [3065, 0]
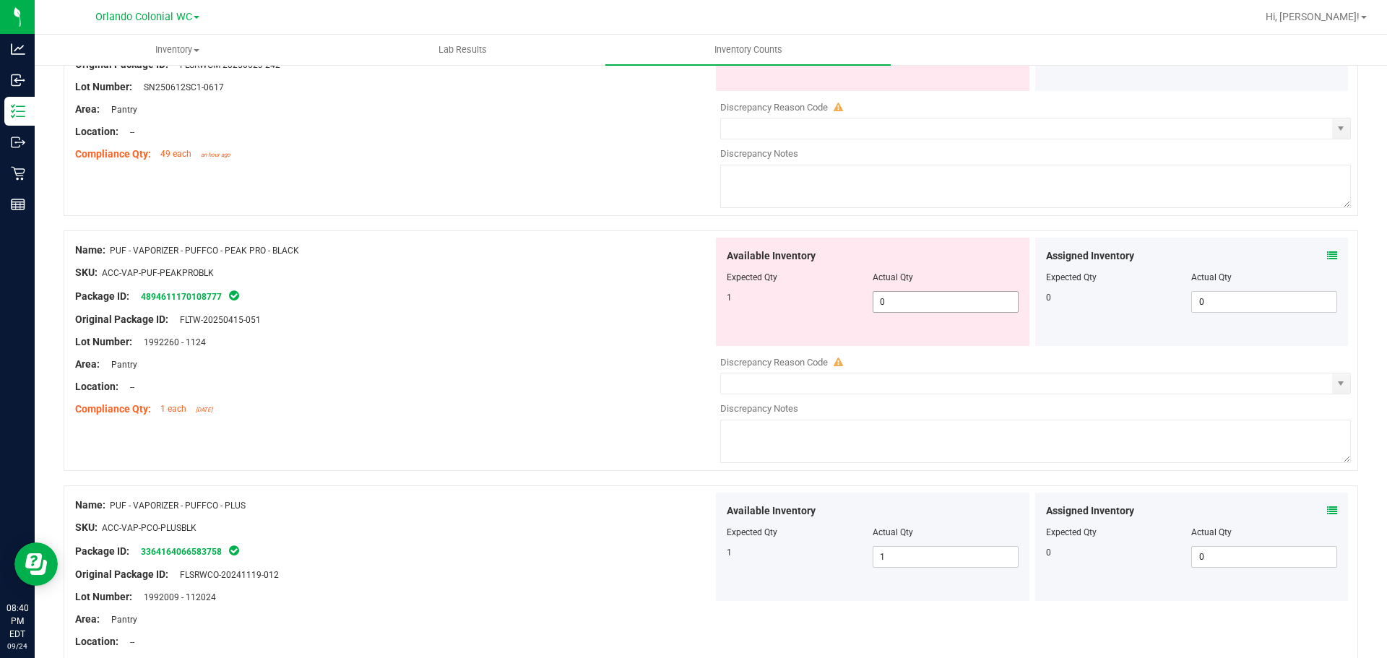
click at [946, 301] on span "0 0" at bounding box center [946, 302] width 146 height 22
type input "41"
click at [421, 319] on div "Original Package ID: FLTW-20250415-051" at bounding box center [394, 319] width 638 height 15
click at [998, 291] on span "41 41" at bounding box center [946, 302] width 146 height 22
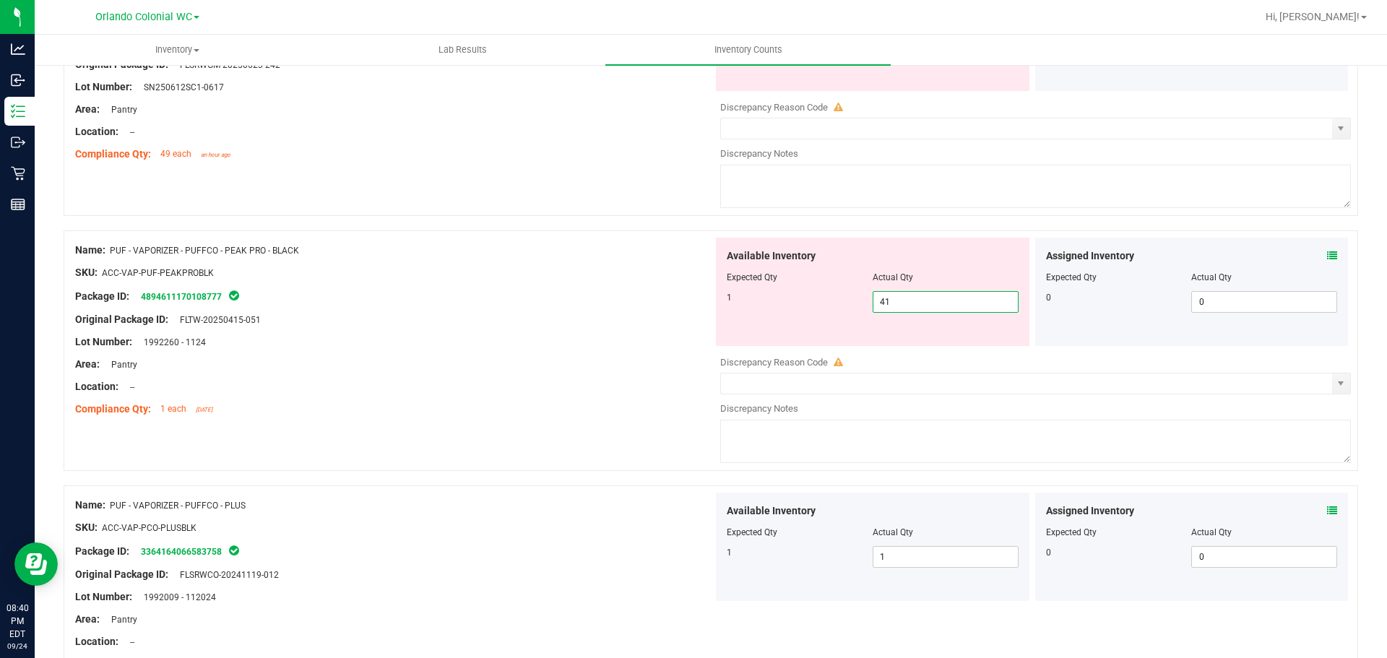
type input "4"
type input "1"
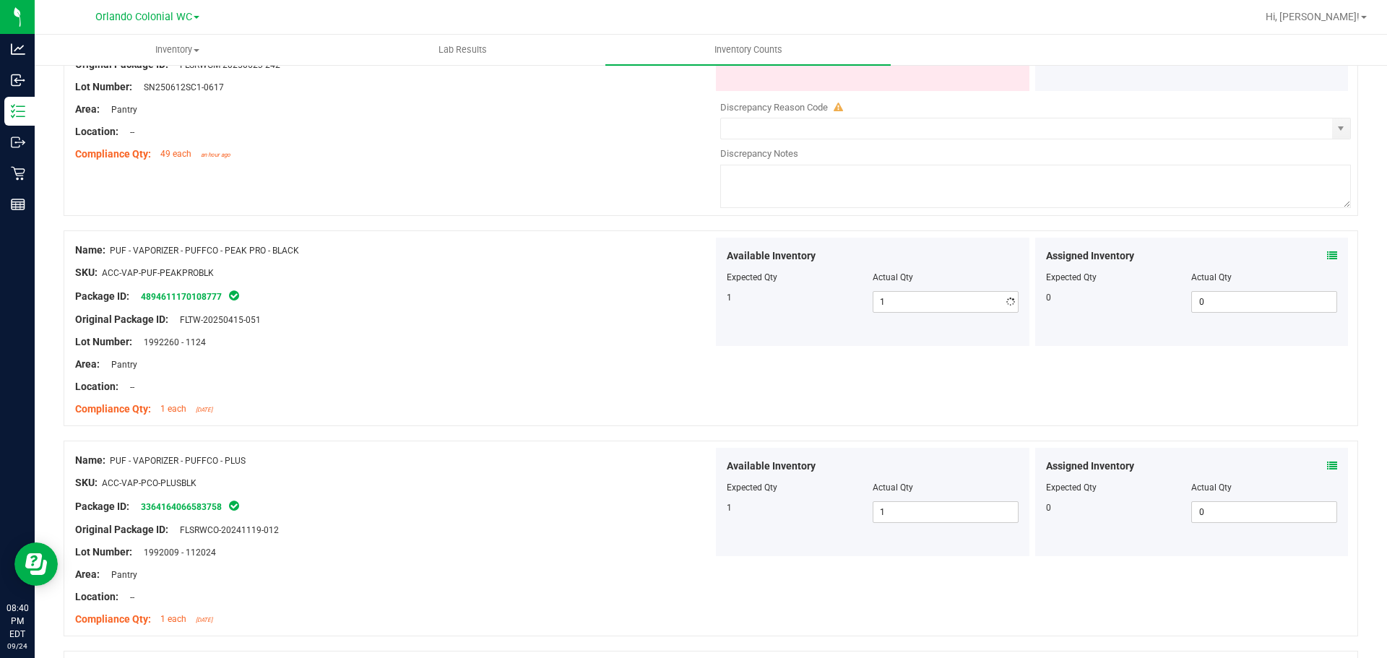
click at [496, 366] on div "Area: Pantry" at bounding box center [394, 364] width 638 height 15
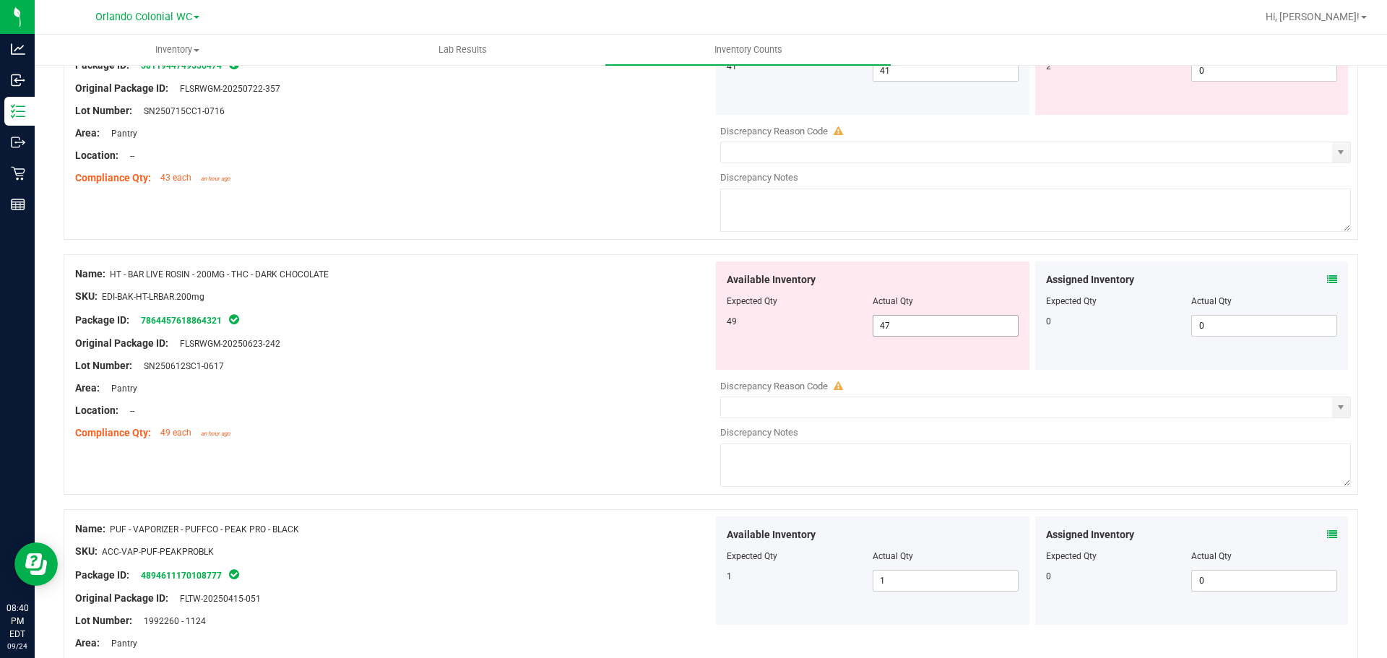
scroll to position [2776, 0]
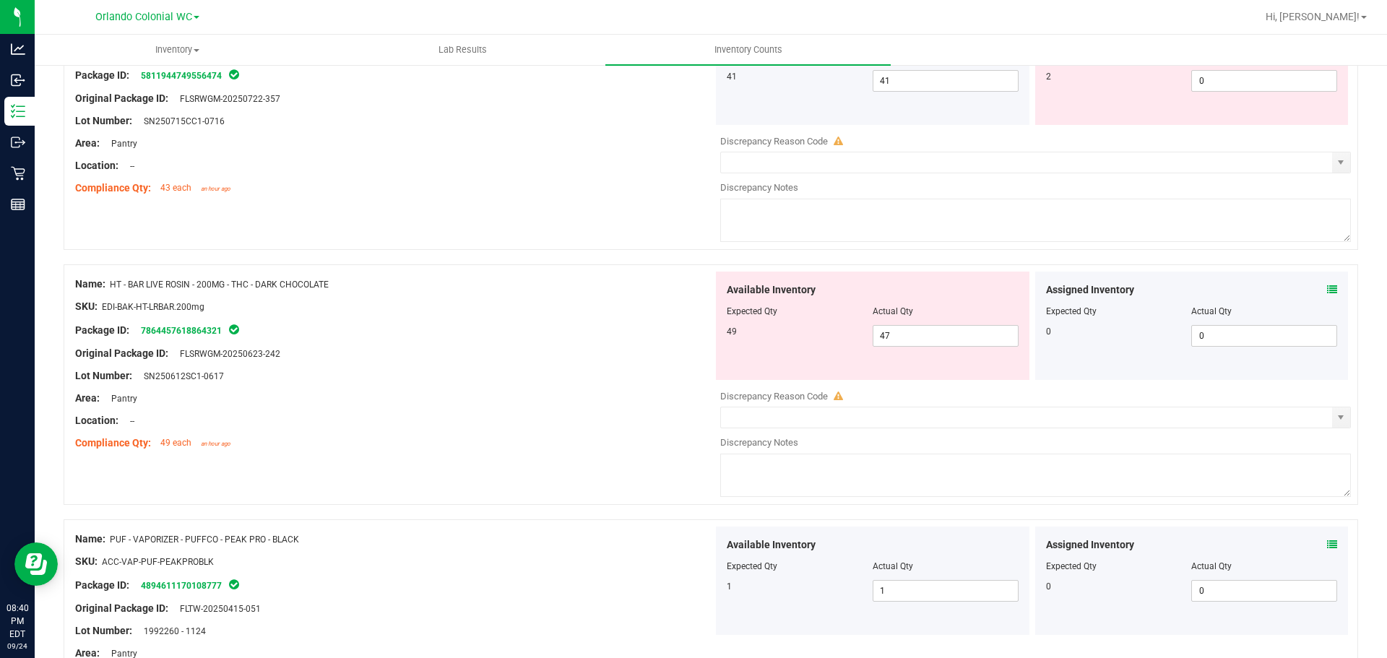
click at [1327, 289] on icon at bounding box center [1332, 290] width 10 height 10
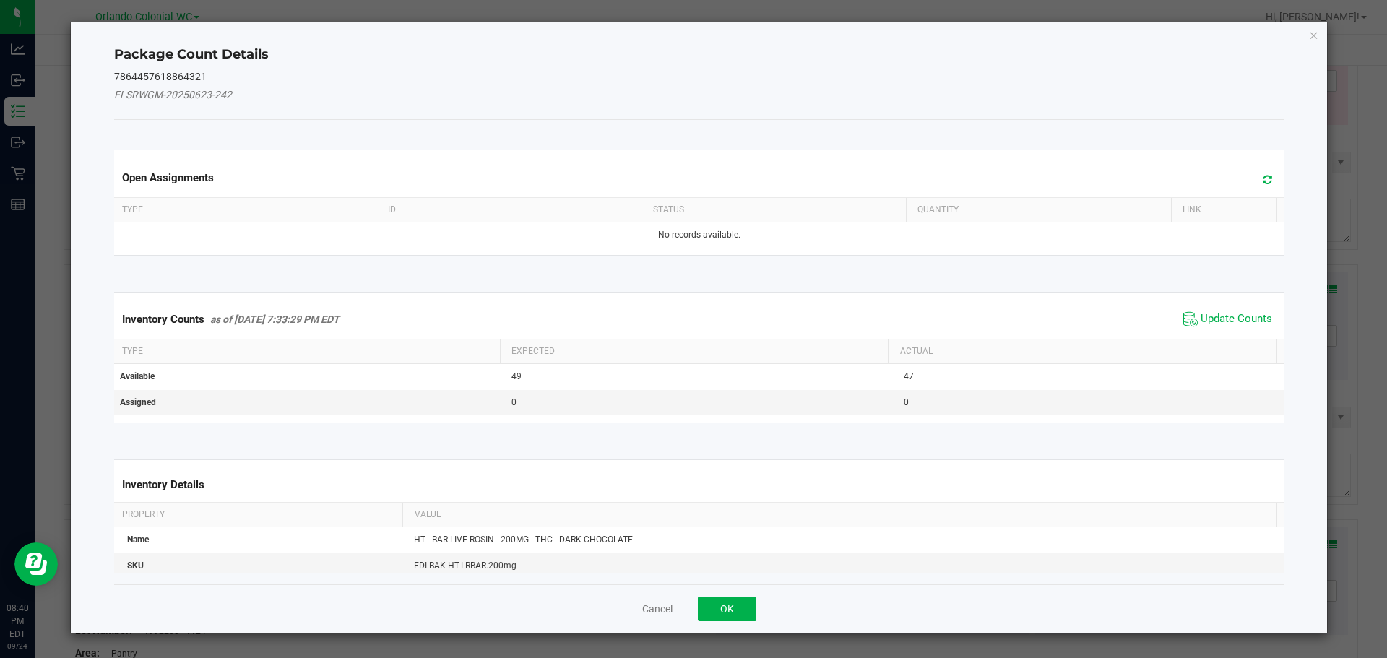
click at [1233, 315] on span "Update Counts" at bounding box center [1237, 319] width 72 height 14
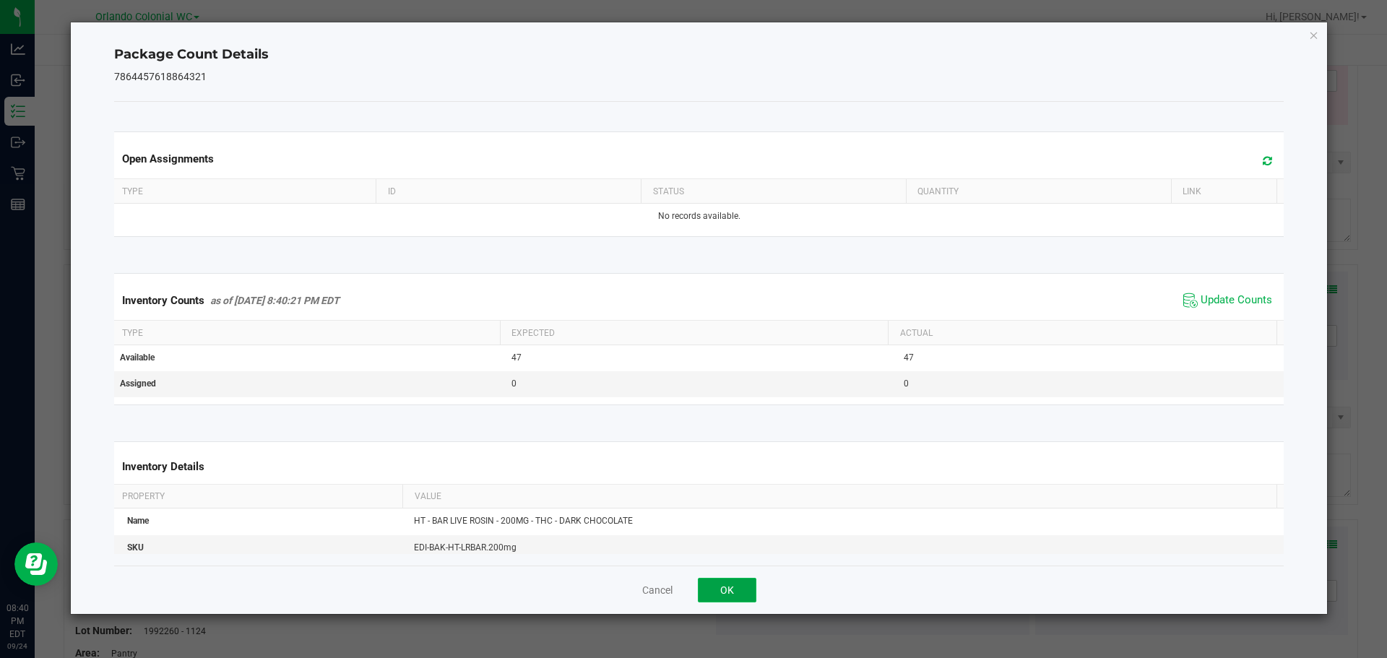
click at [739, 590] on button "OK" at bounding box center [727, 590] width 59 height 25
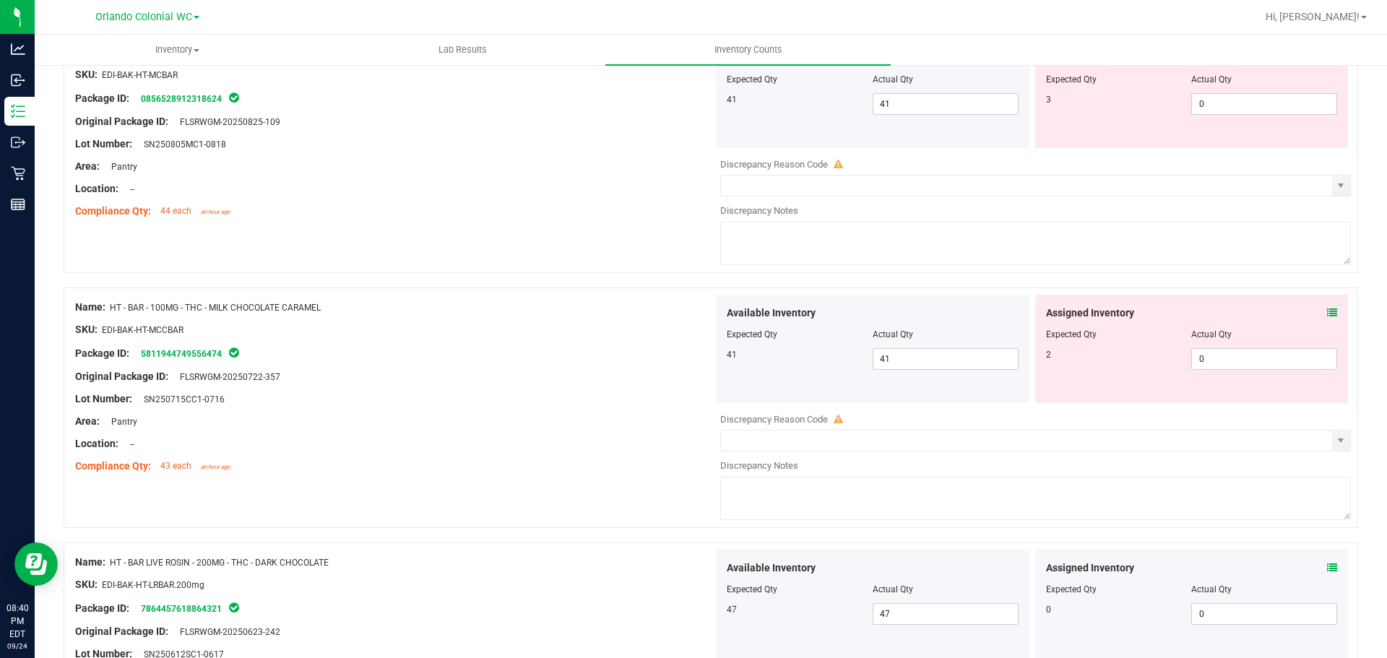
scroll to position [2487, 0]
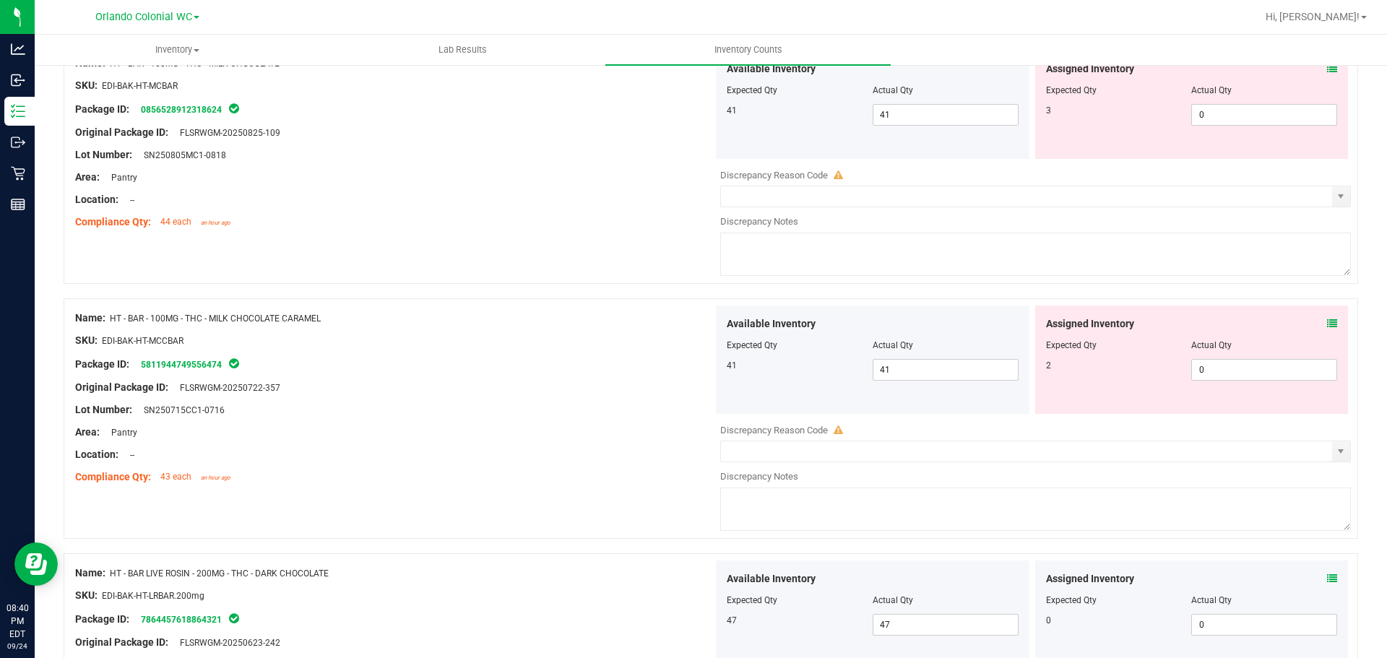
click at [1326, 319] on div "Assigned Inventory Expected Qty Actual Qty 2 0 0" at bounding box center [1192, 360] width 314 height 108
click at [1316, 324] on div "Assigned Inventory" at bounding box center [1192, 323] width 292 height 15
click at [1327, 319] on icon at bounding box center [1332, 324] width 10 height 10
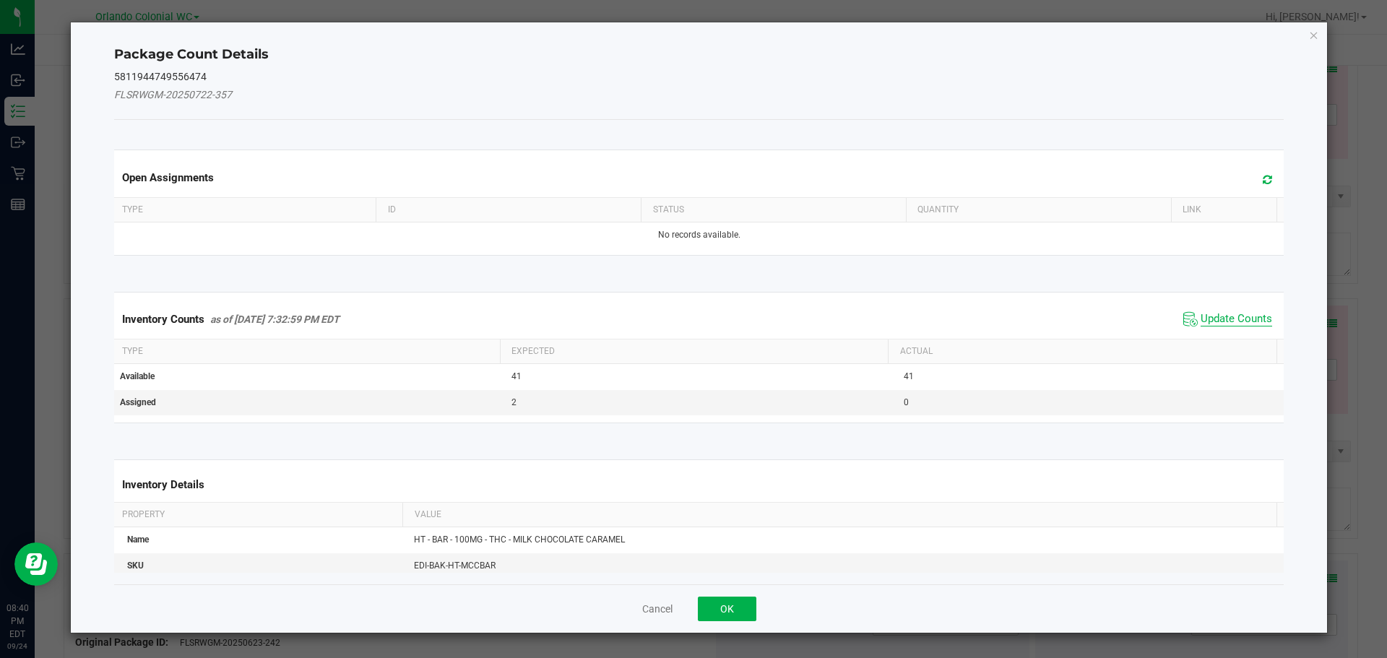
click at [1233, 314] on span "Update Counts" at bounding box center [1237, 319] width 72 height 14
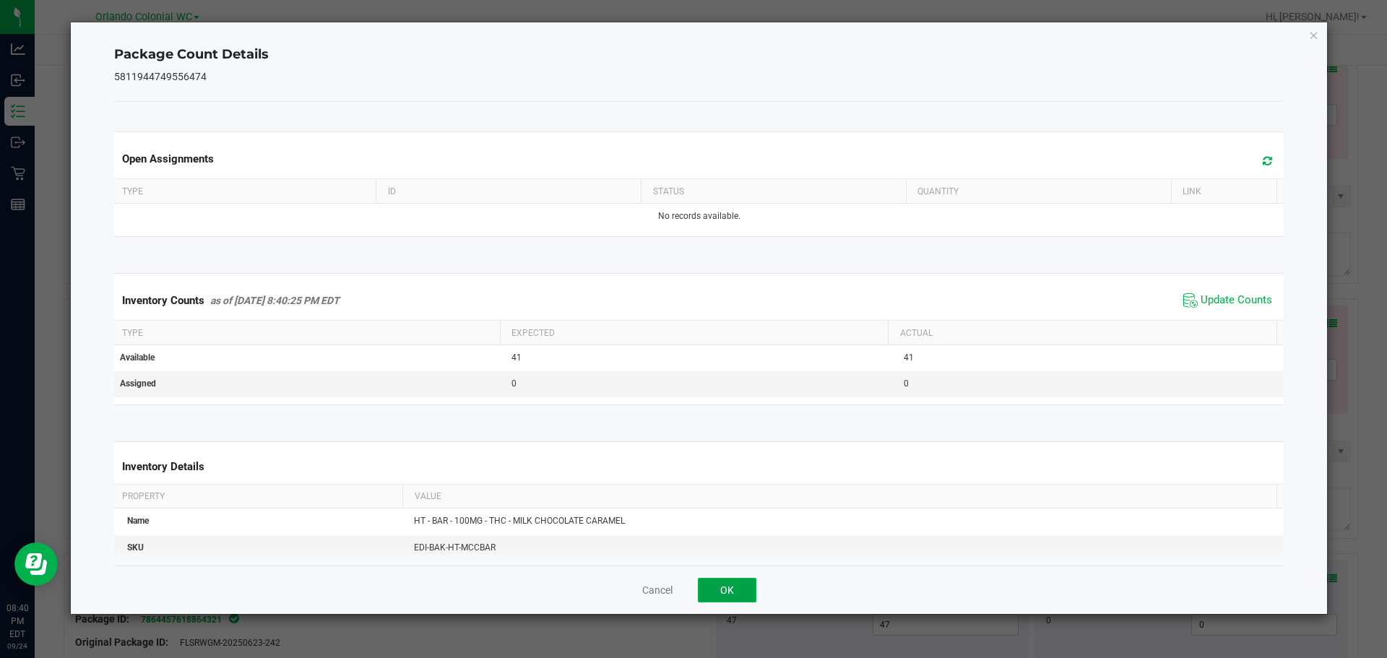
click at [733, 602] on button "OK" at bounding box center [727, 590] width 59 height 25
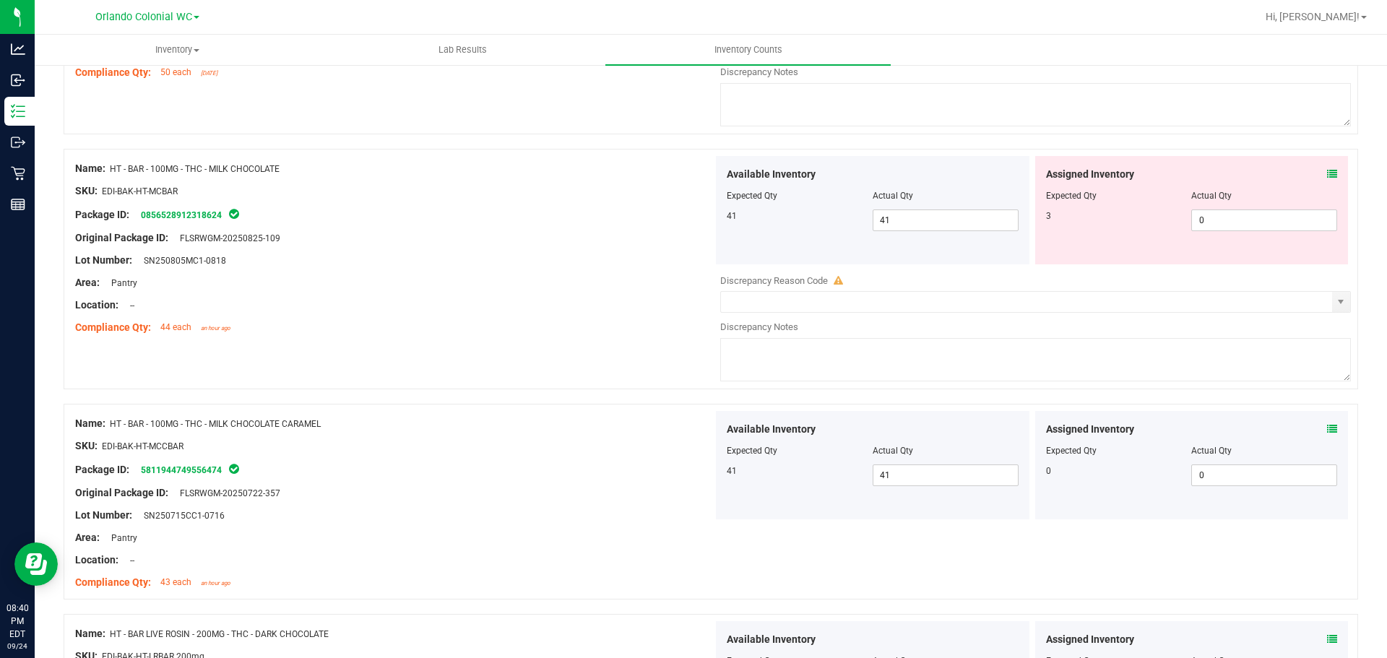
scroll to position [2270, 0]
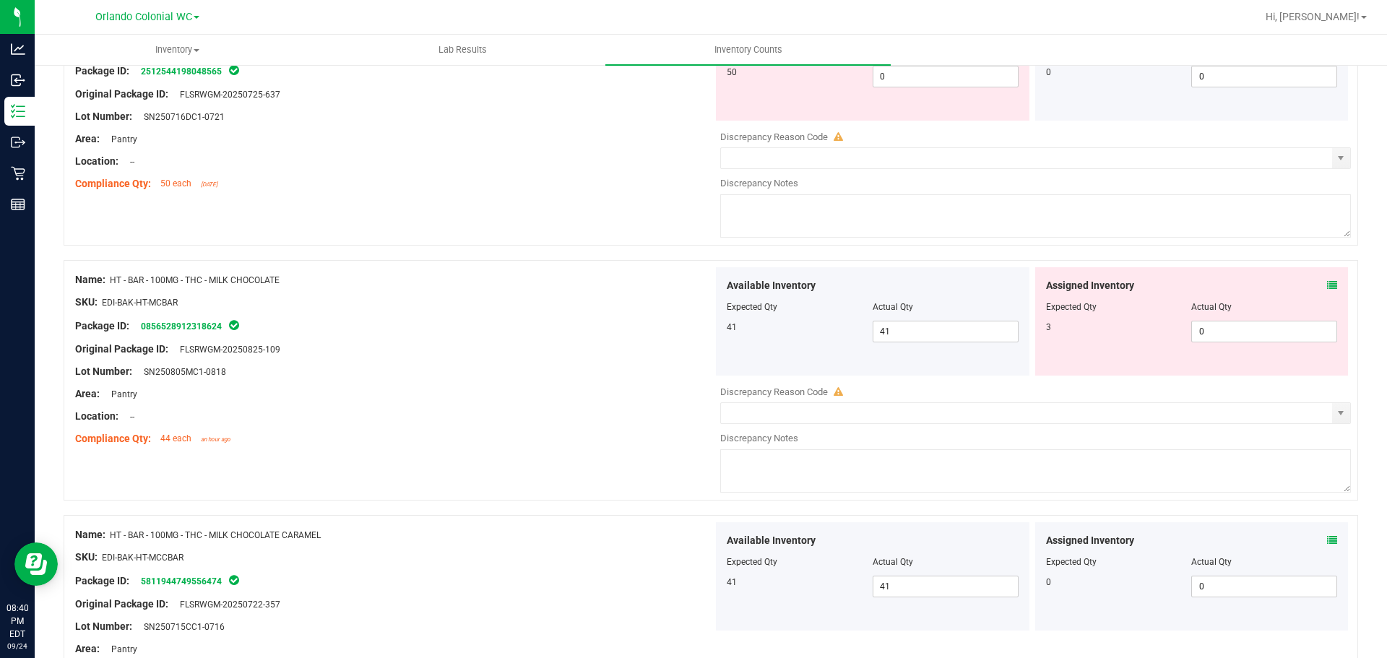
click at [1327, 290] on span at bounding box center [1332, 285] width 10 height 15
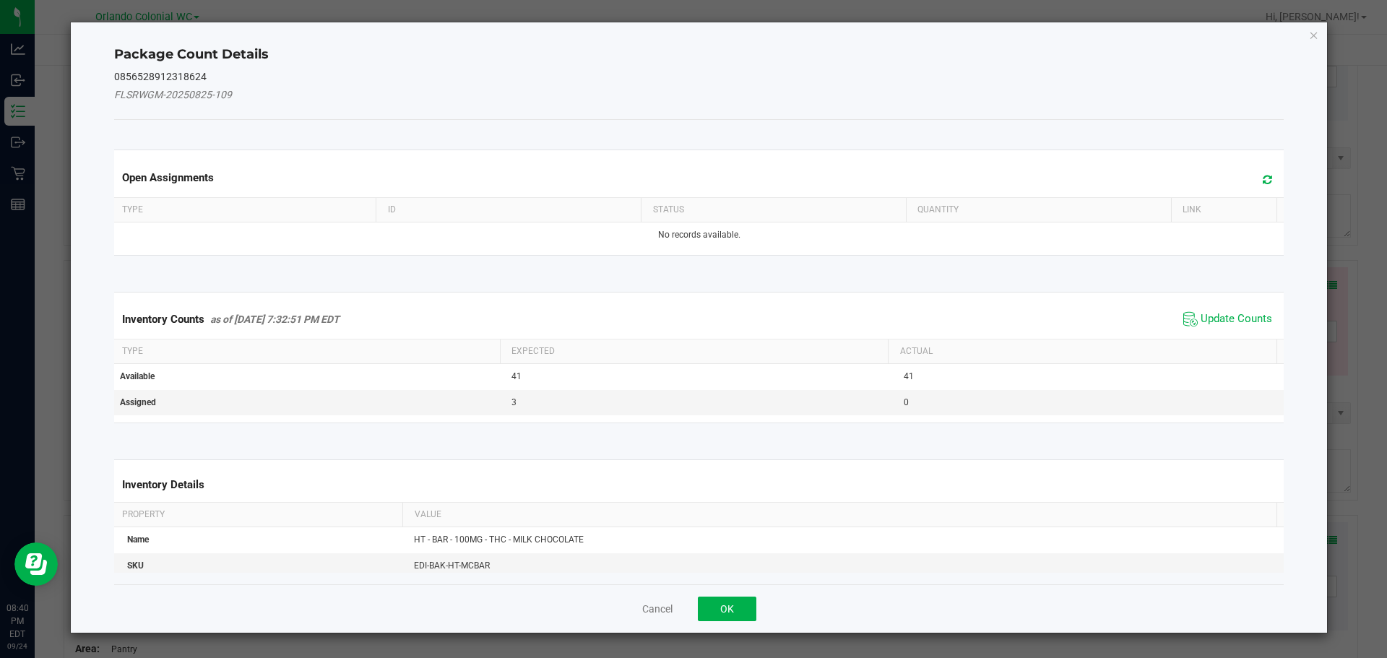
click at [1189, 310] on span "Update Counts" at bounding box center [1228, 320] width 96 height 22
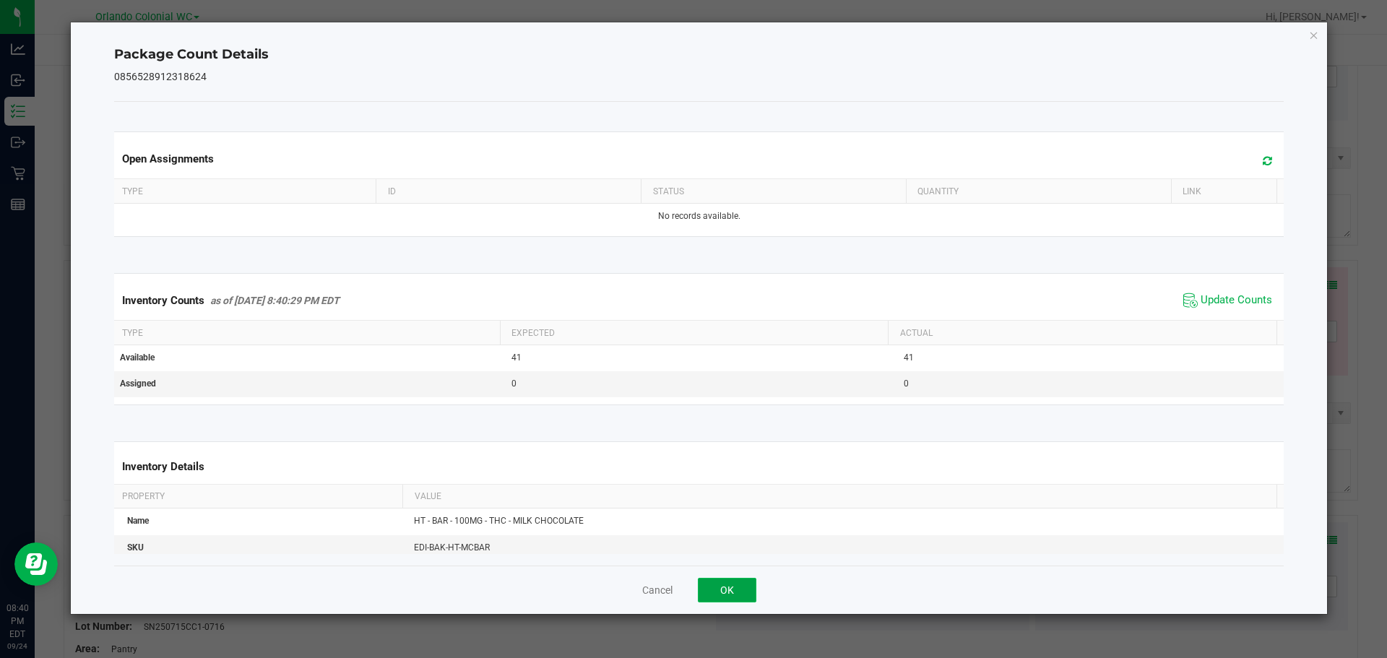
click at [726, 596] on button "OK" at bounding box center [727, 590] width 59 height 25
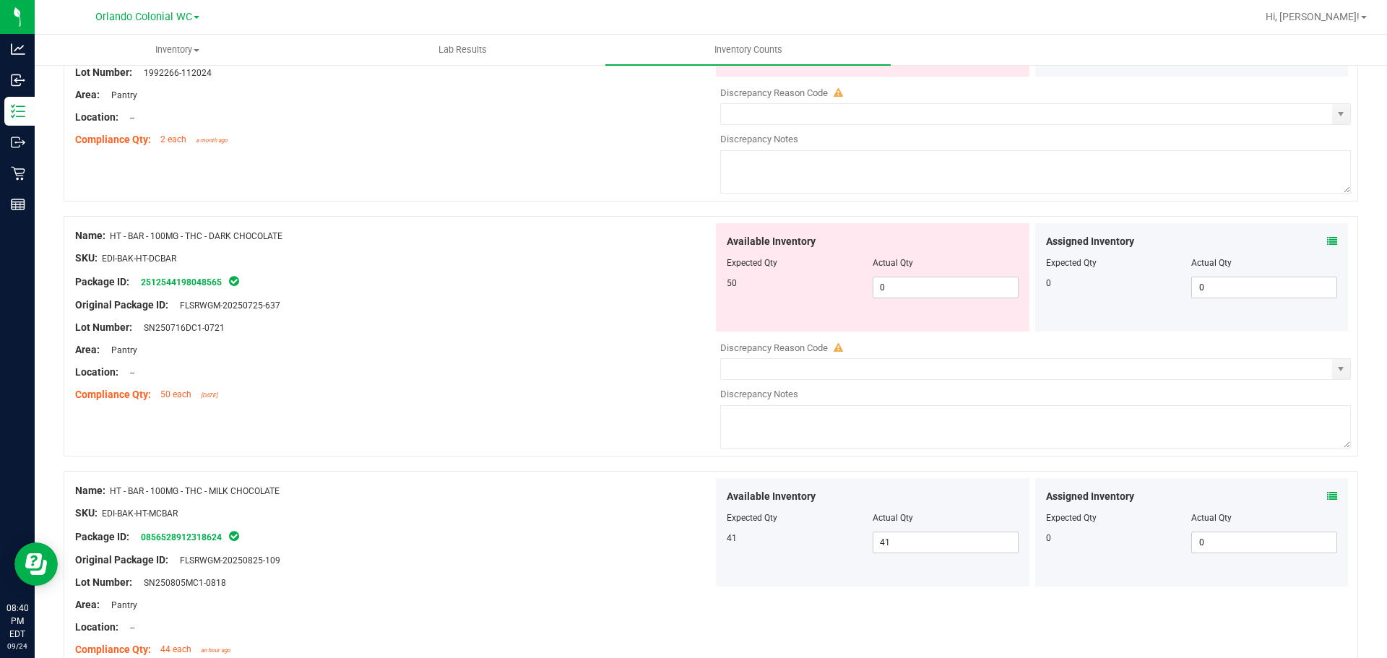
scroll to position [2053, 0]
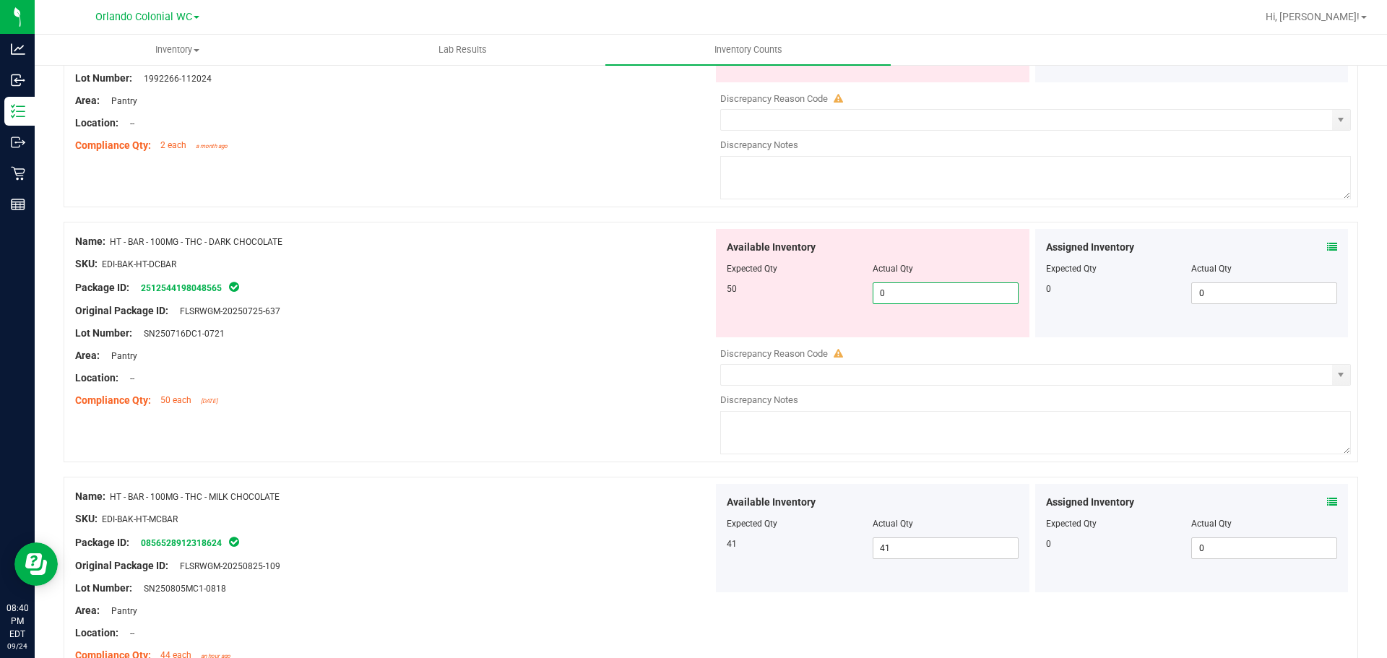
click at [951, 293] on span "0 0" at bounding box center [946, 293] width 146 height 22
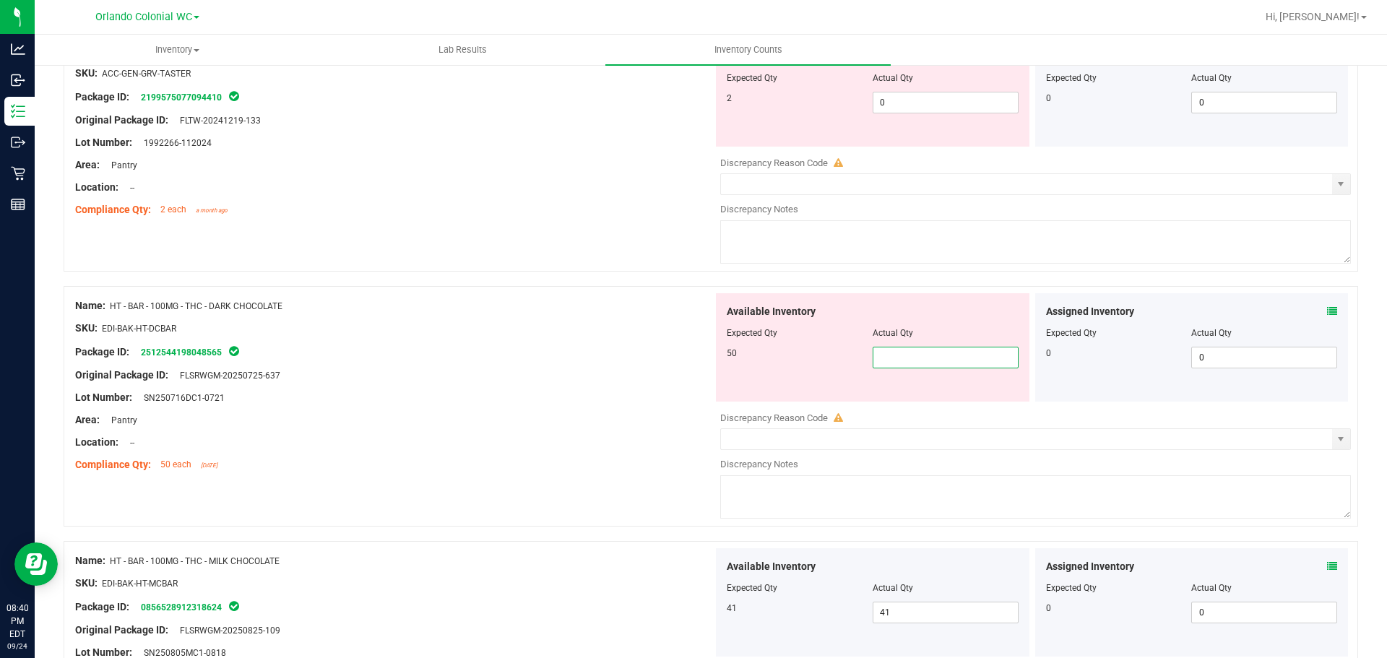
scroll to position [1909, 0]
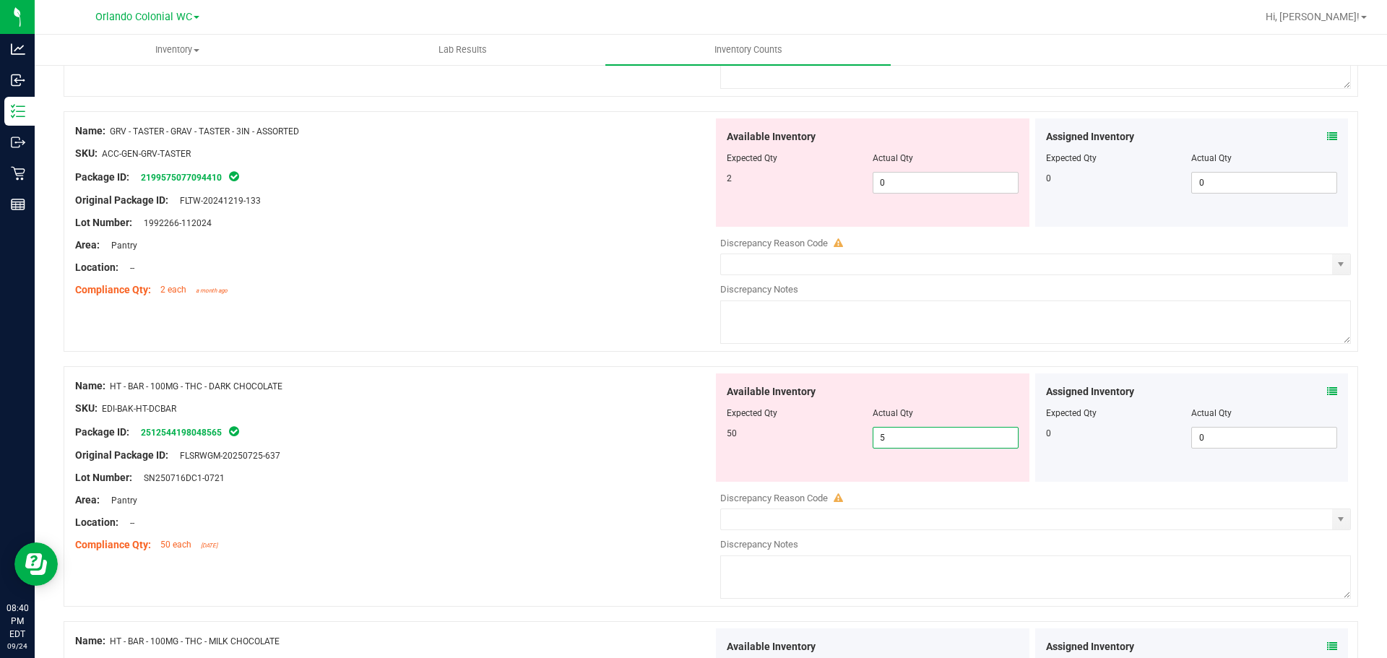
type input "50"
click at [574, 349] on div "Name: GRV - TASTER - GRAV - TASTER - 3IN - ASSORTED SKU: ACC-GEN-GRV-TASTER Pac…" at bounding box center [711, 231] width 1295 height 241
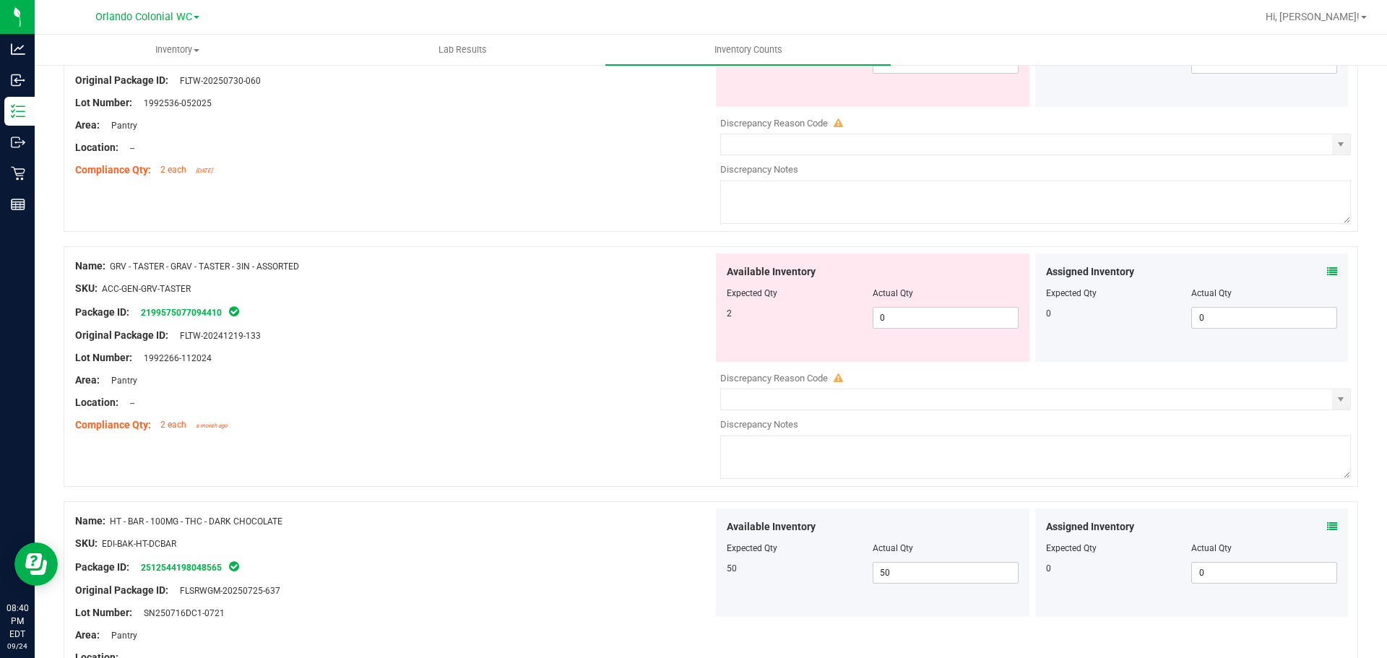
scroll to position [1764, 0]
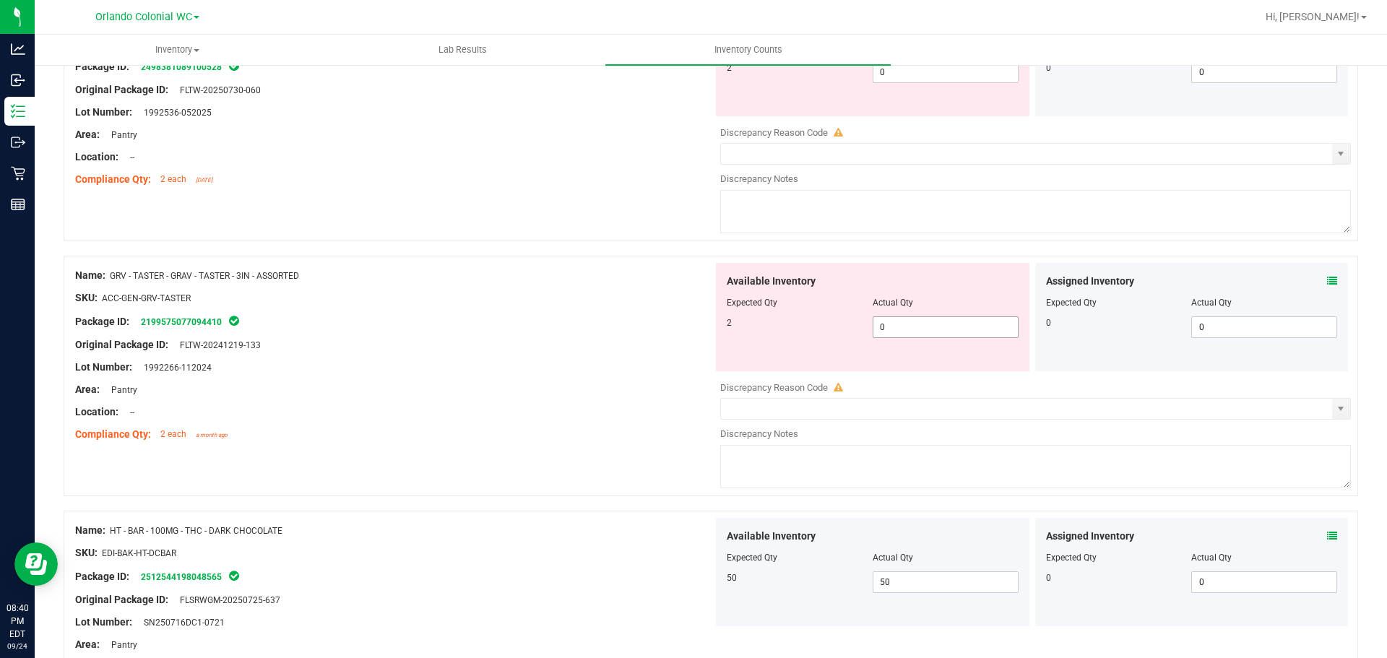
click at [926, 316] on span "0 0" at bounding box center [946, 327] width 146 height 22
click at [908, 342] on div "Available Inventory Expected Qty Actual Qty 2 0 0" at bounding box center [873, 317] width 314 height 108
click at [910, 336] on span "0 0" at bounding box center [946, 327] width 146 height 22
type input "2"
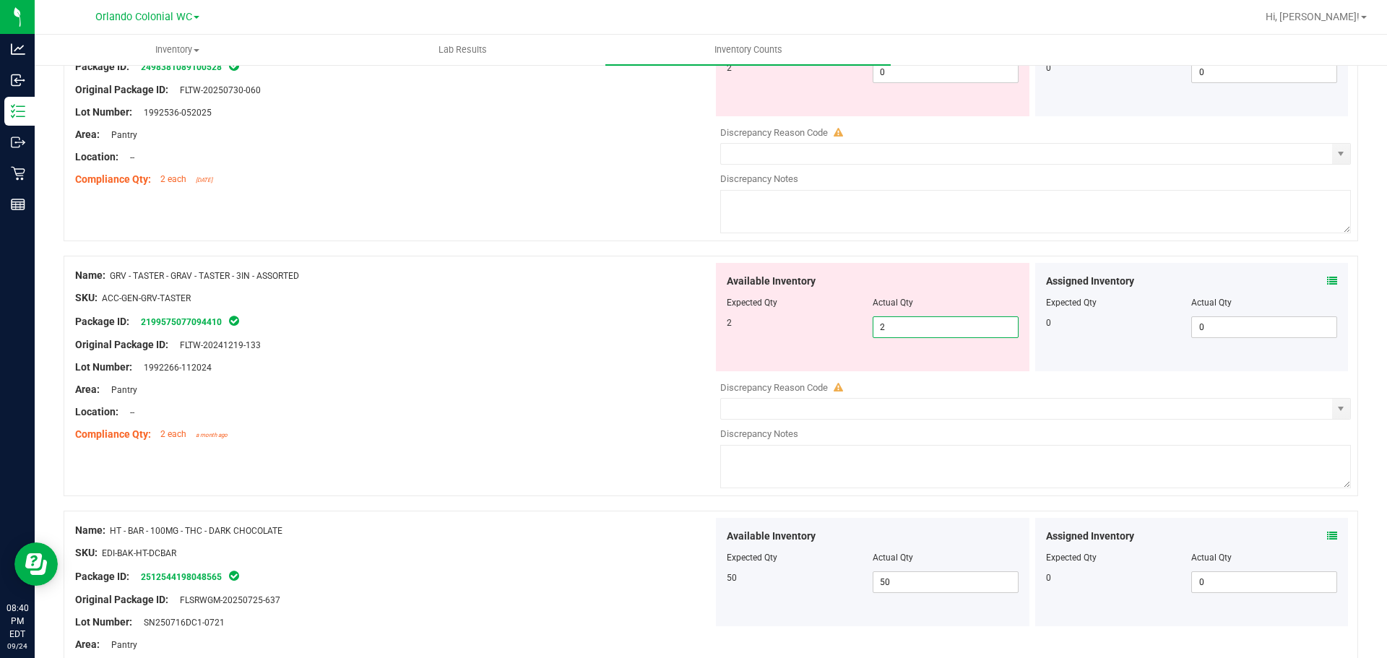
click at [707, 378] on div "Name: GRV - TASTER - GRAV - TASTER - 3IN - ASSORTED SKU: ACC-GEN-GRV-TASTER Pac…" at bounding box center [711, 376] width 1295 height 241
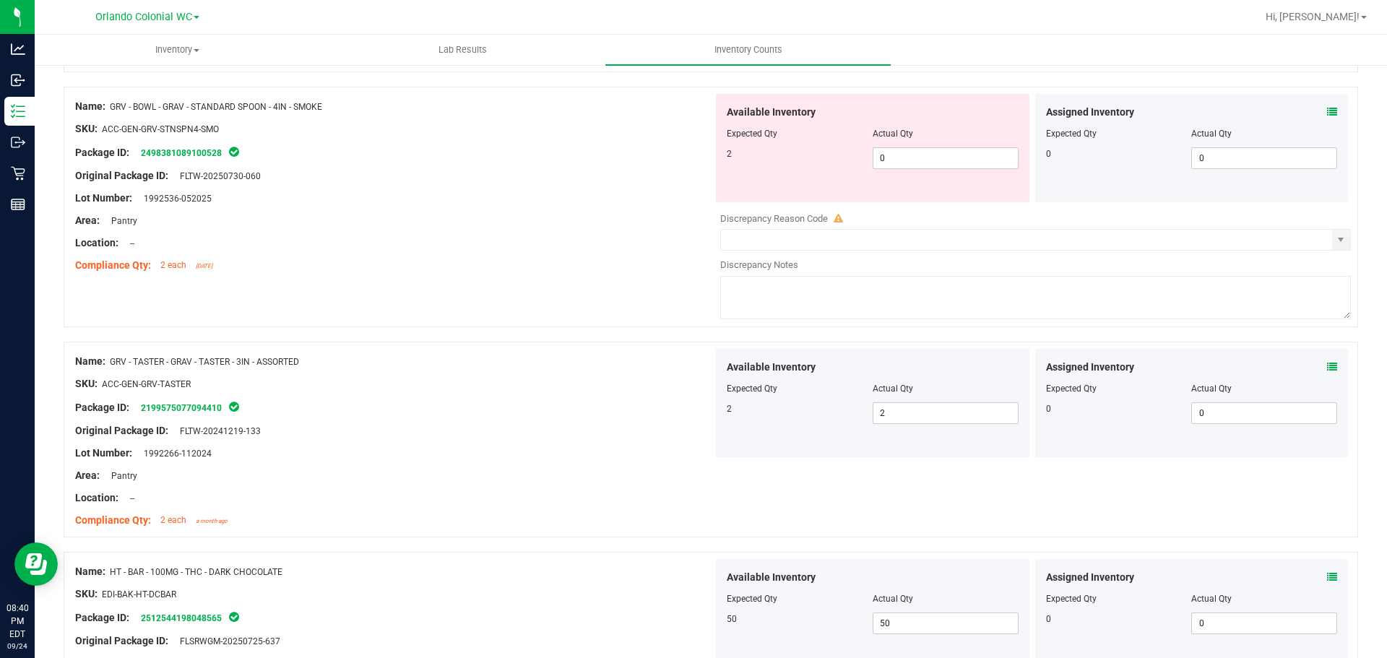
scroll to position [1475, 0]
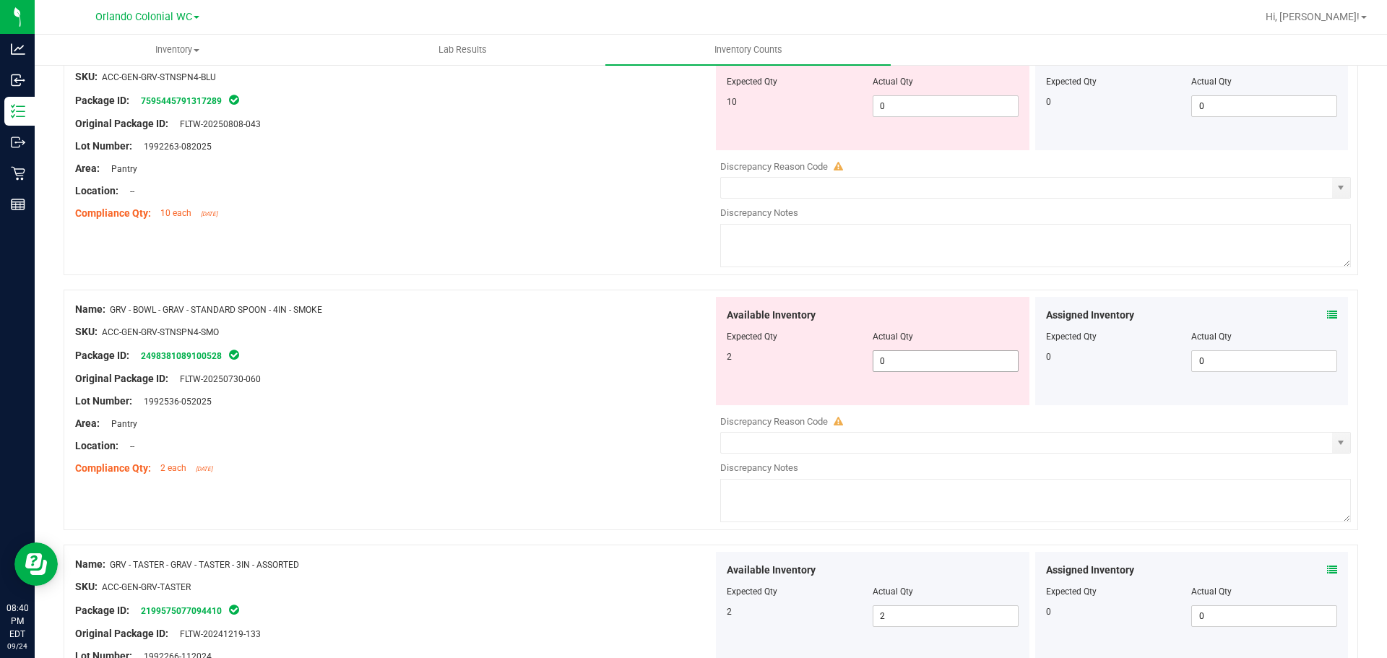
click at [915, 359] on span "0 0" at bounding box center [946, 361] width 146 height 22
type input "2"
drag, startPoint x: 551, startPoint y: 363, endPoint x: 561, endPoint y: 350, distance: 16.4
click at [551, 361] on div "Package ID: 2498381089100528" at bounding box center [394, 355] width 638 height 17
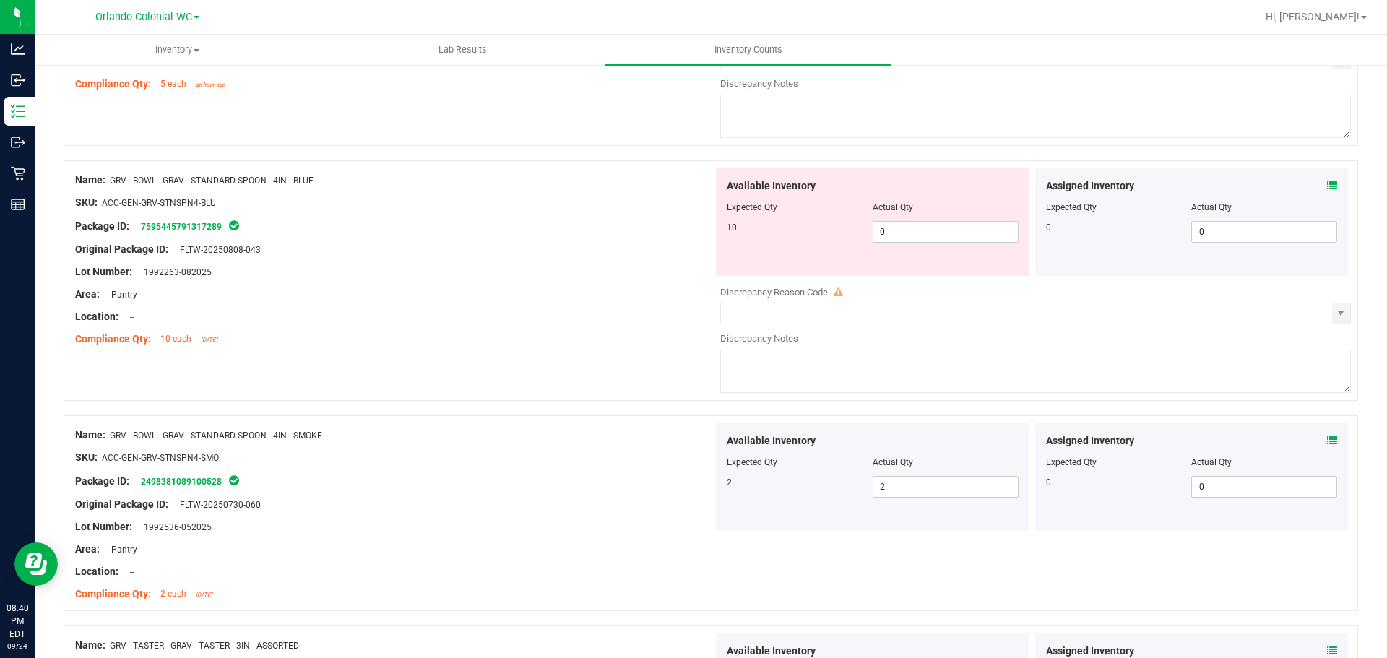
scroll to position [1186, 0]
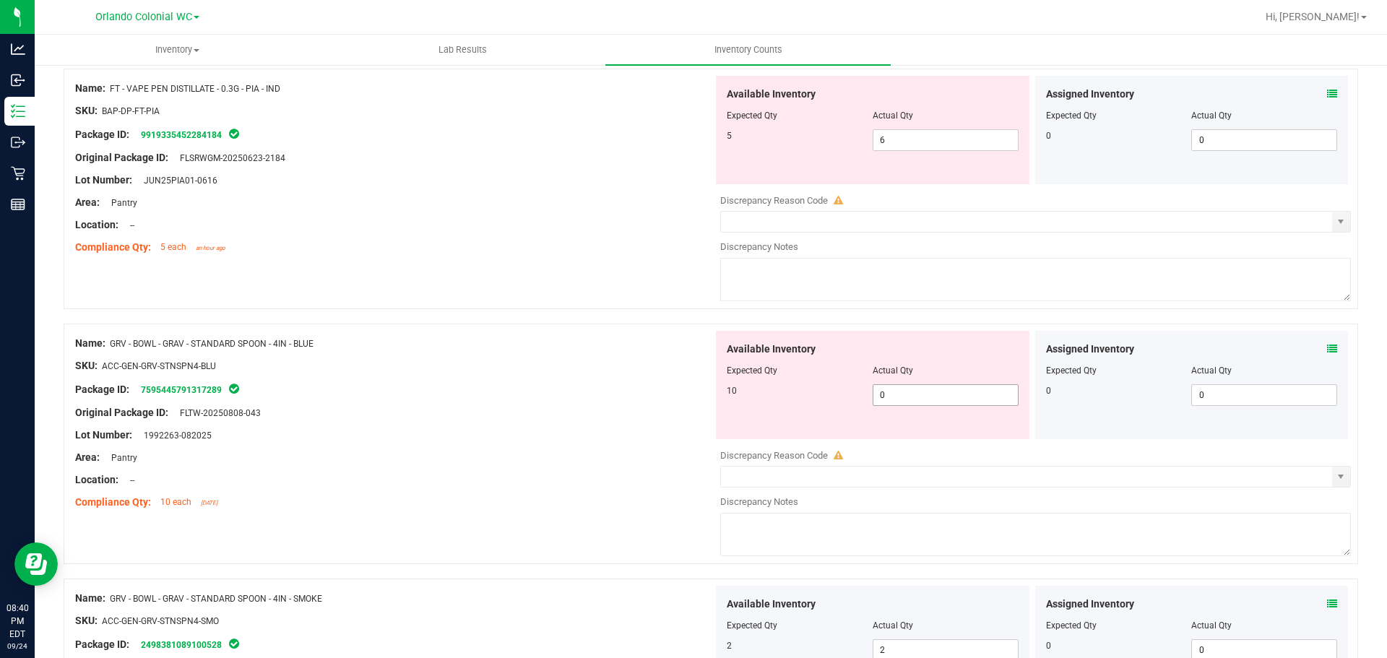
click at [933, 392] on span "0 0" at bounding box center [946, 395] width 146 height 22
type input "10"
click at [527, 387] on div "Package ID: 7595445791317289" at bounding box center [394, 389] width 638 height 17
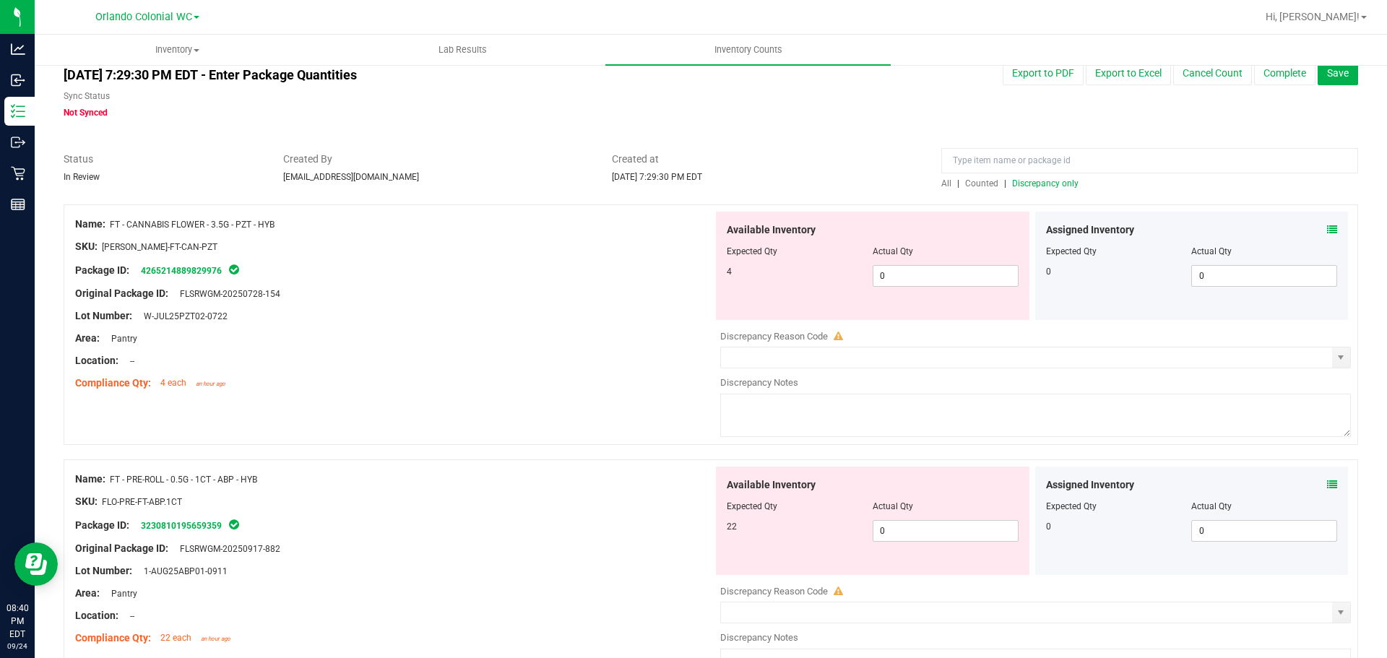
scroll to position [0, 0]
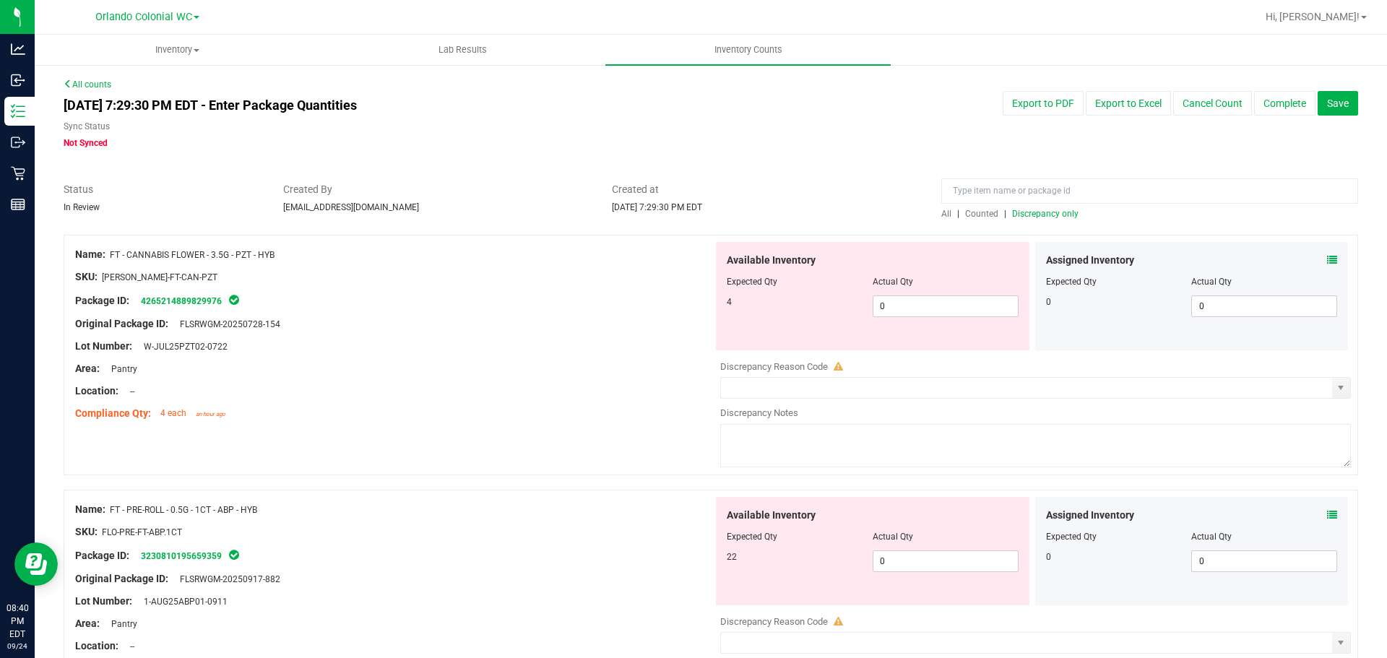
click at [1033, 215] on span "Discrepancy only" at bounding box center [1045, 214] width 66 height 10
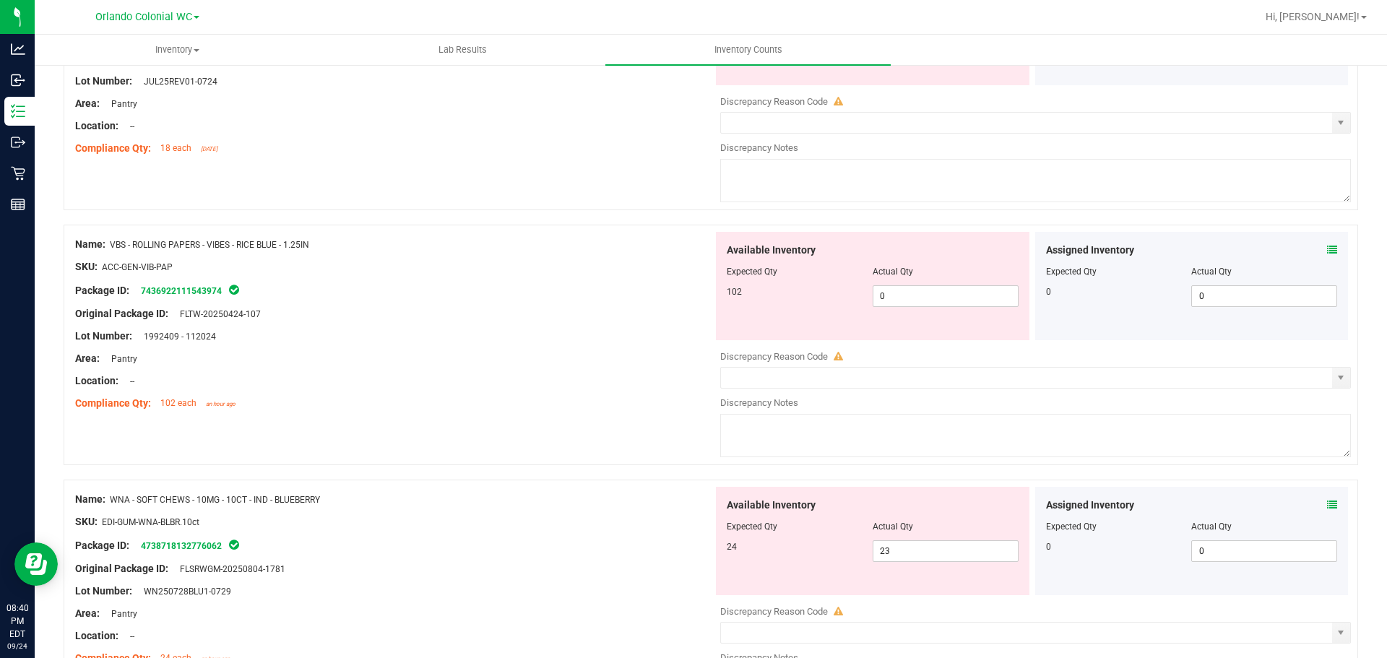
scroll to position [2431, 0]
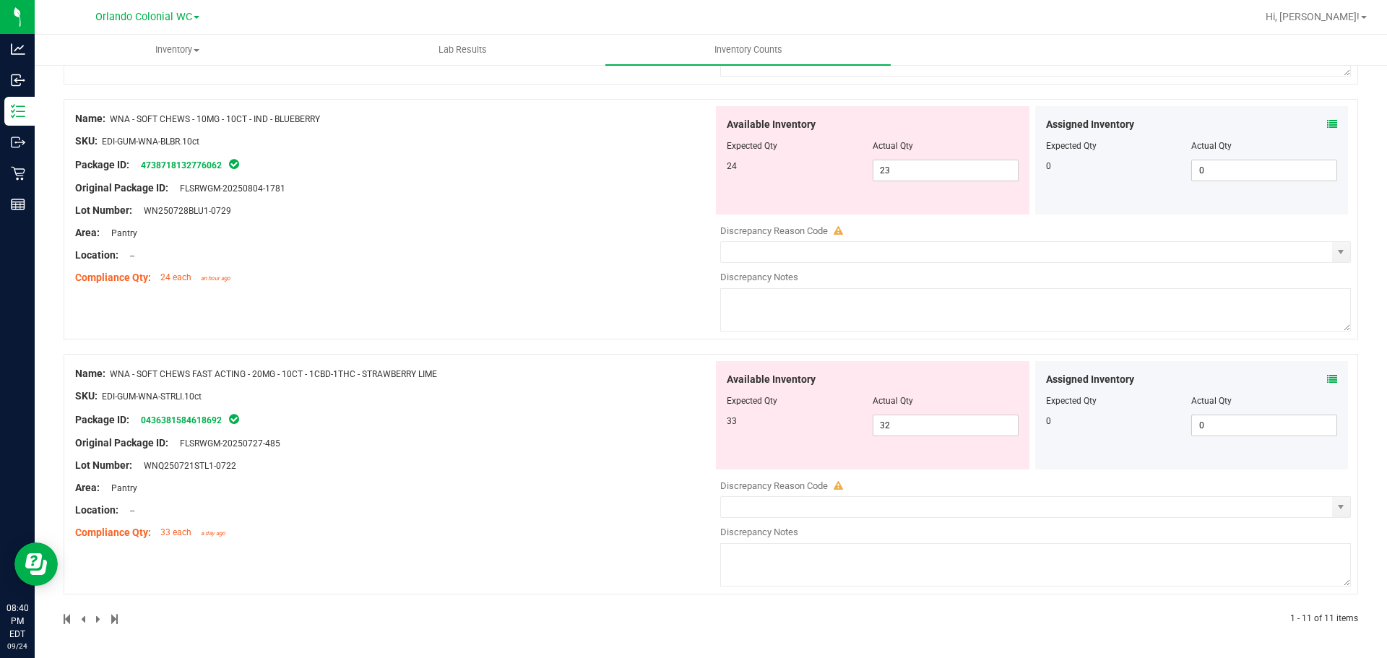
click at [1327, 379] on icon at bounding box center [1332, 379] width 10 height 10
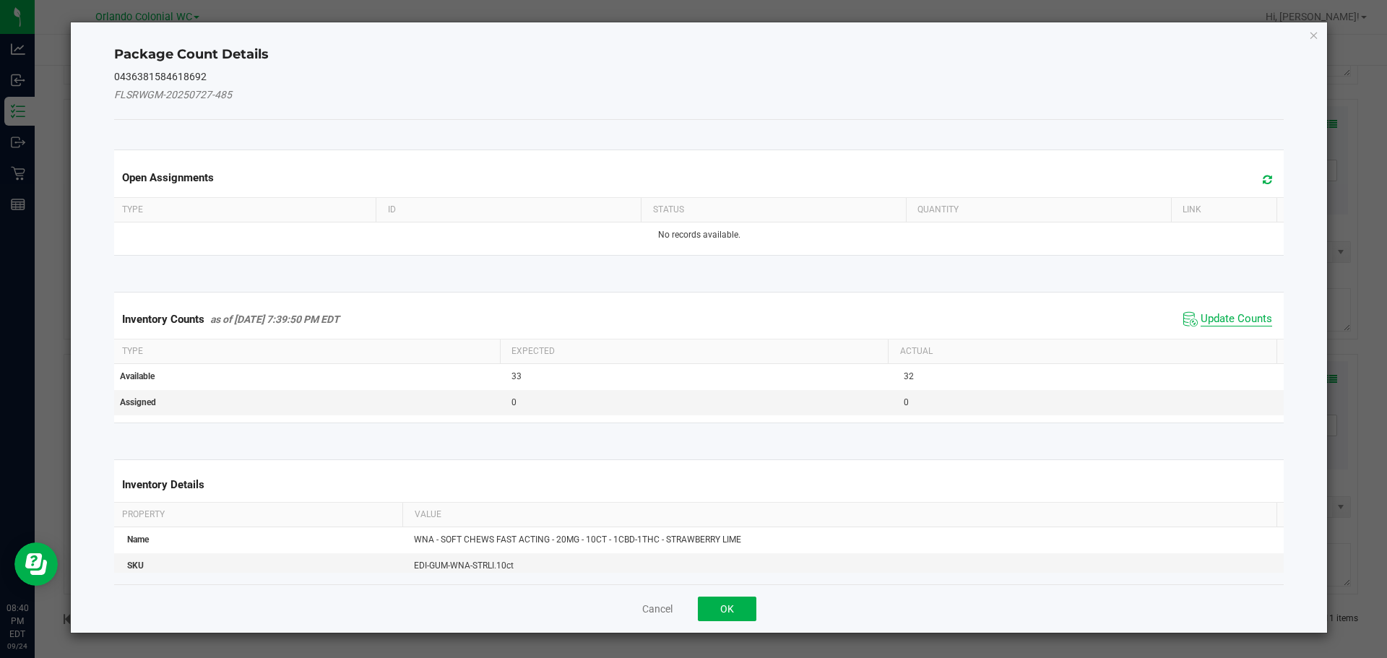
click at [1224, 316] on span "Update Counts" at bounding box center [1237, 319] width 72 height 14
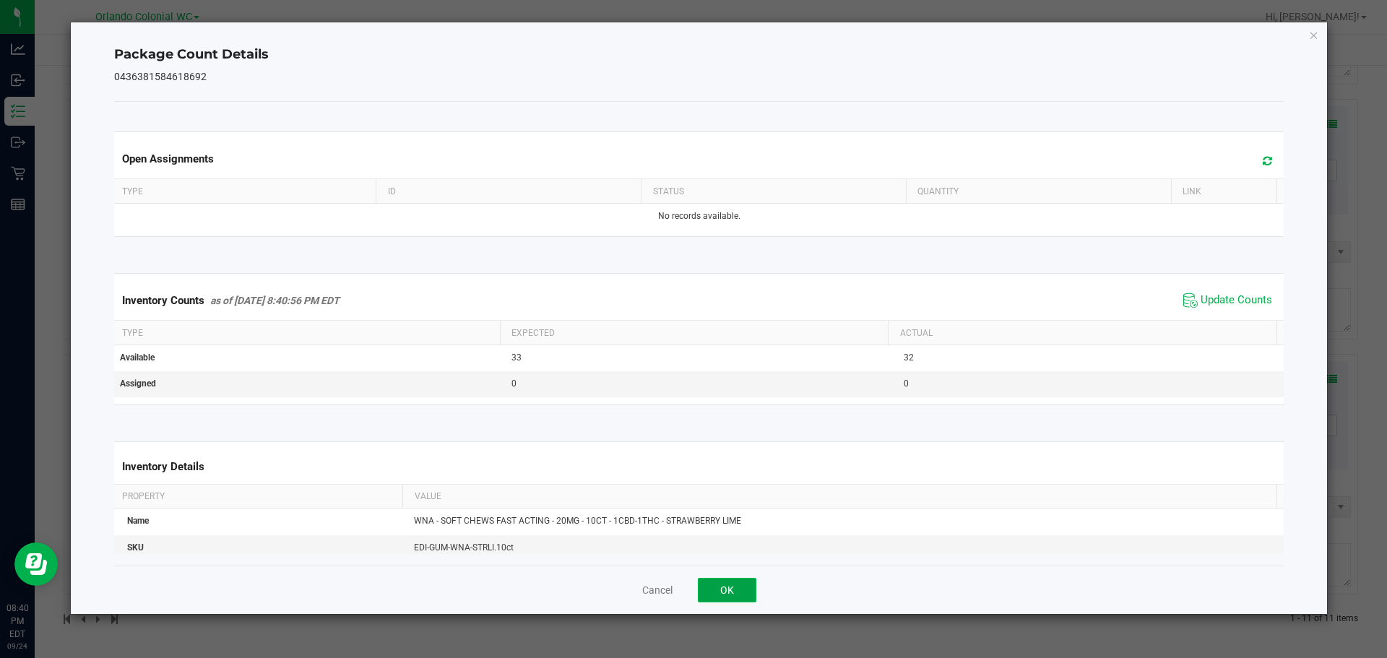
click at [728, 592] on button "OK" at bounding box center [727, 590] width 59 height 25
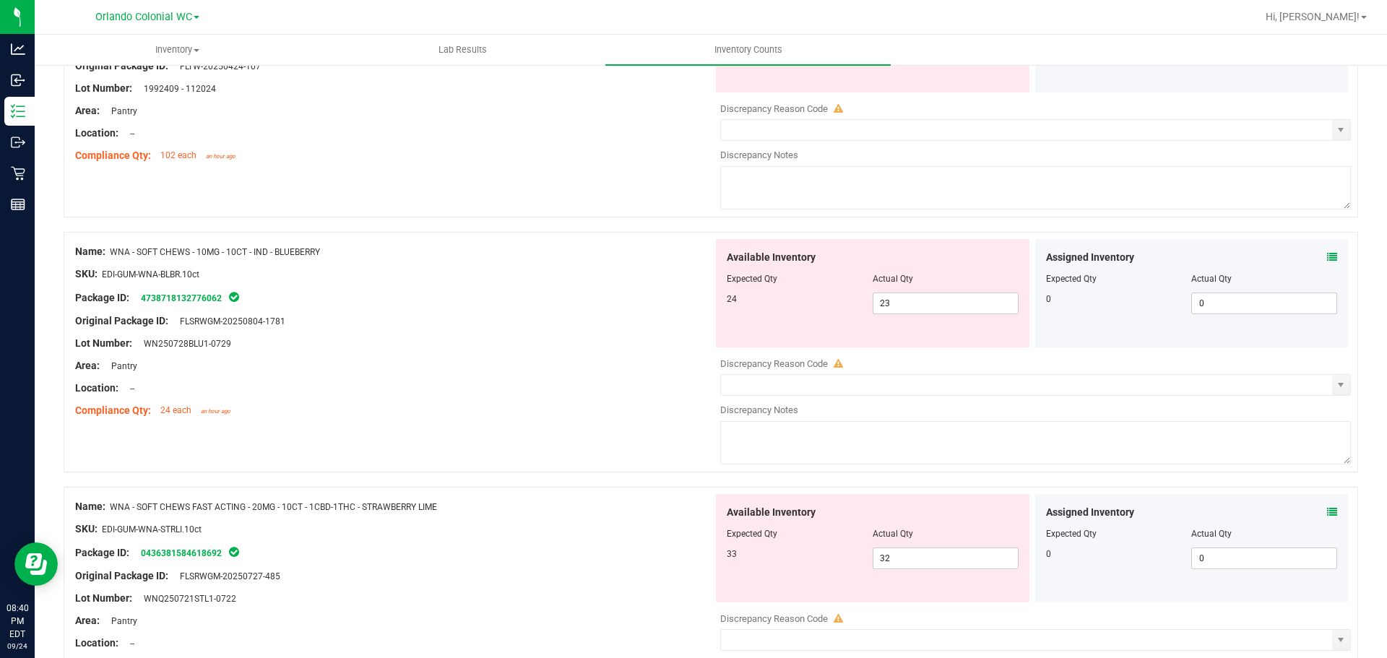
scroll to position [2214, 0]
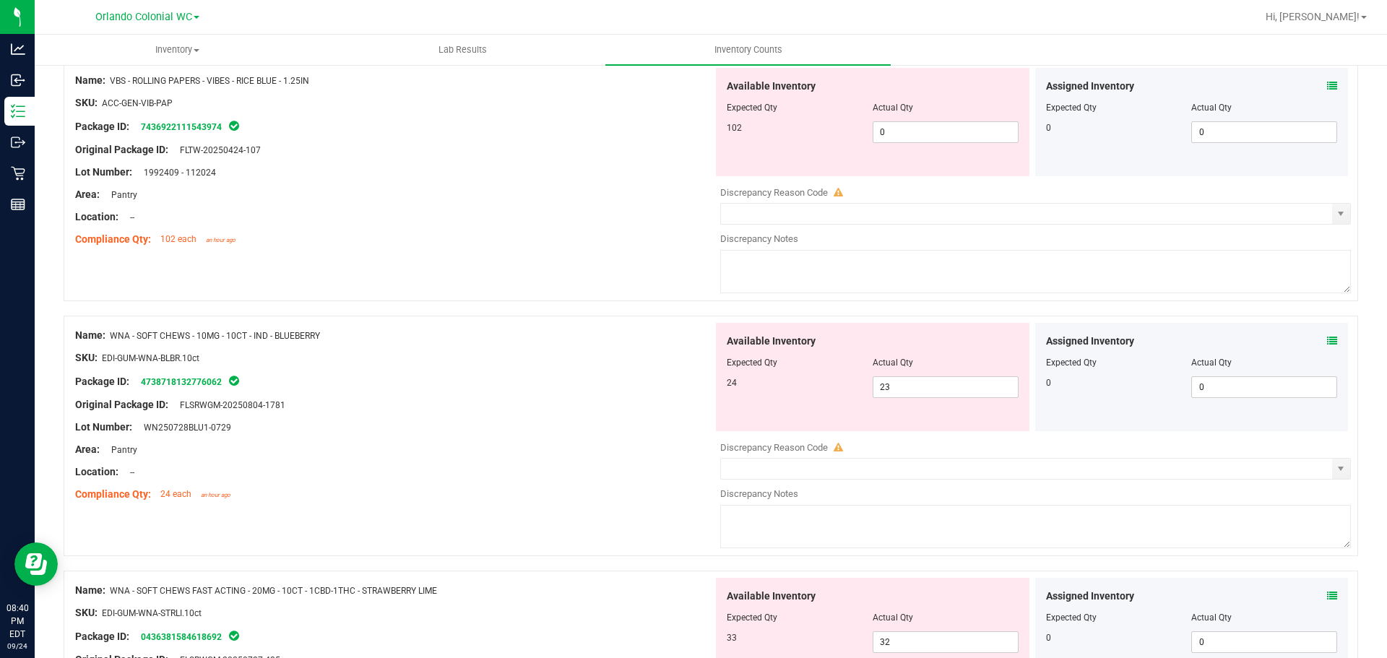
click at [1321, 332] on div "Assigned Inventory Expected Qty Actual Qty 0 0 0" at bounding box center [1192, 377] width 314 height 108
click at [1327, 334] on span at bounding box center [1332, 341] width 10 height 15
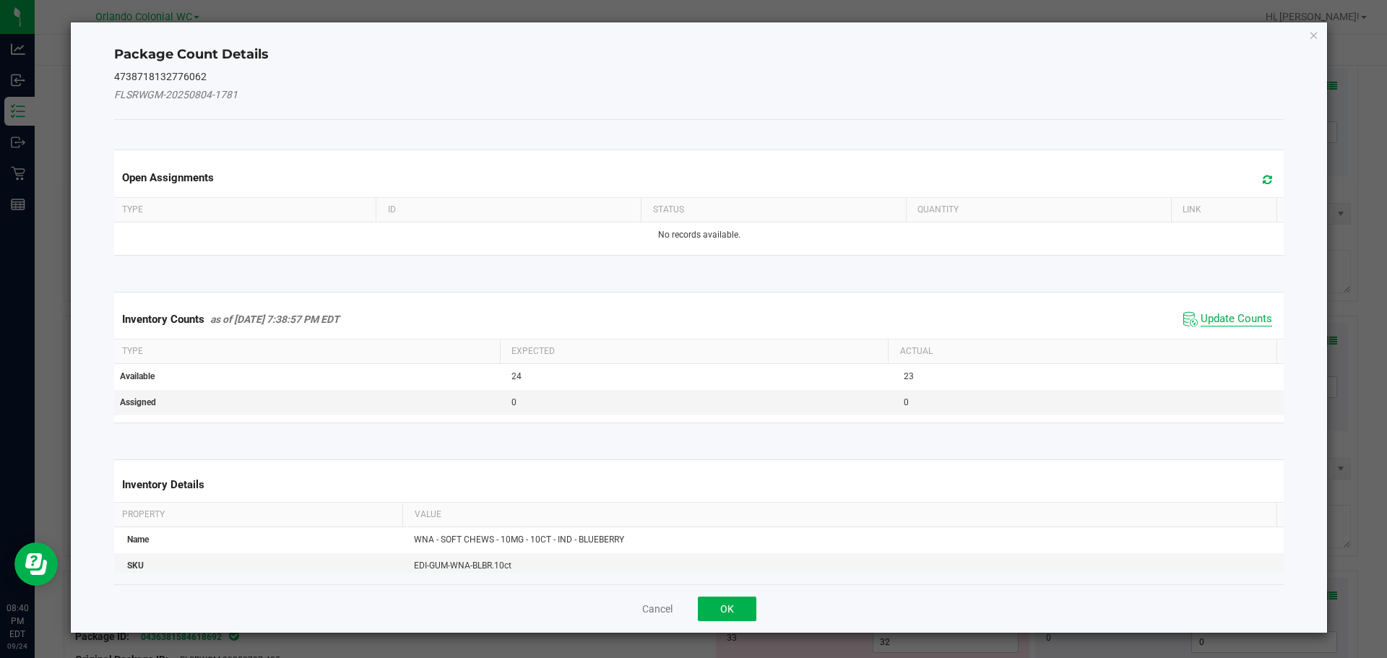
click at [1248, 321] on span "Update Counts" at bounding box center [1237, 319] width 72 height 14
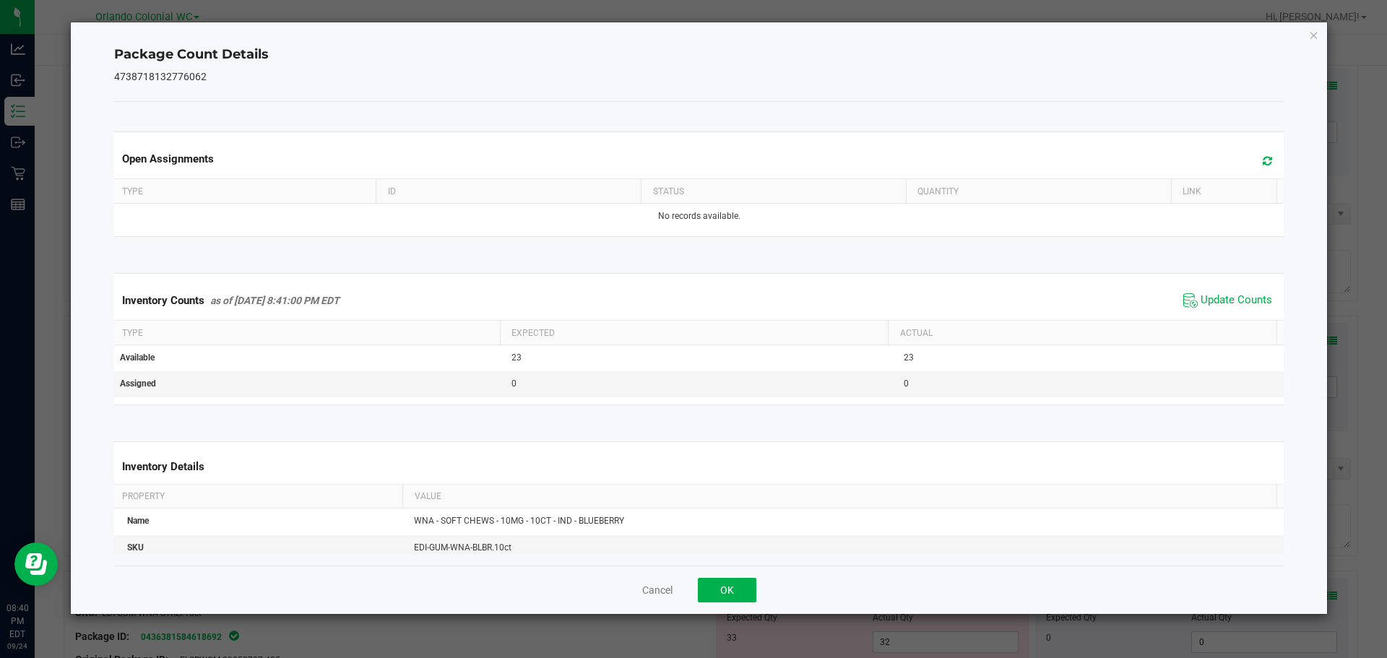
click at [735, 573] on div "Cancel OK" at bounding box center [699, 590] width 1170 height 48
drag, startPoint x: 726, startPoint y: 577, endPoint x: 722, endPoint y: 590, distance: 13.5
click at [726, 577] on div "Cancel OK" at bounding box center [699, 590] width 1170 height 48
click at [711, 608] on div "Cancel OK" at bounding box center [699, 590] width 1170 height 48
click at [726, 593] on button "OK" at bounding box center [727, 590] width 59 height 25
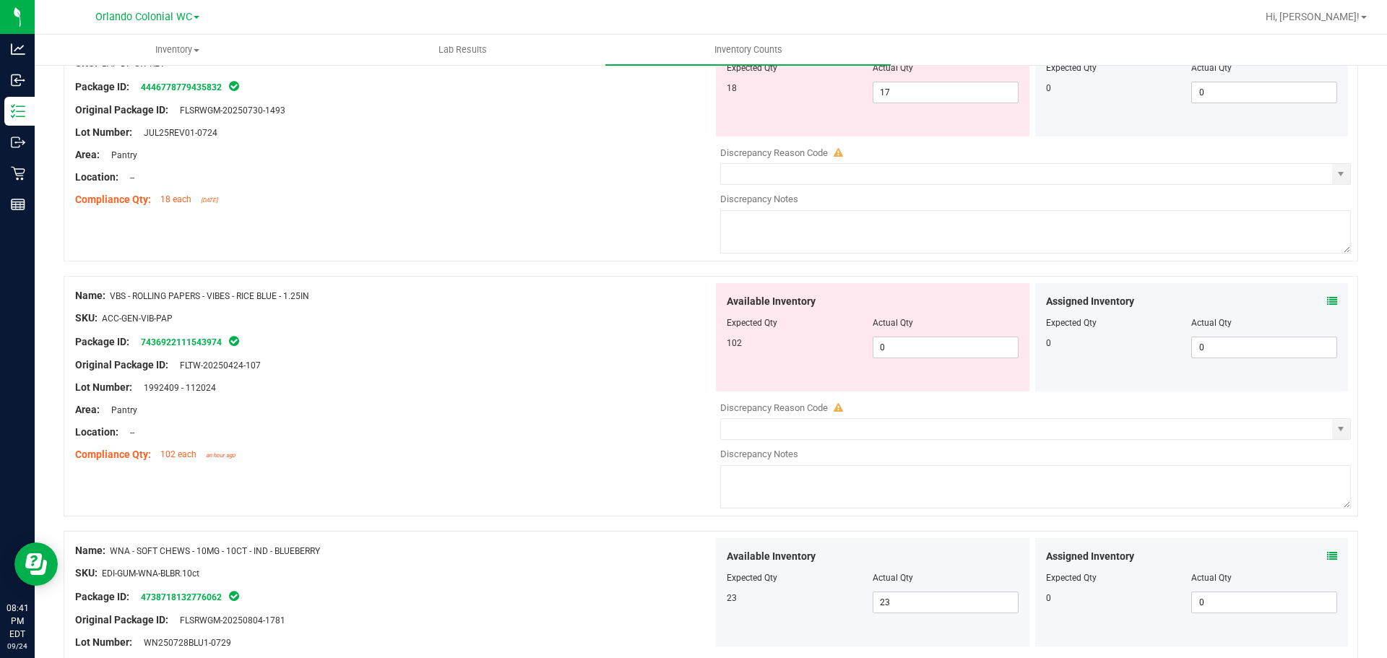
scroll to position [1998, 0]
click at [913, 353] on span "0 0" at bounding box center [946, 349] width 146 height 22
type input "102"
click at [599, 376] on div at bounding box center [394, 377] width 638 height 7
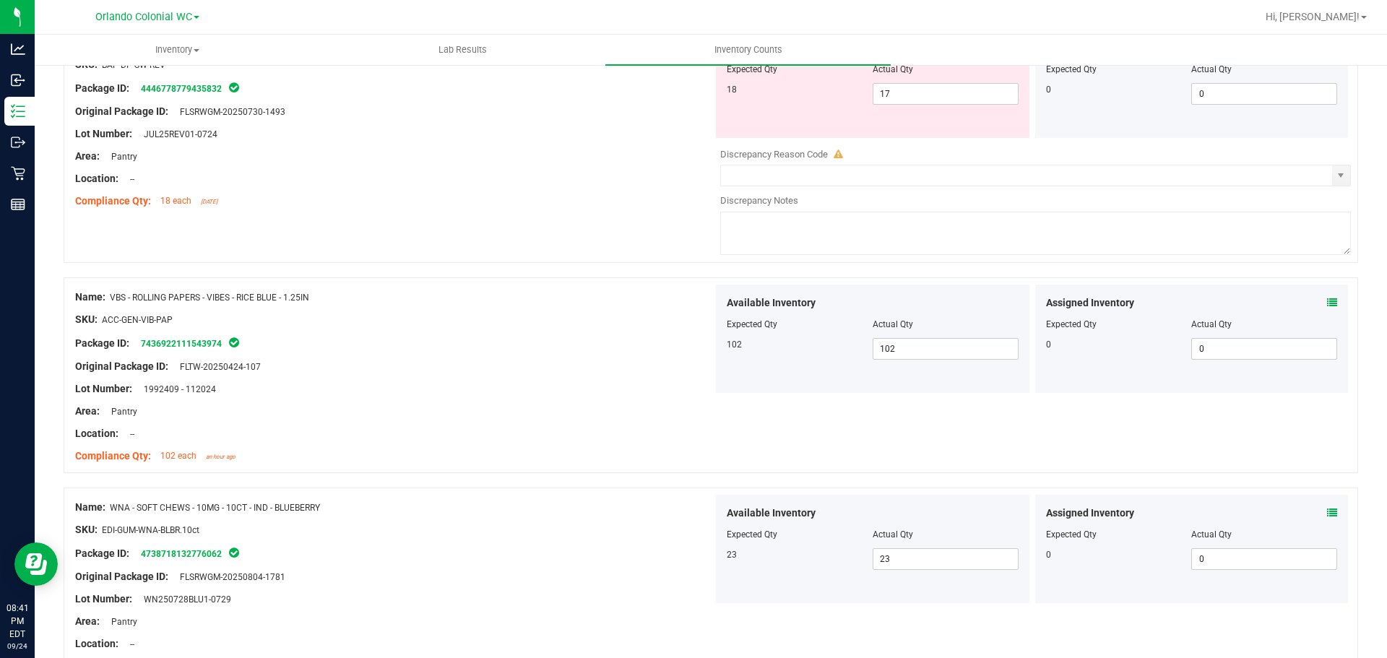
scroll to position [1781, 0]
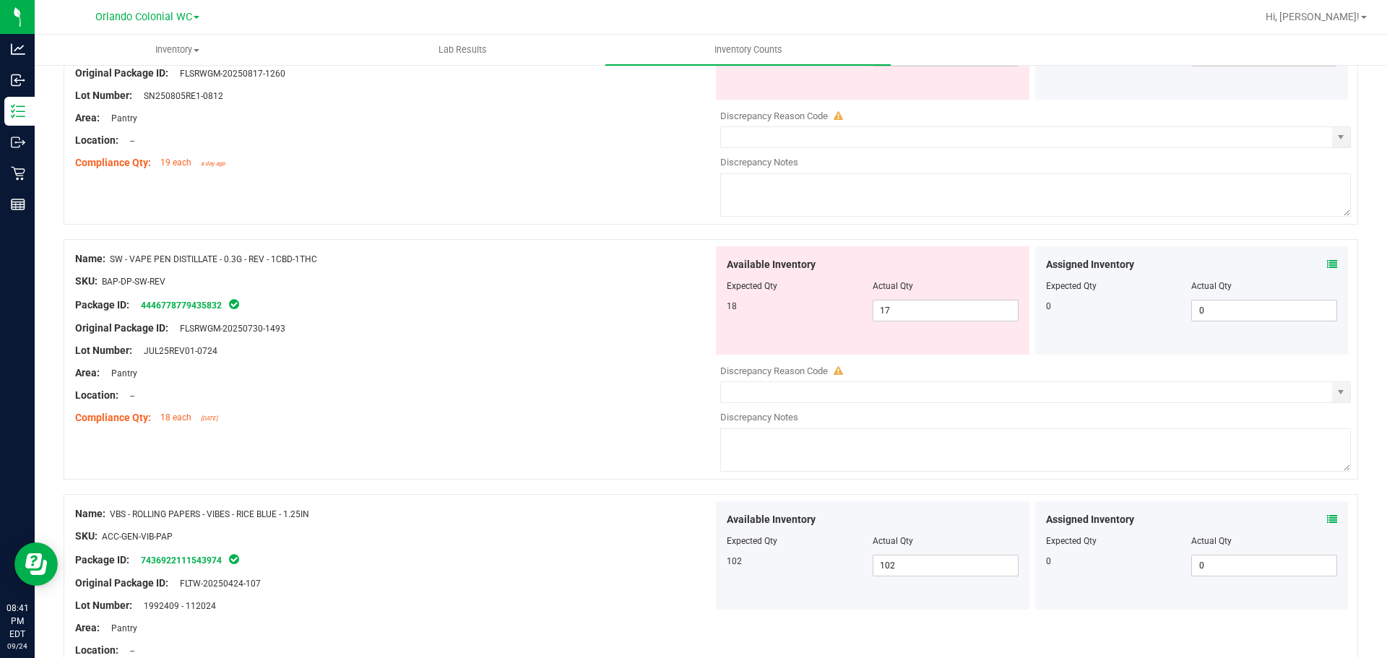
click at [1327, 268] on icon at bounding box center [1332, 264] width 10 height 10
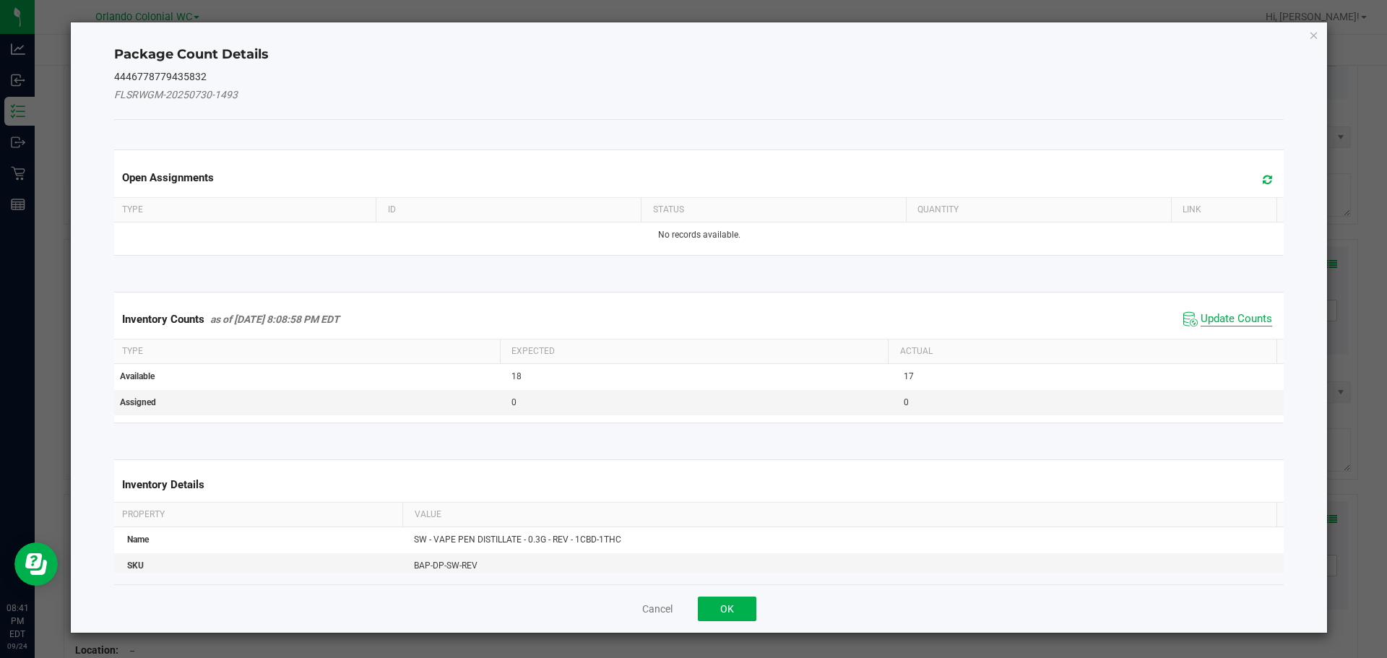
click at [1204, 323] on span "Update Counts" at bounding box center [1237, 319] width 72 height 14
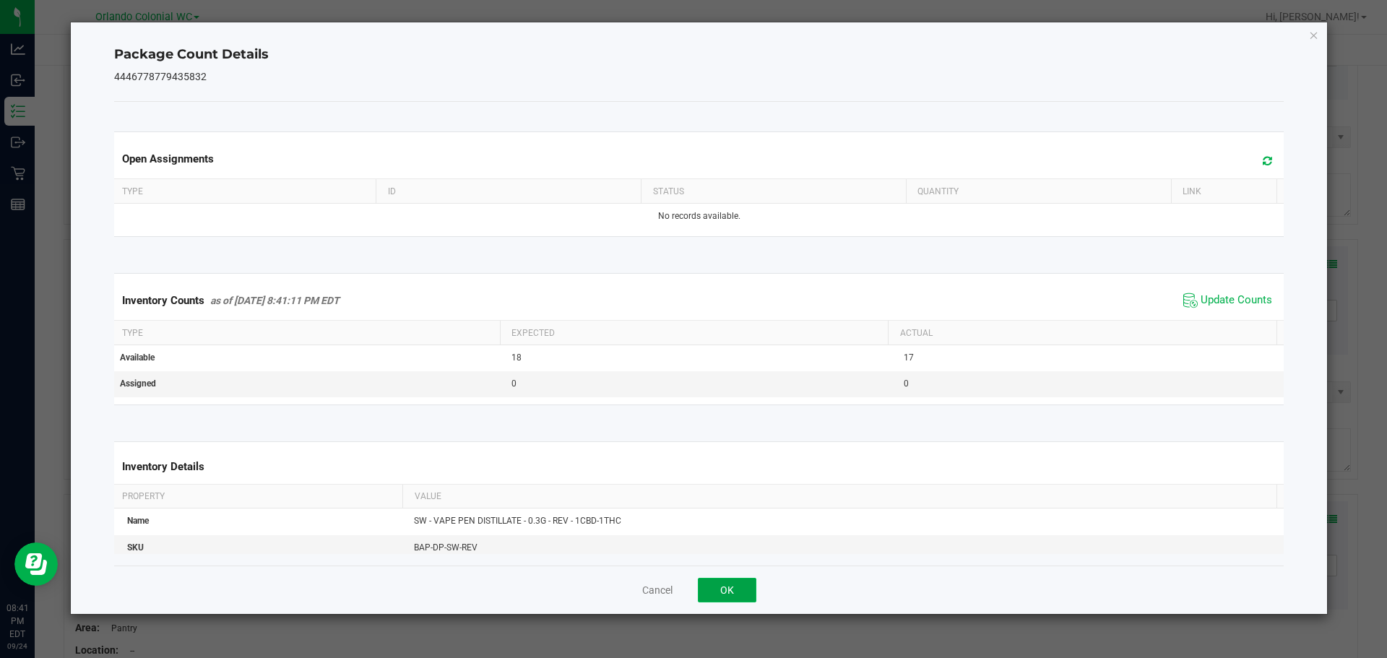
click at [712, 586] on button "OK" at bounding box center [727, 590] width 59 height 25
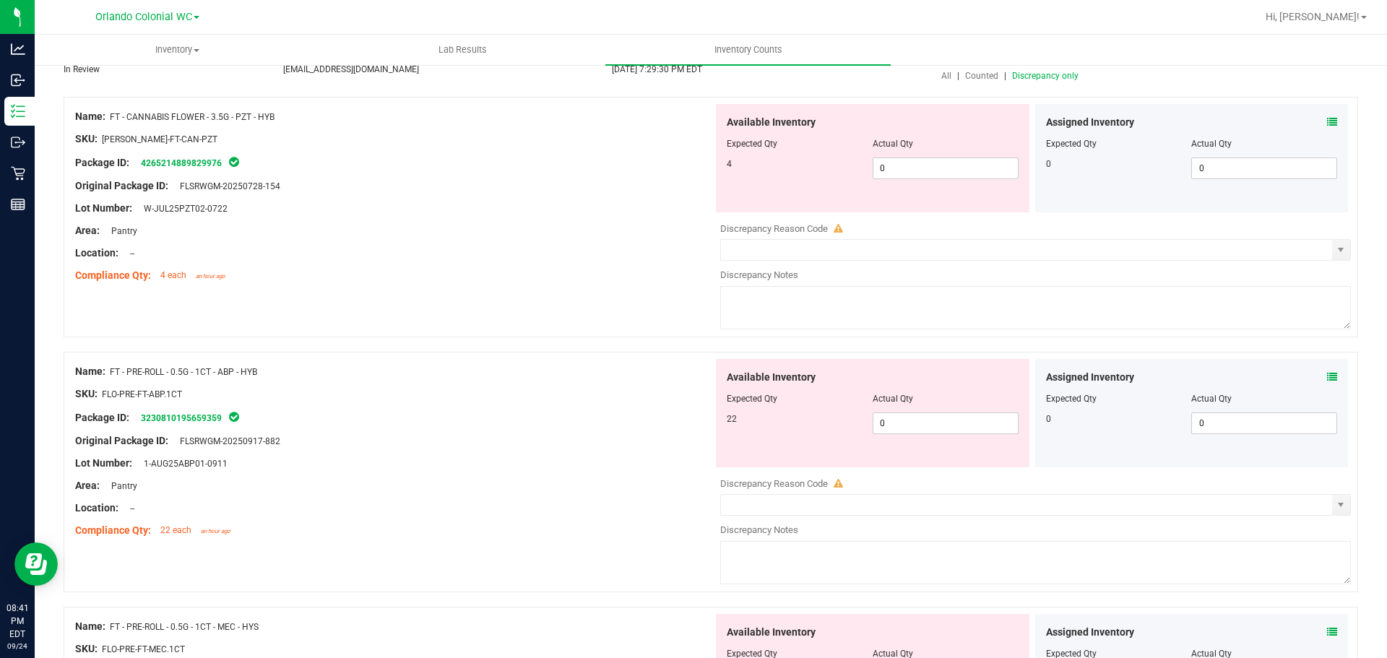
scroll to position [0, 0]
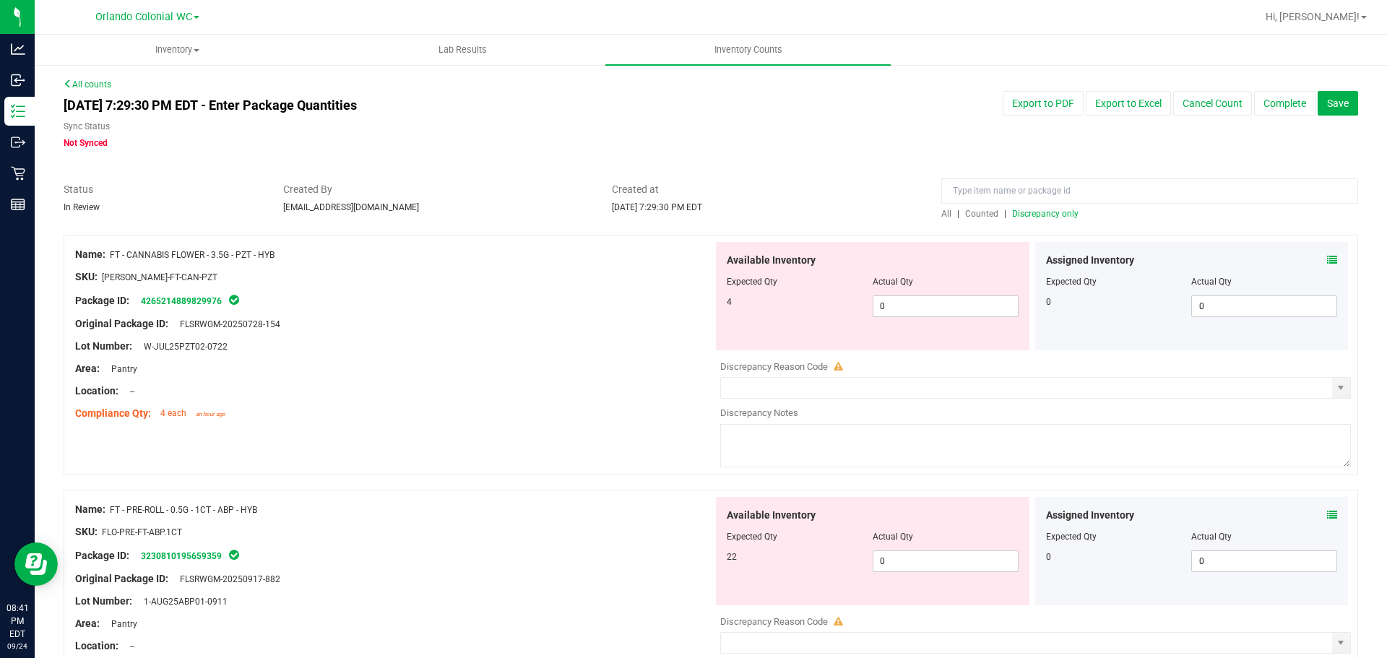
click at [1024, 210] on span "Discrepancy only" at bounding box center [1045, 214] width 66 height 10
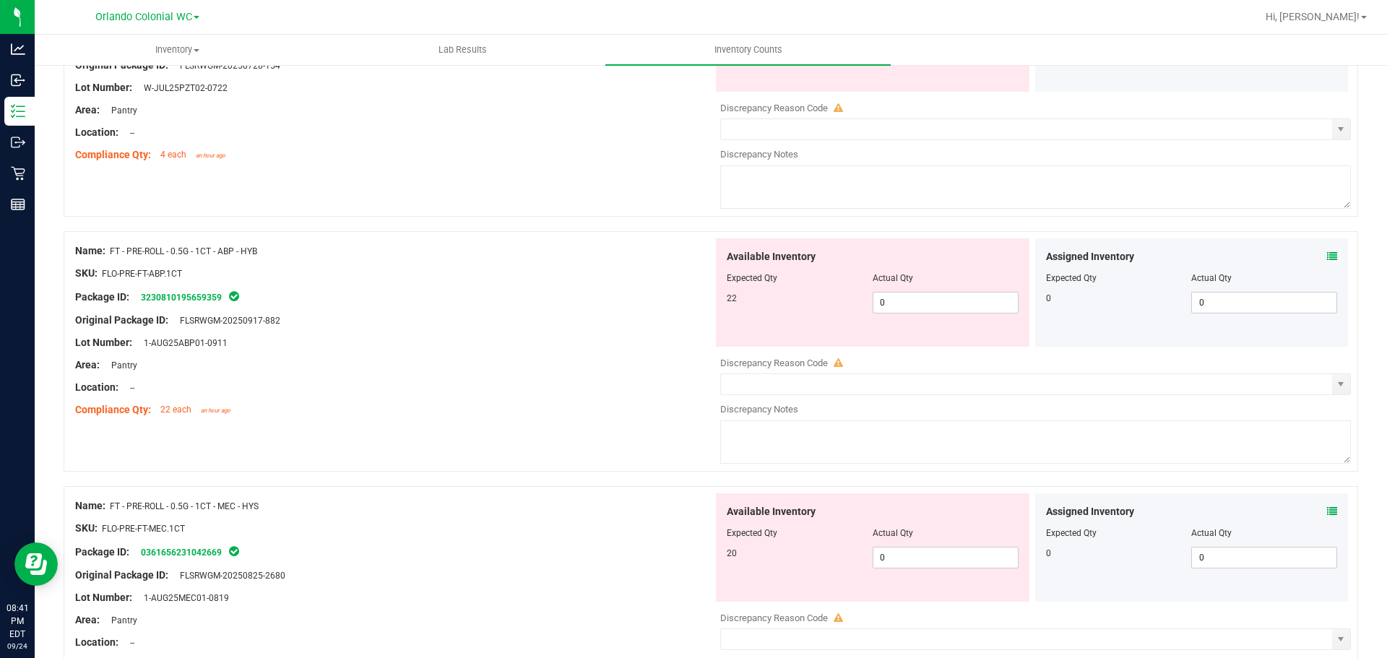
scroll to position [361, 0]
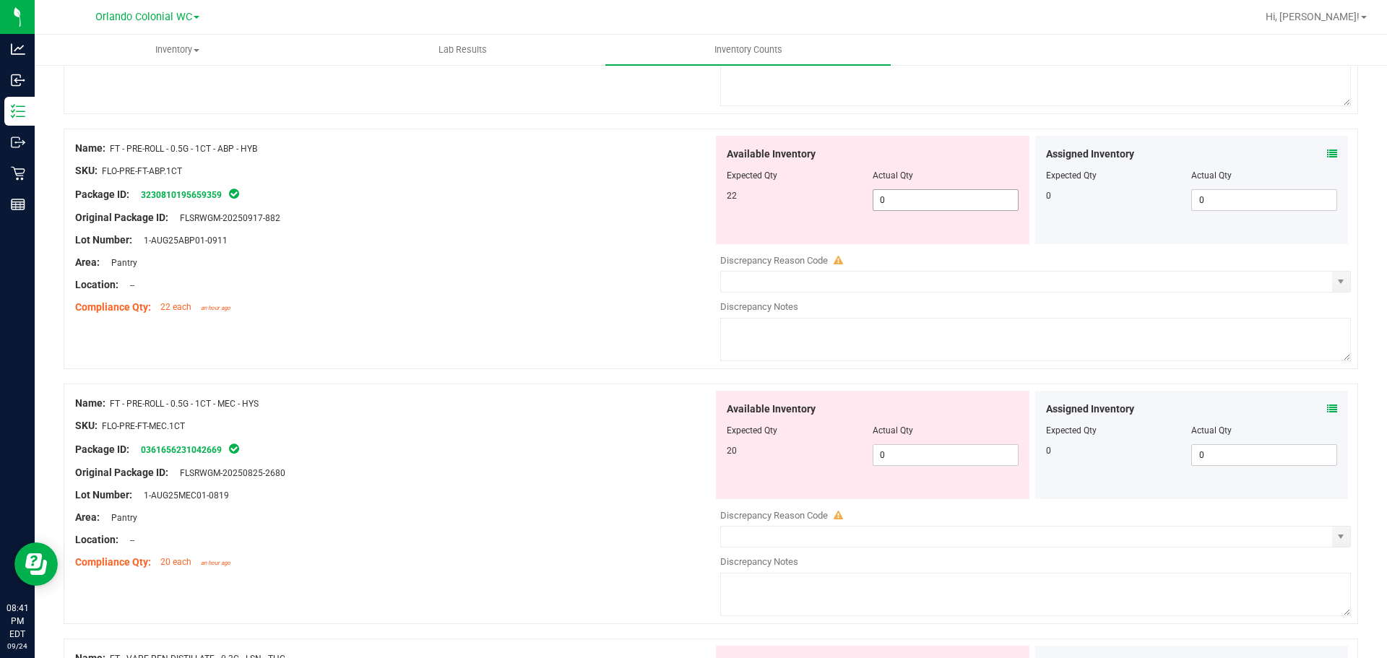
click at [975, 200] on span "0 0" at bounding box center [946, 200] width 146 height 22
type input "22"
click at [506, 210] on div "Original Package ID: FLSRWGM-20250917-882" at bounding box center [394, 217] width 638 height 15
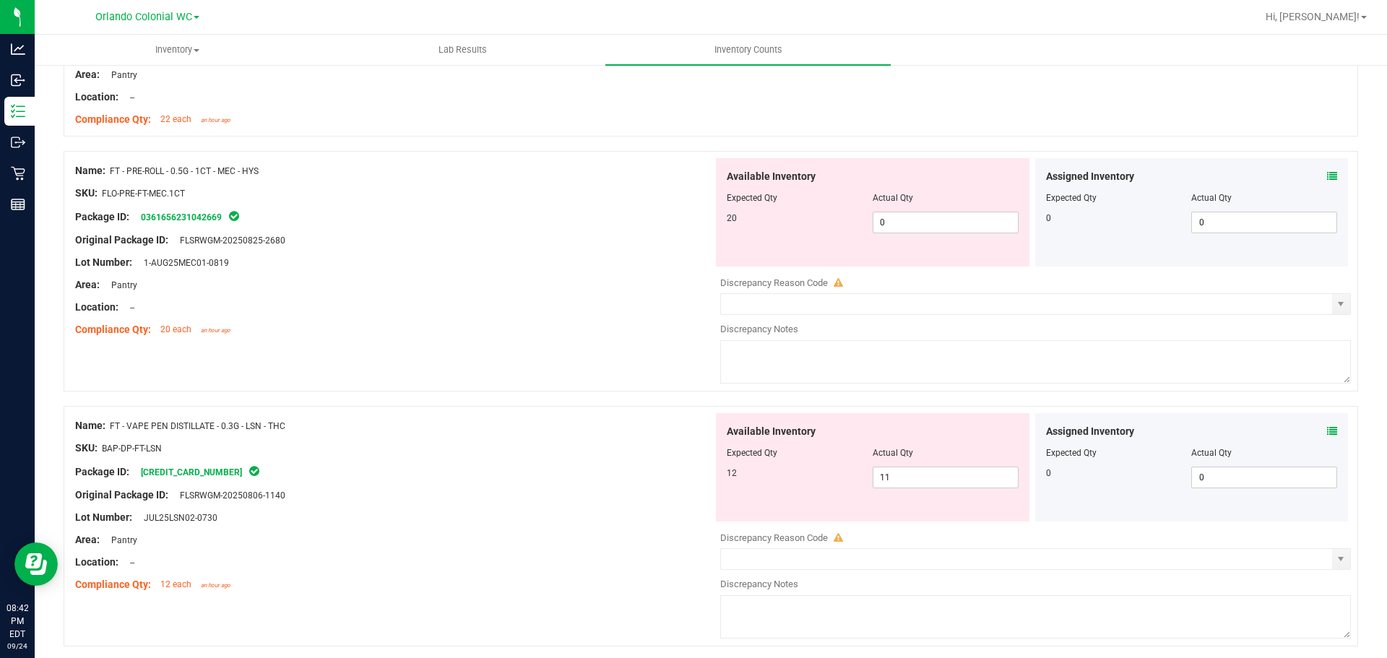
scroll to position [578, 0]
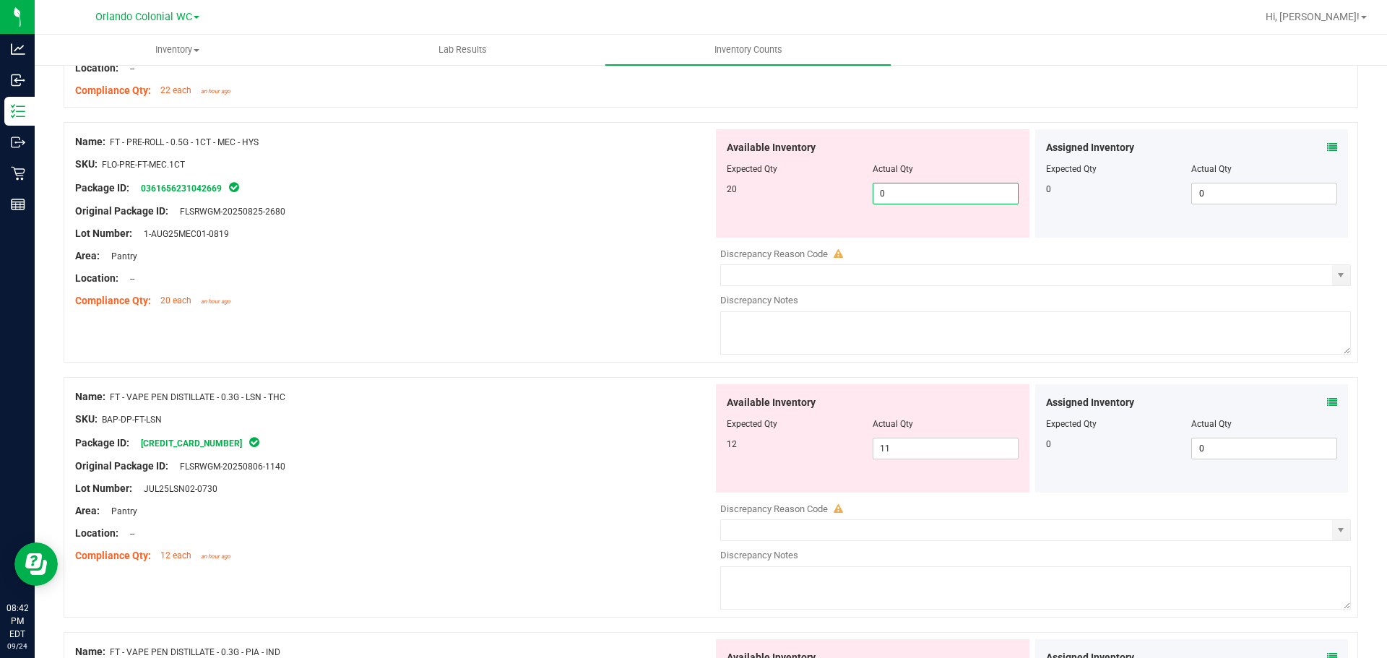
click at [963, 202] on span "0 0" at bounding box center [946, 194] width 146 height 22
type input "20"
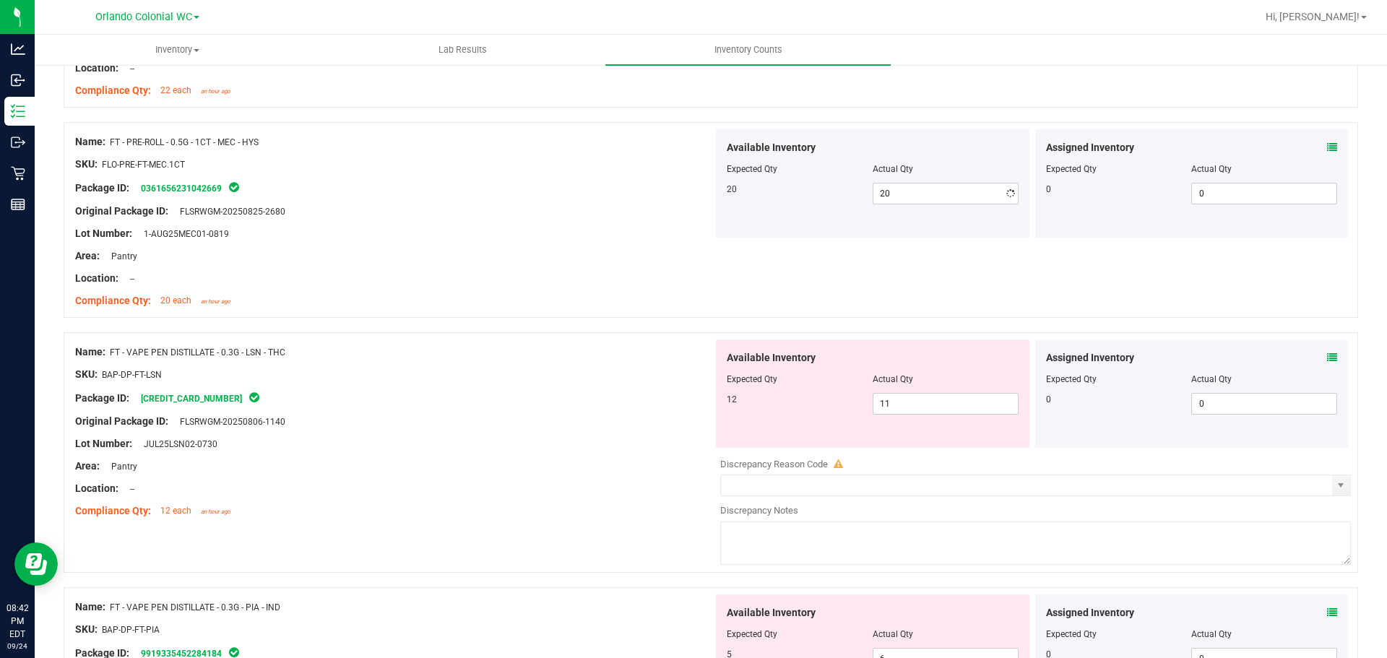
click at [526, 254] on div "Area: Pantry" at bounding box center [394, 256] width 638 height 15
click at [971, 404] on input "11" at bounding box center [945, 404] width 144 height 20
type input "1"
type input "12"
click at [614, 450] on div "Lot Number: JUL25LSN02-0730" at bounding box center [394, 443] width 638 height 15
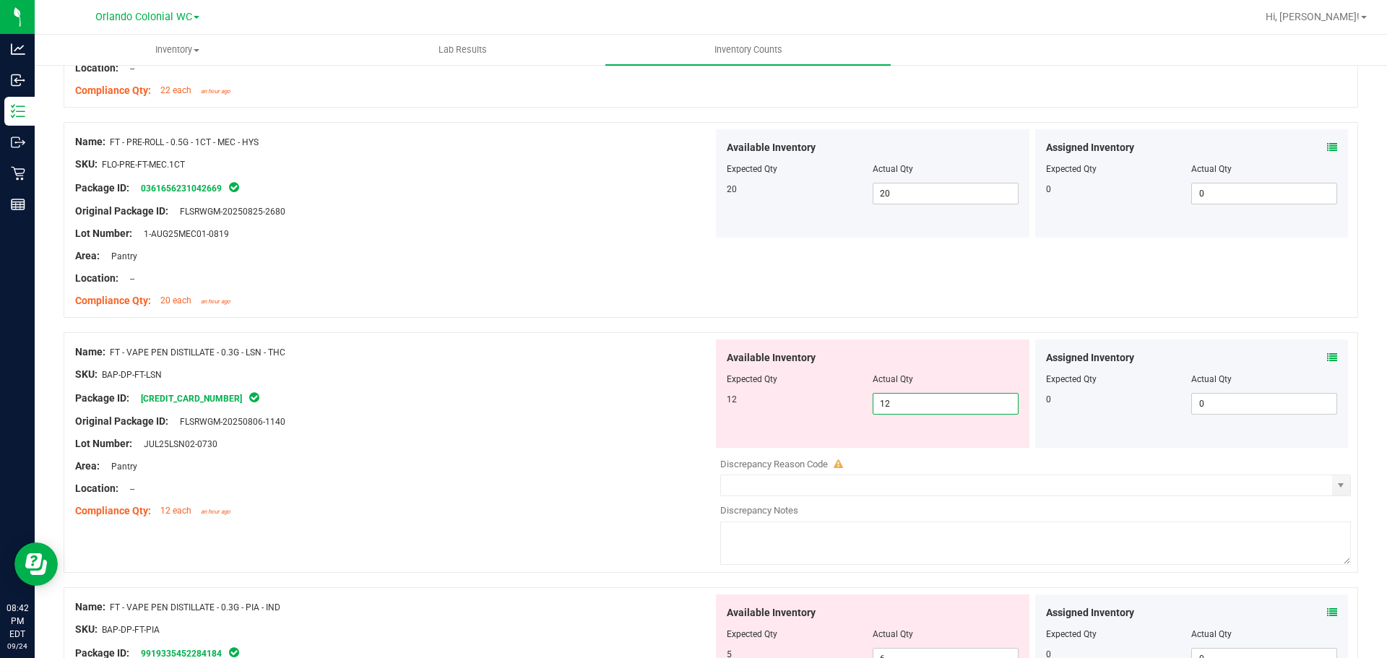
type input "12"
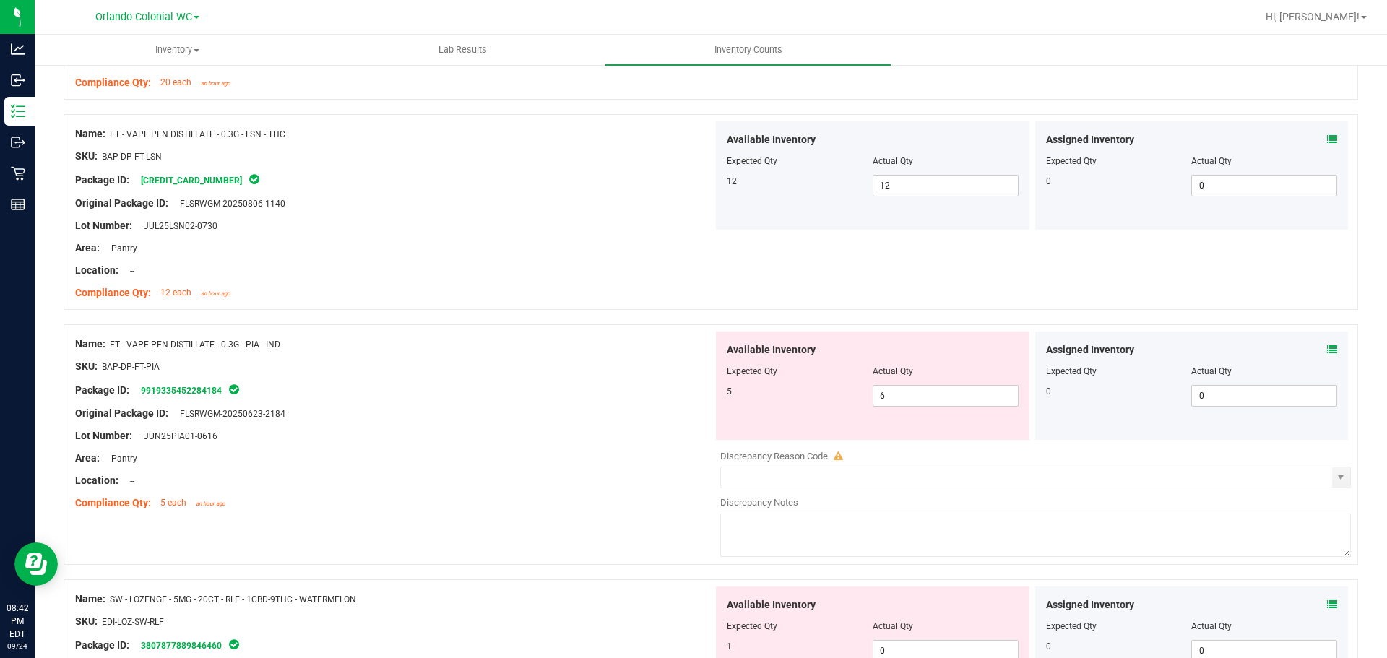
scroll to position [838, 0]
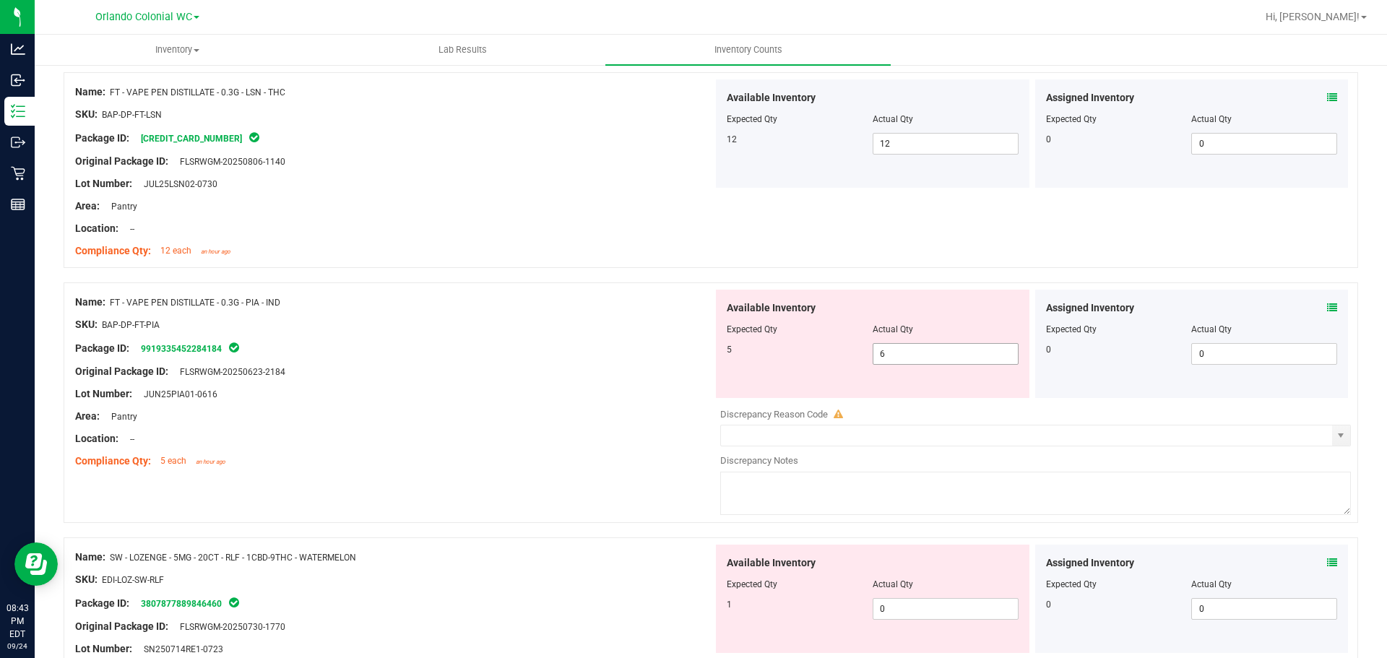
click at [920, 349] on input "6" at bounding box center [945, 354] width 144 height 20
type input "5"
click at [623, 395] on div "Lot Number: JUN25PIA01-0616" at bounding box center [394, 394] width 638 height 15
type input "5"
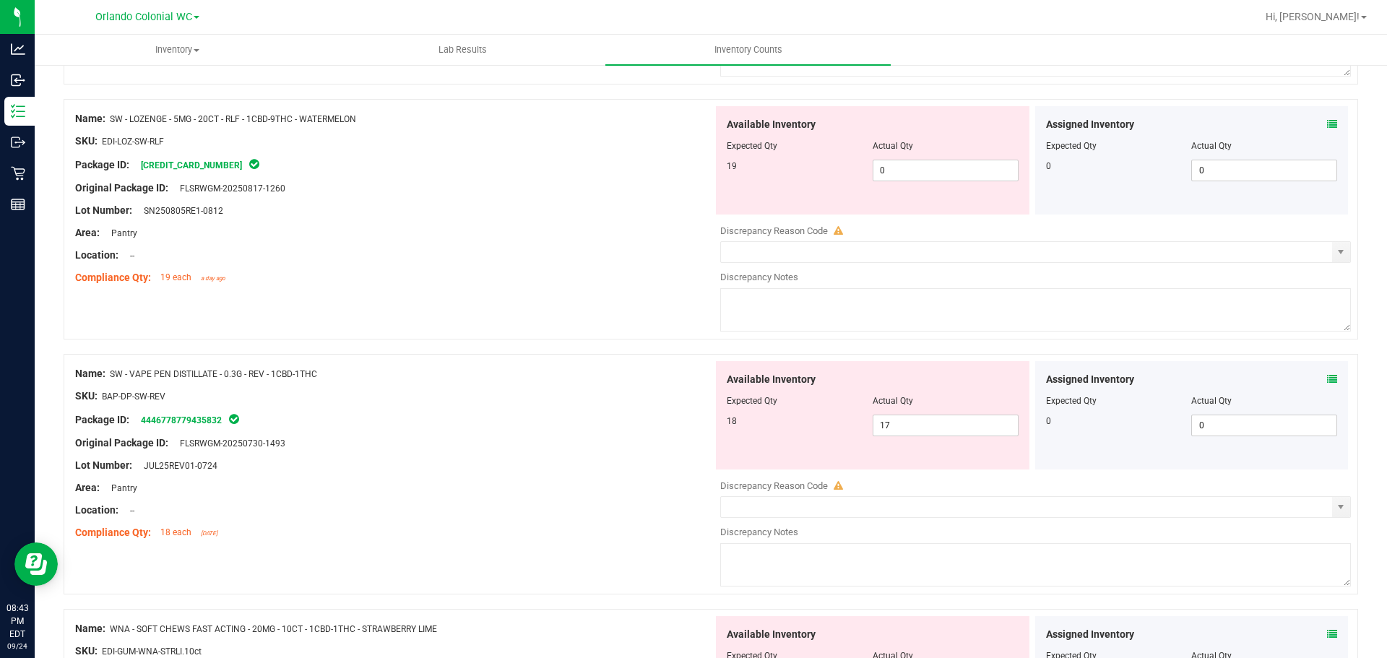
scroll to position [1714, 0]
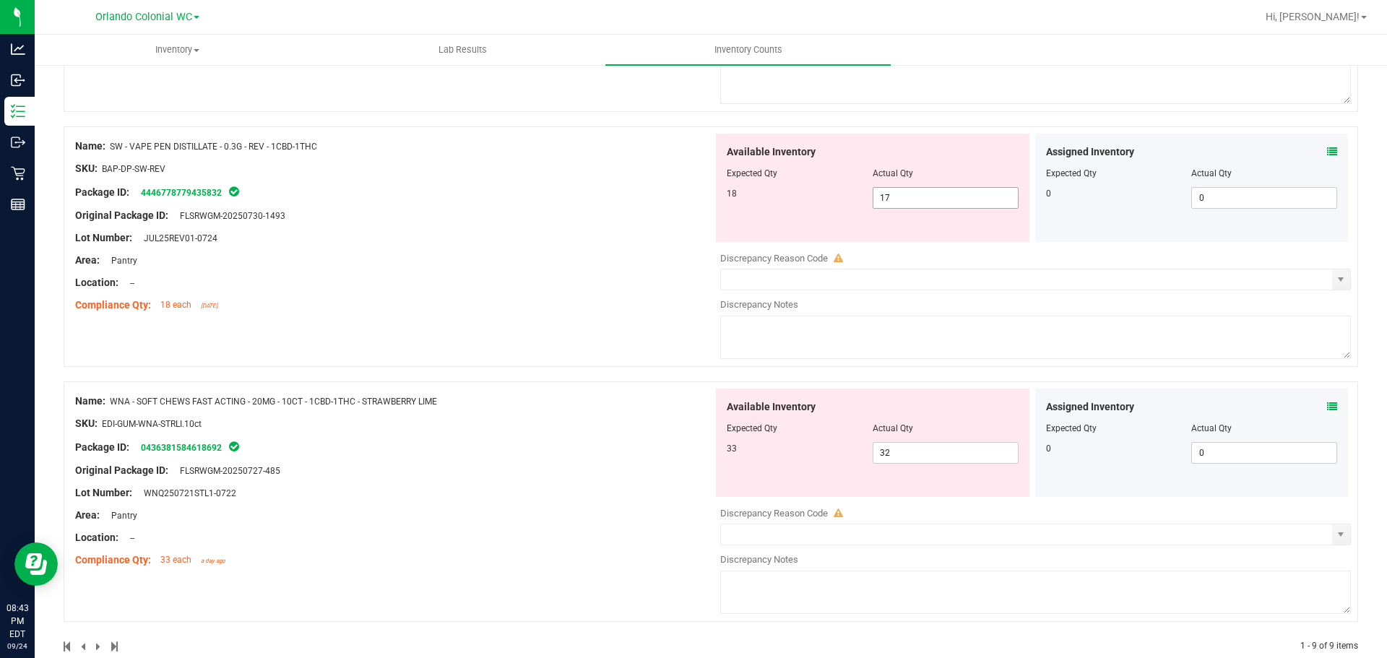
click at [890, 192] on span "17 17" at bounding box center [946, 198] width 146 height 22
type input "18"
click at [318, 187] on div "Name: SW - VAPE PEN DISTILLATE - 0.3G - REV - 1CBD-1THC SKU: BAP-DP-SW-REV Pack…" at bounding box center [394, 226] width 638 height 184
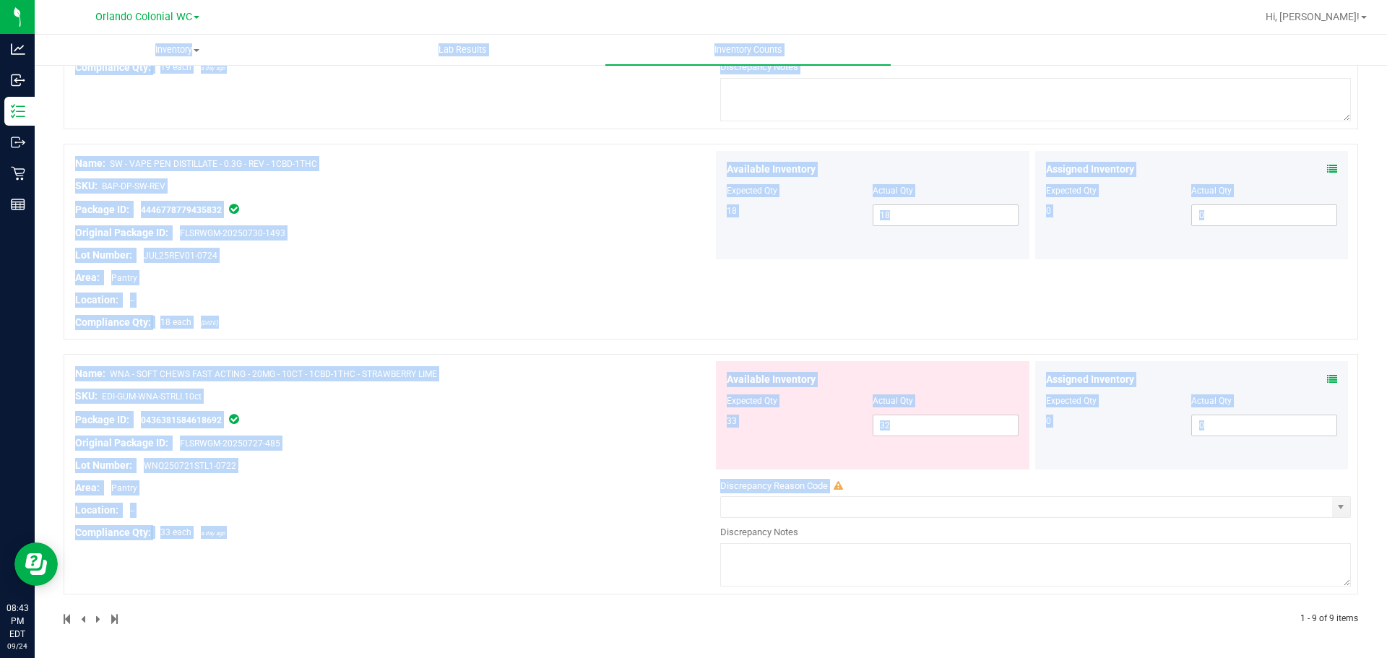
scroll to position [127, 0]
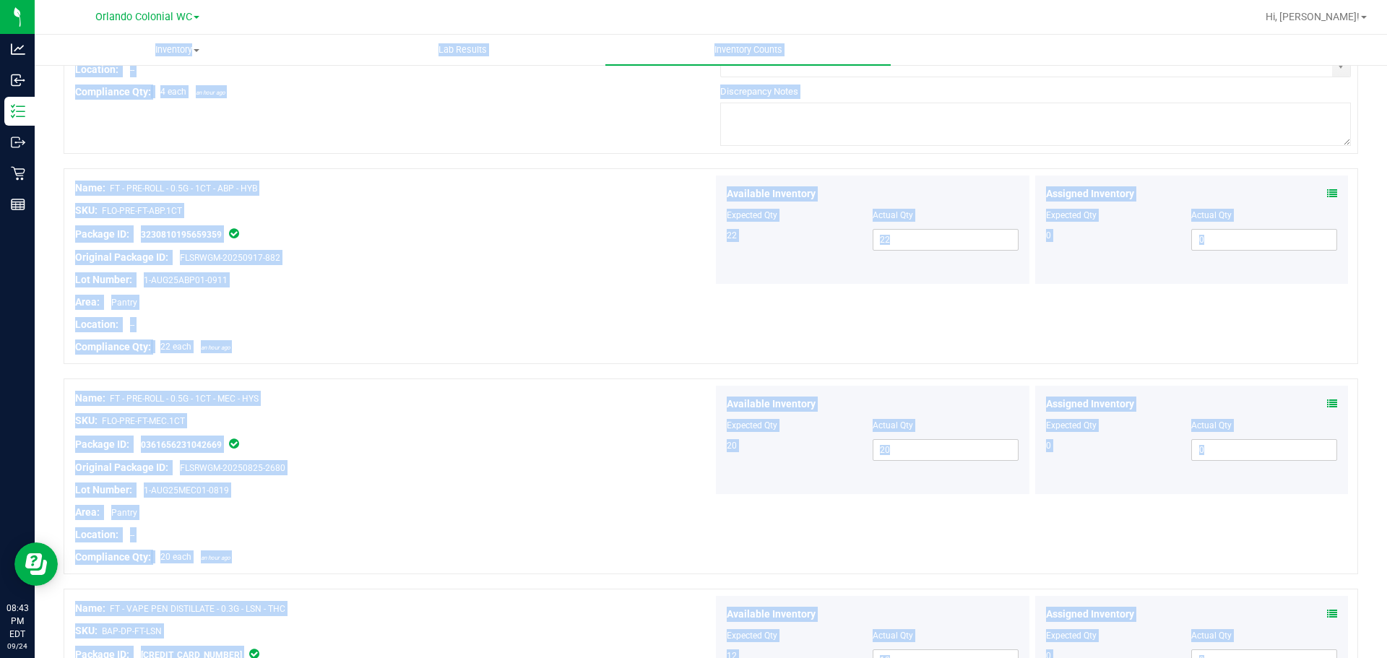
drag, startPoint x: 1376, startPoint y: 517, endPoint x: 1386, endPoint y: -87, distance: 604.8
click at [1386, 0] on html "Analytics Inbound Inventory Outbound Retail Reports 08:43 PM EDT [DATE] 09/24 O…" at bounding box center [693, 329] width 1387 height 658
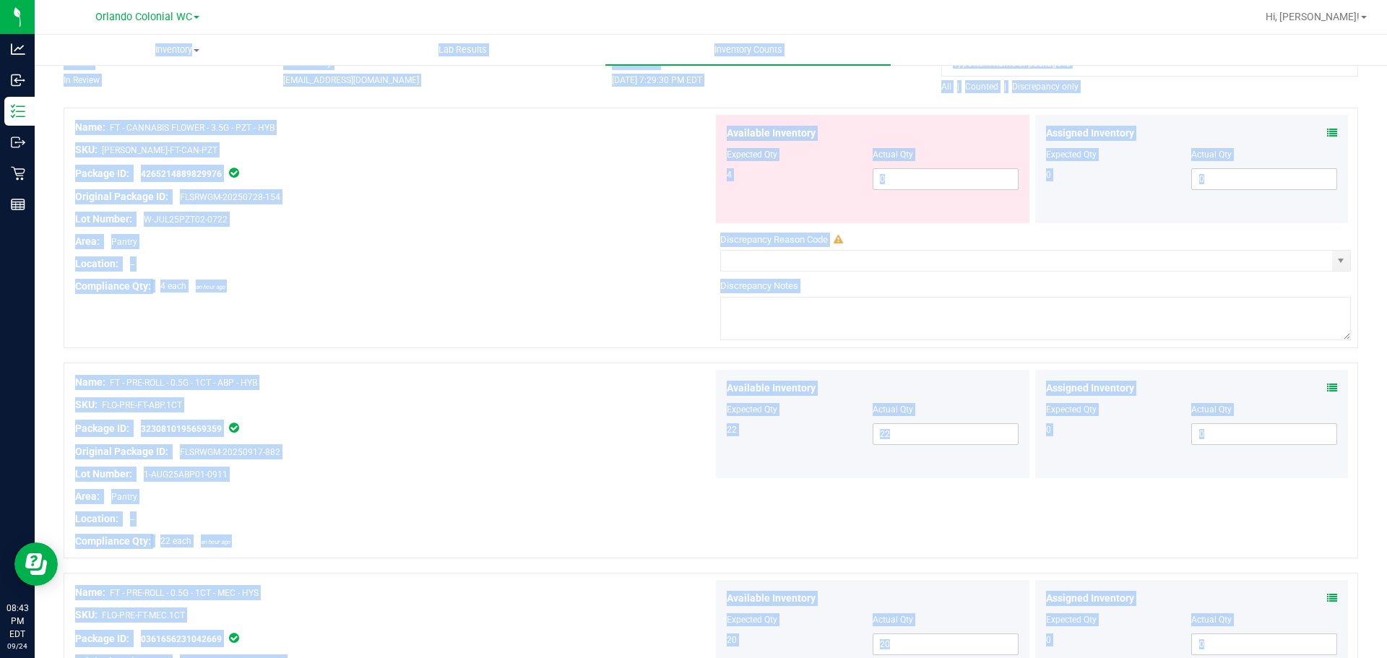
click at [1342, 249] on div "Name: FT - CANNABIS FLOWER - 3.5G - PZT - HYB SKU: [PERSON_NAME]-FT-CAN-PZT Pac…" at bounding box center [711, 228] width 1295 height 241
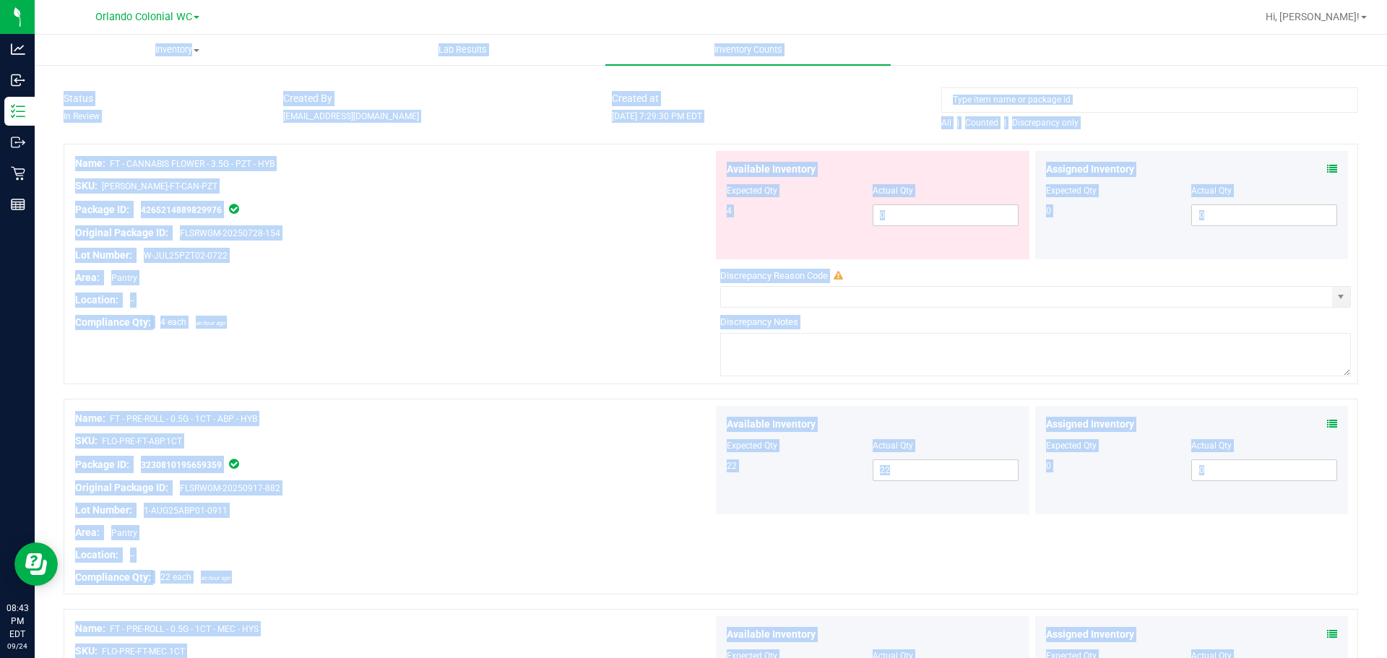
click at [1373, 61] on ul "Inventory All packages All inventory Waste log Create inventory Lab Results Inv…" at bounding box center [728, 50] width 1387 height 31
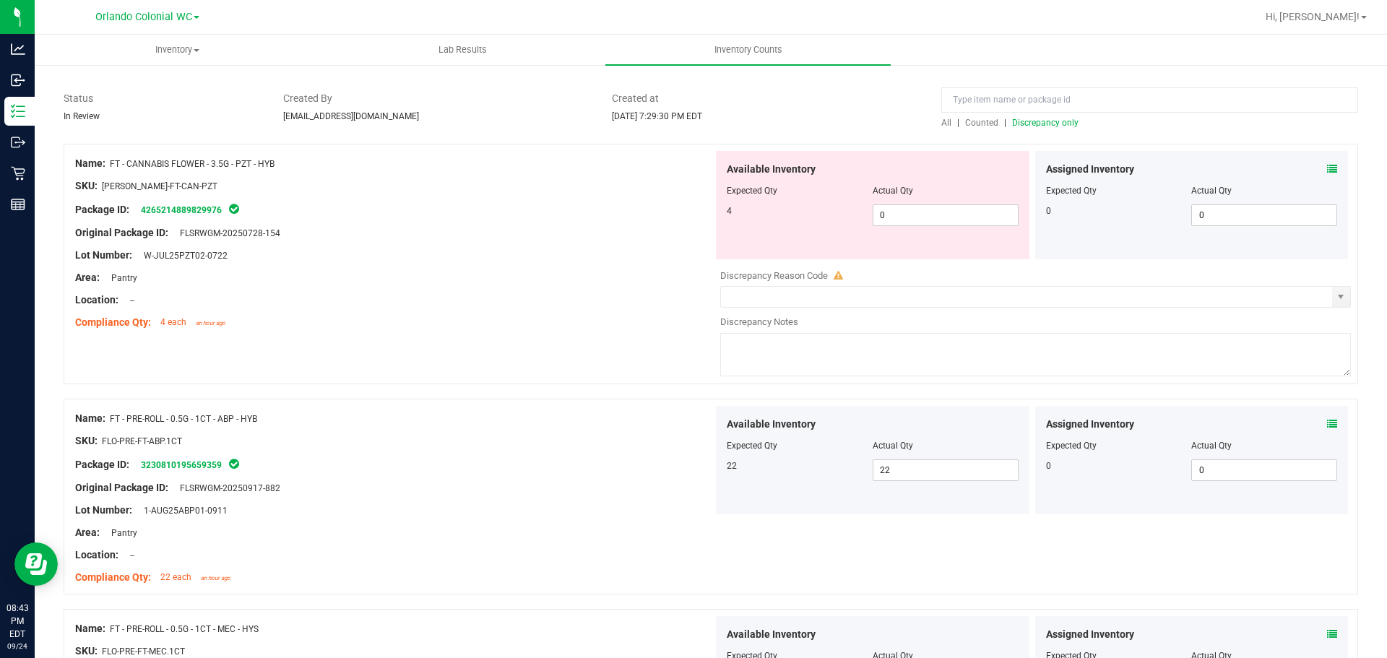
click at [1061, 118] on span "Discrepancy only" at bounding box center [1045, 123] width 66 height 10
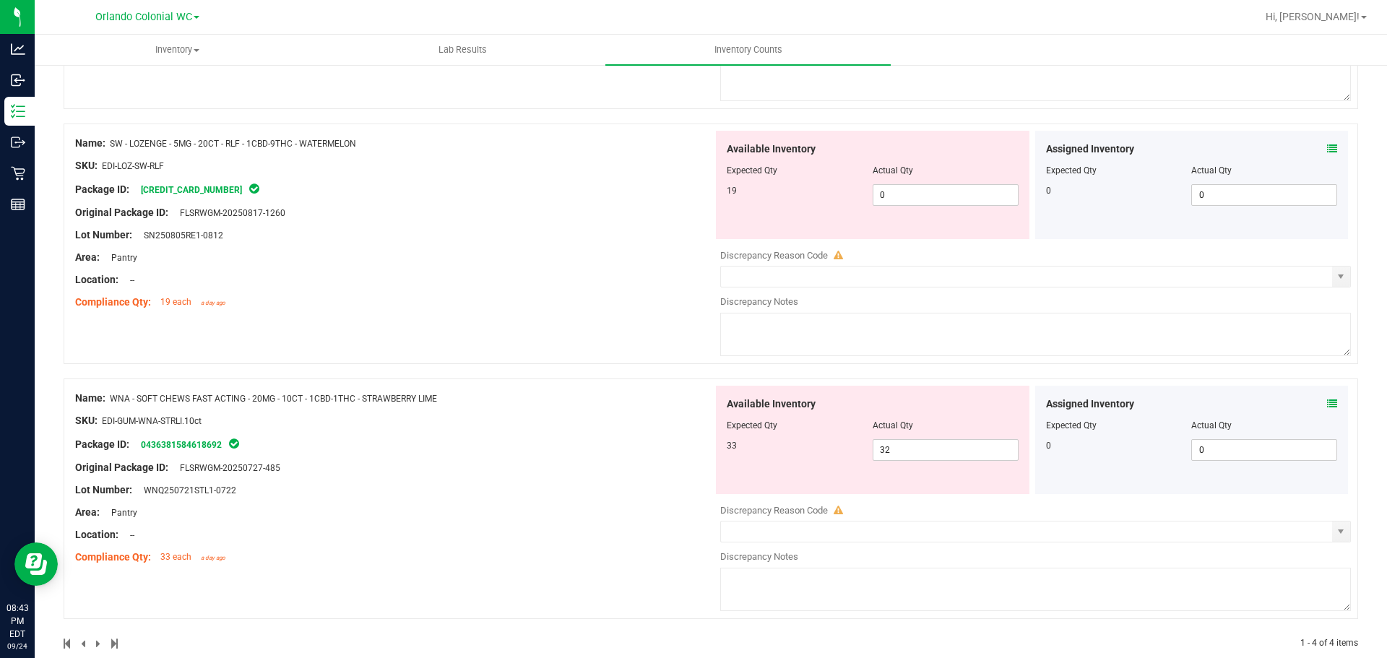
scroll to position [646, 0]
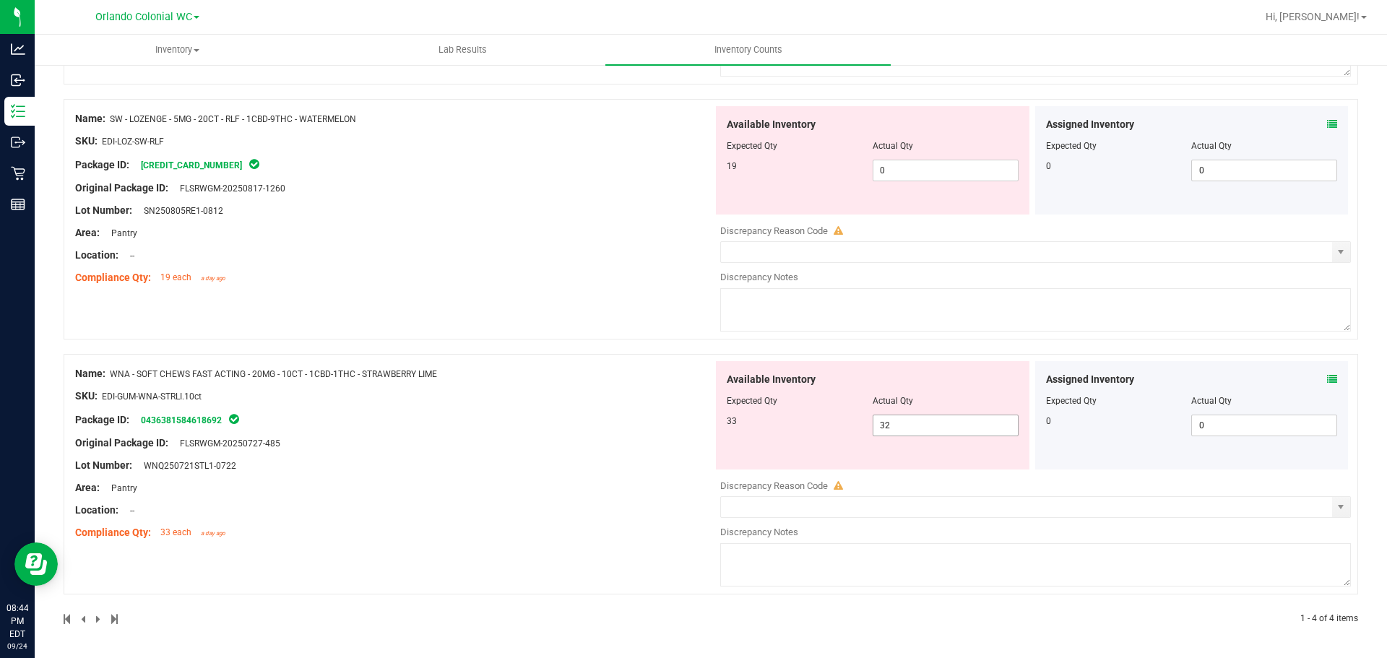
click at [966, 423] on input "32" at bounding box center [945, 425] width 144 height 20
type input "33"
click at [665, 418] on div "Name: WNA - SOFT CHEWS FAST ACTING - 20MG - 10CT - 1CBD-1THC - STRAWBERRY LIME …" at bounding box center [394, 453] width 638 height 184
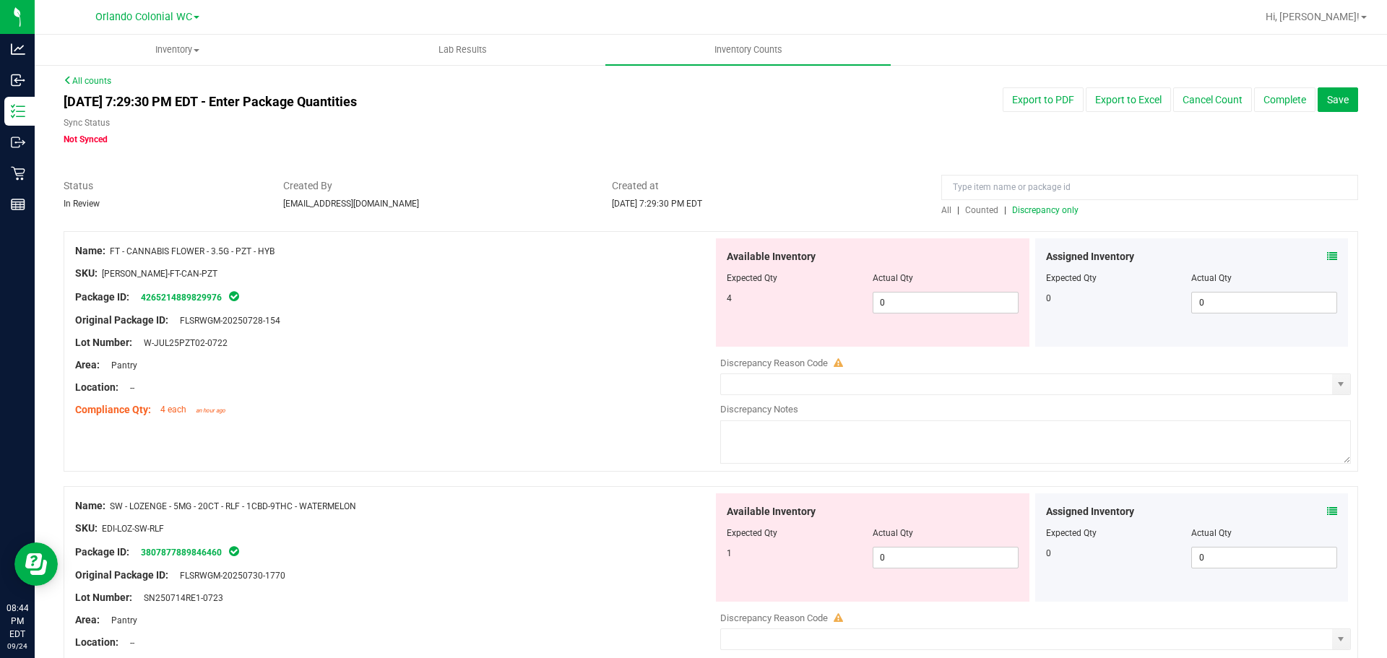
scroll to position [0, 0]
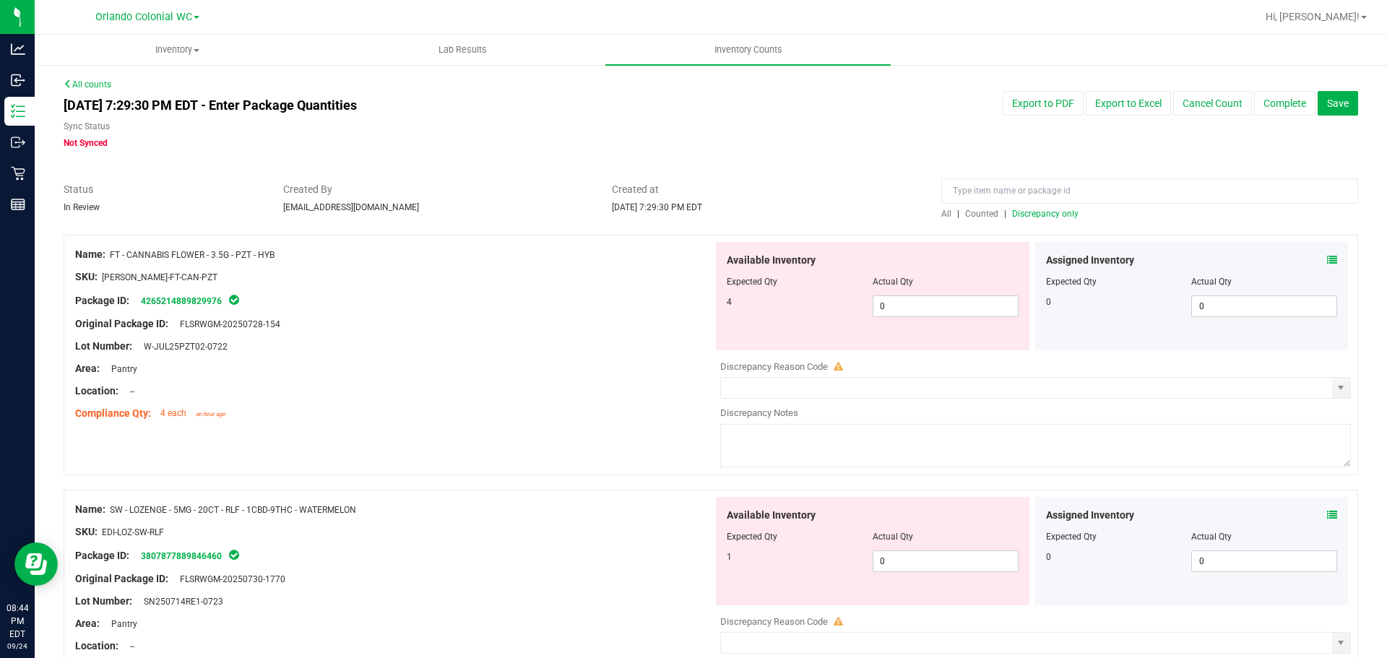
click at [1040, 215] on span "Discrepancy only" at bounding box center [1045, 214] width 66 height 10
click at [1327, 262] on icon at bounding box center [1332, 260] width 10 height 10
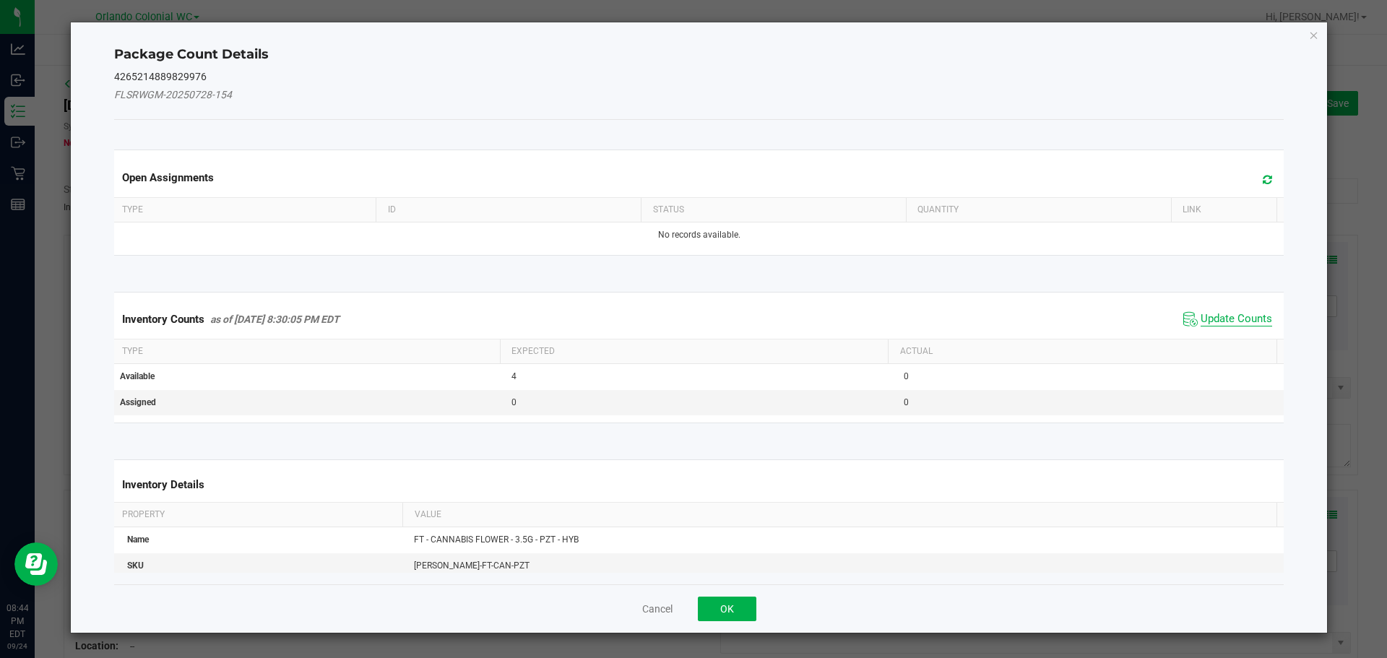
click at [1246, 315] on span "Update Counts" at bounding box center [1237, 319] width 72 height 14
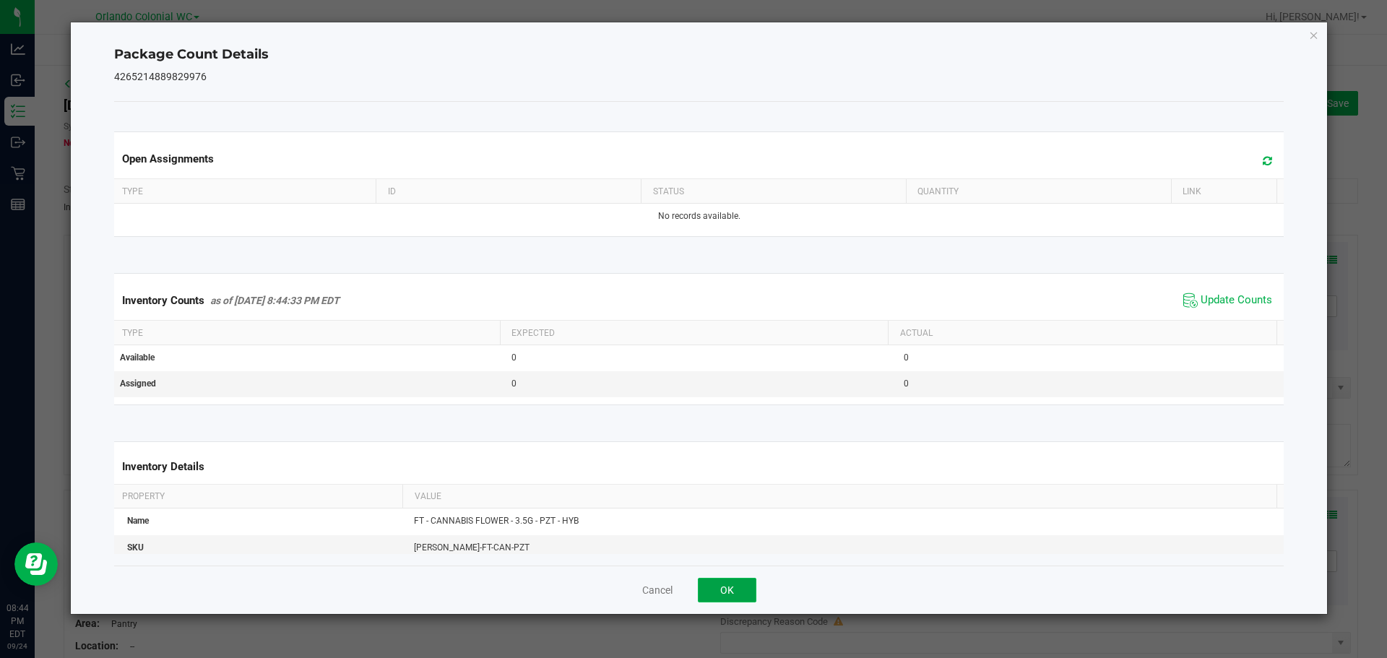
click at [754, 592] on button "OK" at bounding box center [727, 590] width 59 height 25
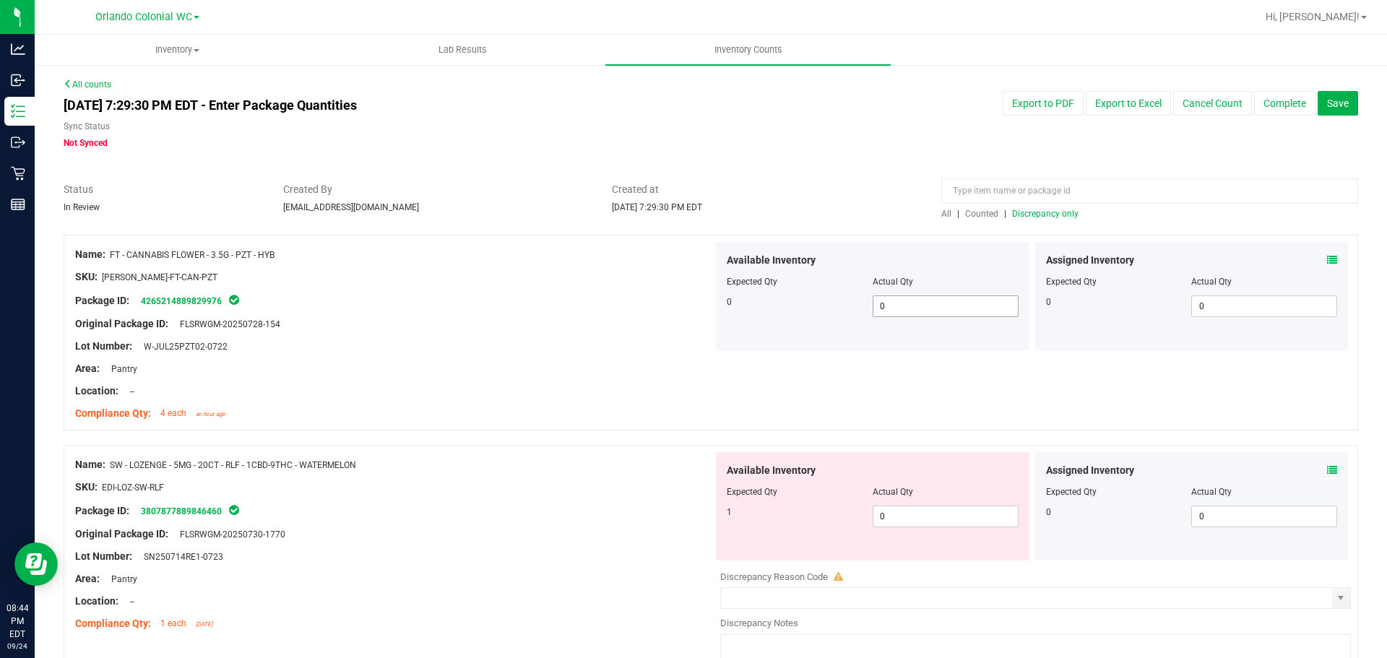
click at [886, 311] on span "0 0" at bounding box center [946, 306] width 146 height 22
click at [626, 303] on div "Package ID: 4265214889829976" at bounding box center [394, 300] width 638 height 17
click at [1040, 212] on span "Discrepancy only" at bounding box center [1045, 214] width 66 height 10
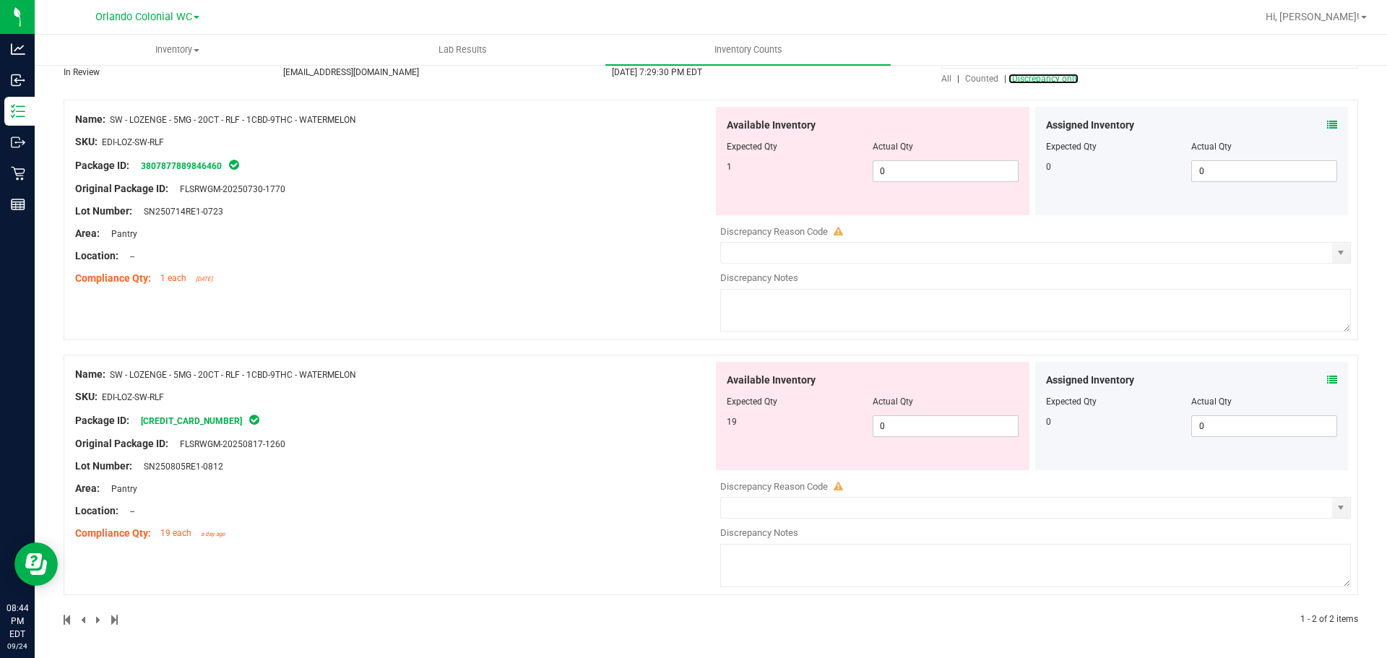
scroll to position [136, 0]
click at [1327, 122] on icon at bounding box center [1332, 124] width 10 height 10
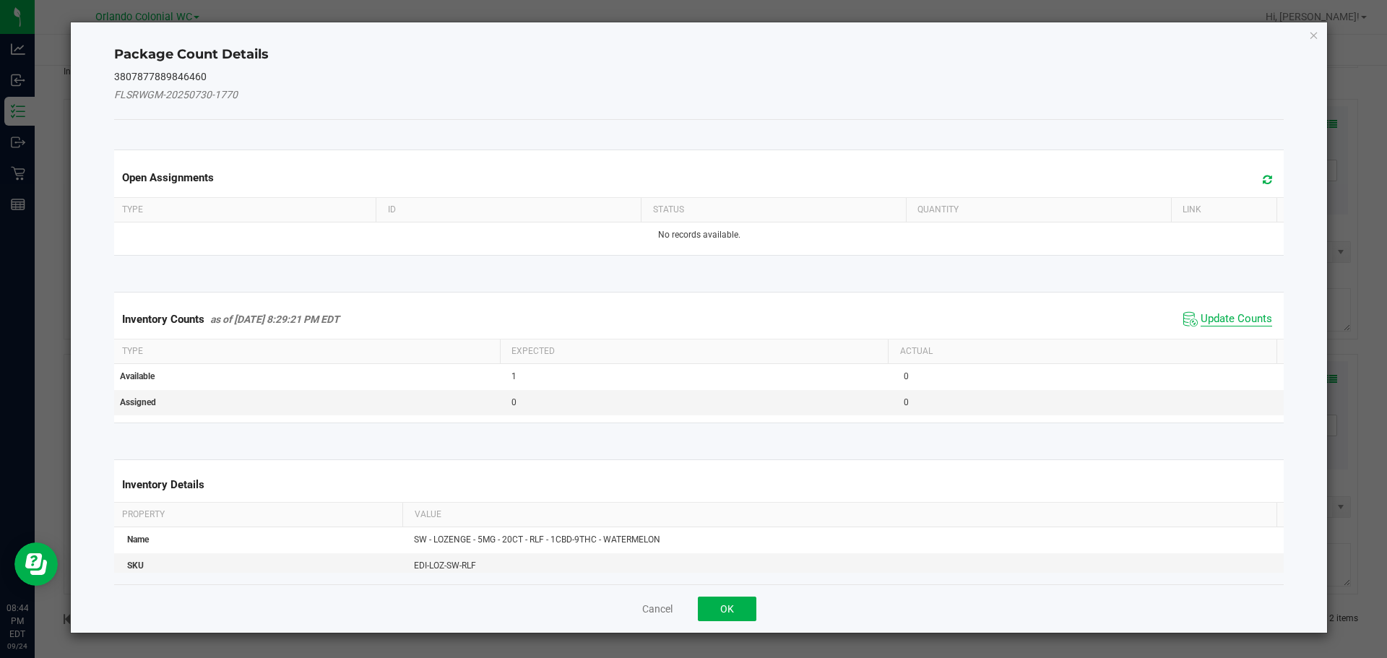
click at [1207, 324] on span "Update Counts" at bounding box center [1237, 319] width 72 height 14
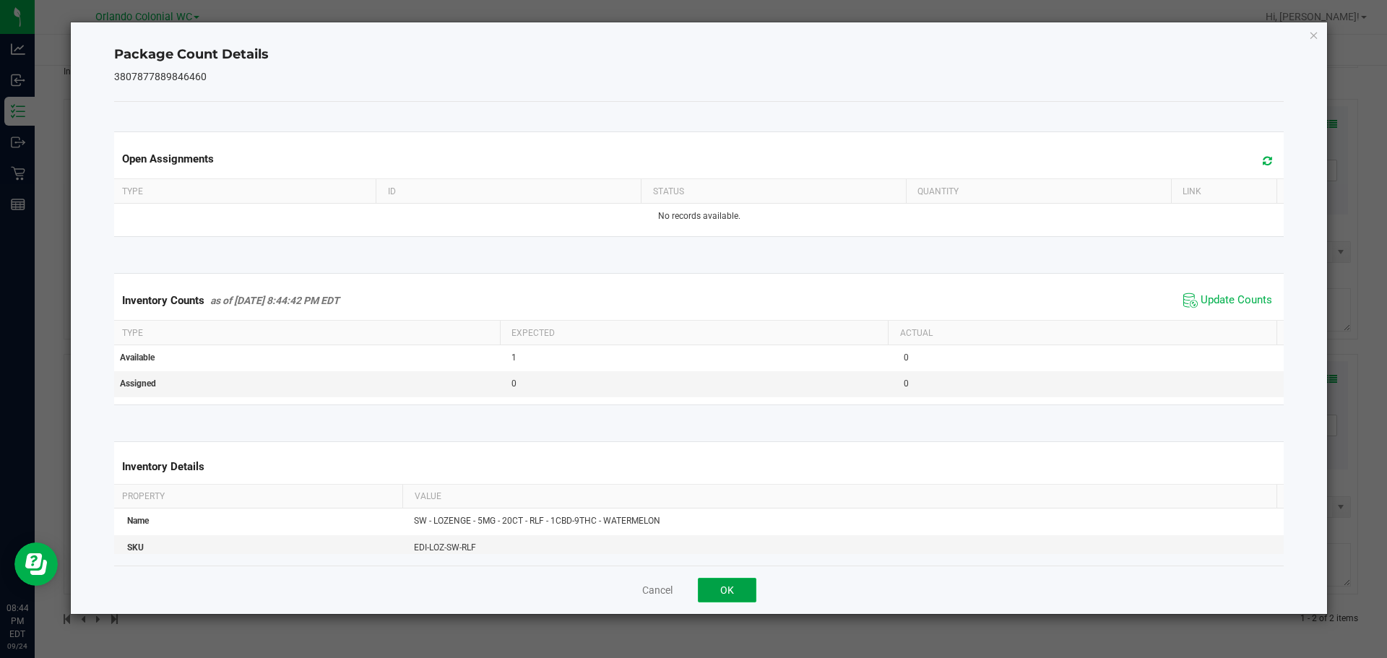
click at [737, 592] on button "OK" at bounding box center [727, 590] width 59 height 25
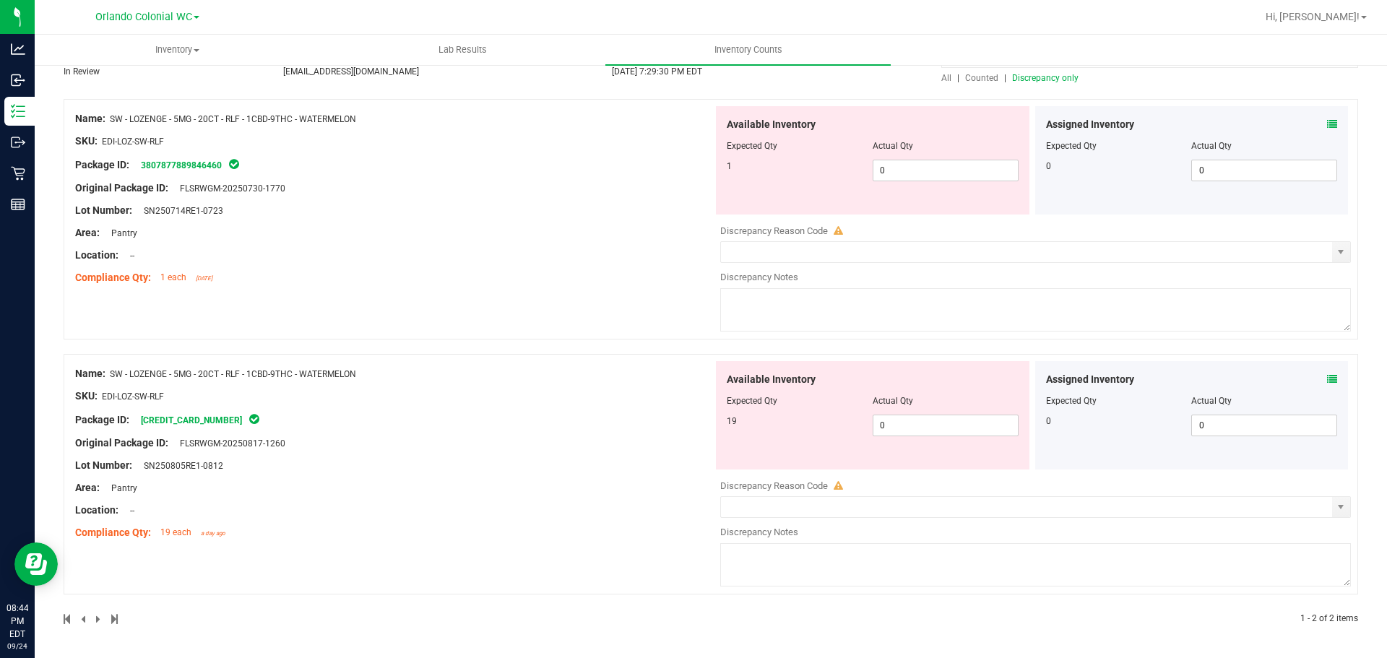
click at [1327, 381] on icon at bounding box center [1332, 379] width 10 height 10
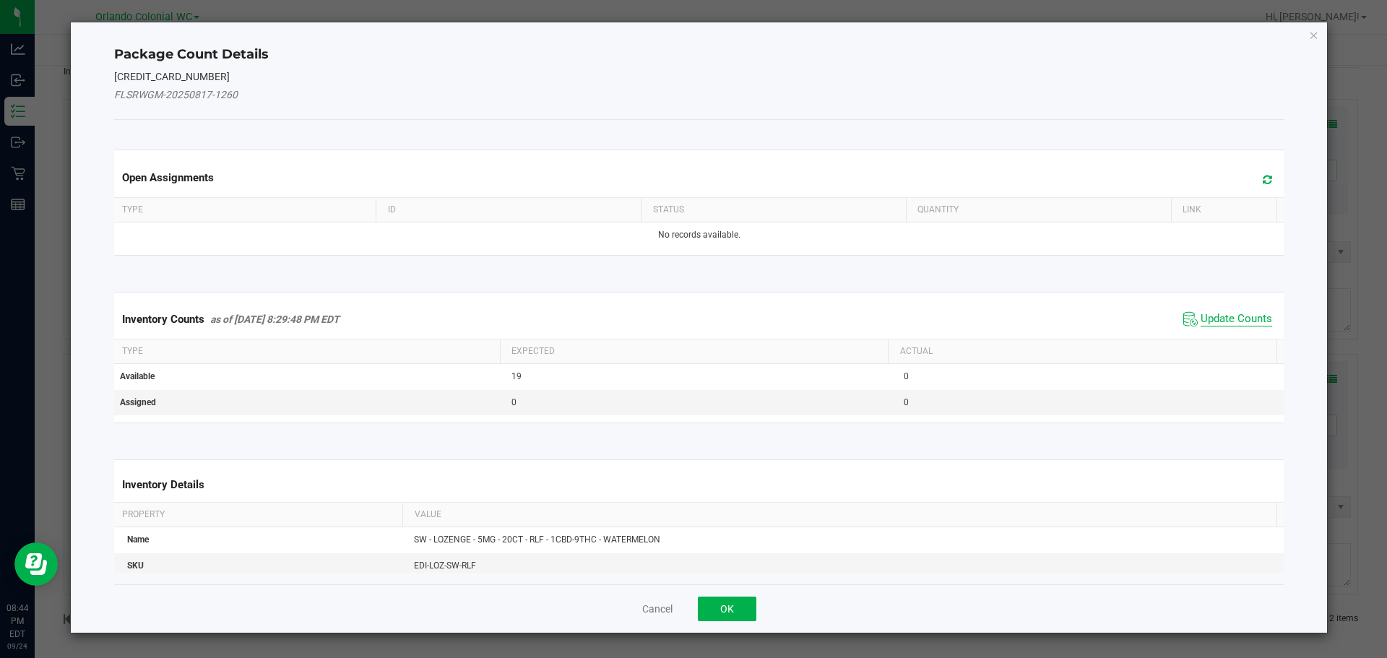
click at [1232, 315] on span "Update Counts" at bounding box center [1237, 319] width 72 height 14
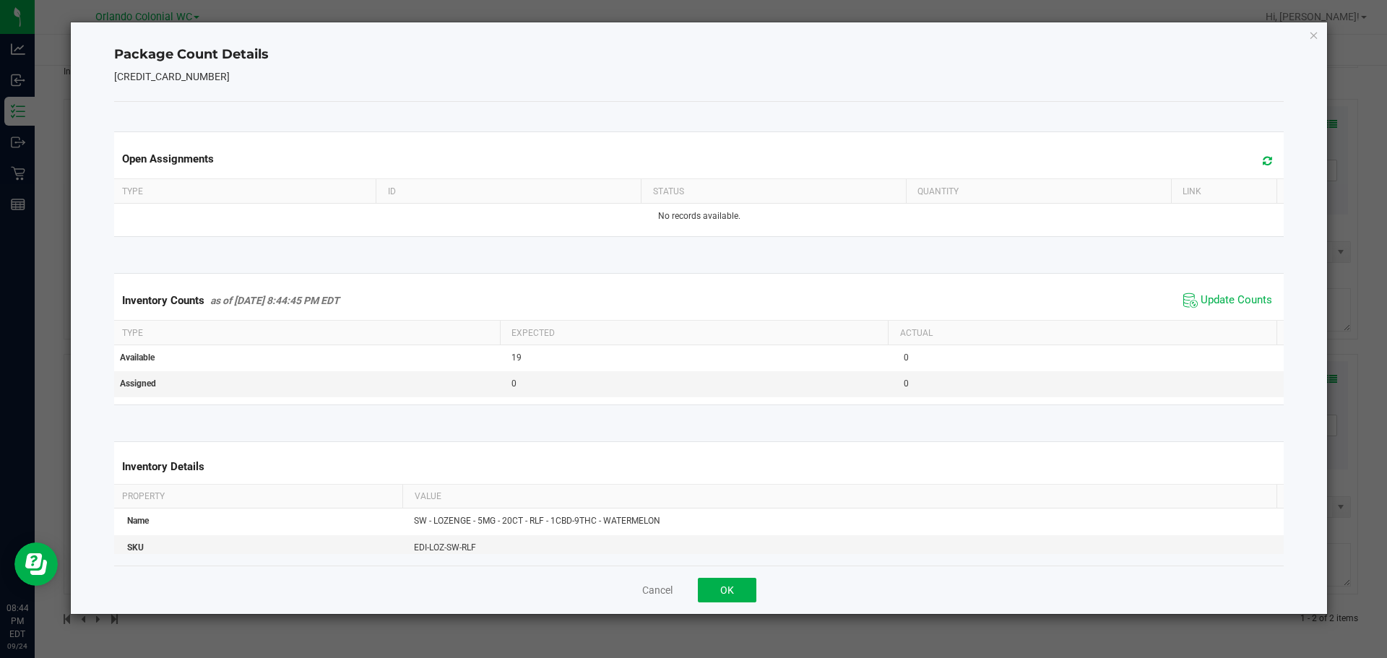
click at [747, 577] on div "Cancel OK" at bounding box center [699, 590] width 1170 height 48
click at [741, 582] on button "OK" at bounding box center [727, 590] width 59 height 25
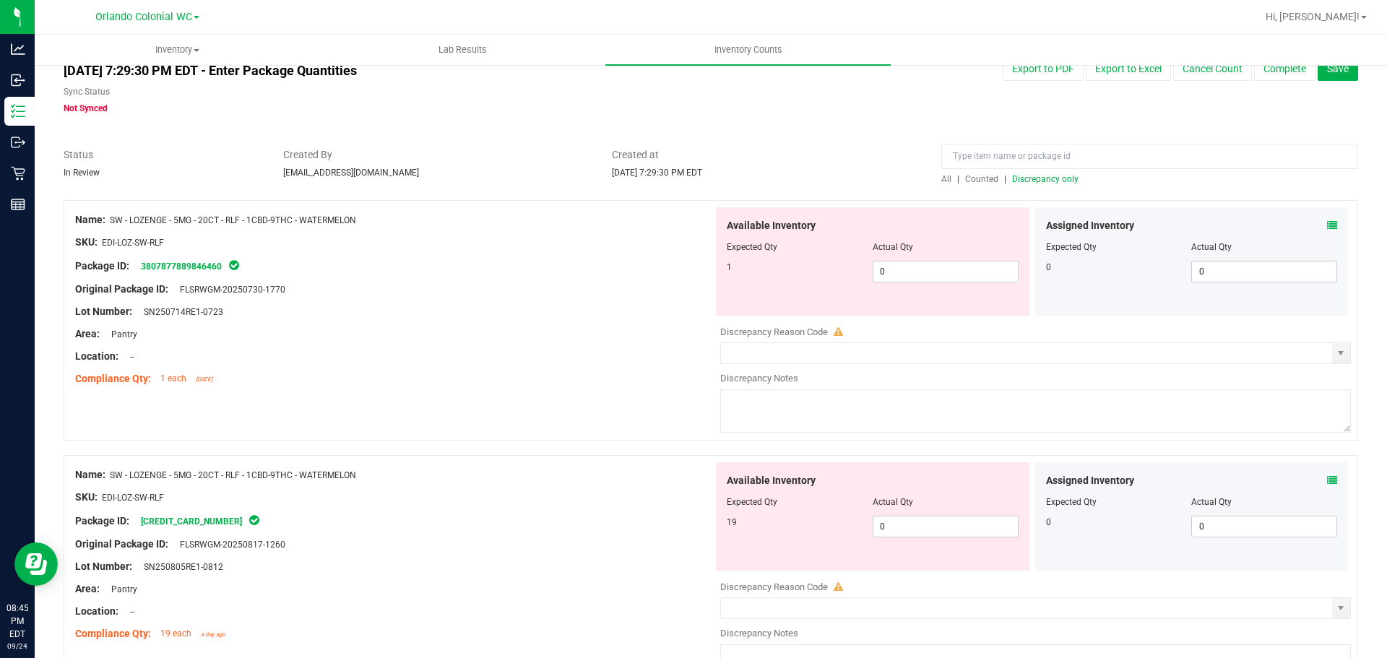
scroll to position [0, 0]
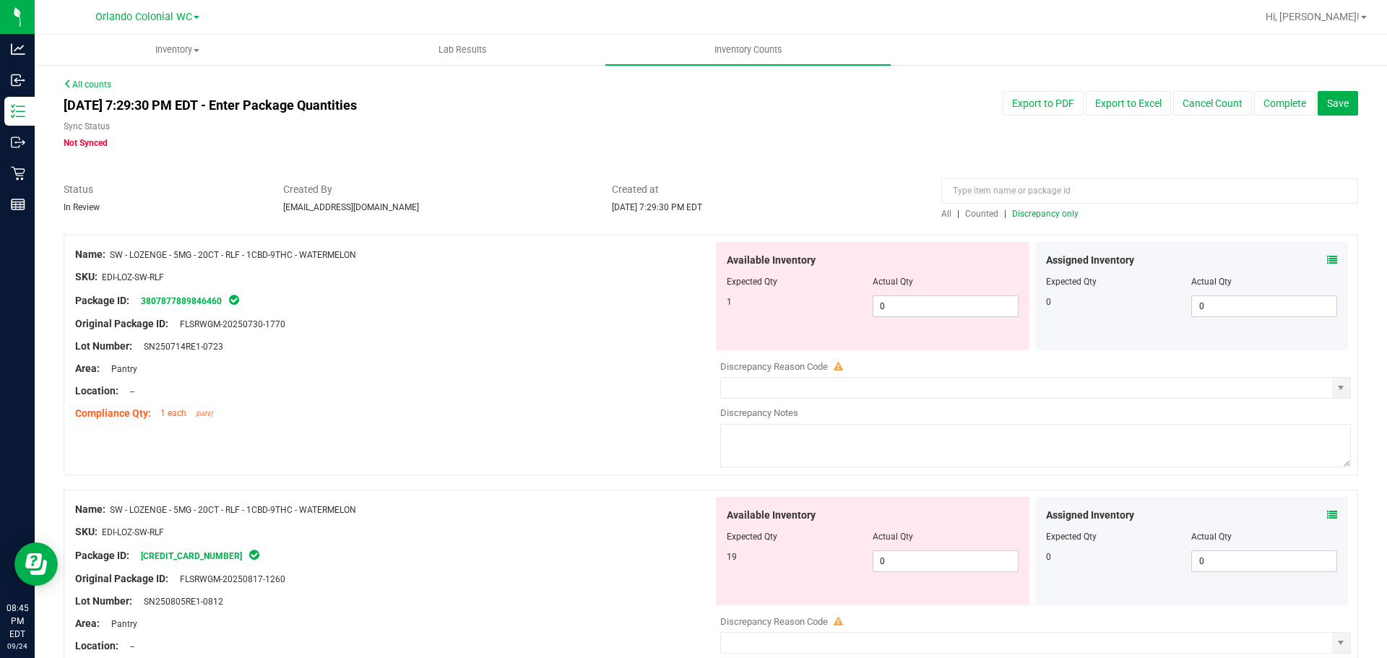
click at [942, 212] on span "All" at bounding box center [946, 214] width 10 height 10
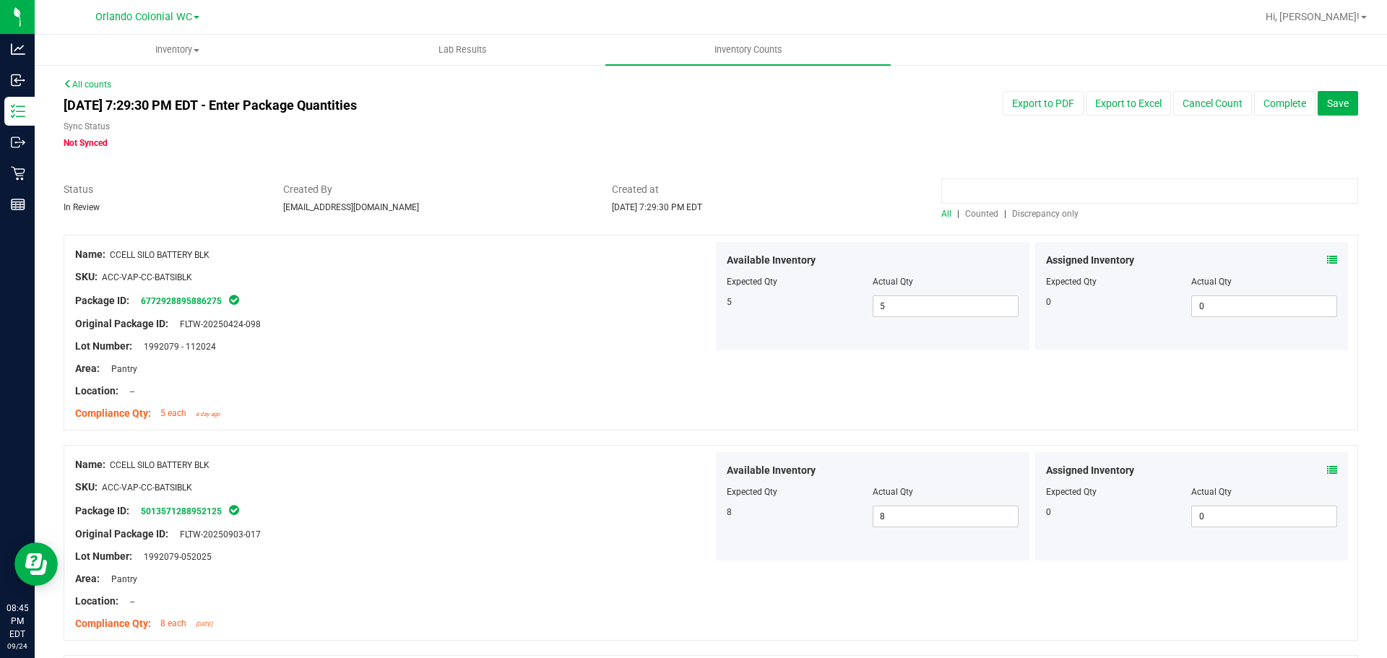
click at [996, 189] on input at bounding box center [1149, 190] width 417 height 25
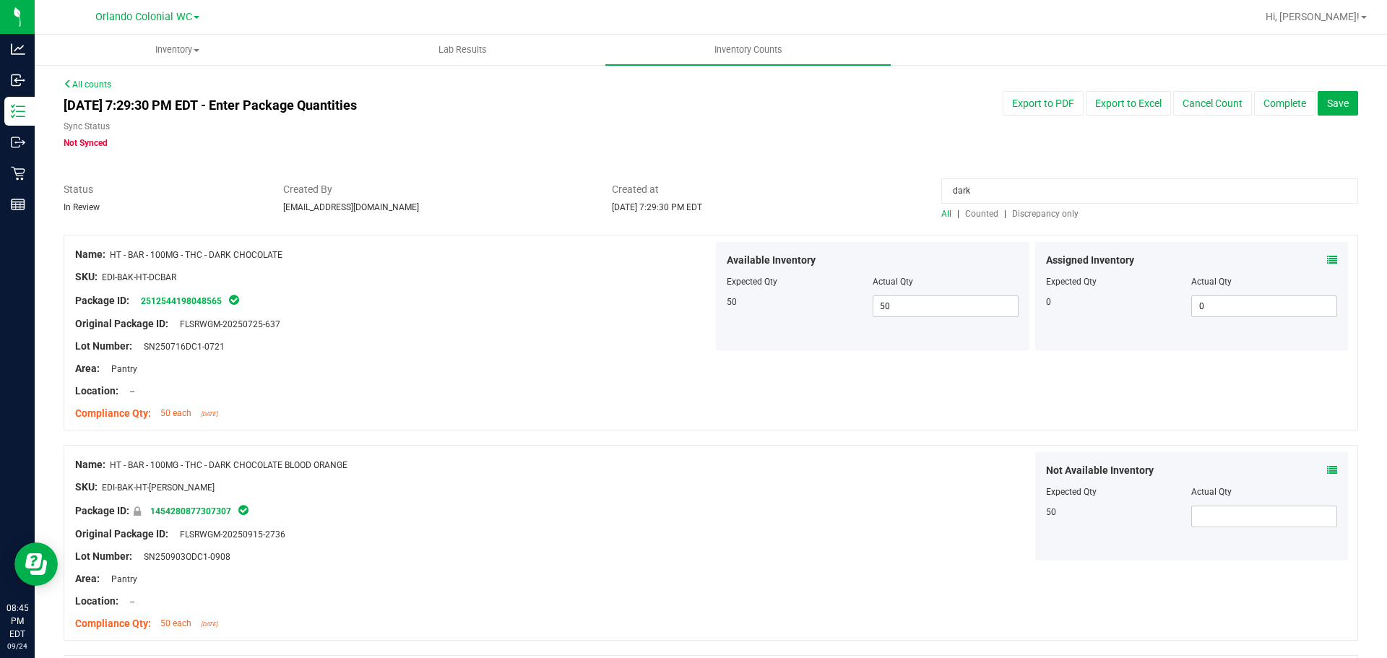
drag, startPoint x: 290, startPoint y: 257, endPoint x: 113, endPoint y: 250, distance: 176.4
click at [113, 250] on div "Name: HT - BAR - 100MG - THC - DARK CHOCOLATE" at bounding box center [394, 254] width 638 height 15
copy span "HT - BAR - 100MG - THC - DARK CHOCOLATE"
drag, startPoint x: 982, startPoint y: 191, endPoint x: 667, endPoint y: 191, distance: 315.0
click at [667, 191] on div "Status In Review Created By [EMAIL_ADDRESS][DOMAIN_NAME] Created at [DATE] 7:29…" at bounding box center [711, 201] width 1316 height 38
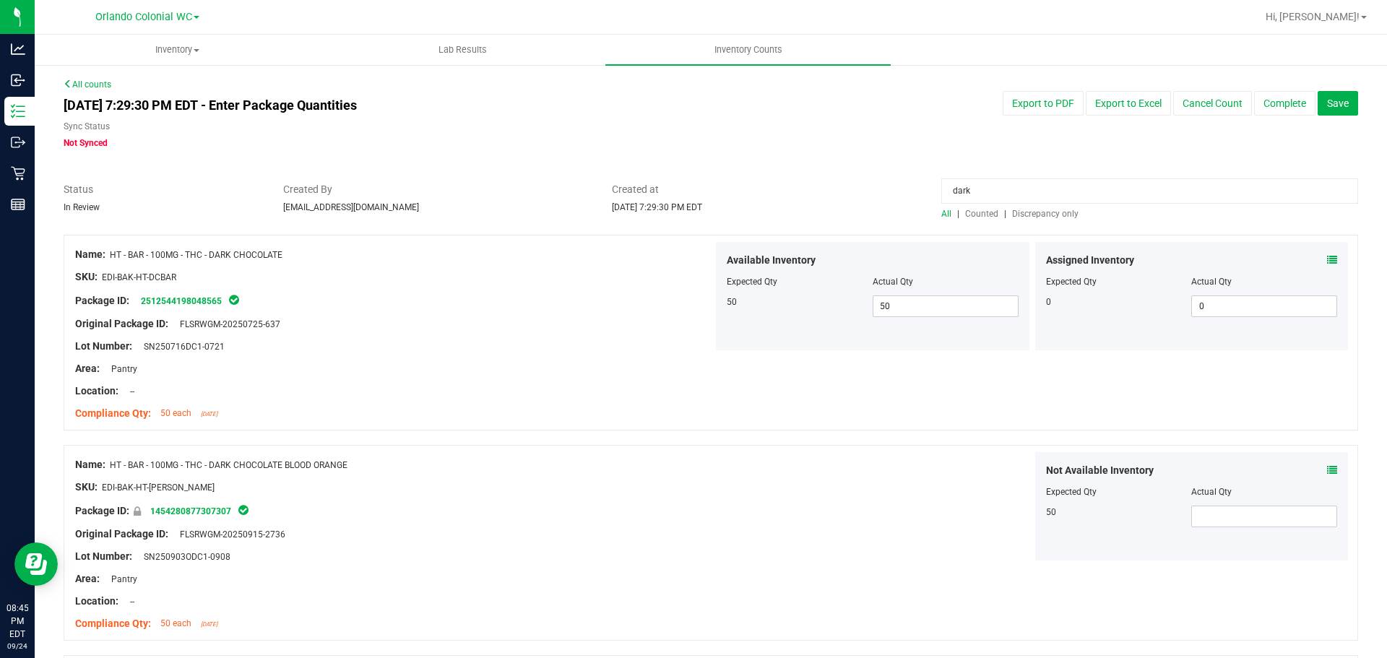
paste input "HT - BAR - 100MG - THC - DARK CHOCOLATE"
type input "HT - BAR - 100MG - THC - DARK CHOCOLATE"
click at [725, 152] on div "All counts [DATE] 7:29:30 PM EDT - Enter Package Quantities Sync Status Not Syn…" at bounding box center [711, 489] width 1295 height 822
drag, startPoint x: 898, startPoint y: 307, endPoint x: 754, endPoint y: 334, distance: 146.2
click at [777, 335] on div "Available Inventory Expected Qty Actual Qty 50 50 50" at bounding box center [873, 296] width 314 height 108
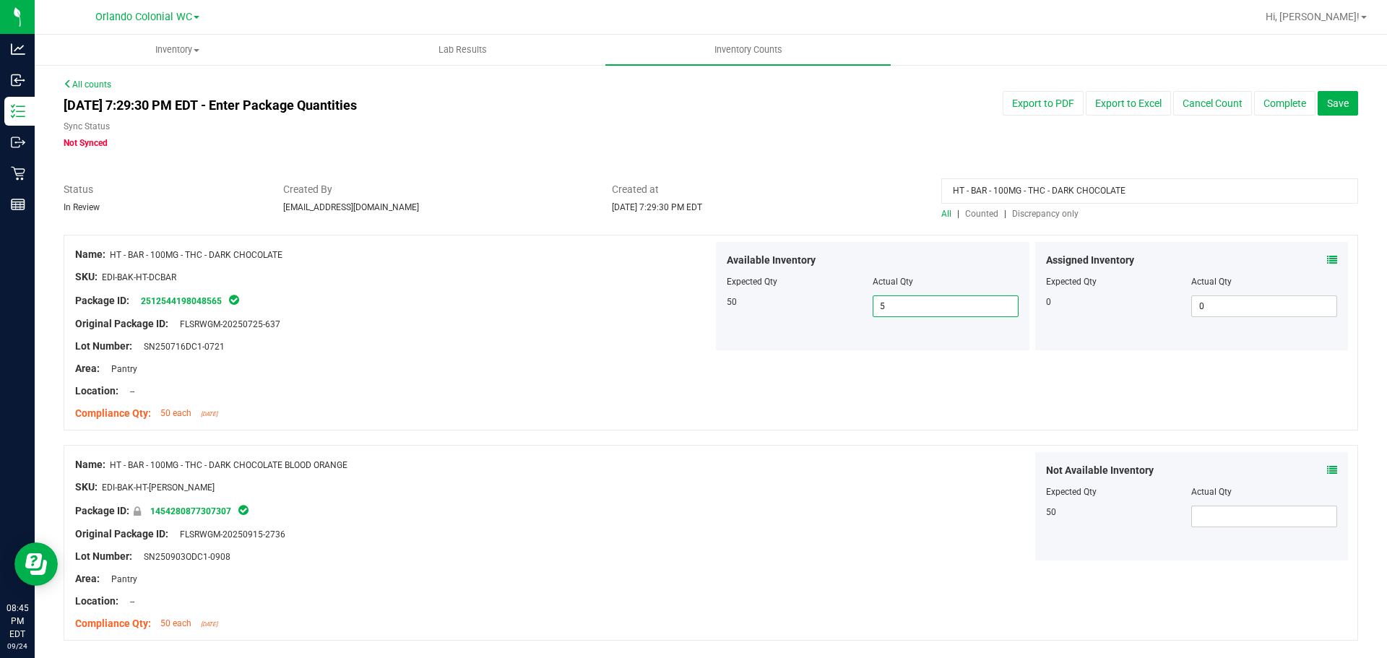
type input "52"
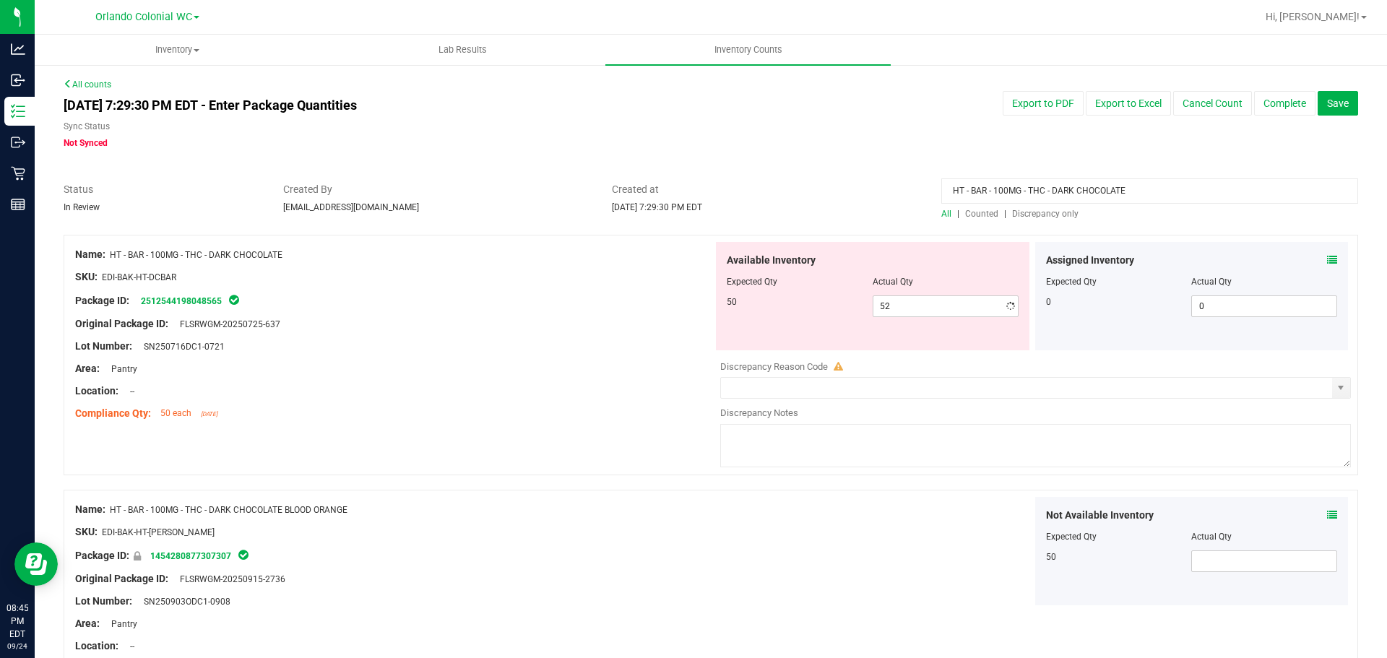
click at [509, 449] on div "Name: HT - BAR - 100MG - THC - DARK CHOCOLATE SKU: EDI-BAK-HT-DCBAR Package ID:…" at bounding box center [711, 476] width 1295 height 482
drag, startPoint x: 1138, startPoint y: 184, endPoint x: 347, endPoint y: 184, distance: 791.1
click at [354, 184] on div "Status In Review Created By [EMAIL_ADDRESS][DOMAIN_NAME] Created at [DATE] 7:29…" at bounding box center [711, 201] width 1316 height 38
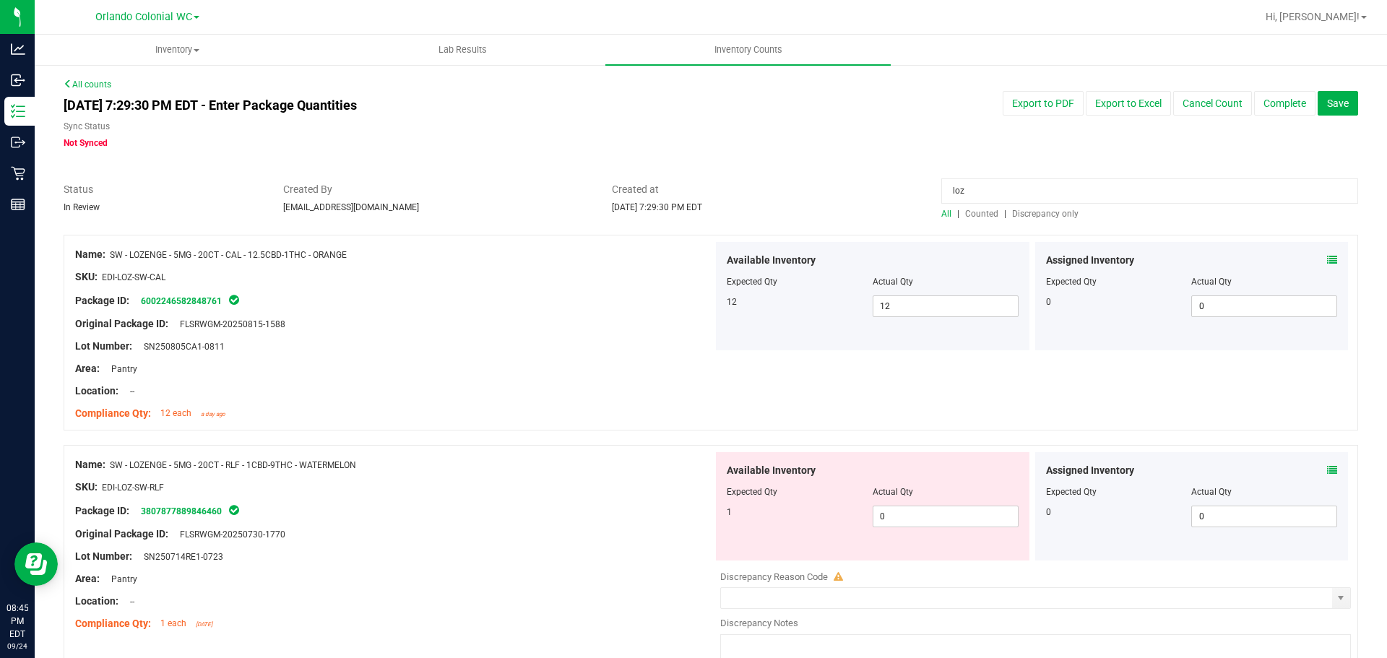
click at [358, 472] on div "Name: SW - LOZENGE - 5MG - 20CT - RLF - 1CBD-9THC - WATERMELON" at bounding box center [394, 464] width 638 height 15
drag, startPoint x: 232, startPoint y: 463, endPoint x: 110, endPoint y: 466, distance: 122.1
click at [110, 466] on div "Name: SW - LOZENGE - 5MG - 20CT - RLF - 1CBD-9THC - WATERMELON" at bounding box center [394, 464] width 638 height 15
copy div "SW - LOZENGE - 5MG - 20CT - RLF - 1CBD-9THC - WATERMELON"
drag, startPoint x: 806, startPoint y: 183, endPoint x: 607, endPoint y: 158, distance: 201.0
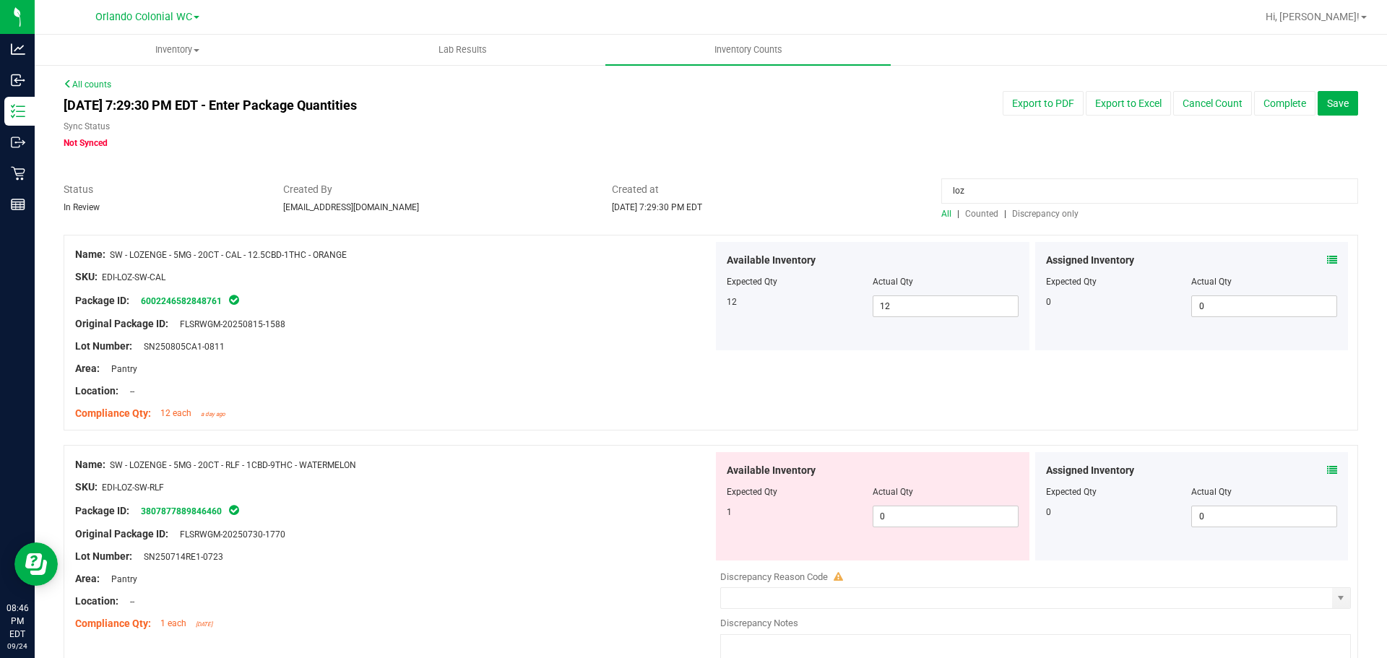
click at [644, 171] on div "All counts [DATE] 7:29:30 PM EDT - Enter Package Quantities Sync Status Not Syn…" at bounding box center [711, 639] width 1295 height 1122
paste input "SW - LOZENGE - 5MG - 20CT - RLF - 1CBD-9THC - WATERMELON"
click at [725, 116] on div "[DATE] 7:29:30 PM EDT - Enter Package Quantities Sync Status Not Synced" at bounding box center [437, 120] width 768 height 59
click at [951, 189] on input "SW - LOZENGE - 5MG - 20CT - RLF - 1CBD-9THC - WATERMELON" at bounding box center [1149, 190] width 417 height 25
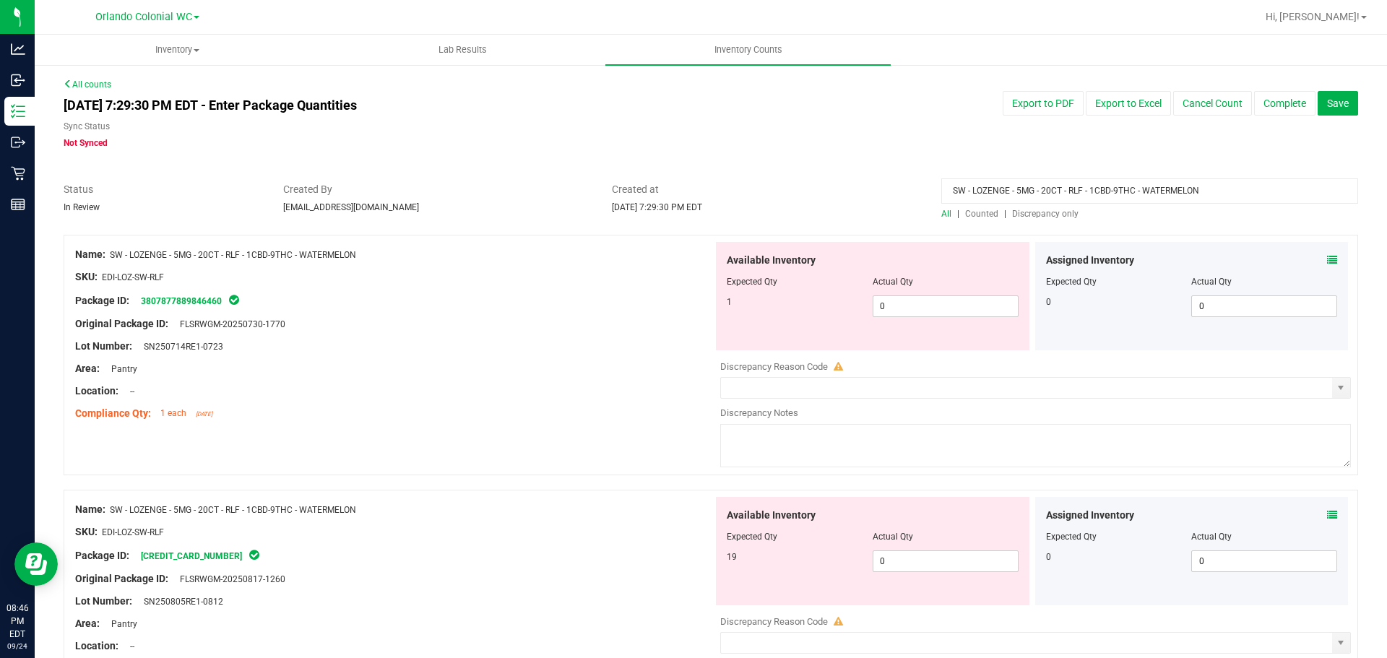
click at [947, 189] on input "SW - LOZENGE - 5MG - 20CT - RLF - 1CBD-9THC - WATERMELON" at bounding box center [1149, 190] width 417 height 25
type input "SW - LOZENGE - 5MG - 20CT - RLF - 1CBD-9THC - WATERMELON"
click at [852, 147] on div "[DATE] 7:29:30 PM EDT - Enter Package Quantities Sync Status Not Synced Export …" at bounding box center [711, 120] width 1316 height 59
click at [1098, 188] on input "SW - LOZENGE - 5MG - 20CT - RLF - 1CBD-9THC - WATERMELON" at bounding box center [1149, 190] width 417 height 25
click at [1109, 192] on input "SW - LOZENGE - 5MG - 20CT - RLF - 1CBD-9THC - WATERMELON" at bounding box center [1149, 190] width 417 height 25
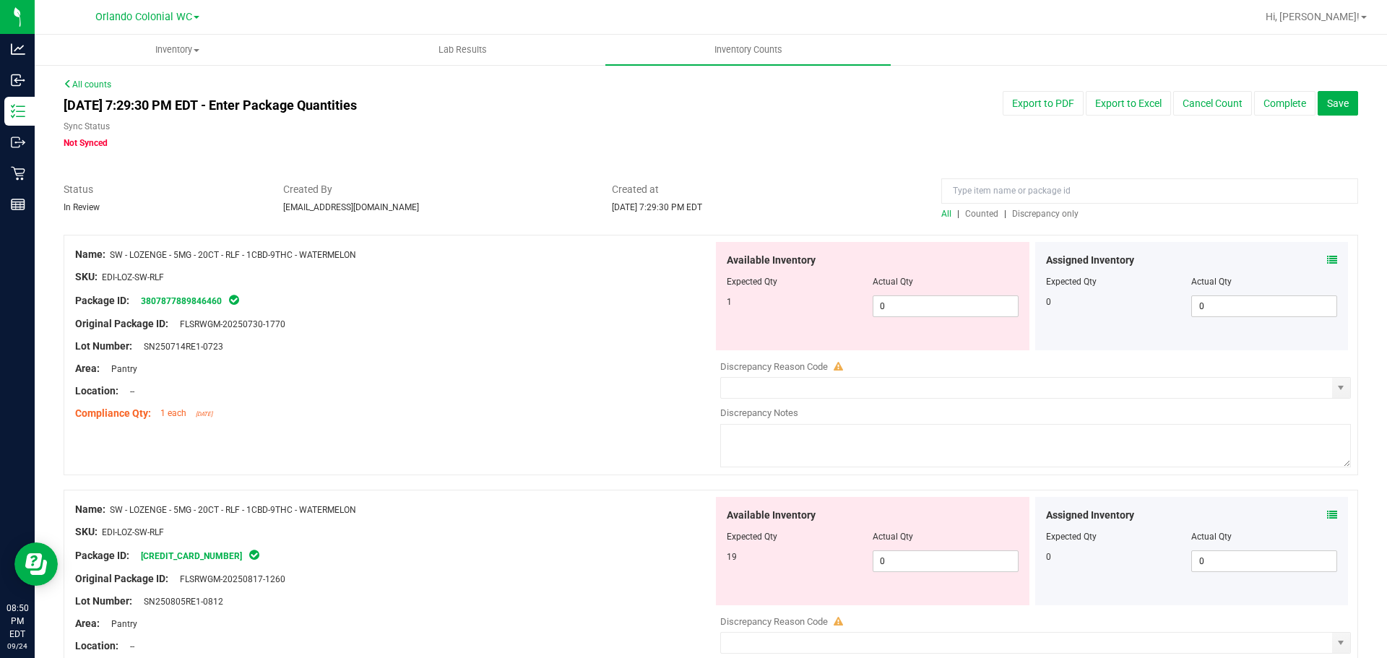
click at [1024, 212] on span "Discrepancy only" at bounding box center [1045, 214] width 66 height 10
click at [939, 301] on input "0" at bounding box center [945, 306] width 144 height 20
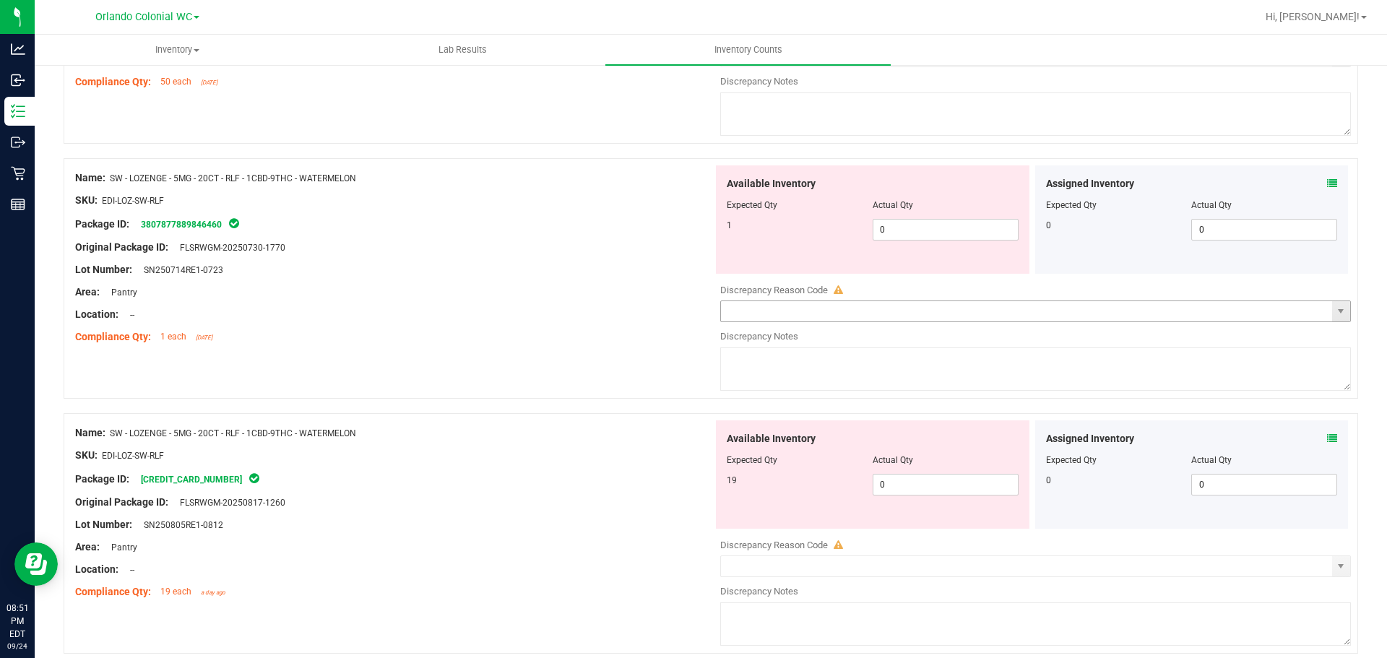
scroll to position [361, 0]
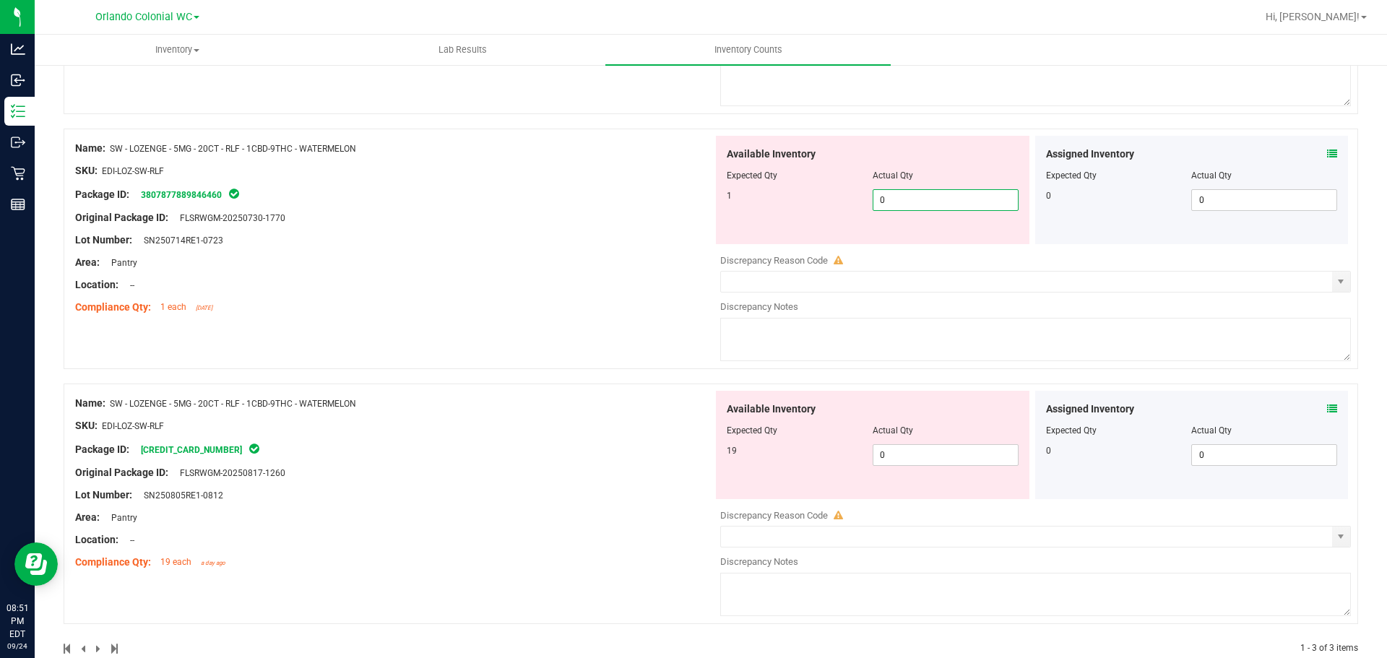
click at [948, 207] on span "0 0" at bounding box center [946, 200] width 146 height 22
type input "1"
click at [612, 176] on div "Name: SW - LOZENGE - 5MG - 20CT - RLF - 1CBD-9THC - WATERMELON SKU: EDI-LOZ-SW-…" at bounding box center [394, 228] width 638 height 184
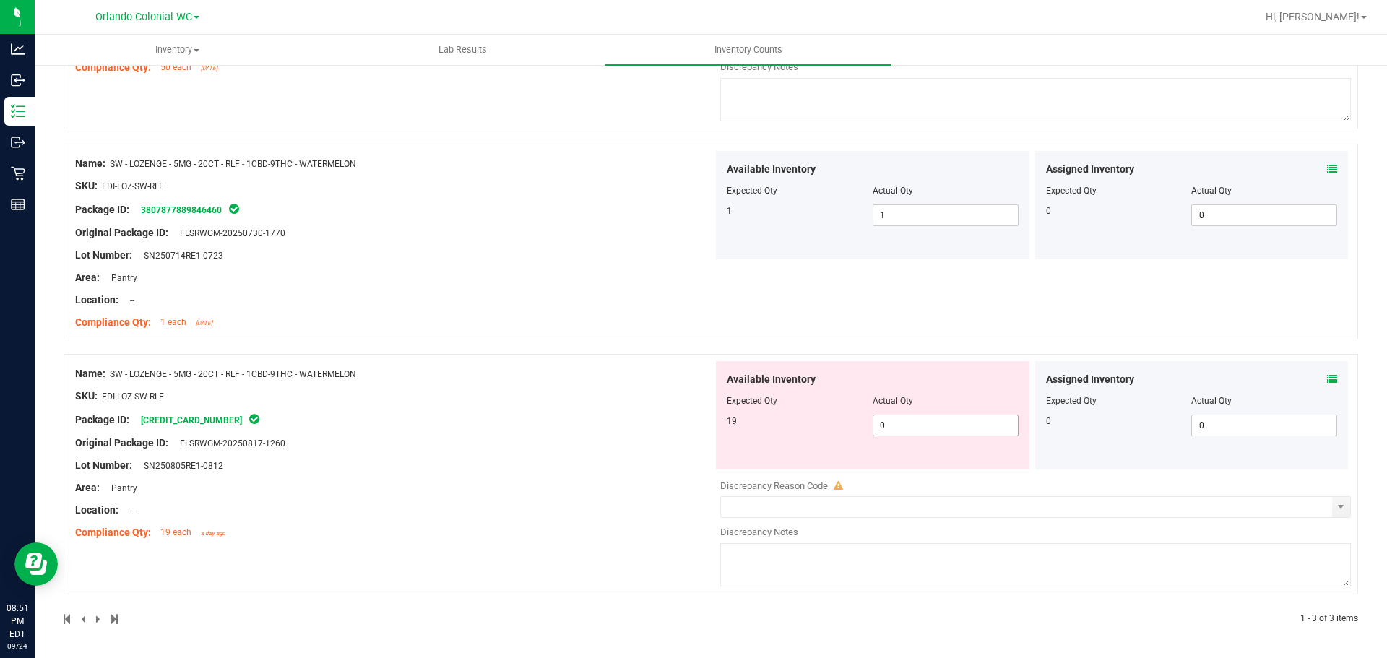
click at [931, 438] on div "Available Inventory Expected Qty Actual Qty 19 0 0" at bounding box center [873, 415] width 314 height 108
click at [930, 428] on span "0 0" at bounding box center [946, 426] width 146 height 22
type input "19"
click at [622, 390] on div "Name: HT - BAR - 100MG - THC - DARK CHOCOLATE SKU: EDI-BAK-HT-DCBAR Package ID:…" at bounding box center [711, 257] width 1295 height 737
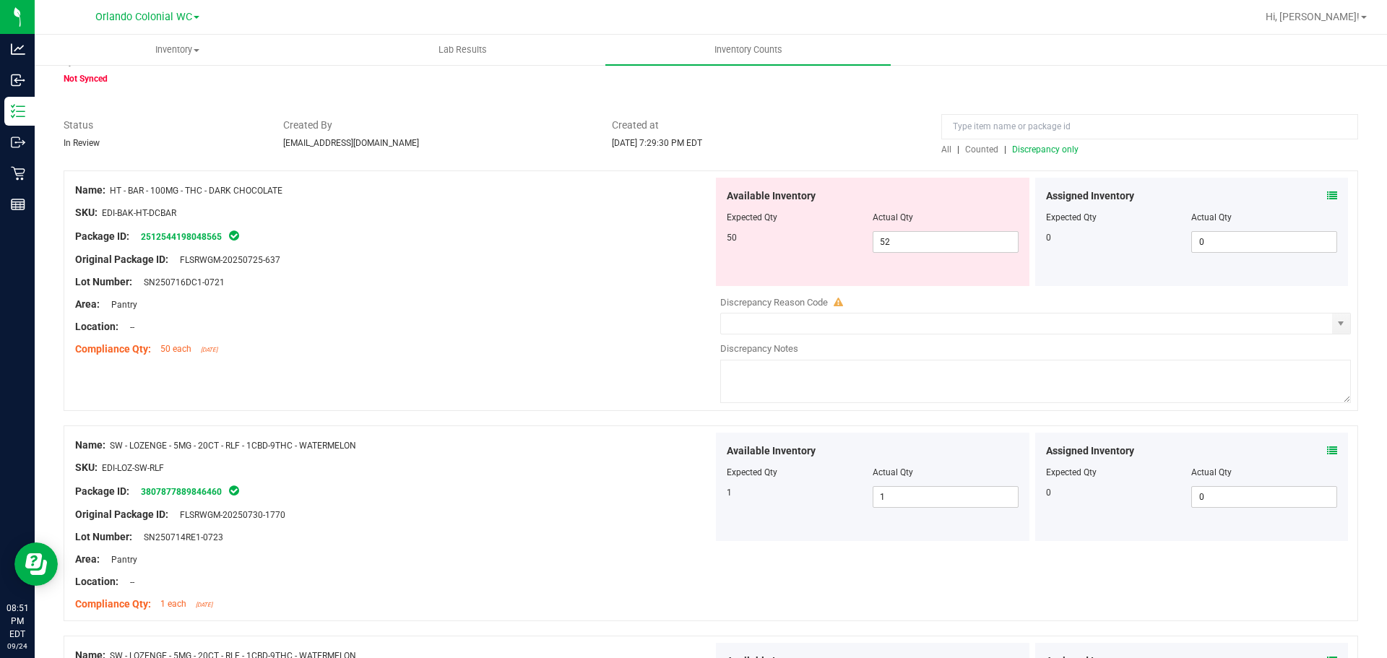
scroll to position [0, 0]
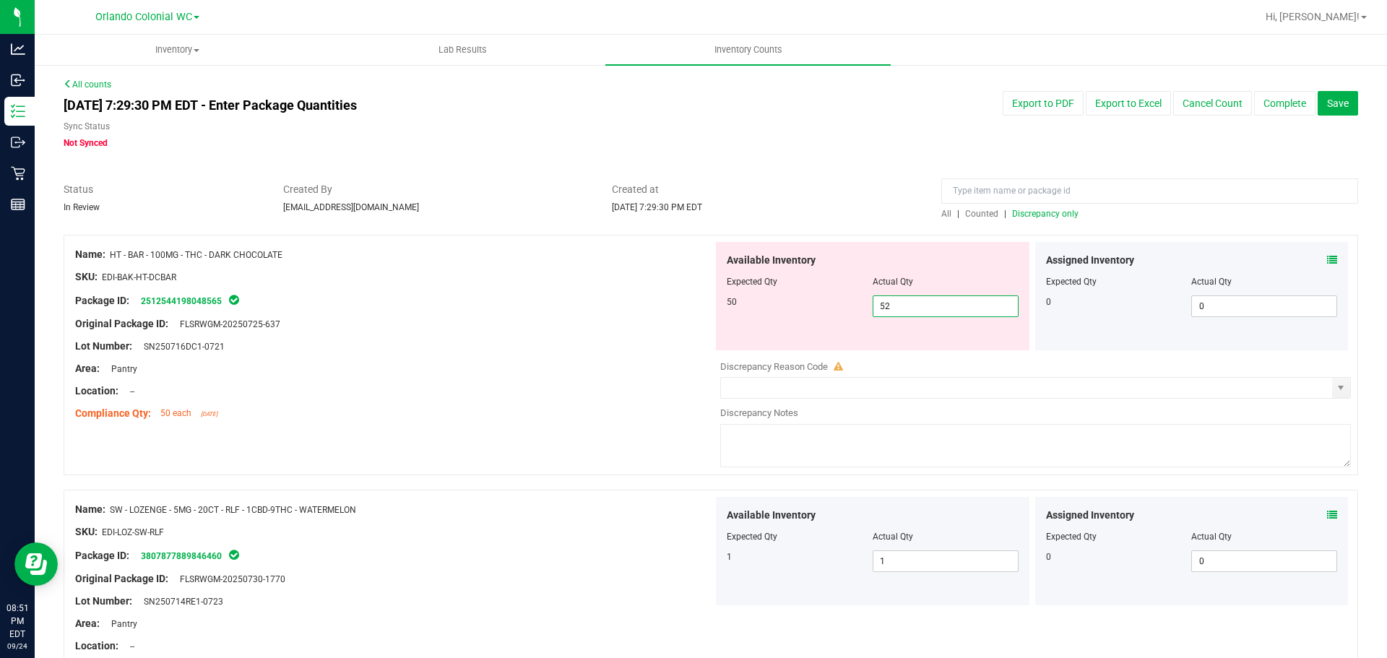
click at [916, 301] on span "52 52" at bounding box center [946, 306] width 146 height 22
click at [530, 303] on div "Package ID: 2512544198048565" at bounding box center [394, 300] width 638 height 17
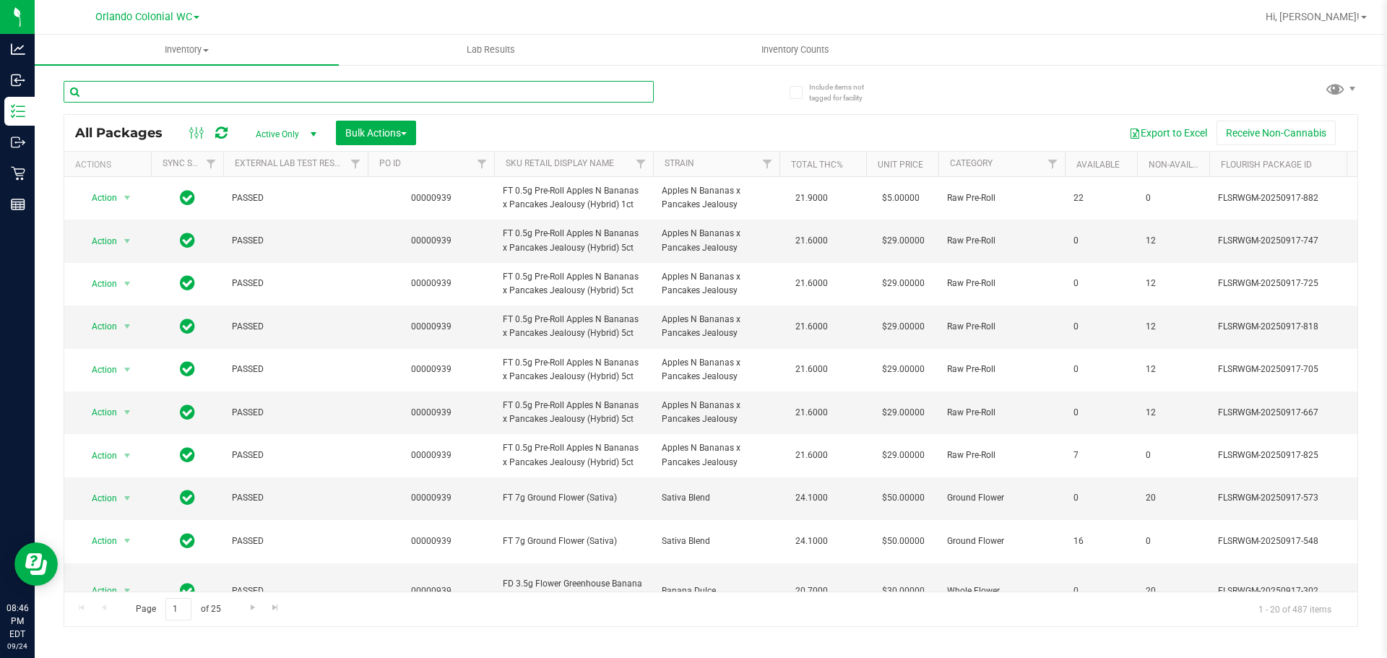
click at [223, 95] on input "text" at bounding box center [359, 92] width 590 height 22
paste input "SW - LOZENGE - 5MG - 20CT - RLF - 1CBD-9THC - WATERMELON"
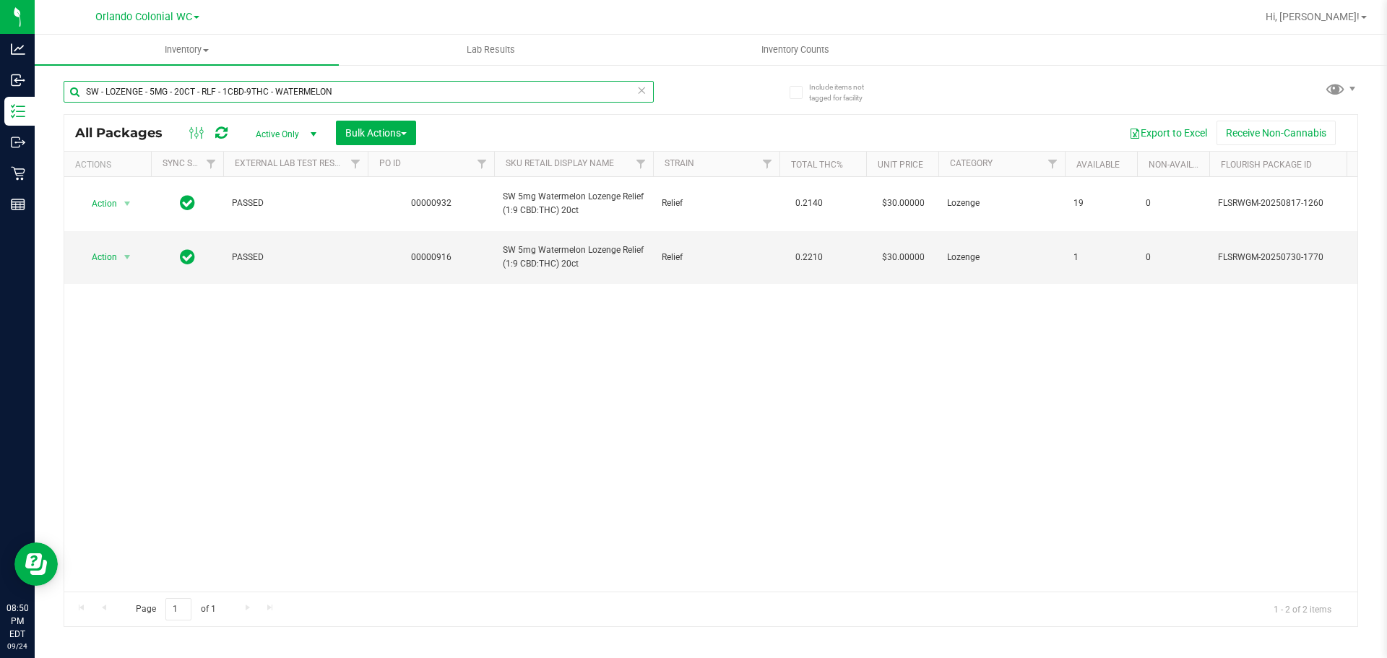
type input "SW - LOZENGE - 5MG - 20CT - RLF - 1CBD-9THC - WATERMELON"
